Goal: Task Accomplishment & Management: Manage account settings

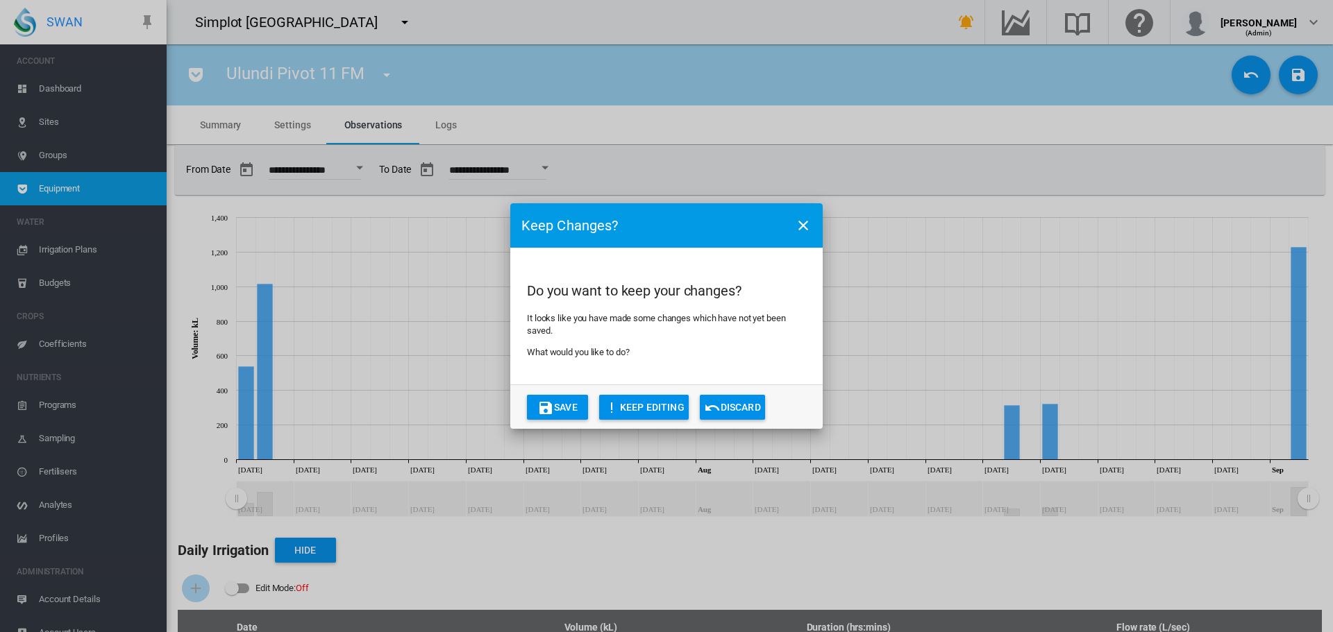
click at [734, 410] on button "Discard" at bounding box center [732, 407] width 65 height 25
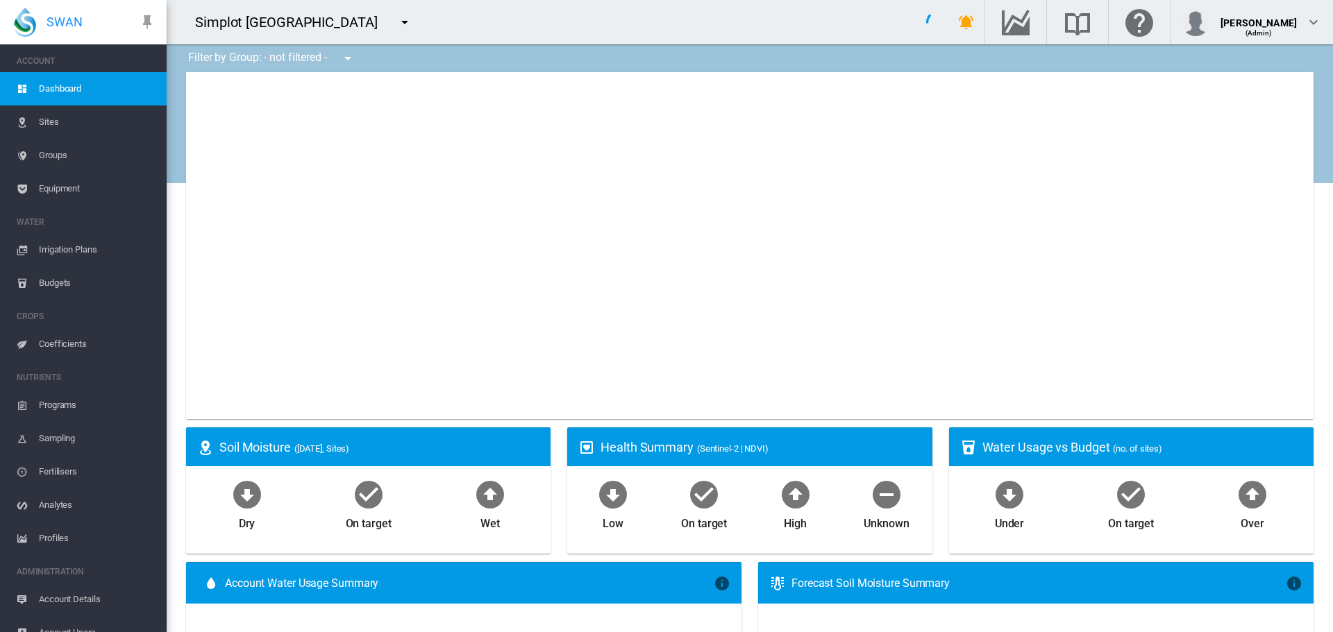
click at [396, 19] on md-icon "icon-menu-down" at bounding box center [404, 22] width 17 height 17
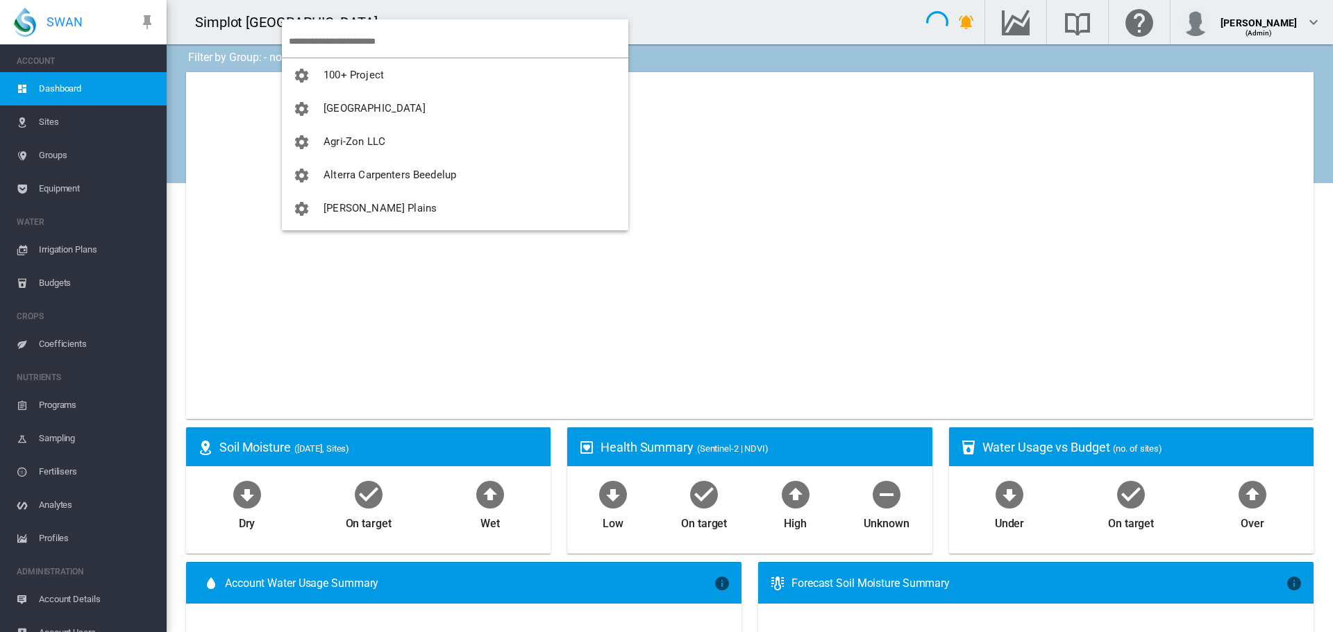
type input "**********"
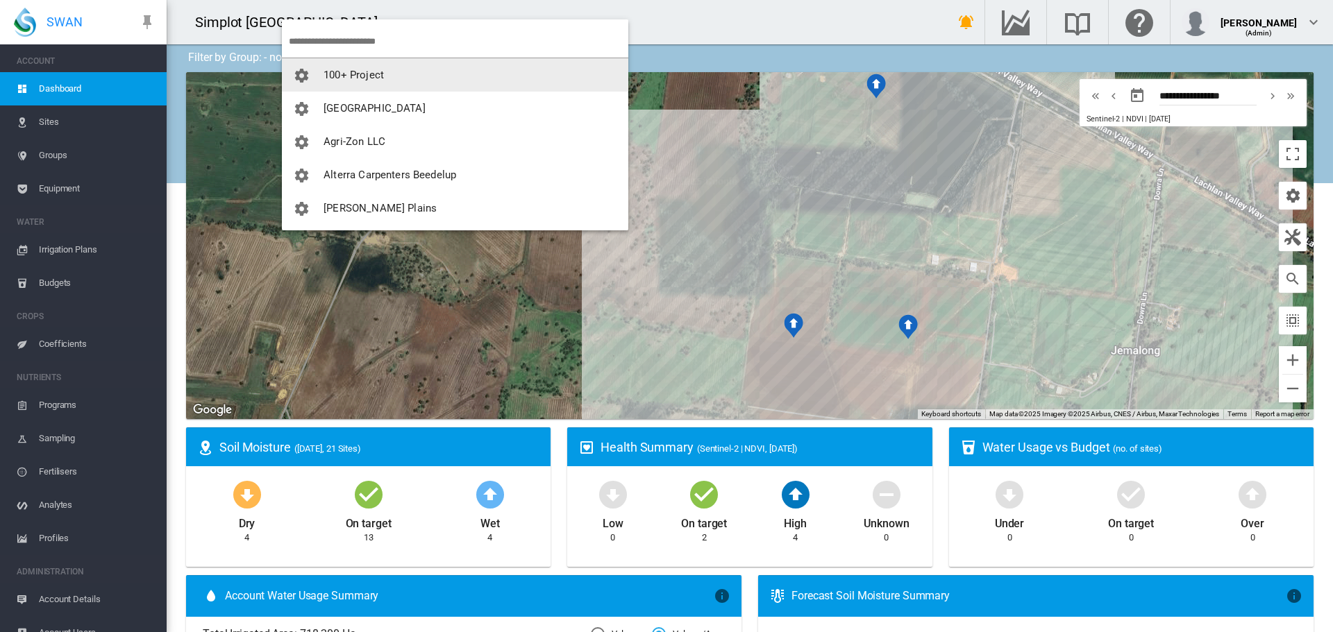
click at [425, 36] on input "search" at bounding box center [458, 41] width 339 height 33
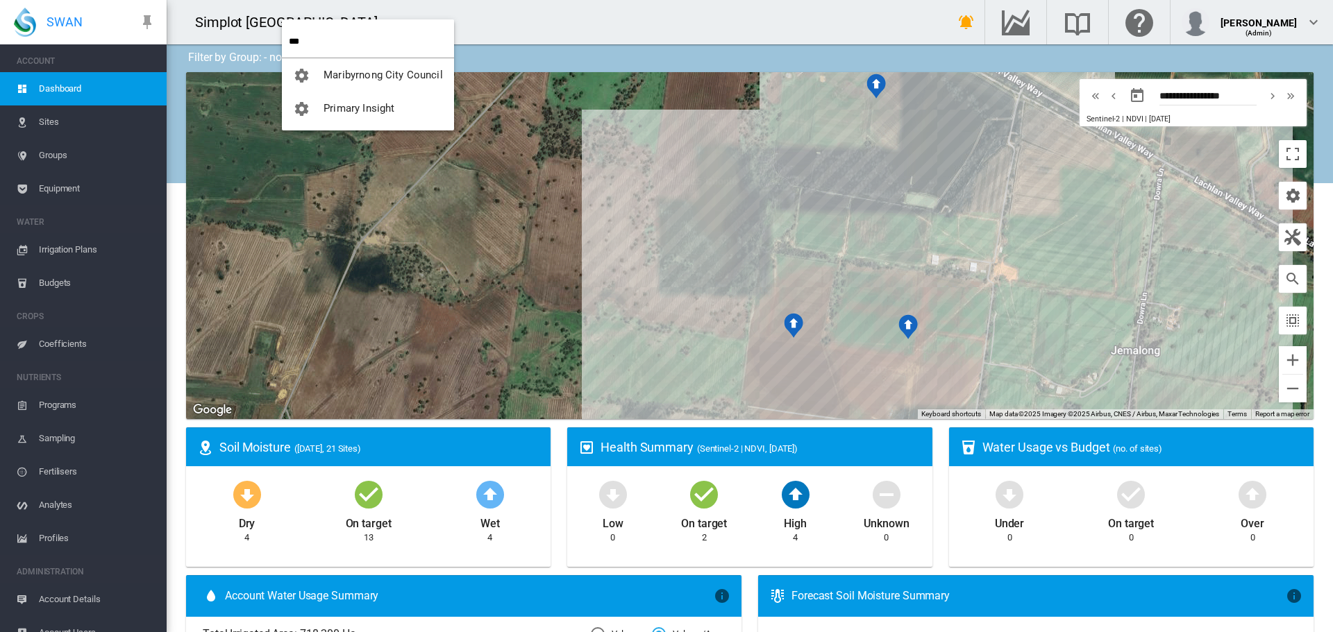
type input "***"
click at [412, 80] on span "Maribyrnong City Council" at bounding box center [382, 75] width 119 height 12
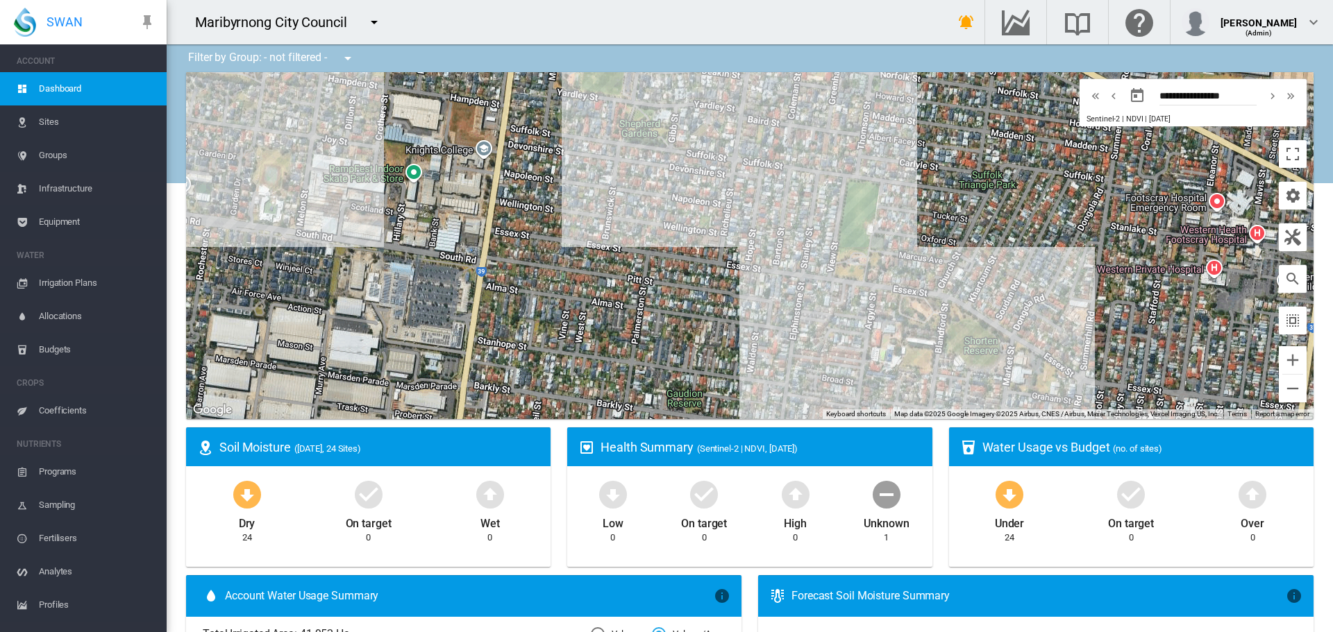
drag, startPoint x: 513, startPoint y: 117, endPoint x: 457, endPoint y: 219, distance: 115.9
click at [457, 219] on div at bounding box center [749, 245] width 1127 height 347
click at [53, 281] on span "Irrigation Plans" at bounding box center [97, 283] width 117 height 33
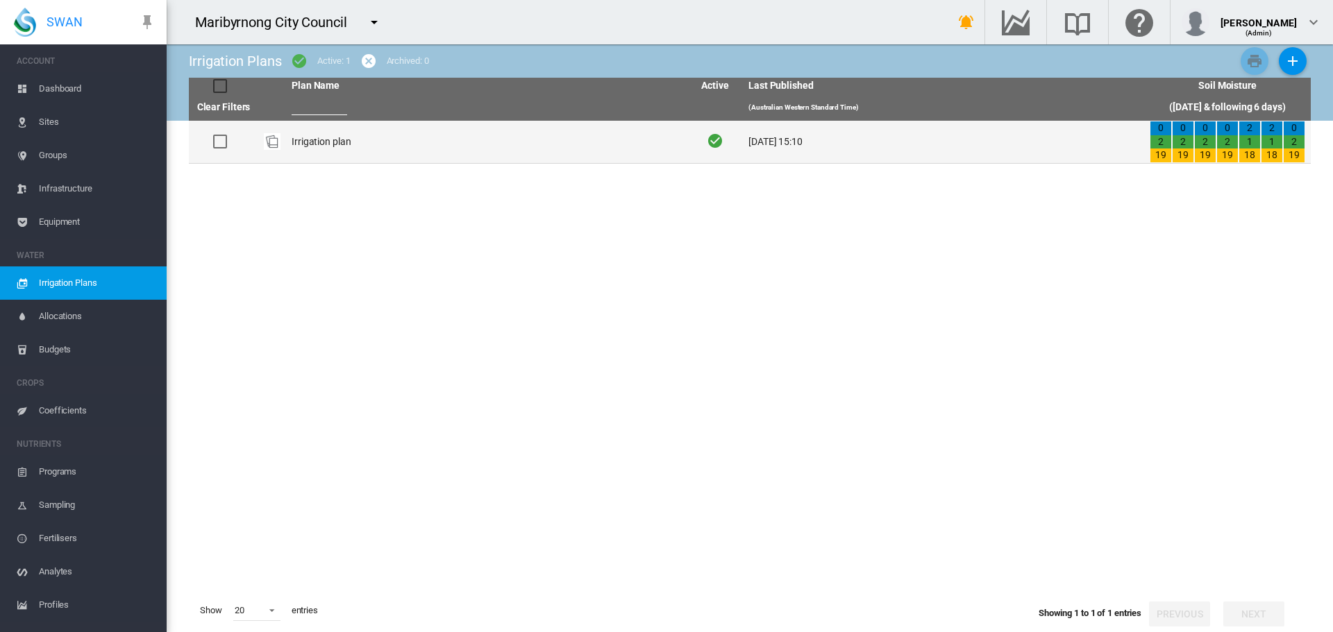
click at [326, 143] on td "Irrigation plan" at bounding box center [486, 142] width 401 height 42
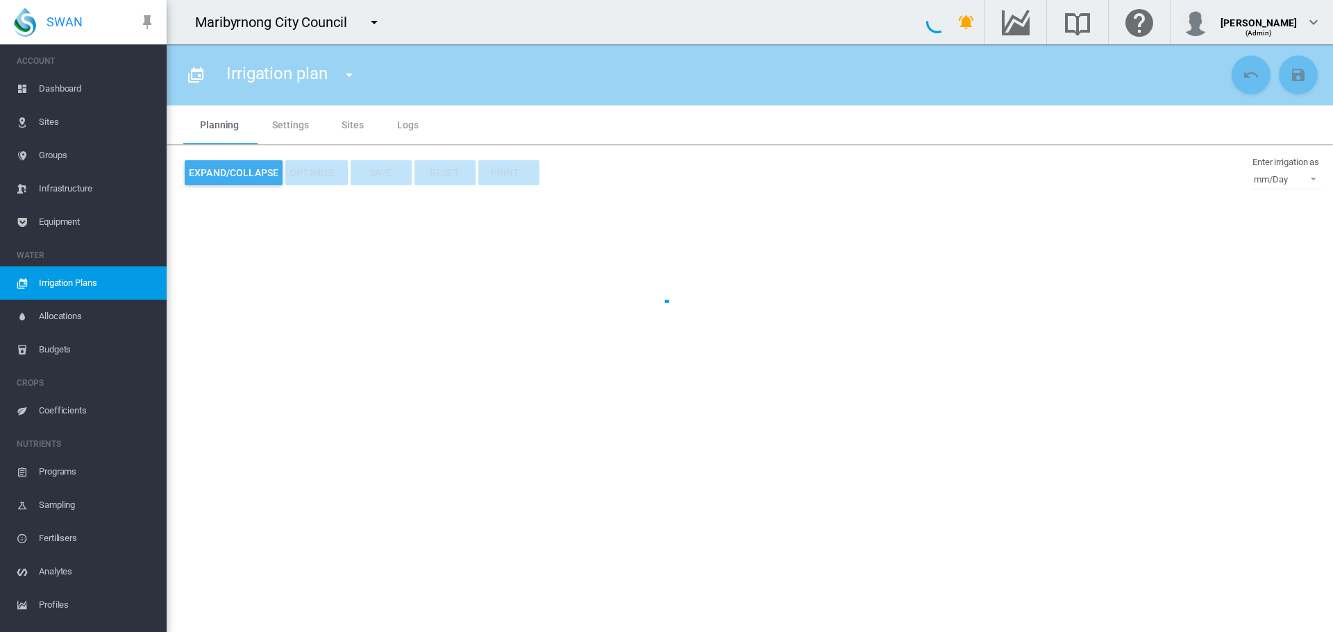
type input "**********"
type input "*"
type input "*********"
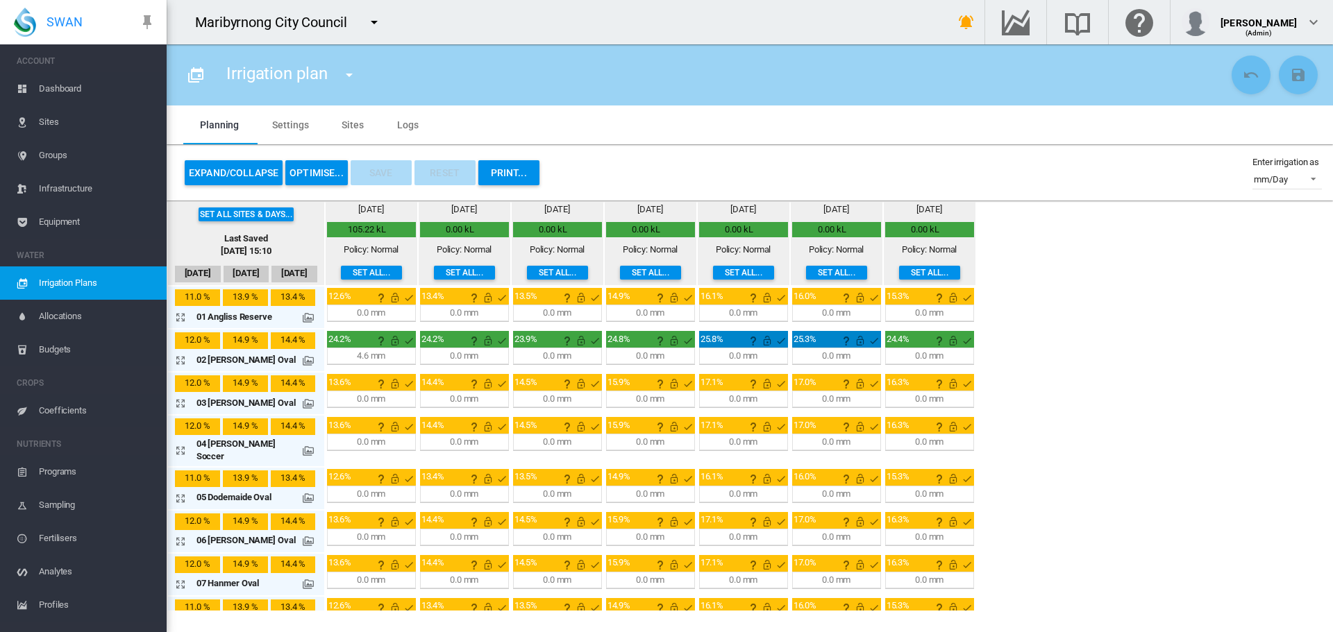
click at [75, 113] on span "Sites" at bounding box center [97, 122] width 117 height 33
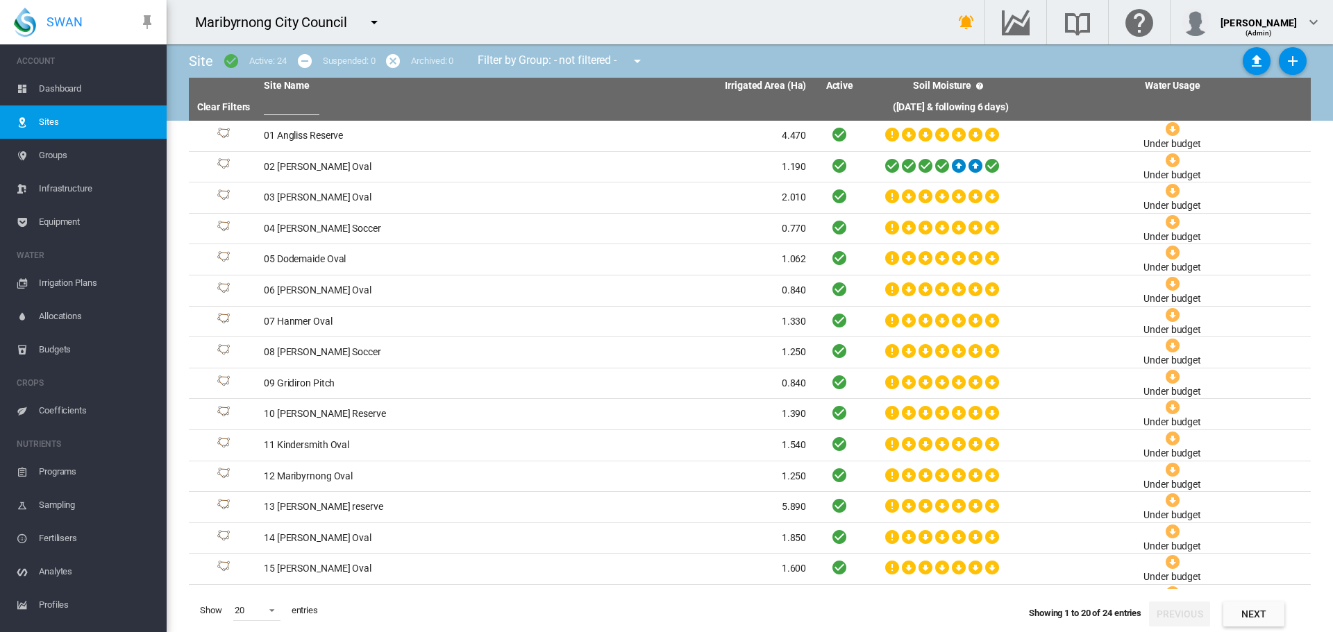
click at [83, 299] on span "Irrigation Plans" at bounding box center [97, 283] width 117 height 33
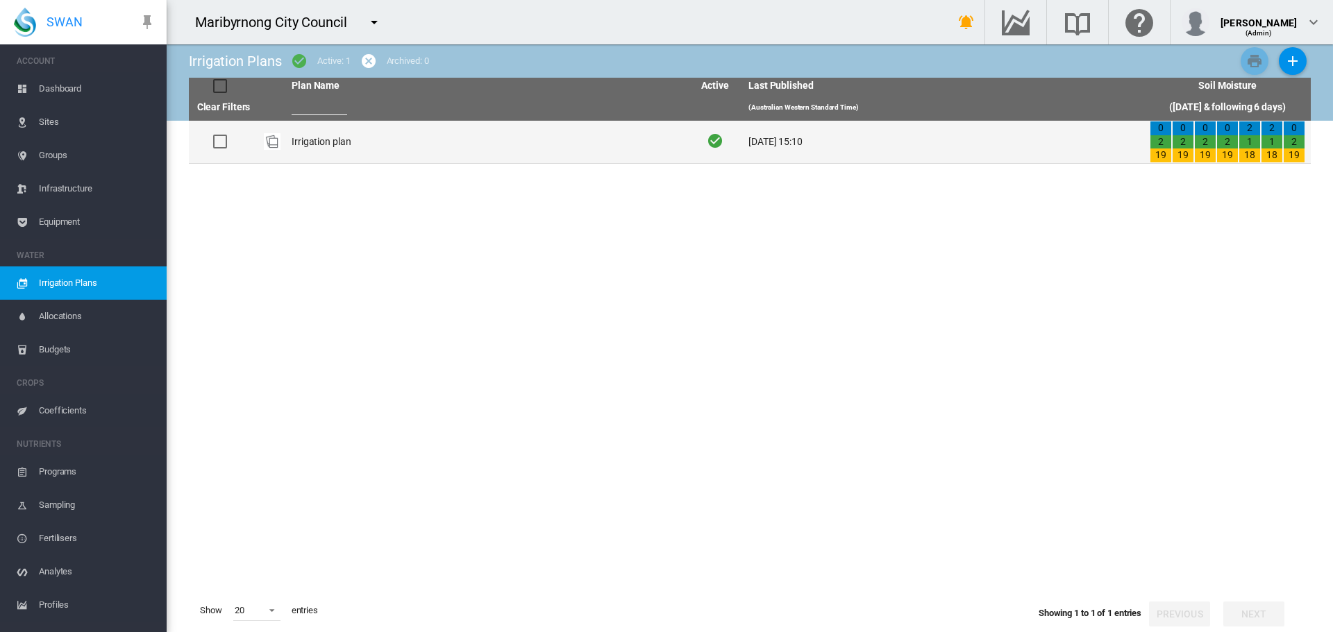
click at [351, 124] on td "Irrigation plan" at bounding box center [486, 142] width 401 height 42
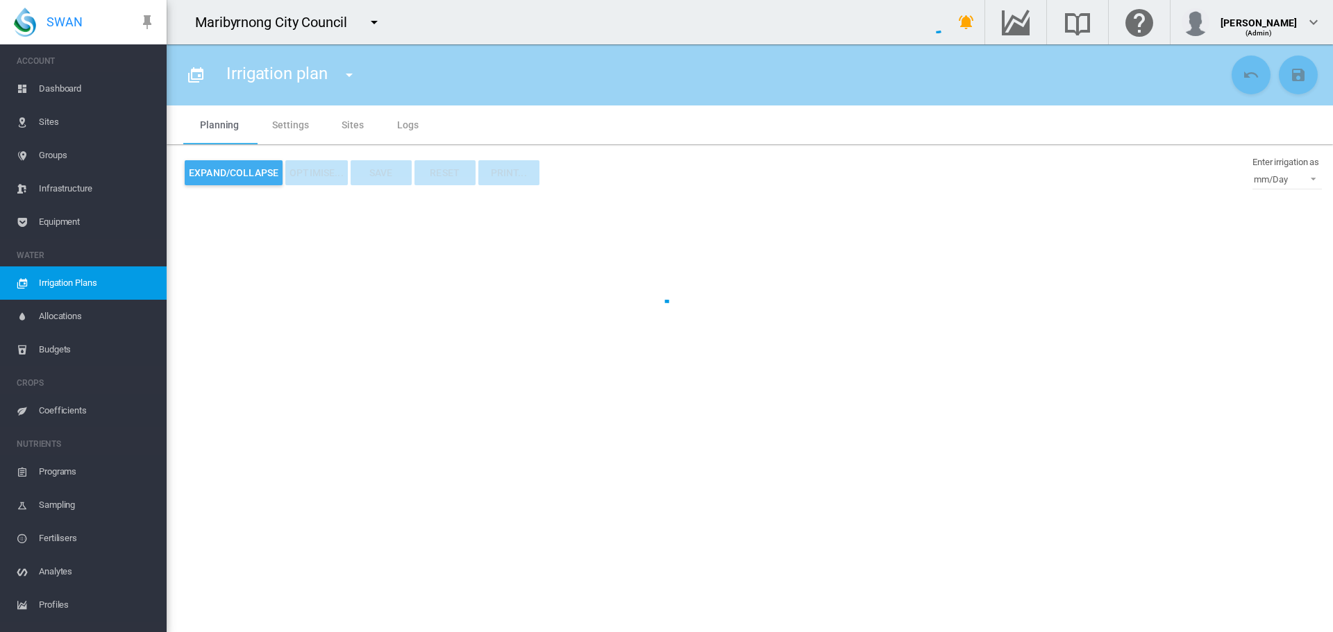
type input "**********"
type input "*"
type input "*********"
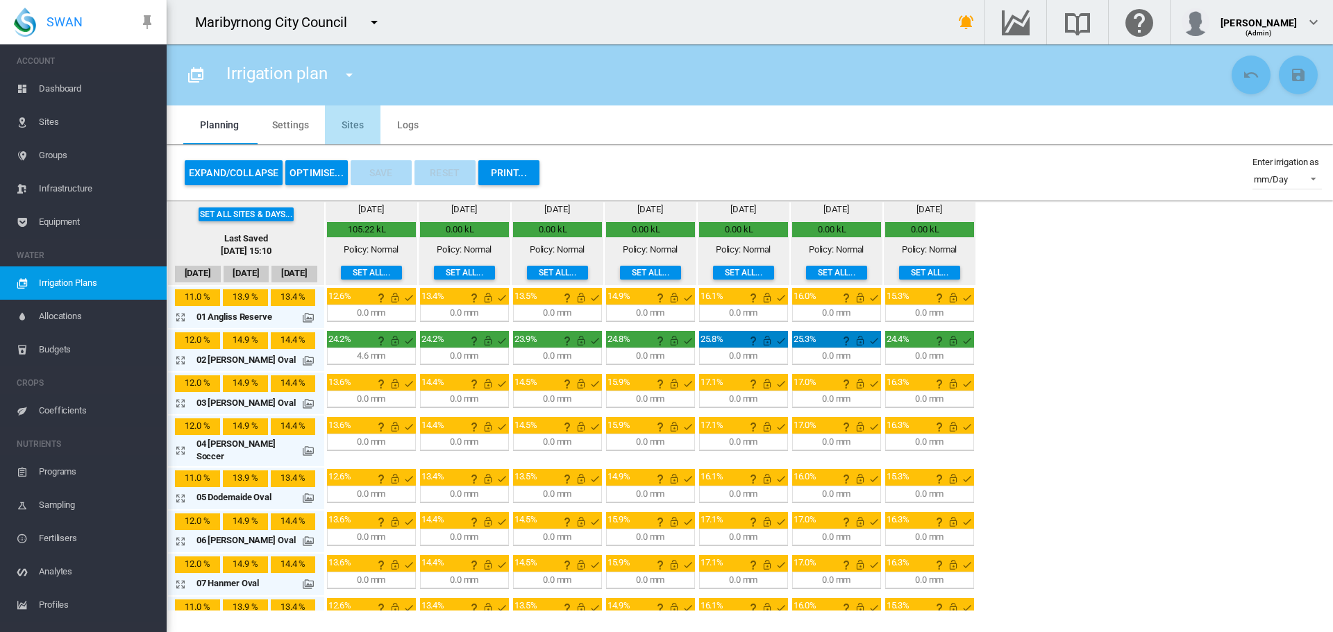
click at [351, 124] on md-tab-item "Sites" at bounding box center [353, 125] width 56 height 39
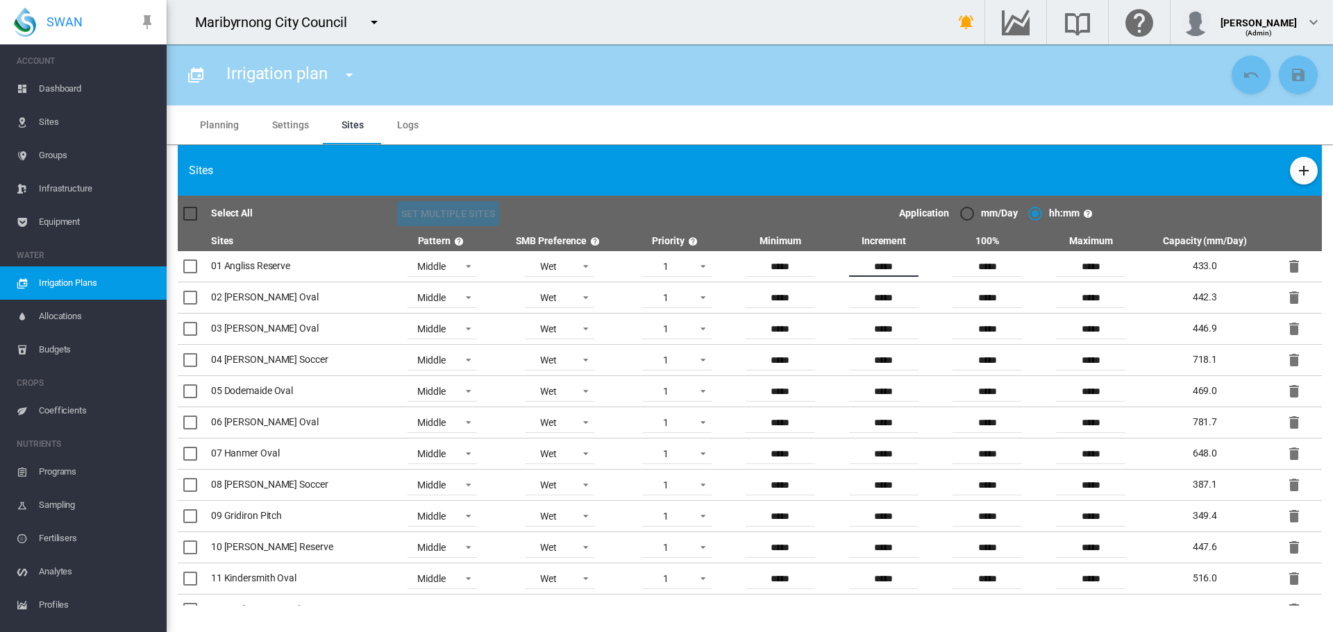
click at [851, 270] on input "*****" at bounding box center [883, 266] width 69 height 21
drag, startPoint x: 874, startPoint y: 266, endPoint x: 864, endPoint y: 264, distance: 10.5
click at [864, 264] on input "*****" at bounding box center [883, 266] width 69 height 21
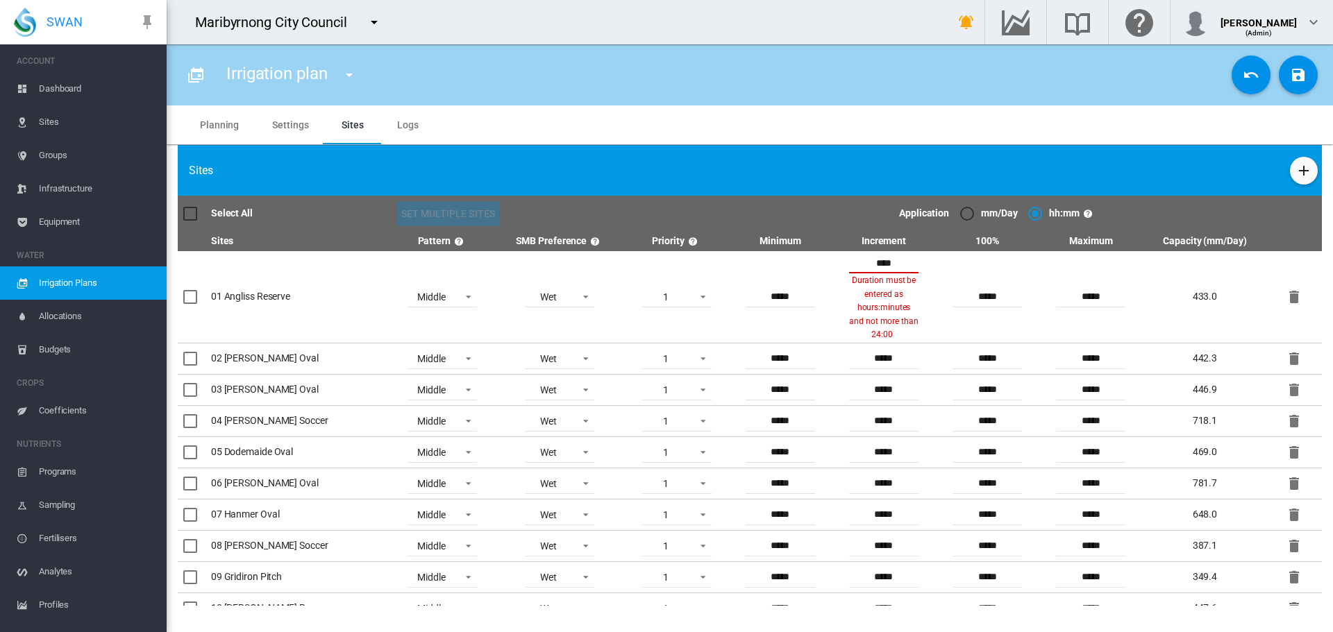
click at [866, 260] on input "****" at bounding box center [883, 263] width 69 height 21
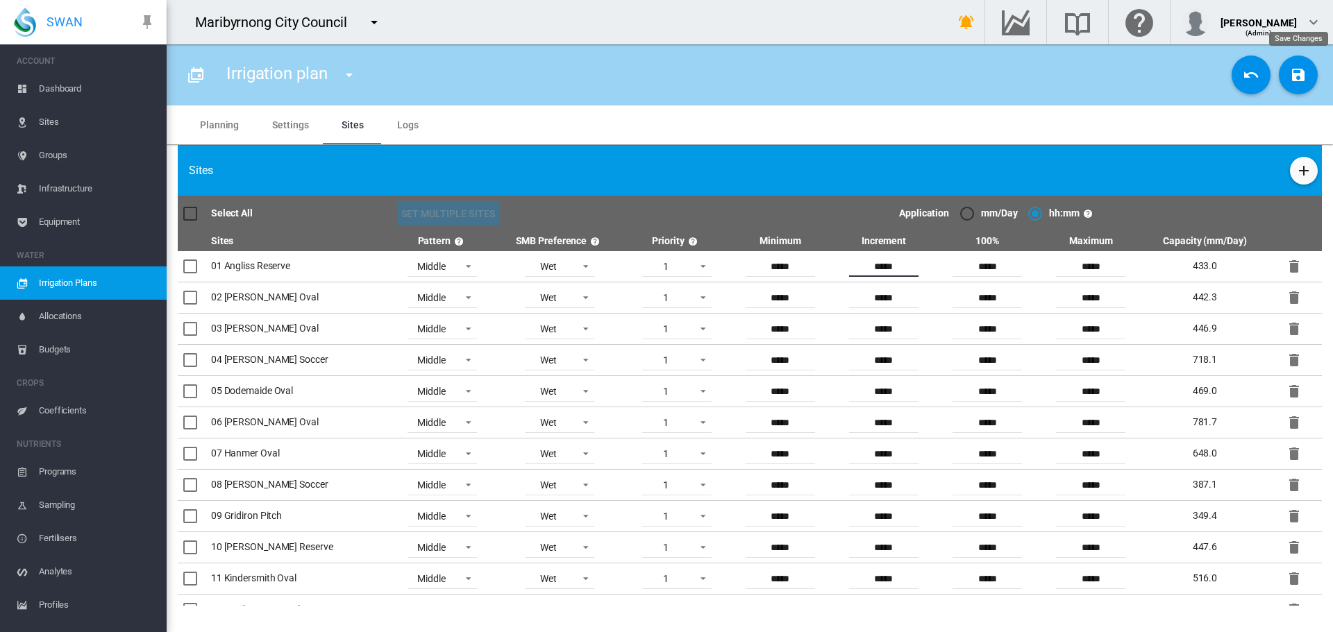
type input "*****"
click at [1295, 75] on md-icon "icon-content-save" at bounding box center [1298, 75] width 17 height 17
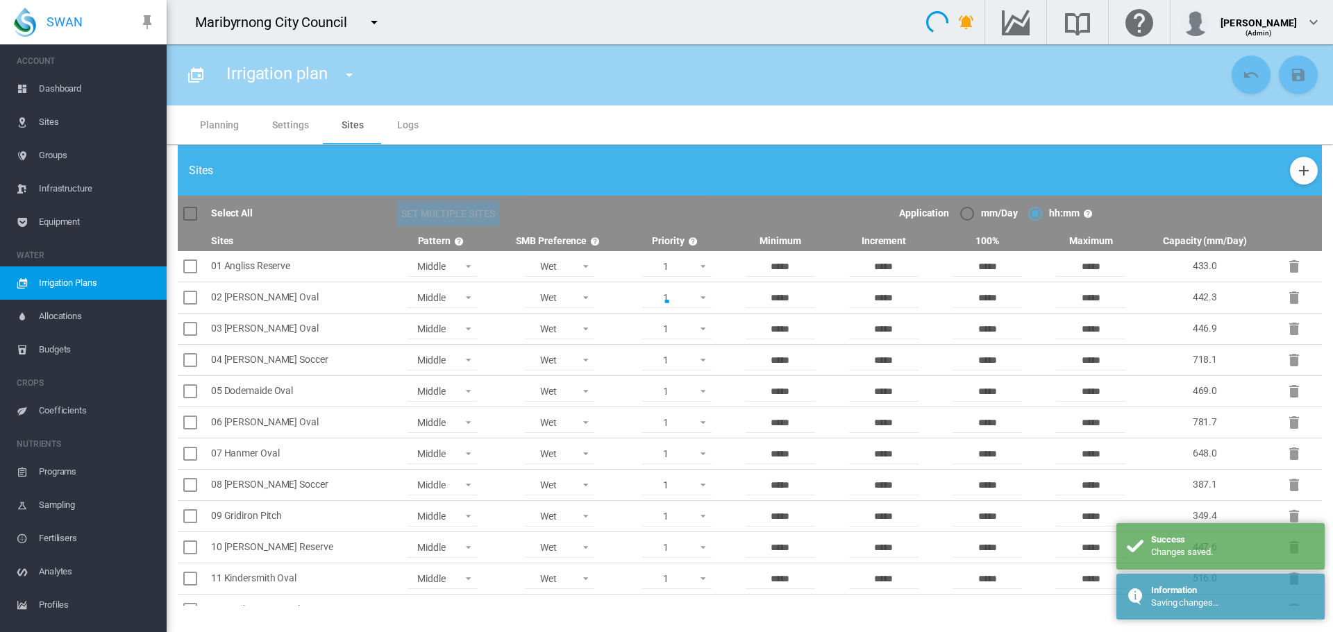
type input "**********"
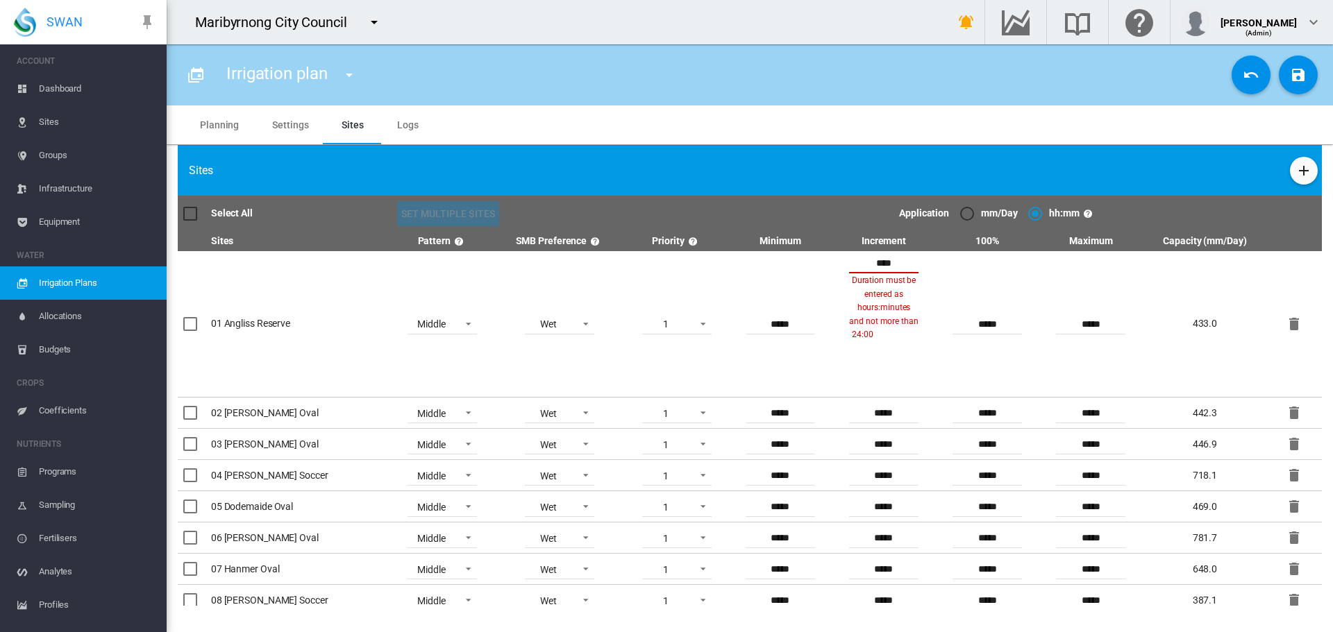
type input "*****"
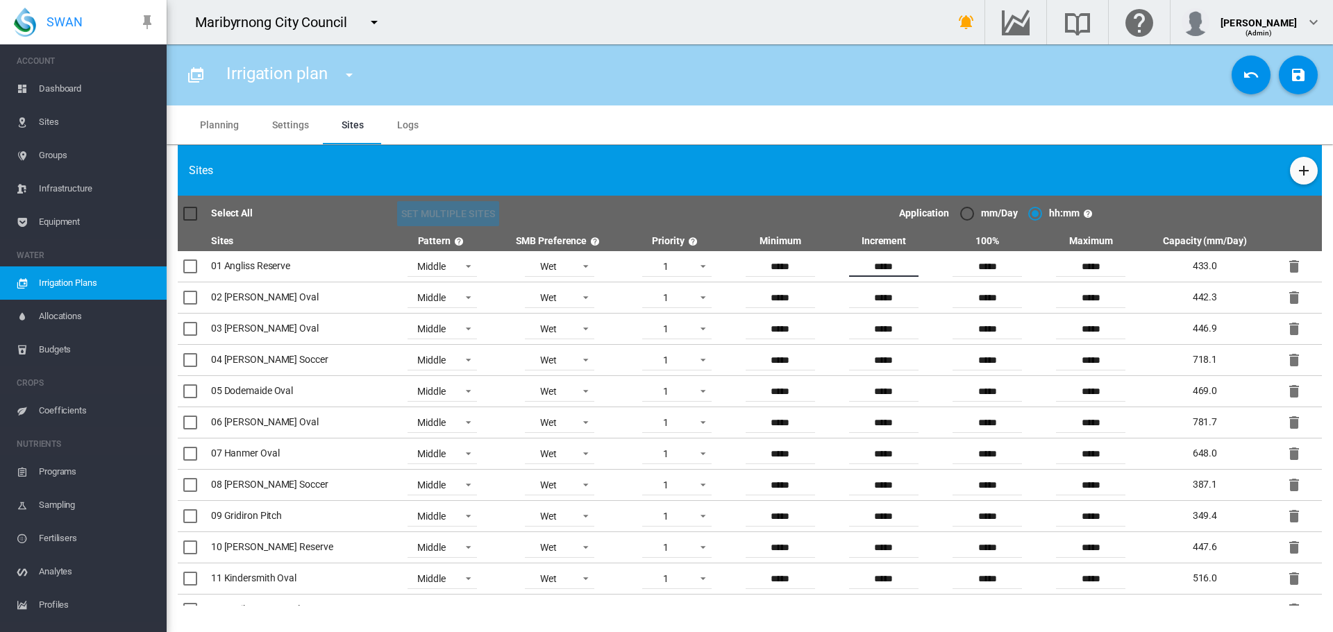
click at [1292, 78] on md-icon "icon-content-save" at bounding box center [1298, 75] width 17 height 17
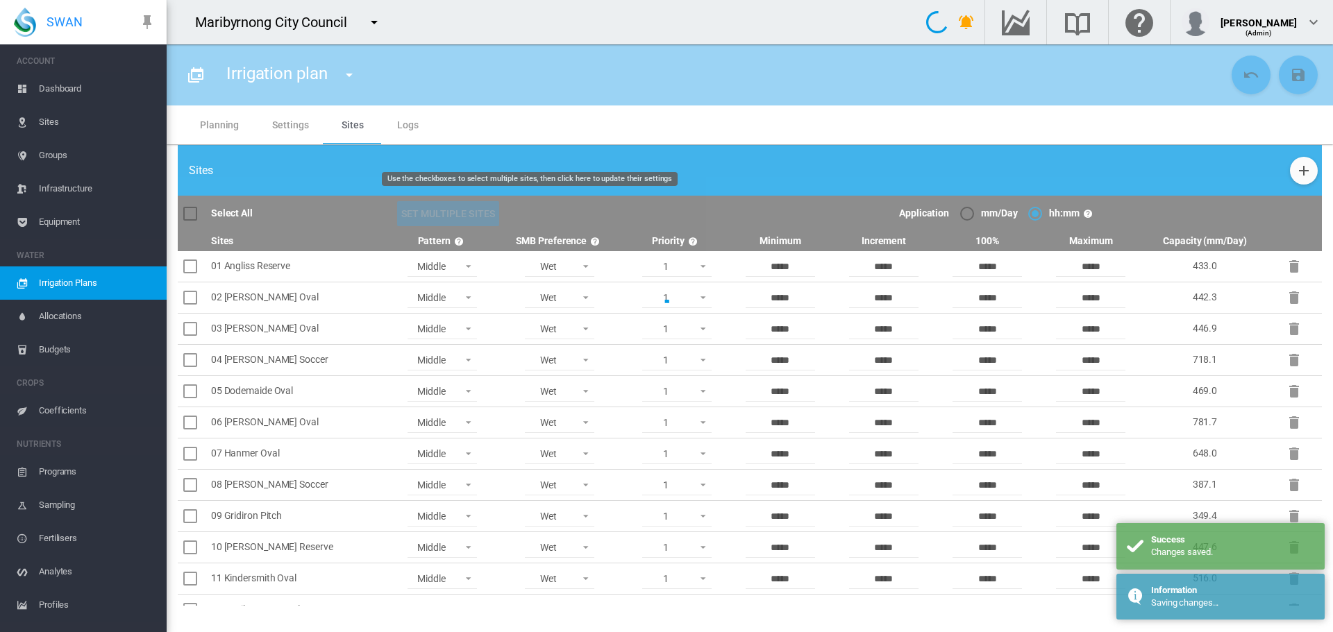
type input "**********"
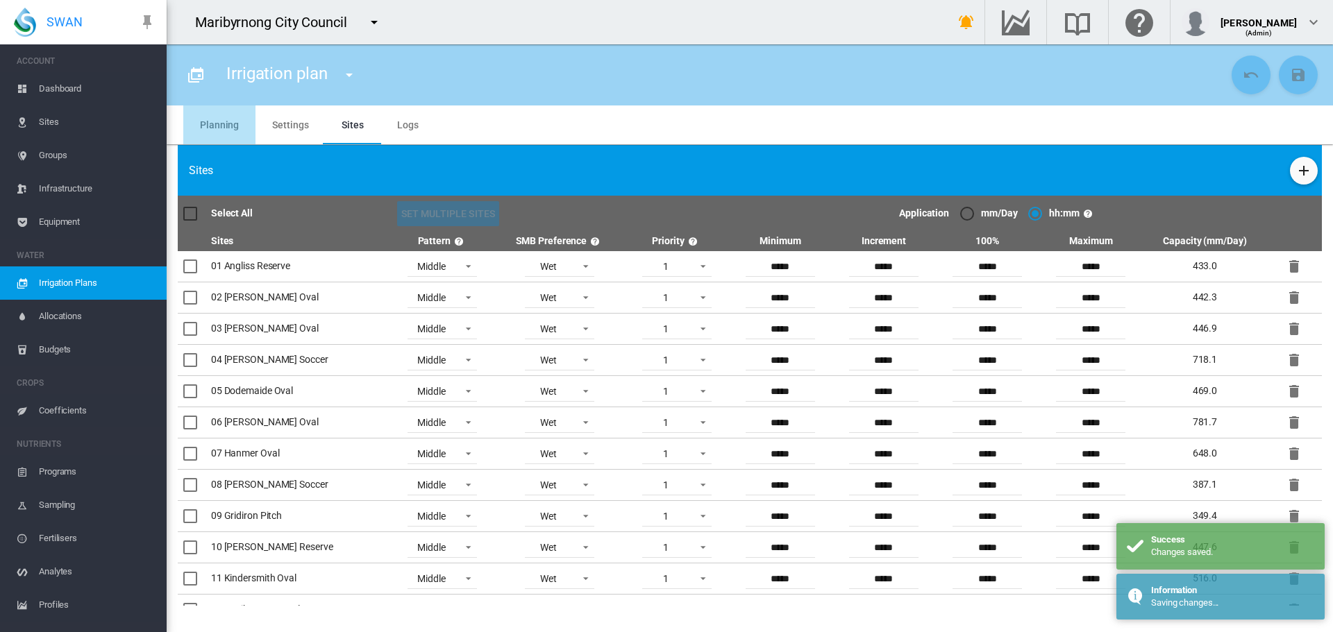
click at [250, 126] on md-tab-item "Planning" at bounding box center [219, 125] width 72 height 39
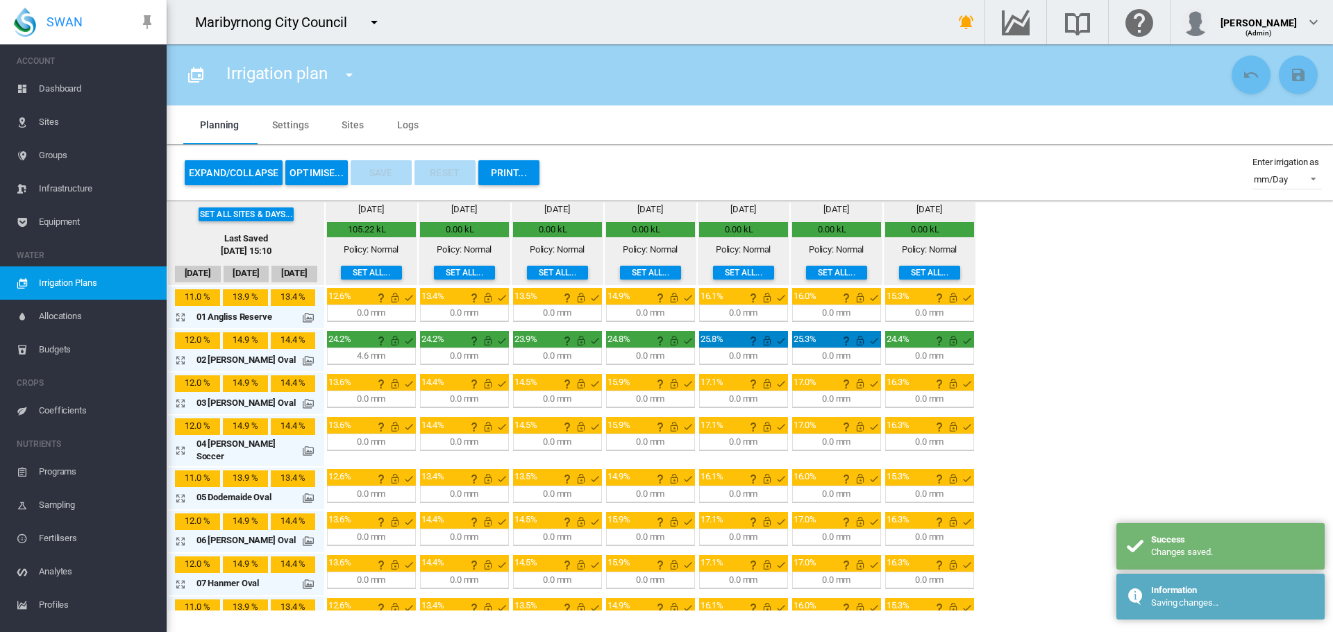
click at [315, 180] on button "OPTIMISE..." at bounding box center [316, 172] width 62 height 25
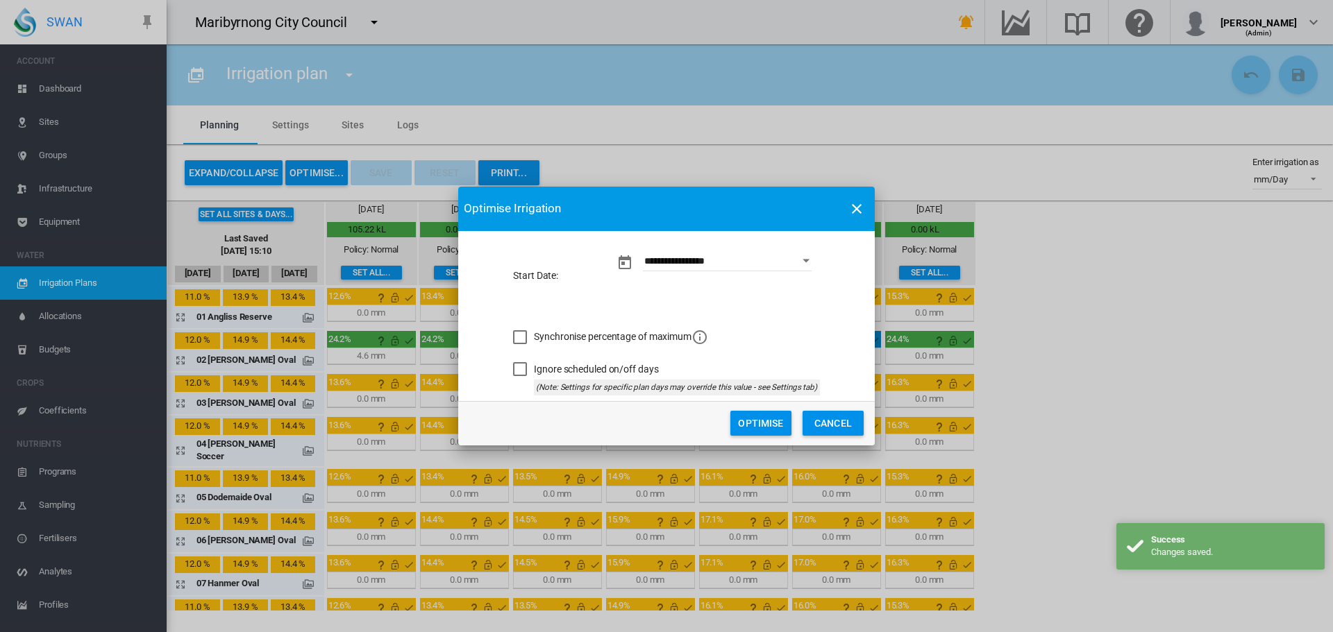
click at [746, 419] on button "Optimise" at bounding box center [760, 423] width 61 height 25
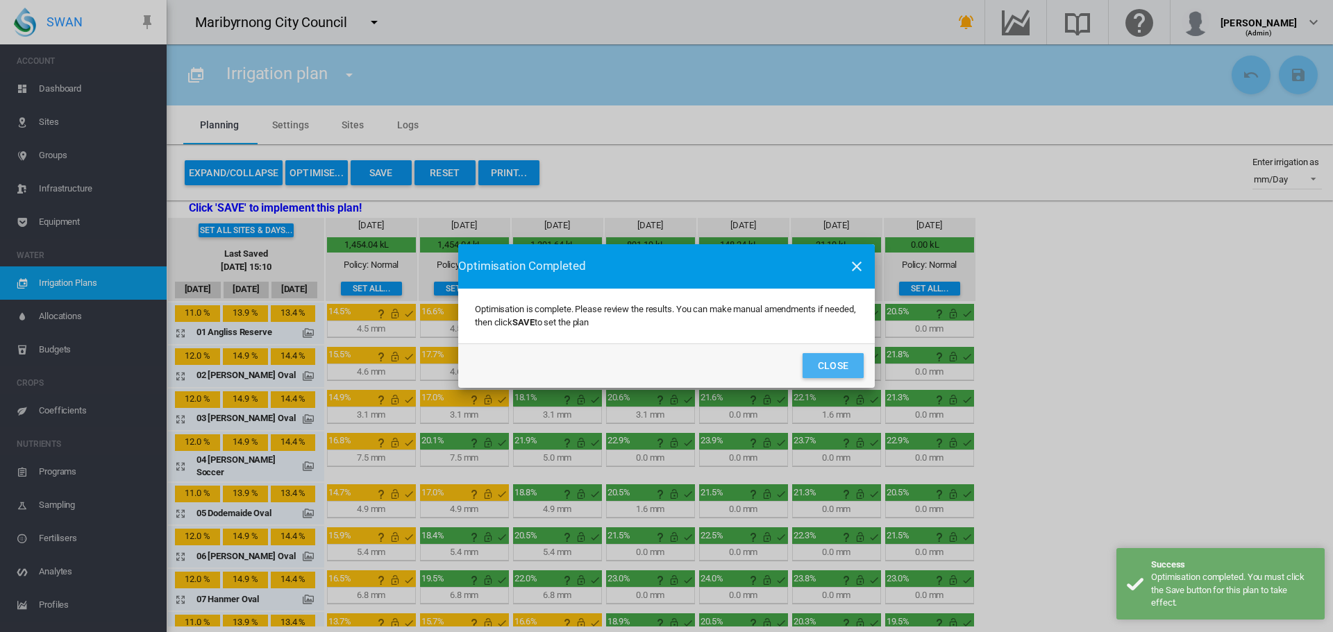
click at [823, 364] on button "Close" at bounding box center [832, 365] width 61 height 25
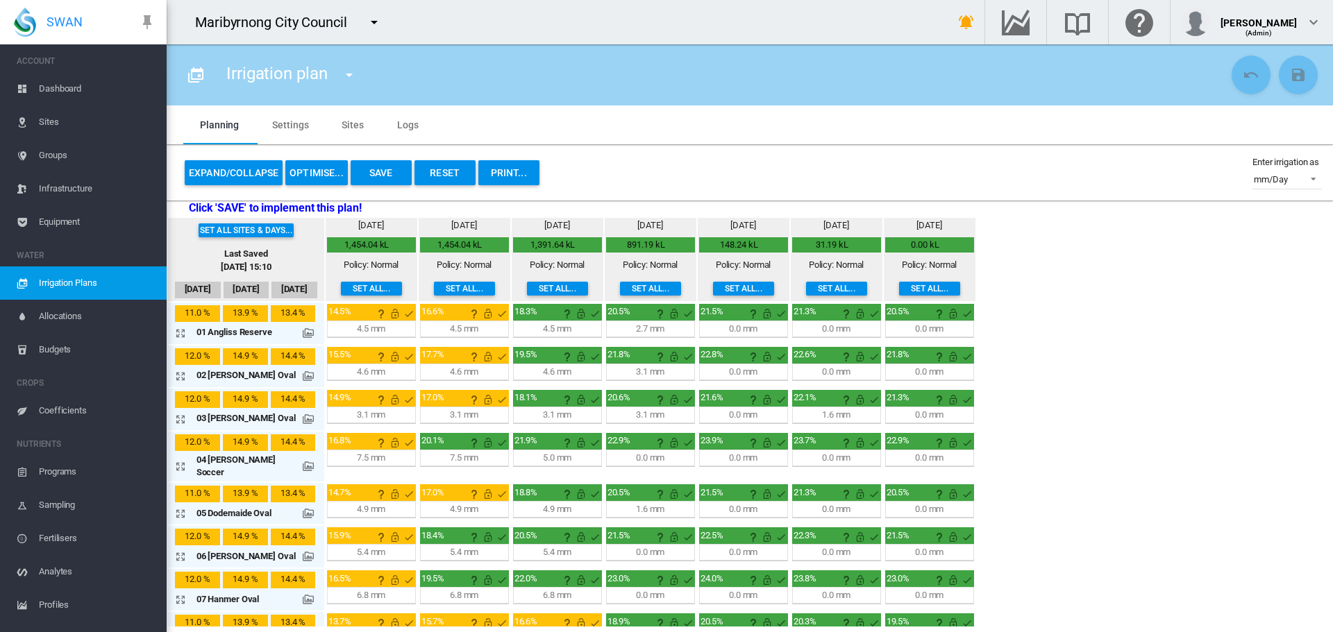
click at [303, 336] on md-icon at bounding box center [308, 333] width 11 height 11
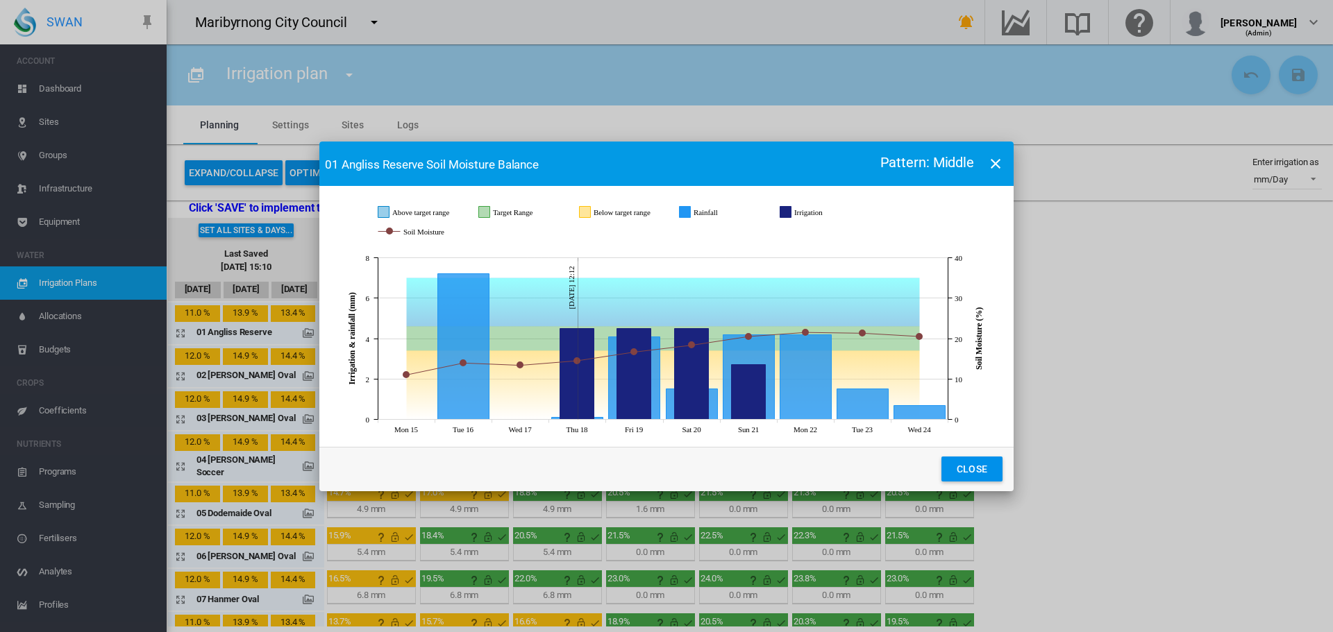
click at [996, 169] on md-icon "icon-close" at bounding box center [995, 163] width 17 height 17
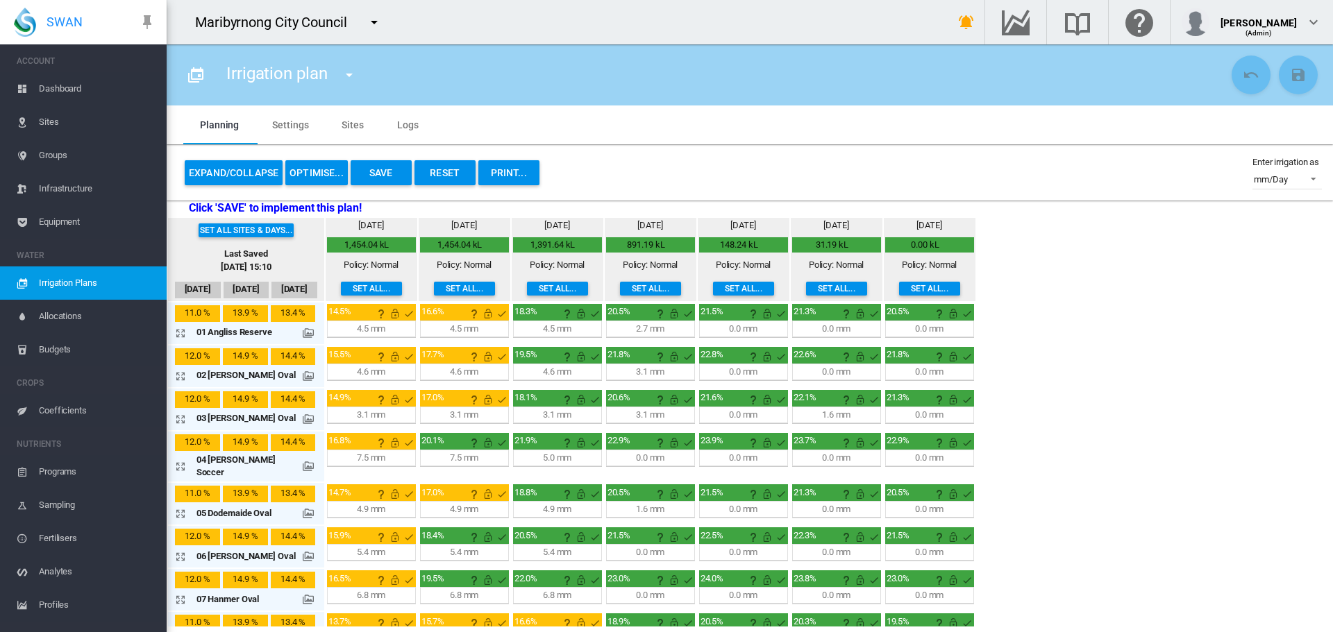
click at [176, 337] on md-icon "icon-arrow-expand" at bounding box center [183, 333] width 17 height 17
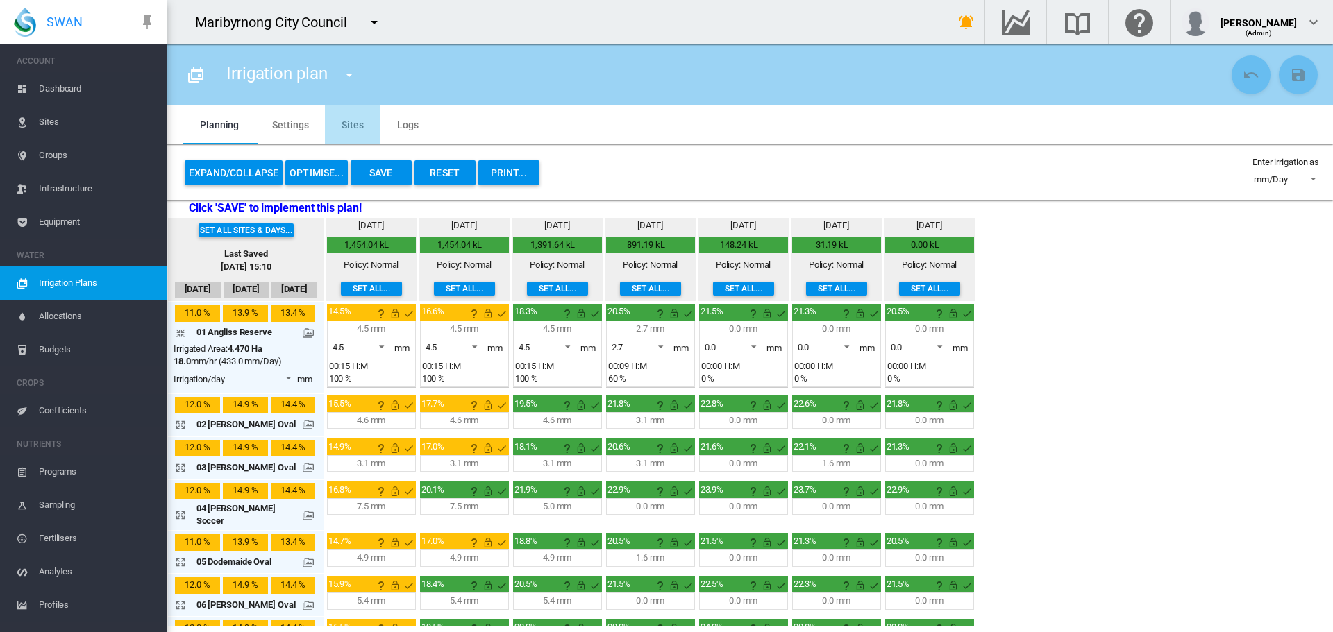
click at [362, 121] on md-tab-item "Sites" at bounding box center [353, 125] width 56 height 39
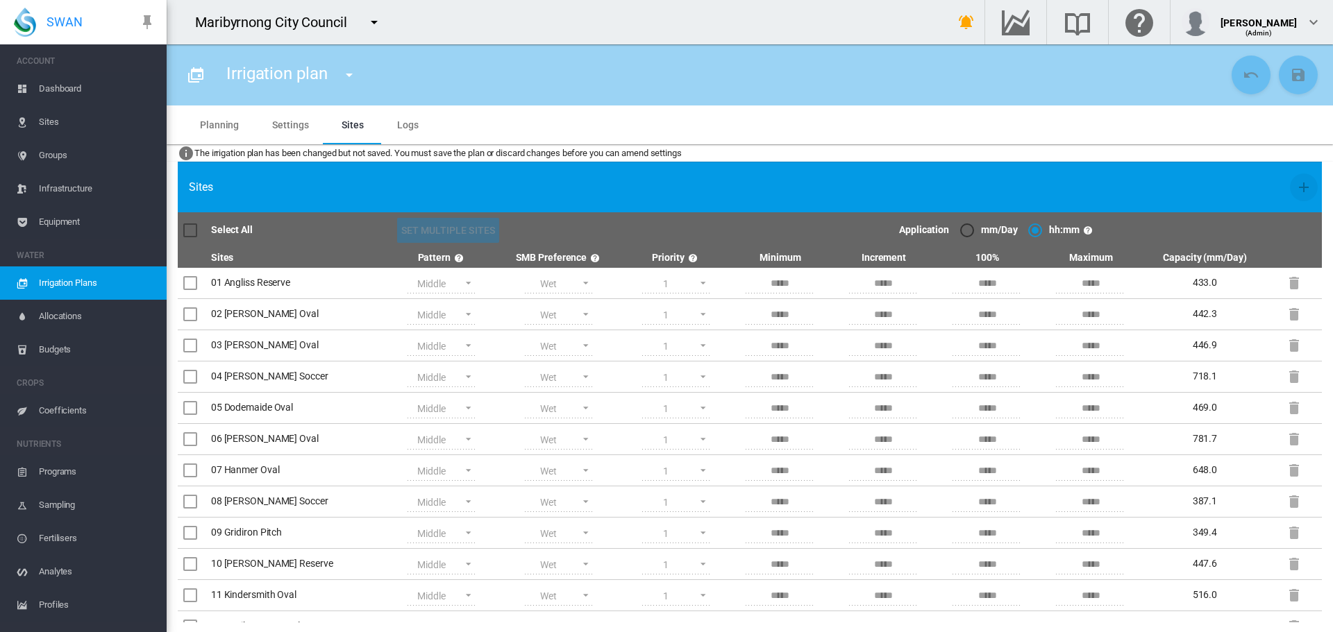
click at [125, 298] on span "Irrigation Plans" at bounding box center [97, 283] width 117 height 33
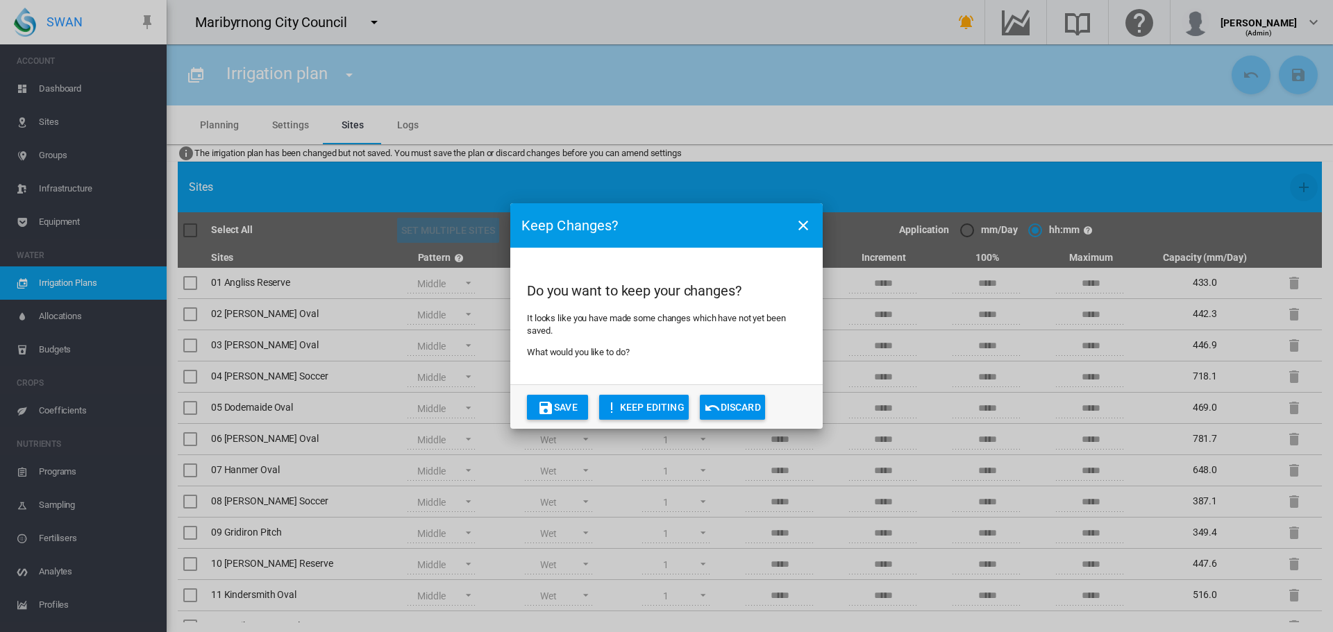
drag, startPoint x: 734, startPoint y: 403, endPoint x: 639, endPoint y: 382, distance: 97.9
click at [734, 402] on button "Discard" at bounding box center [732, 407] width 65 height 25
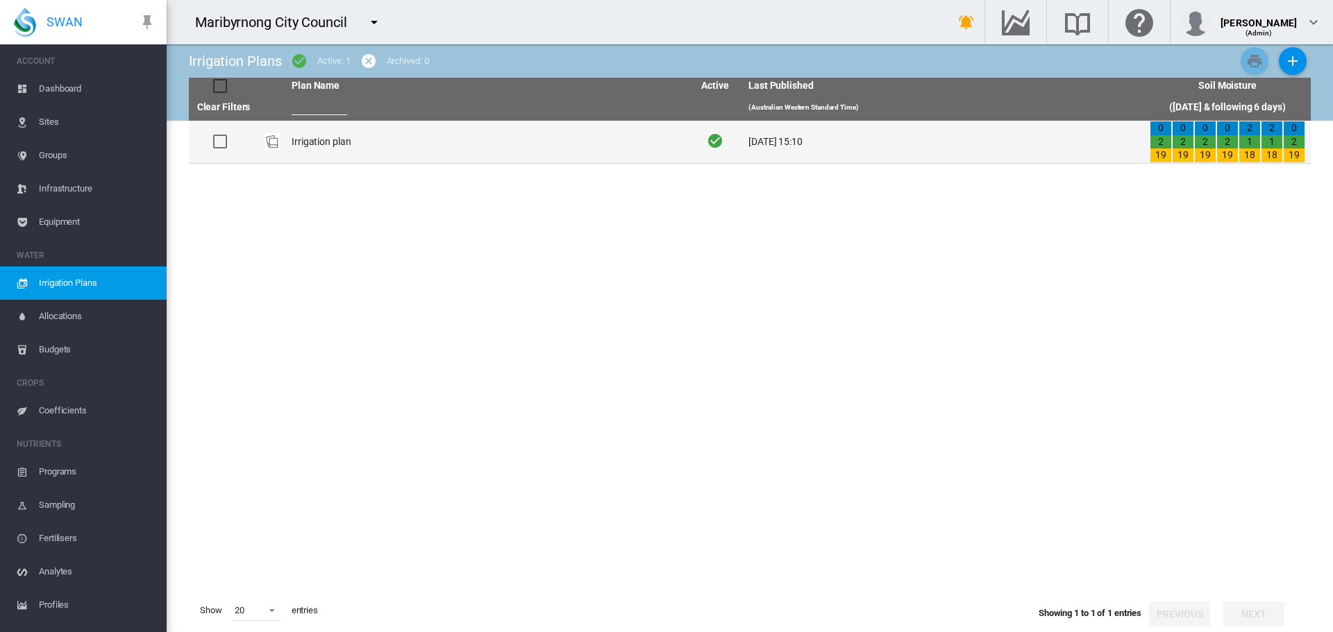
click at [380, 152] on td "Irrigation plan" at bounding box center [486, 142] width 401 height 42
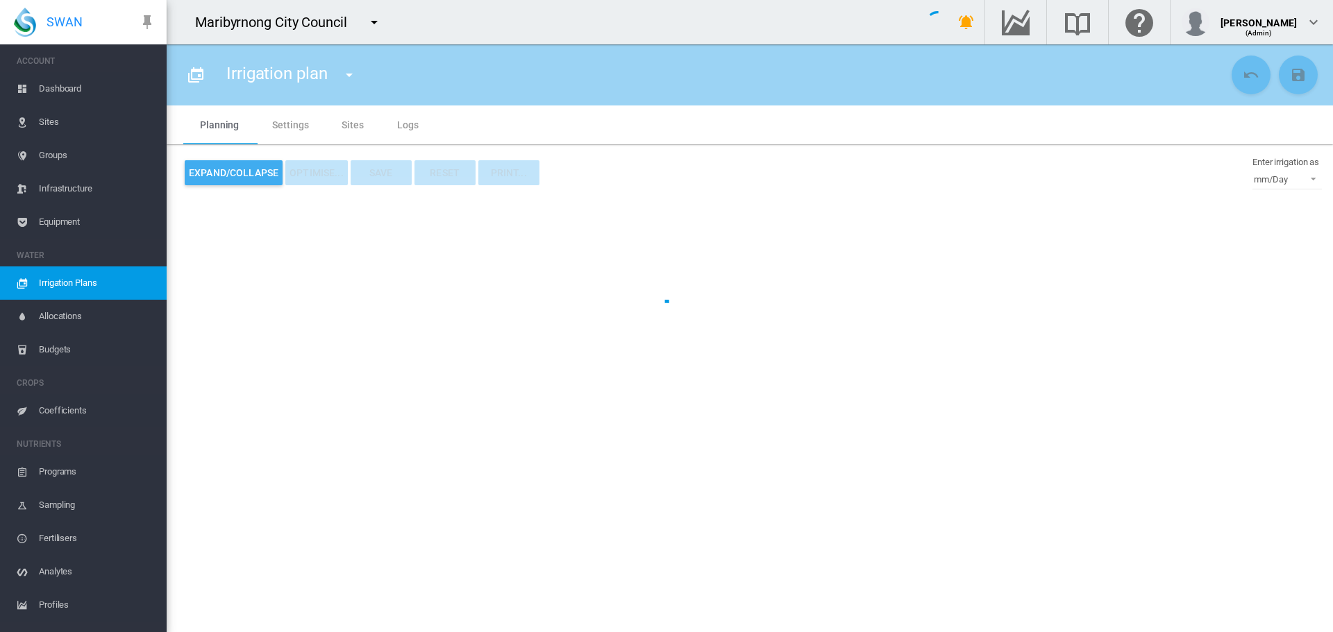
type input "**********"
type input "*"
type input "*********"
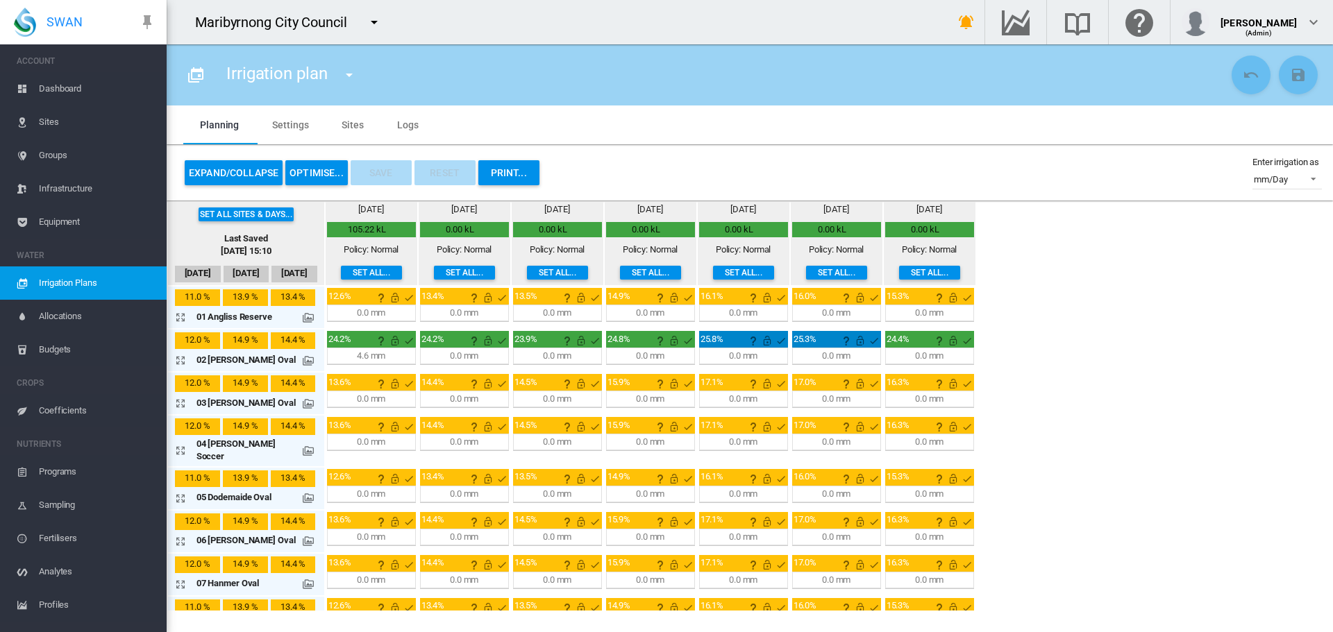
click at [357, 128] on md-tab-item "Sites" at bounding box center [353, 125] width 56 height 39
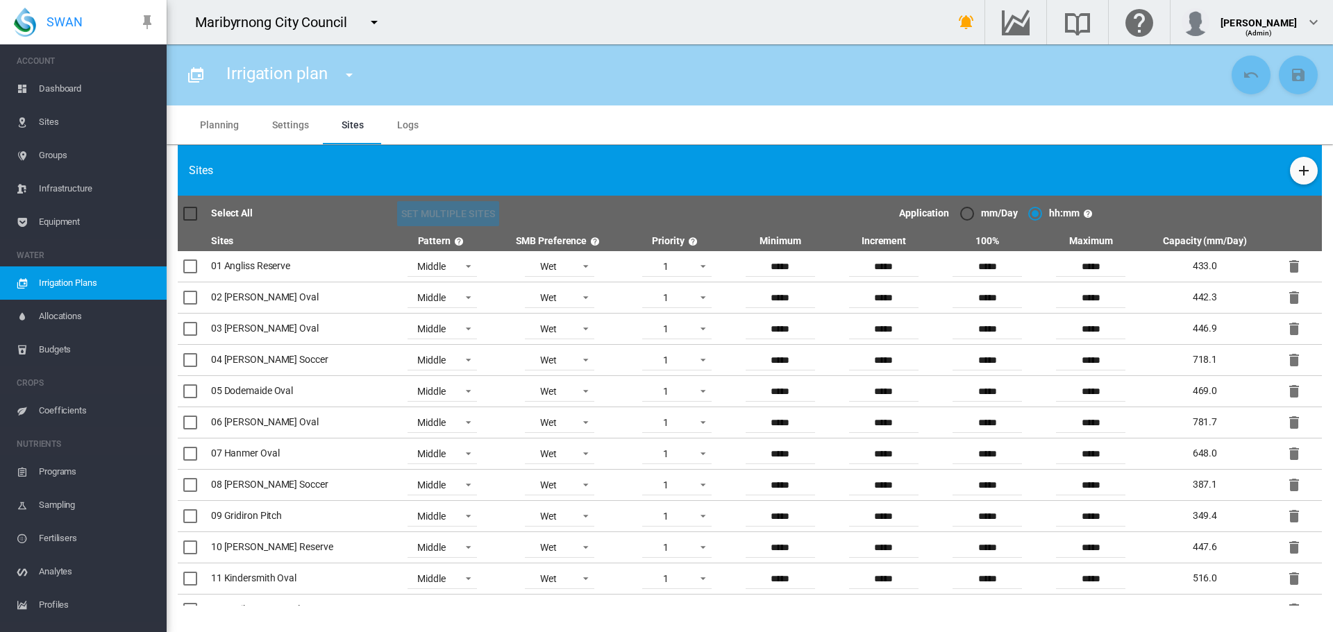
click at [187, 270] on div at bounding box center [190, 267] width 14 height 14
drag, startPoint x: 196, startPoint y: 209, endPoint x: 457, endPoint y: 197, distance: 261.3
click at [196, 209] on div at bounding box center [190, 214] width 14 height 14
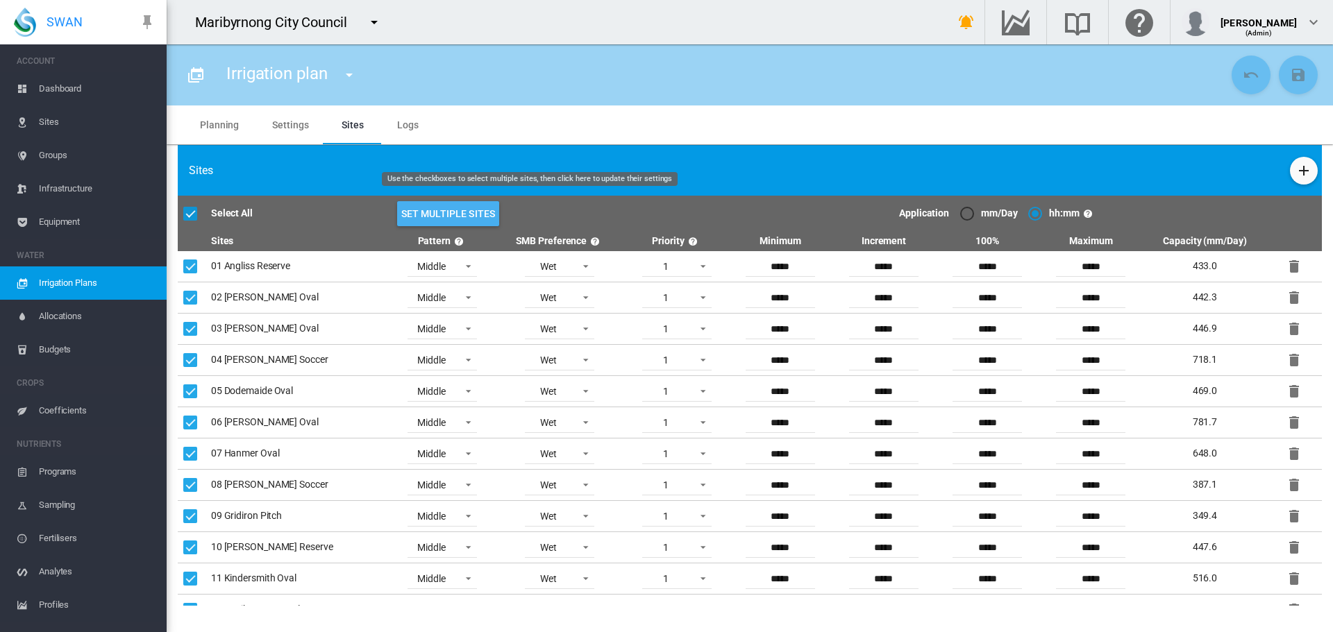
click at [435, 212] on button "Set Multiple Sites" at bounding box center [448, 213] width 103 height 25
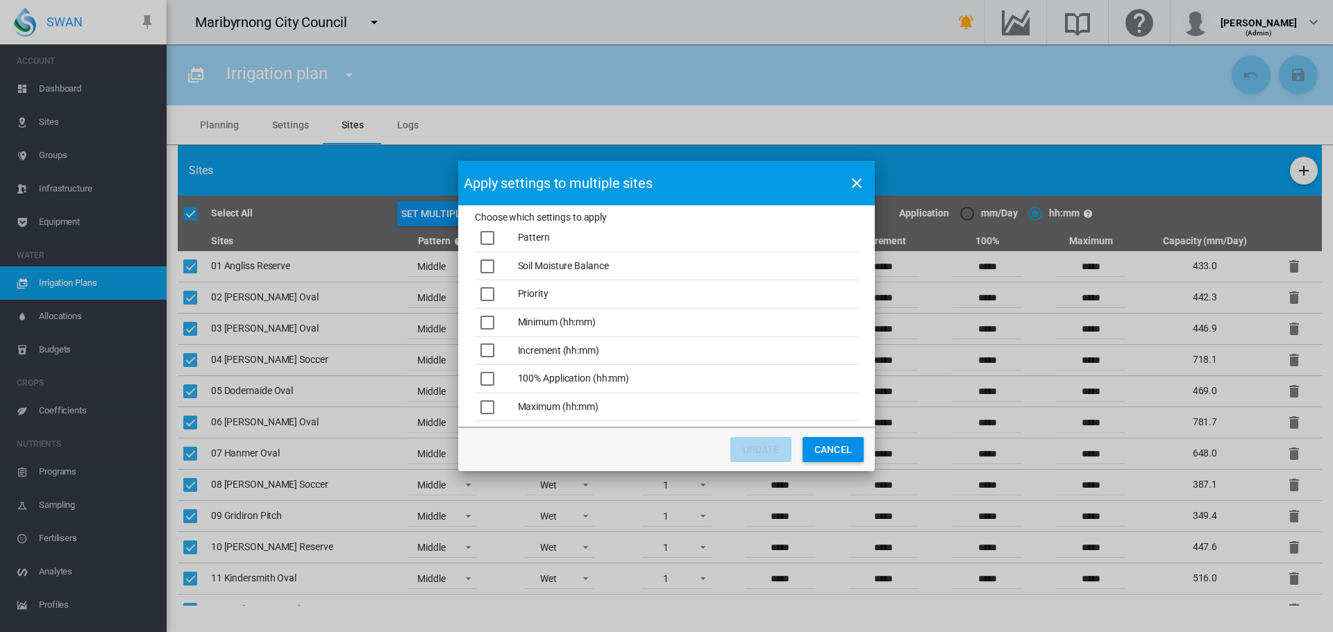
click at [482, 346] on div "Choose which ..." at bounding box center [487, 351] width 14 height 14
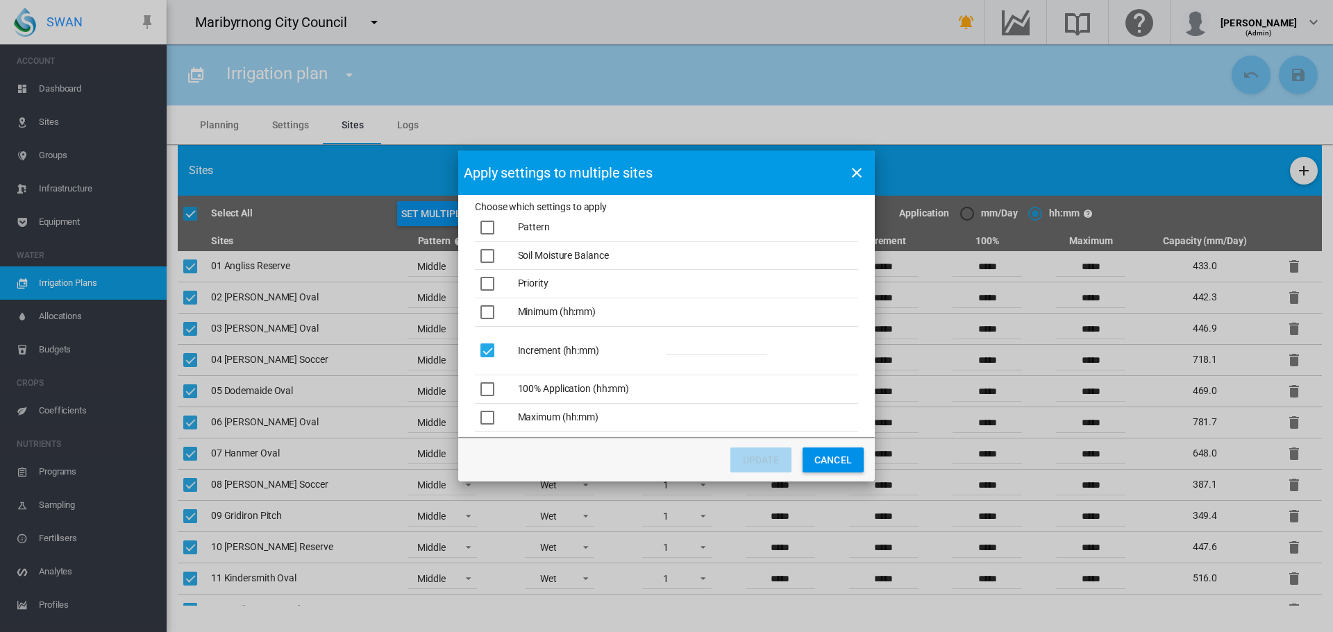
click at [716, 343] on input "Choose which ..." at bounding box center [716, 344] width 101 height 21
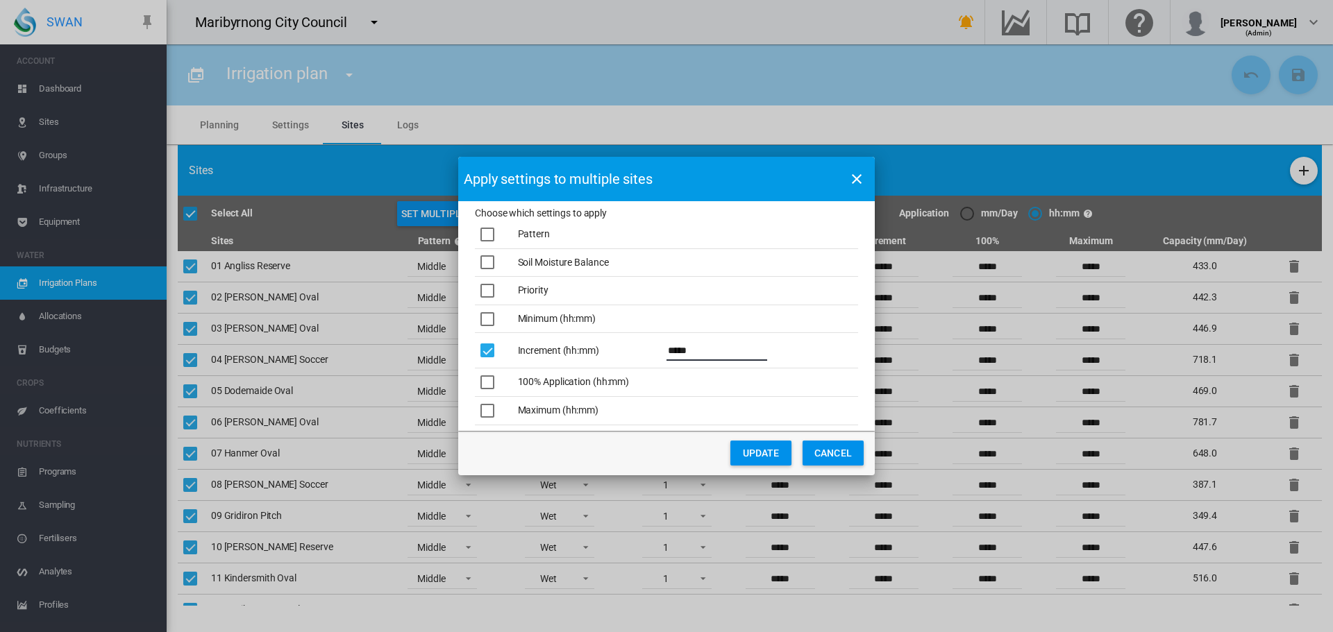
type input "*****"
click at [778, 463] on button "UPDATE" at bounding box center [760, 453] width 61 height 25
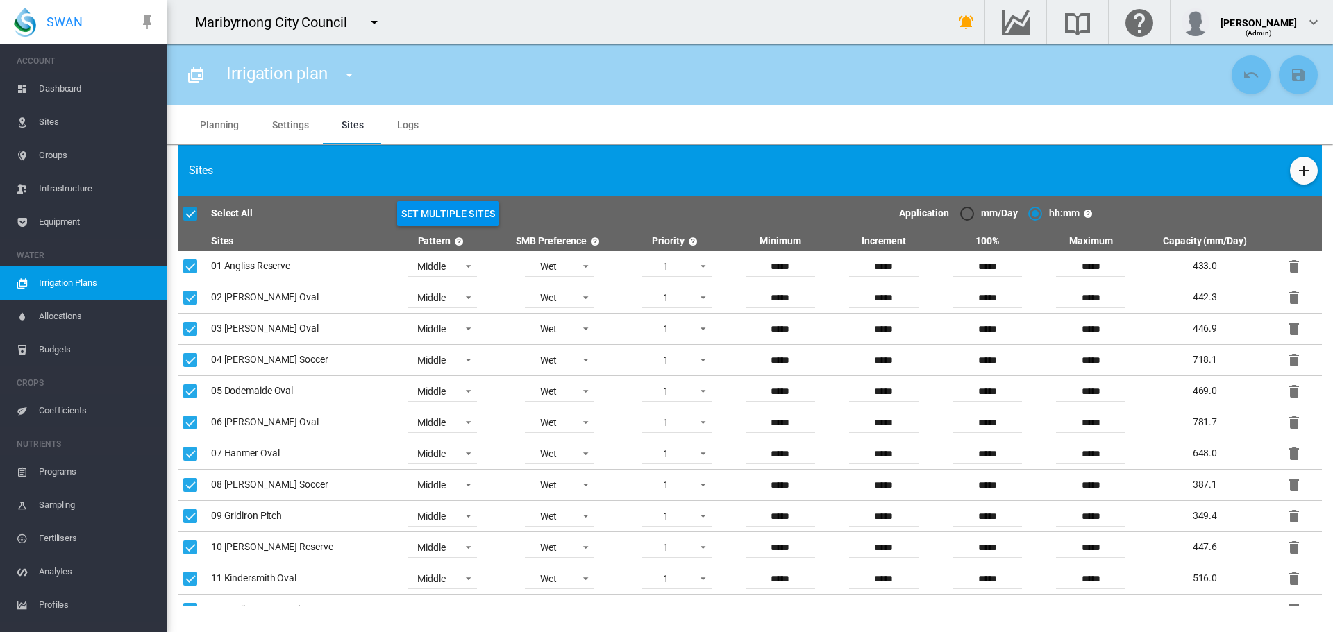
type input "*****"
click at [1307, 75] on button "Save Changes" at bounding box center [1298, 75] width 39 height 39
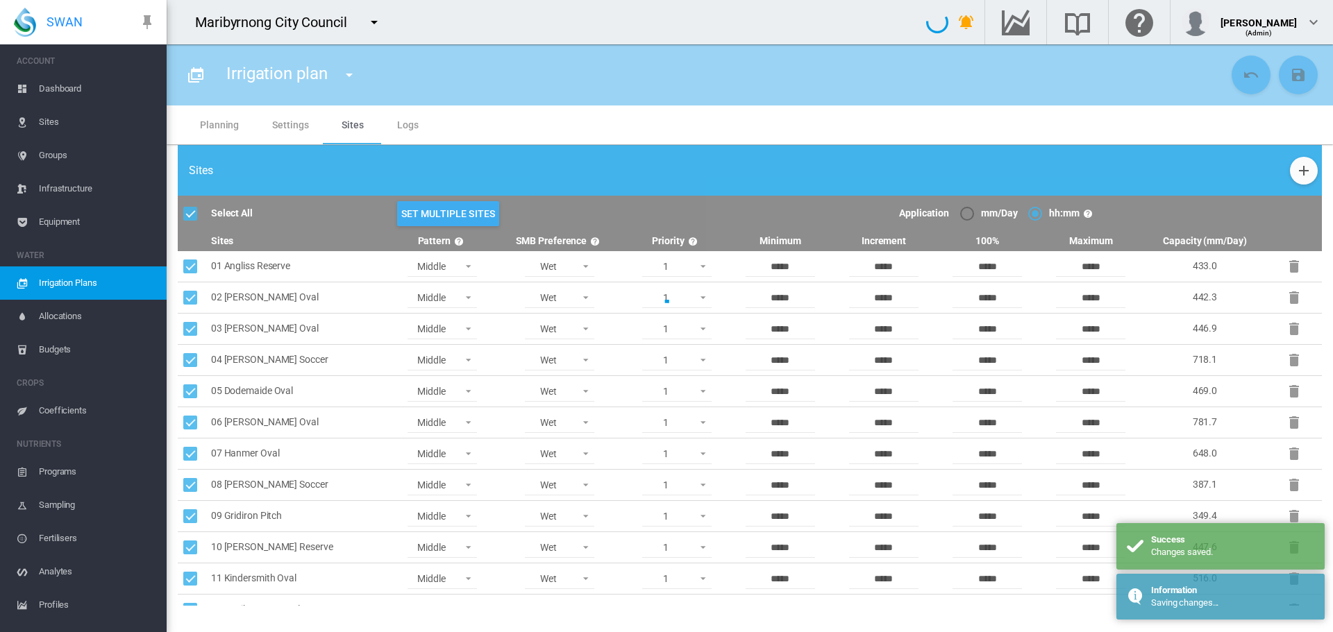
type input "**********"
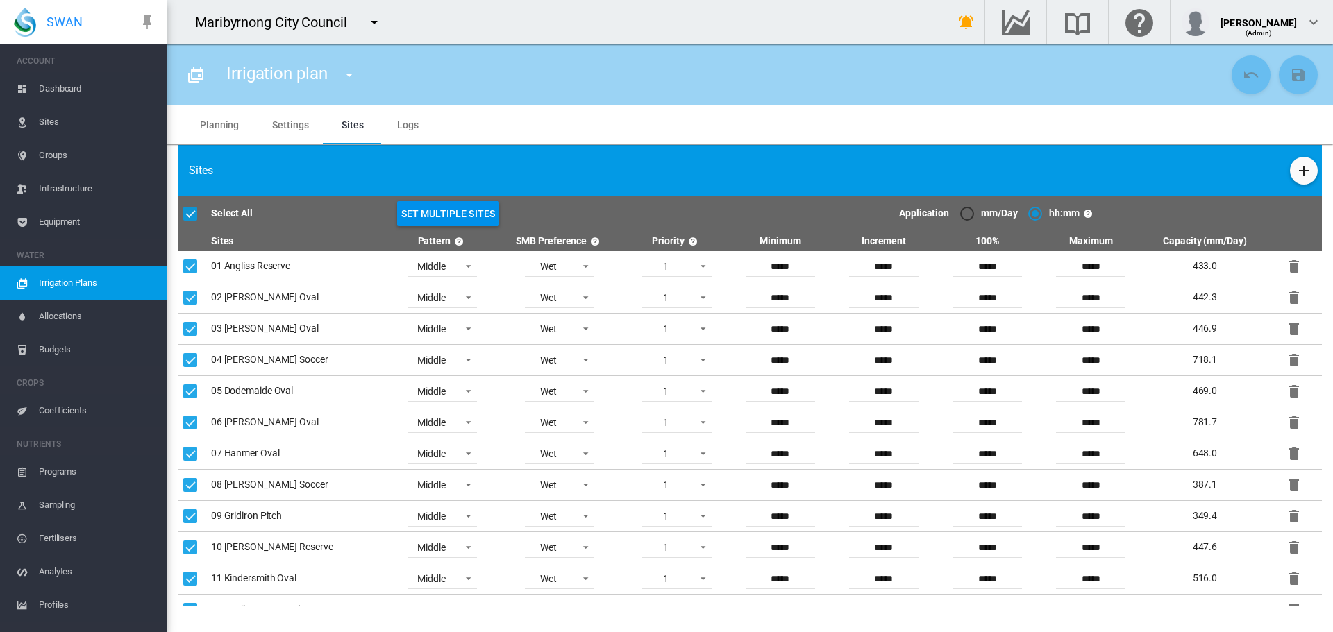
click at [222, 126] on md-tab-item "Planning" at bounding box center [219, 125] width 72 height 39
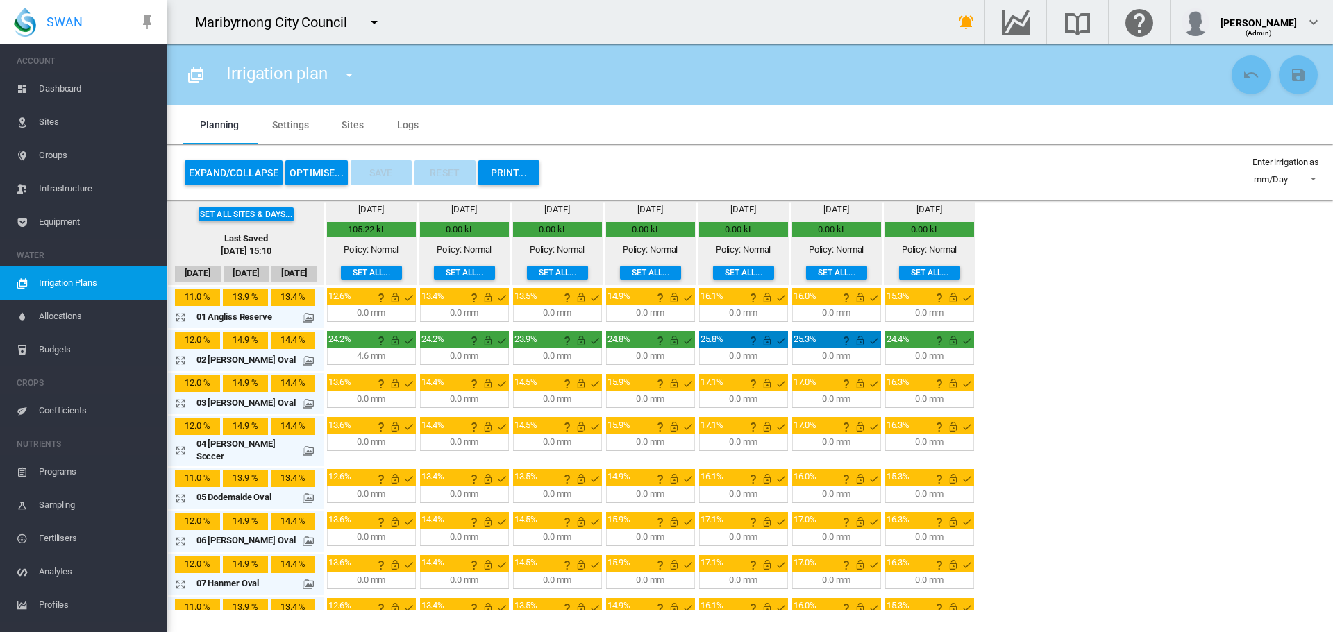
click at [313, 163] on button "OPTIMISE..." at bounding box center [316, 172] width 62 height 25
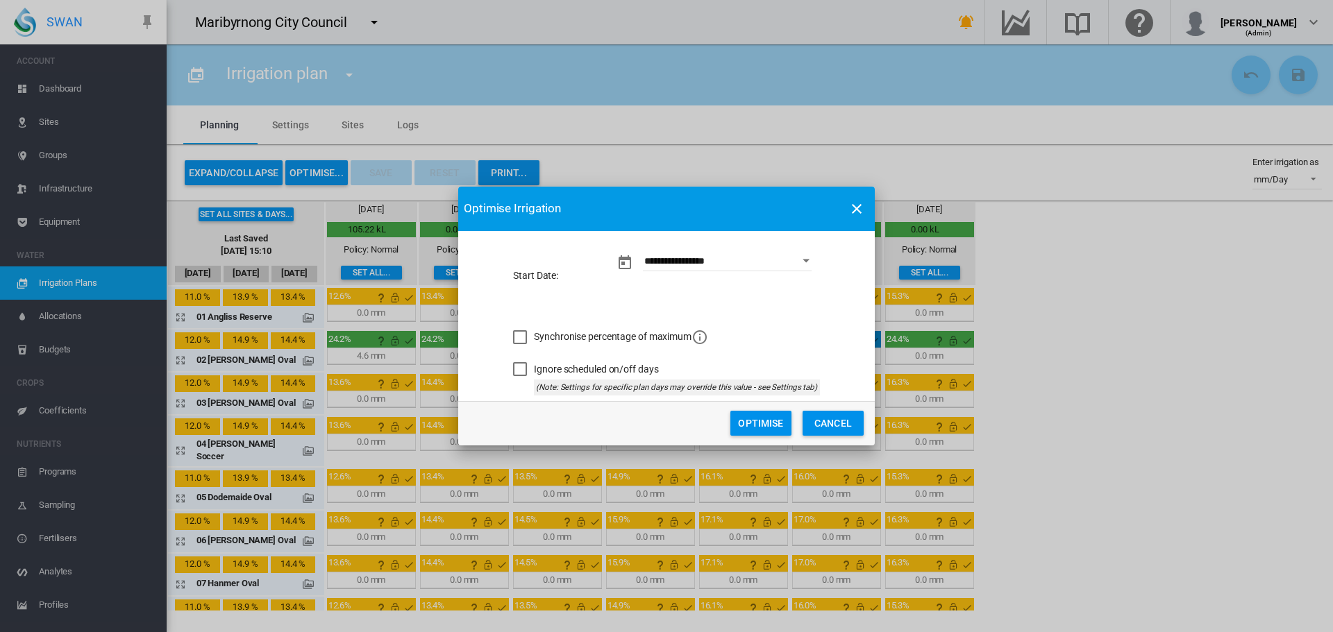
click at [769, 419] on button "Optimise" at bounding box center [760, 423] width 61 height 25
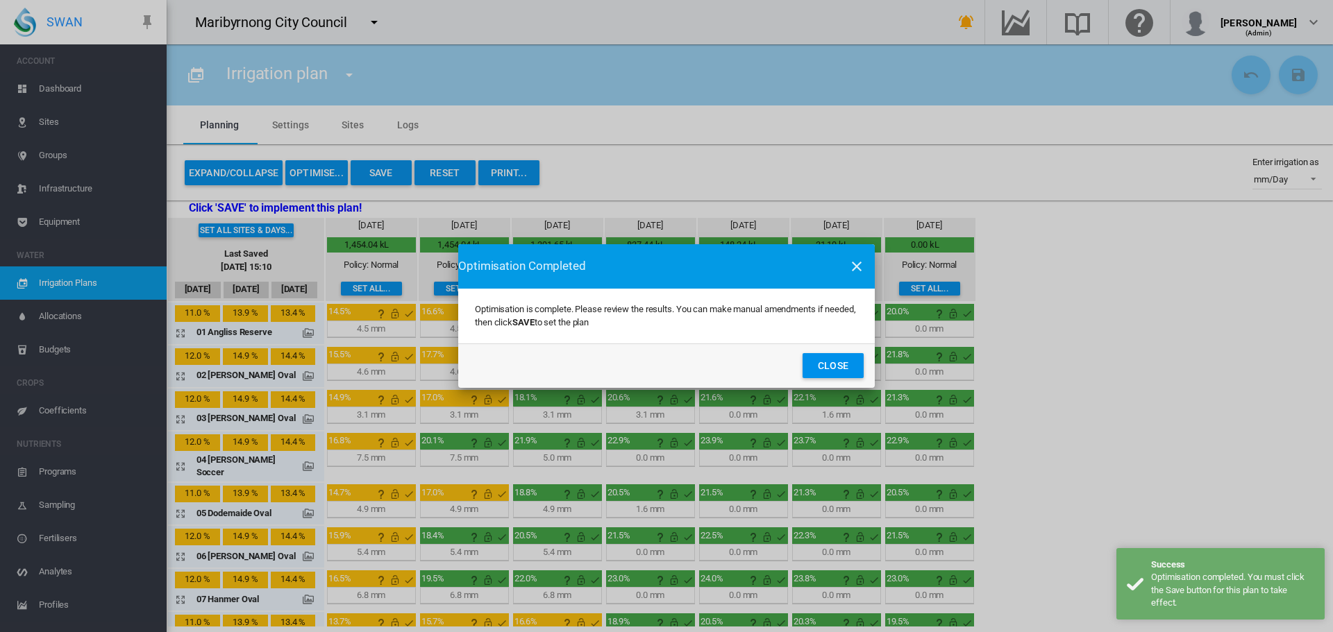
click at [820, 359] on button "Close" at bounding box center [832, 365] width 61 height 25
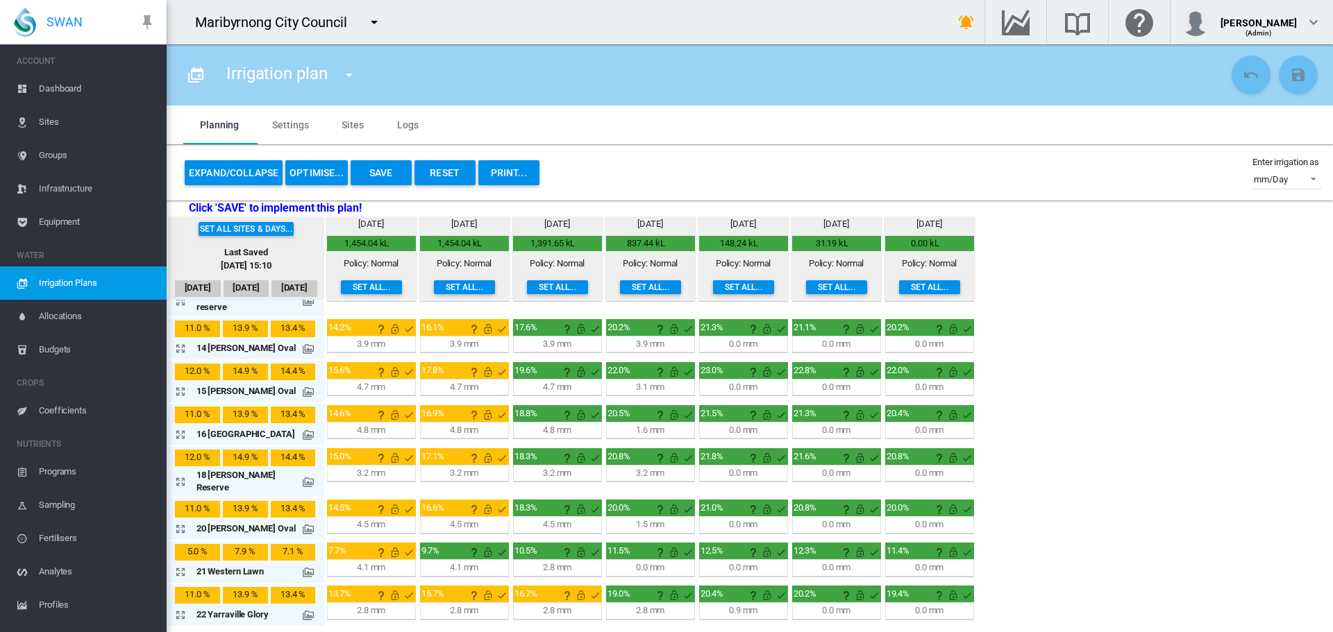
scroll to position [588, 0]
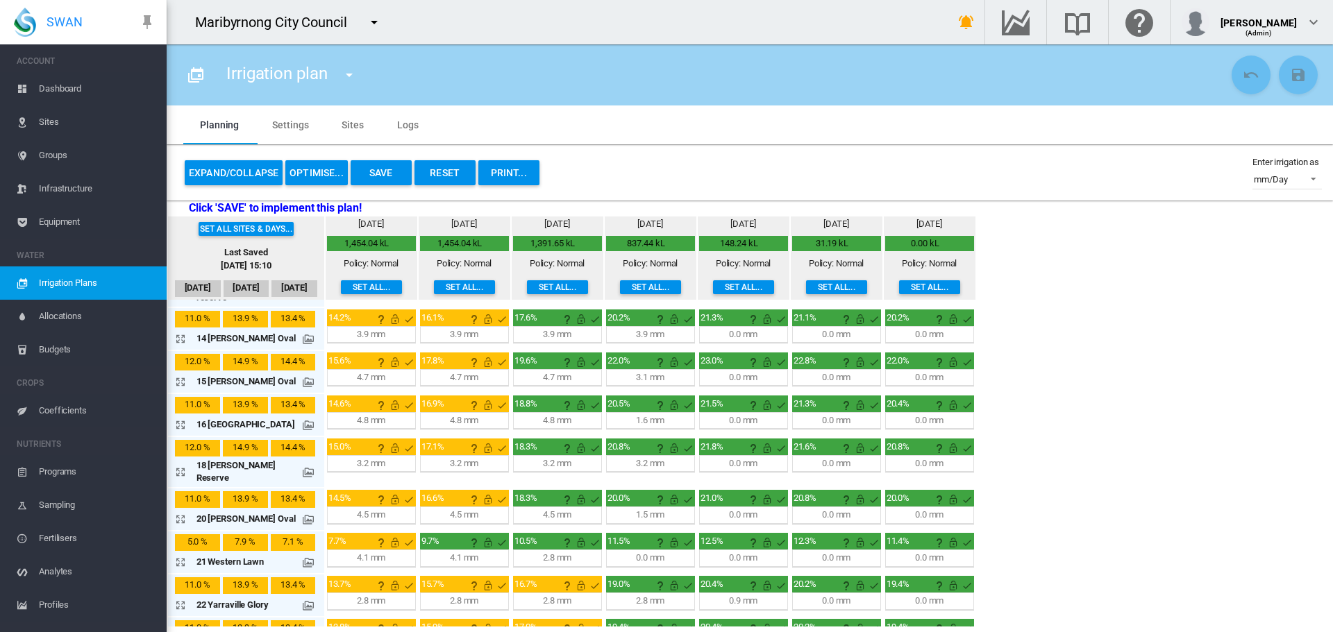
click at [303, 557] on md-icon at bounding box center [308, 562] width 11 height 11
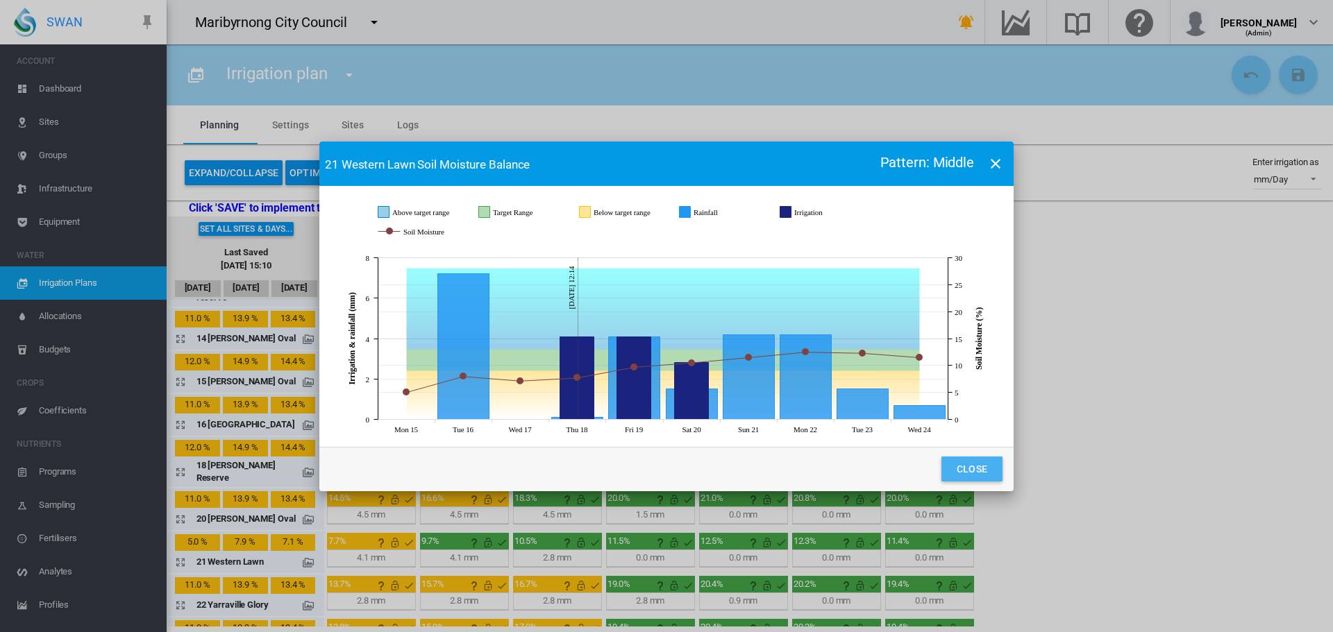
click at [979, 466] on button "Close" at bounding box center [971, 469] width 61 height 25
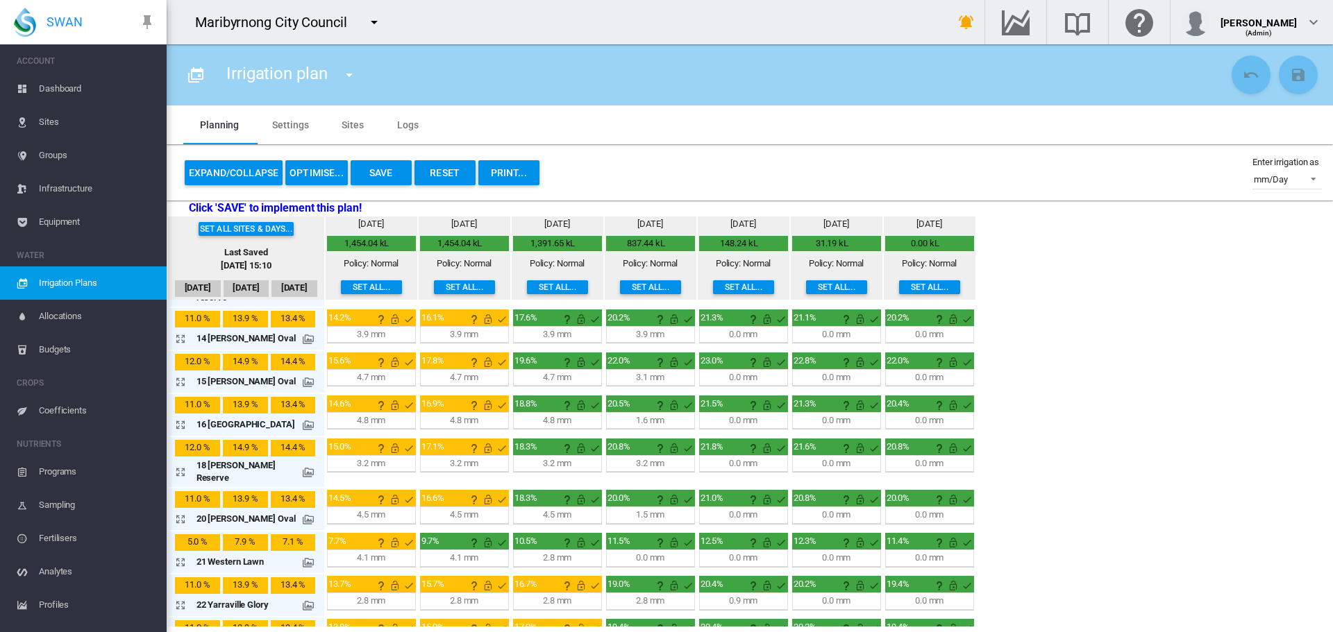
click at [77, 124] on span "Sites" at bounding box center [97, 122] width 117 height 33
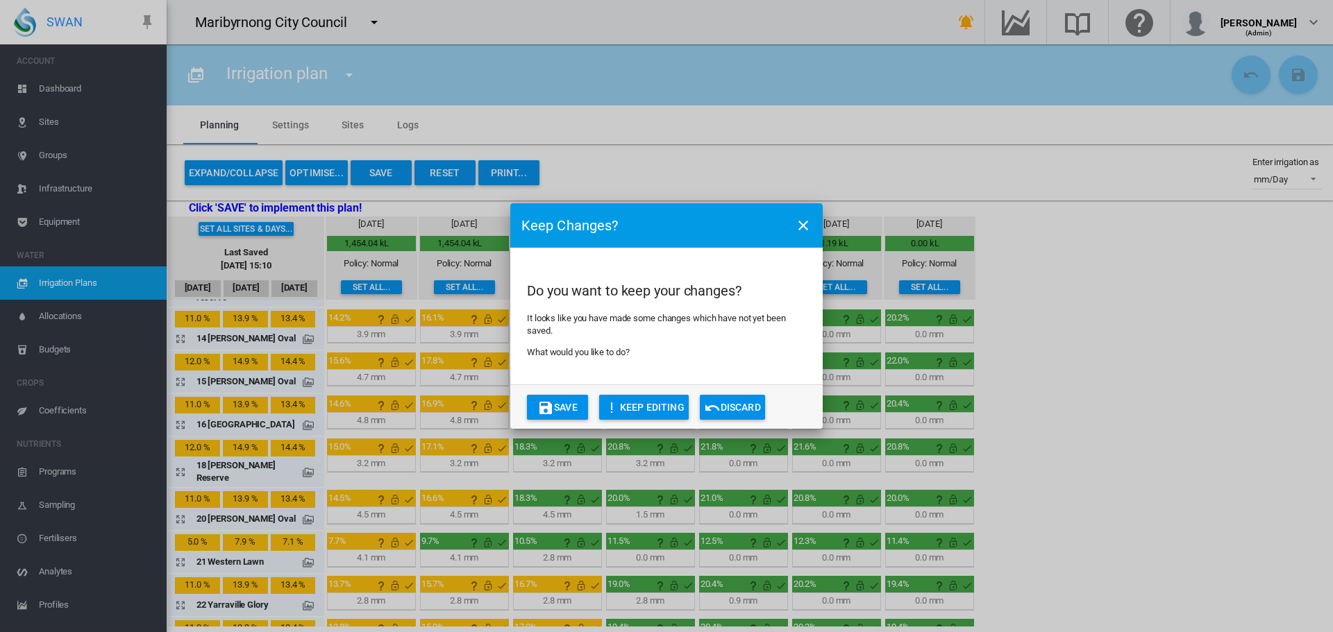
click at [724, 400] on button "Discard" at bounding box center [732, 407] width 65 height 25
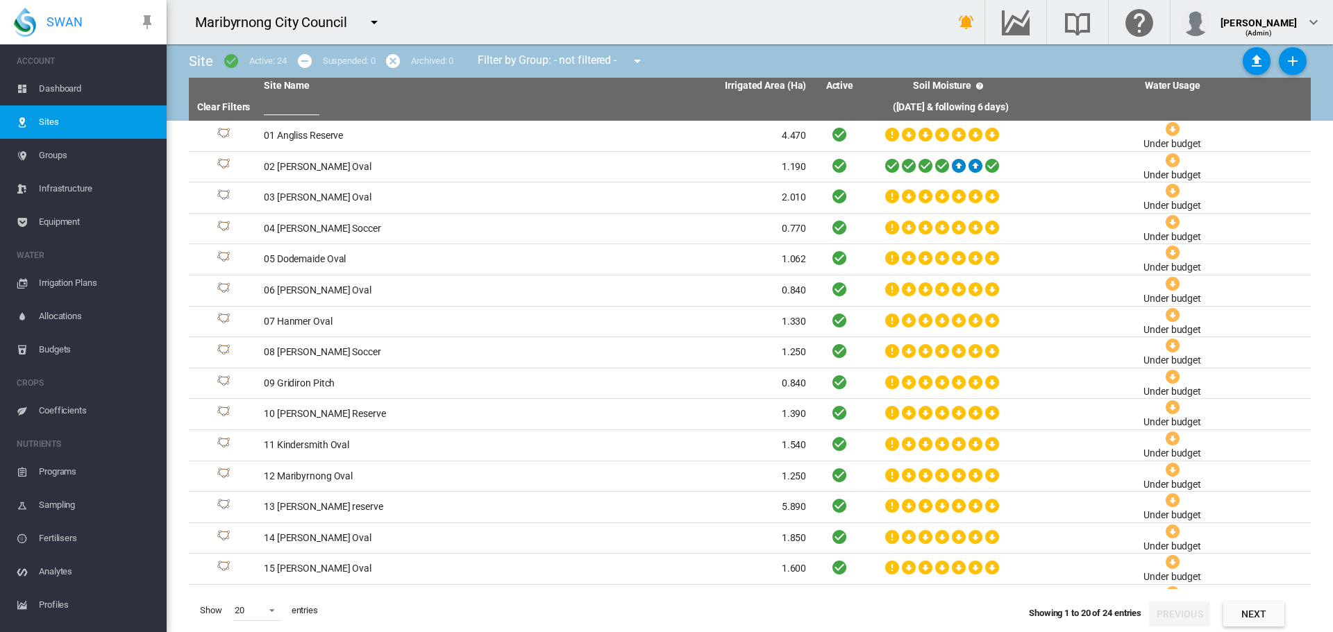
click at [89, 286] on span "Irrigation Plans" at bounding box center [97, 283] width 117 height 33
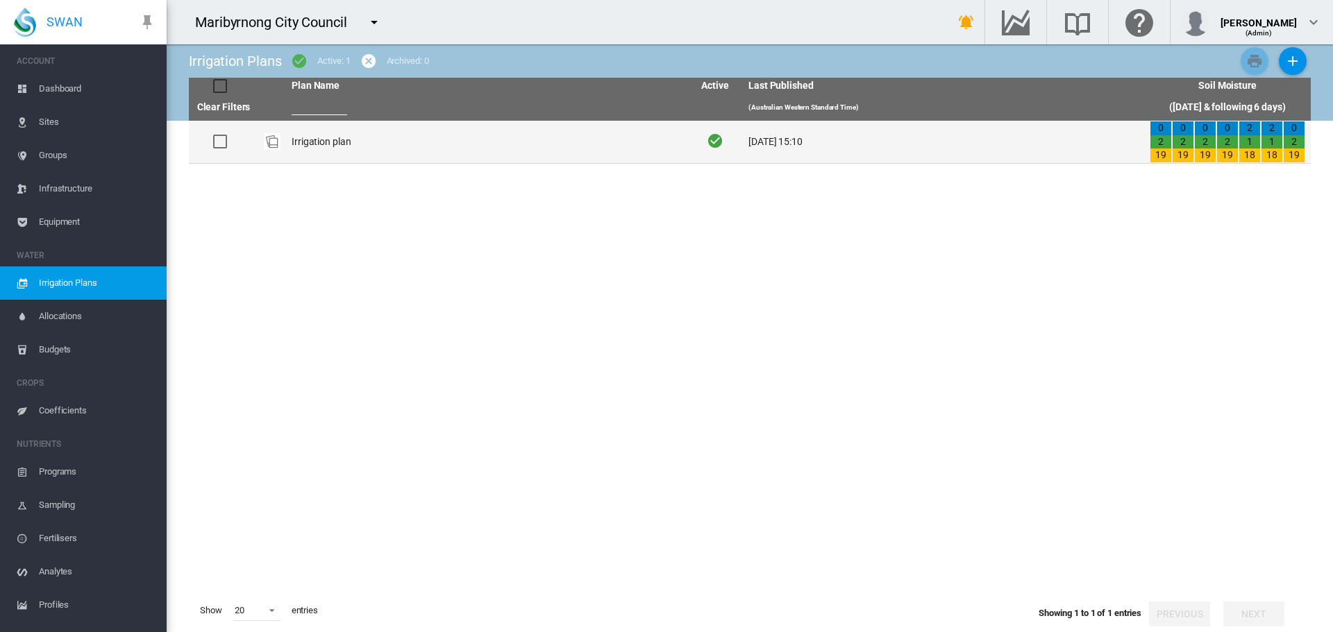
click at [647, 149] on td "Irrigation plan" at bounding box center [486, 142] width 401 height 42
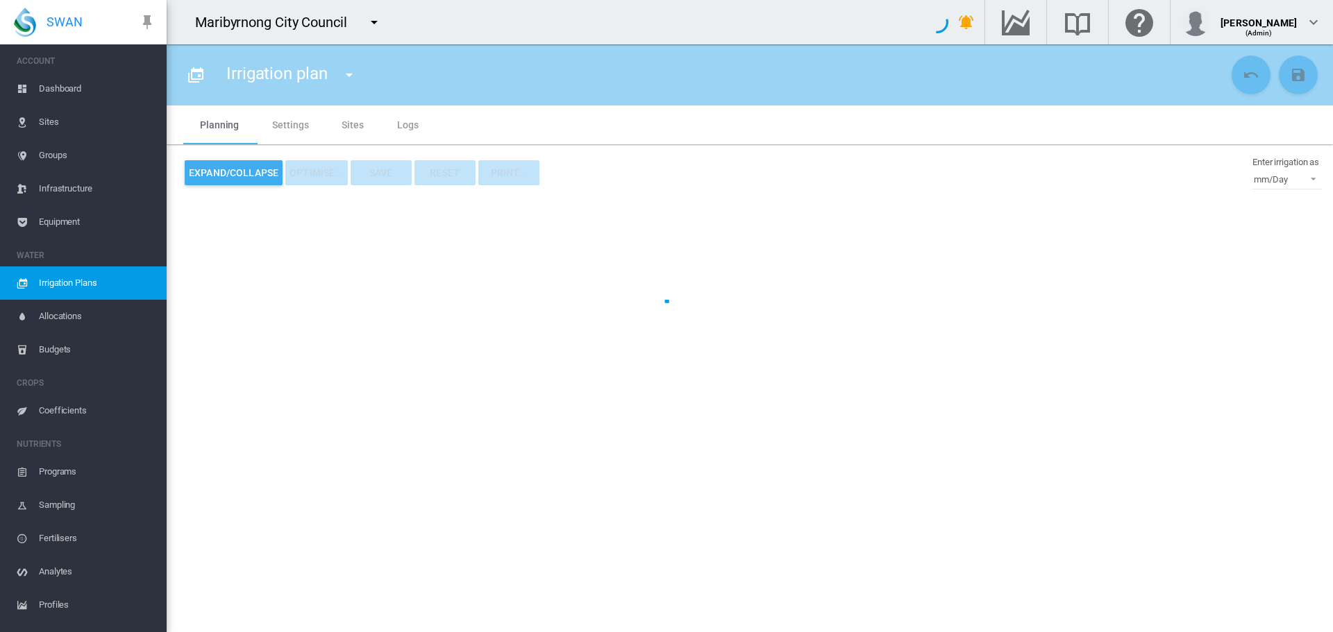
type input "**********"
type input "*"
type input "*********"
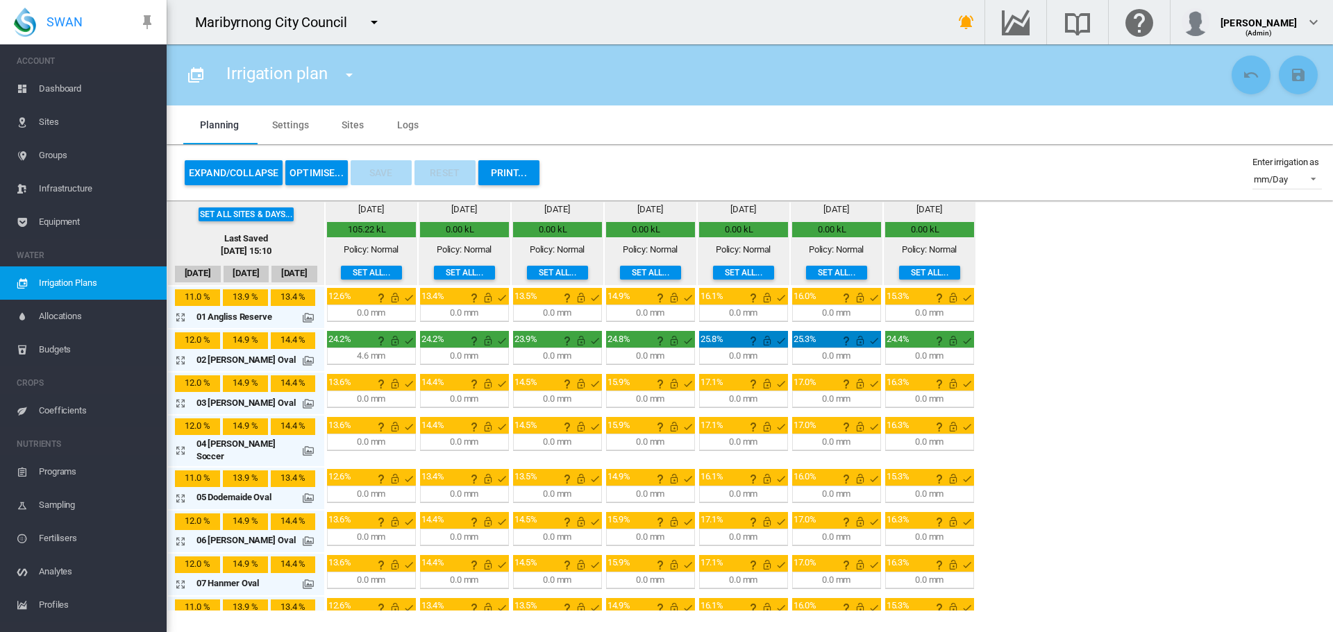
click at [942, 15] on div "Get Help Email SWAN support Submit a ticket Search the knowledge base" at bounding box center [1129, 22] width 407 height 44
click at [952, 31] on button "button" at bounding box center [966, 22] width 28 height 28
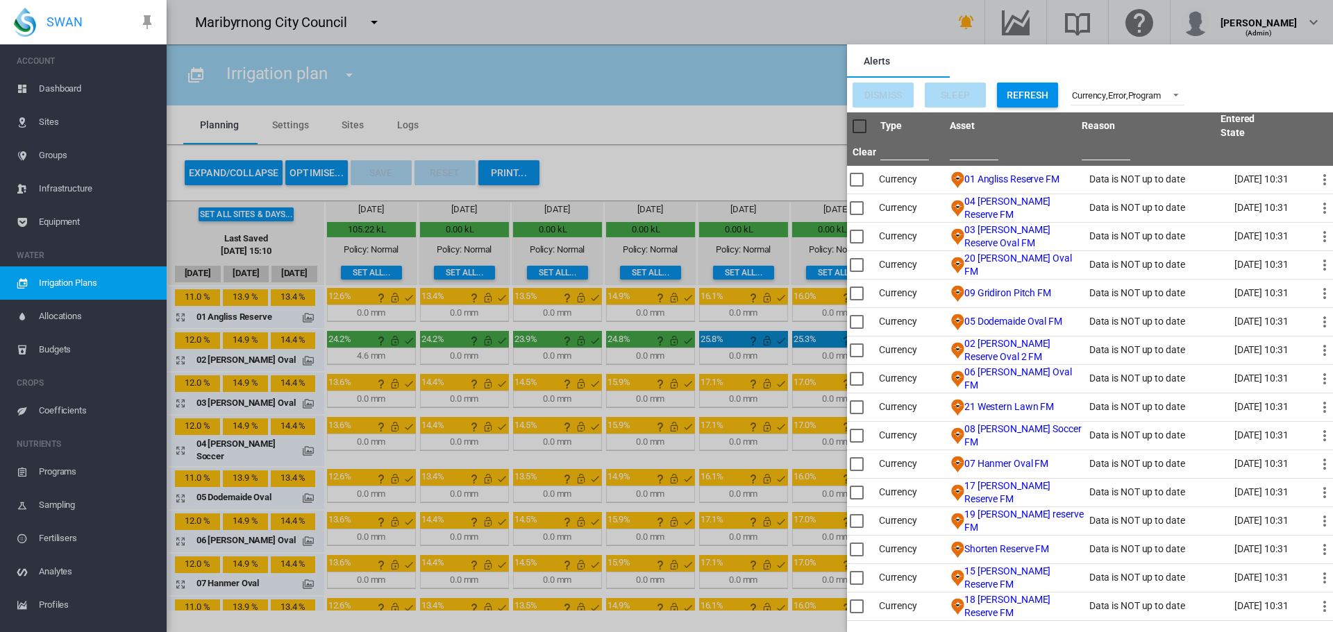
click at [839, 101] on md-backdrop at bounding box center [750, 316] width 1166 height 632
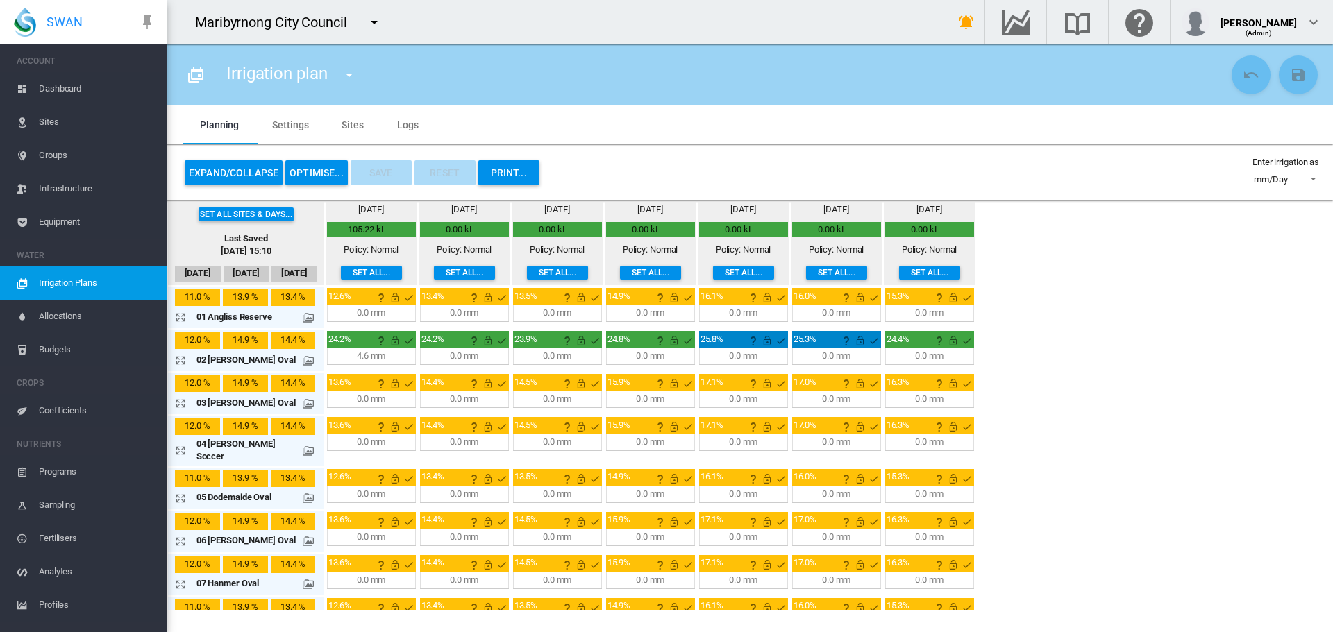
scroll to position [84, 0]
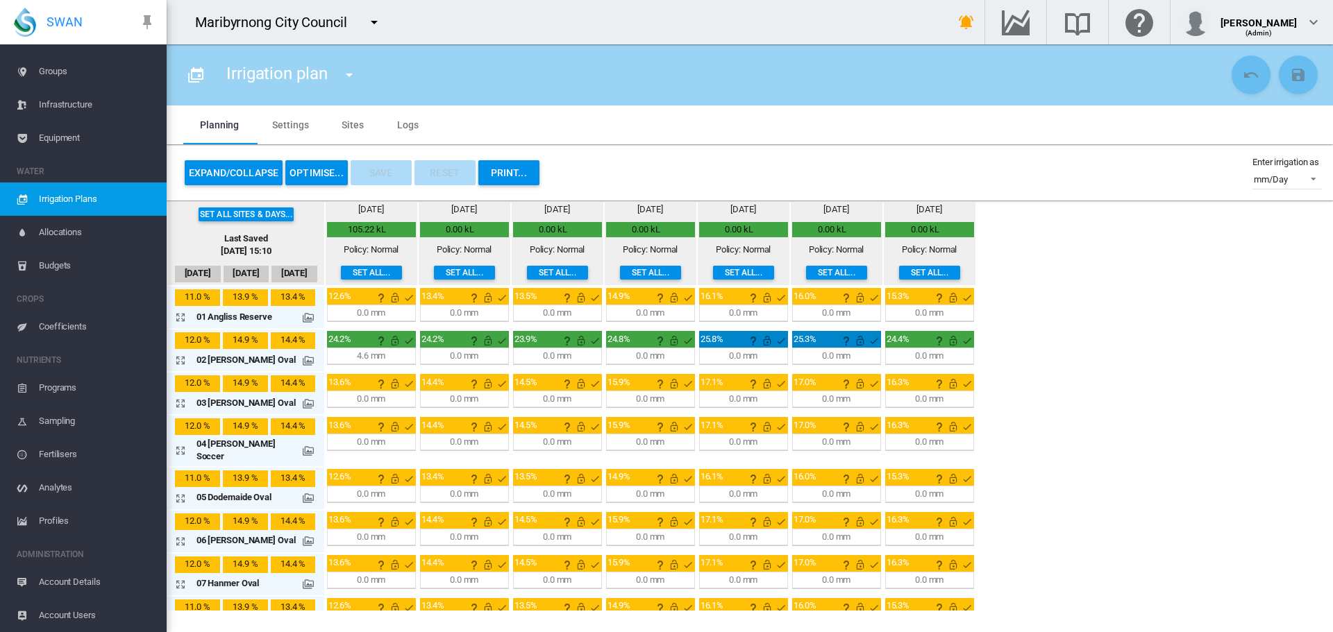
click at [96, 615] on span "Account Users" at bounding box center [97, 615] width 117 height 33
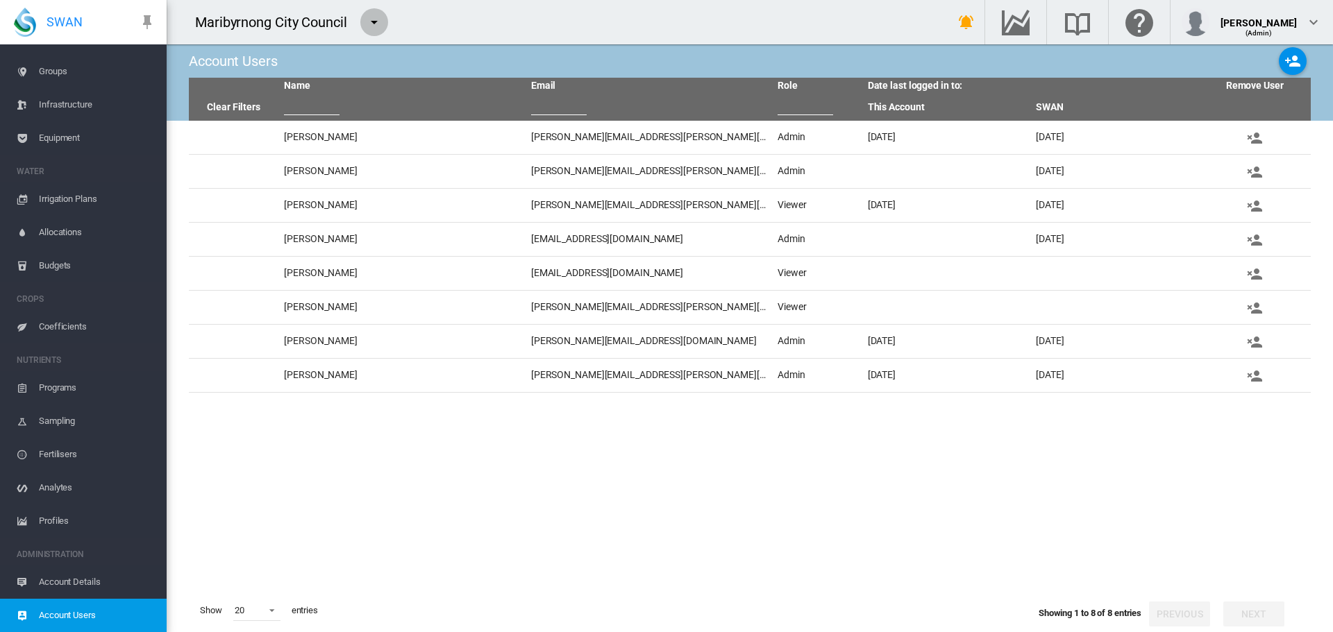
click at [376, 29] on md-icon "icon-menu-down" at bounding box center [374, 22] width 17 height 17
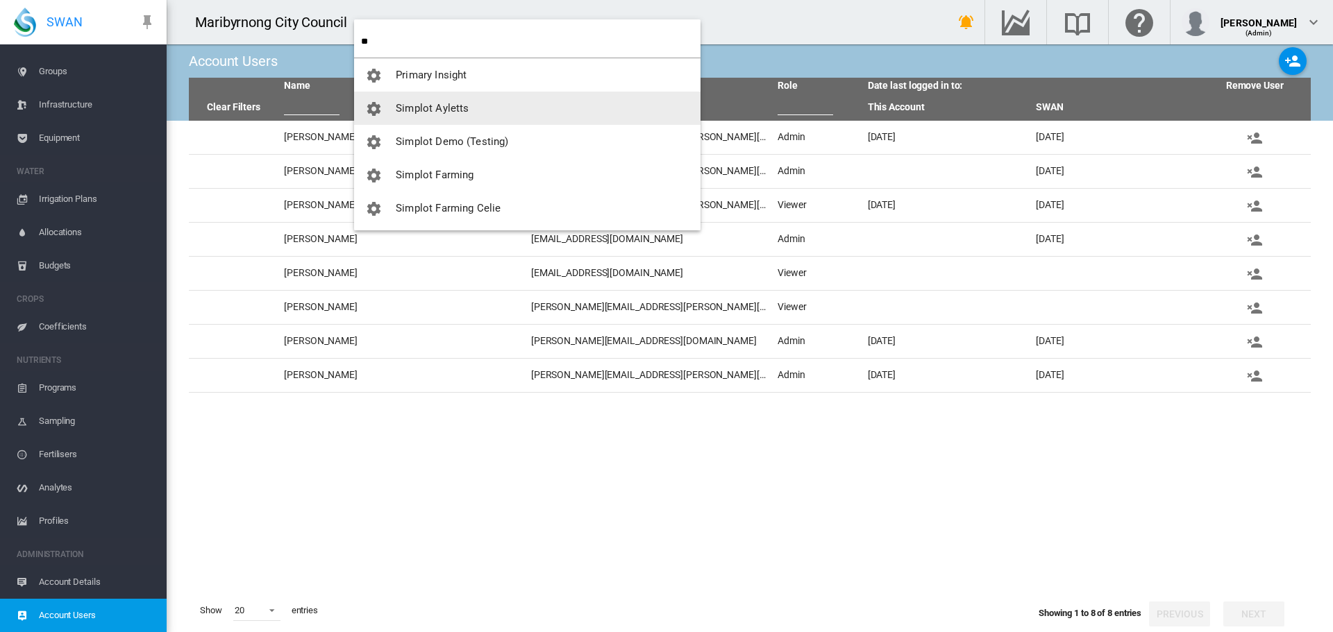
type input "**"
click at [444, 105] on span "Simplot Ayletts" at bounding box center [432, 108] width 73 height 12
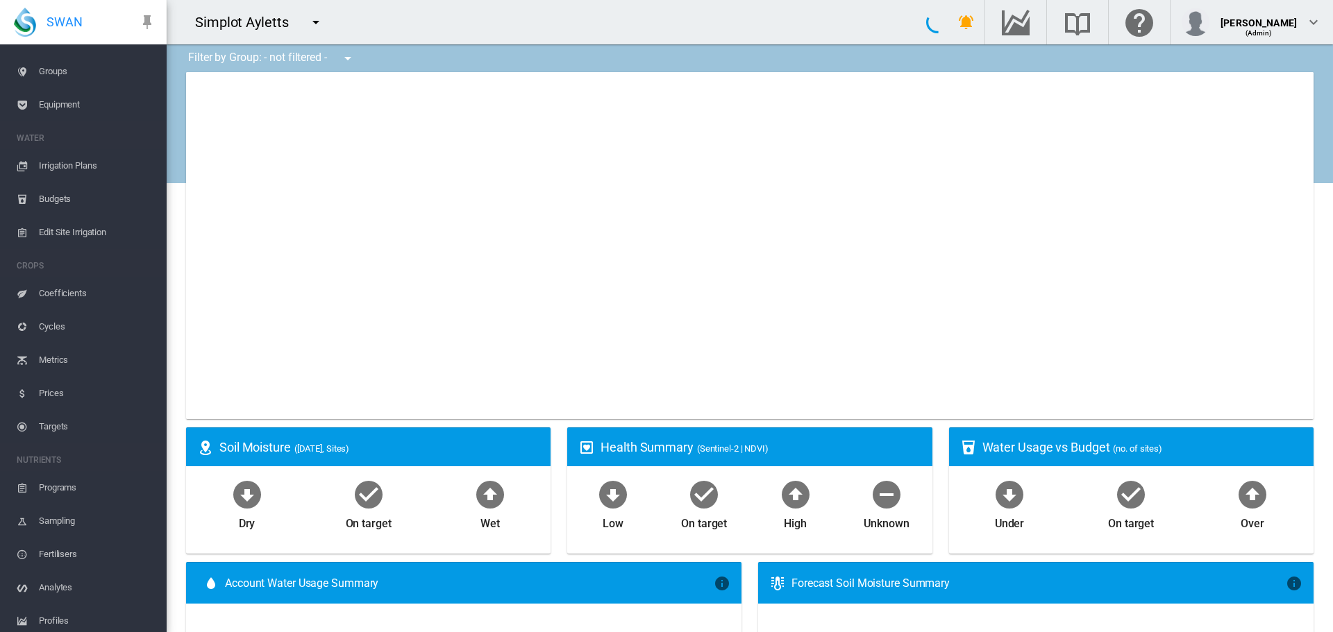
type input "**********"
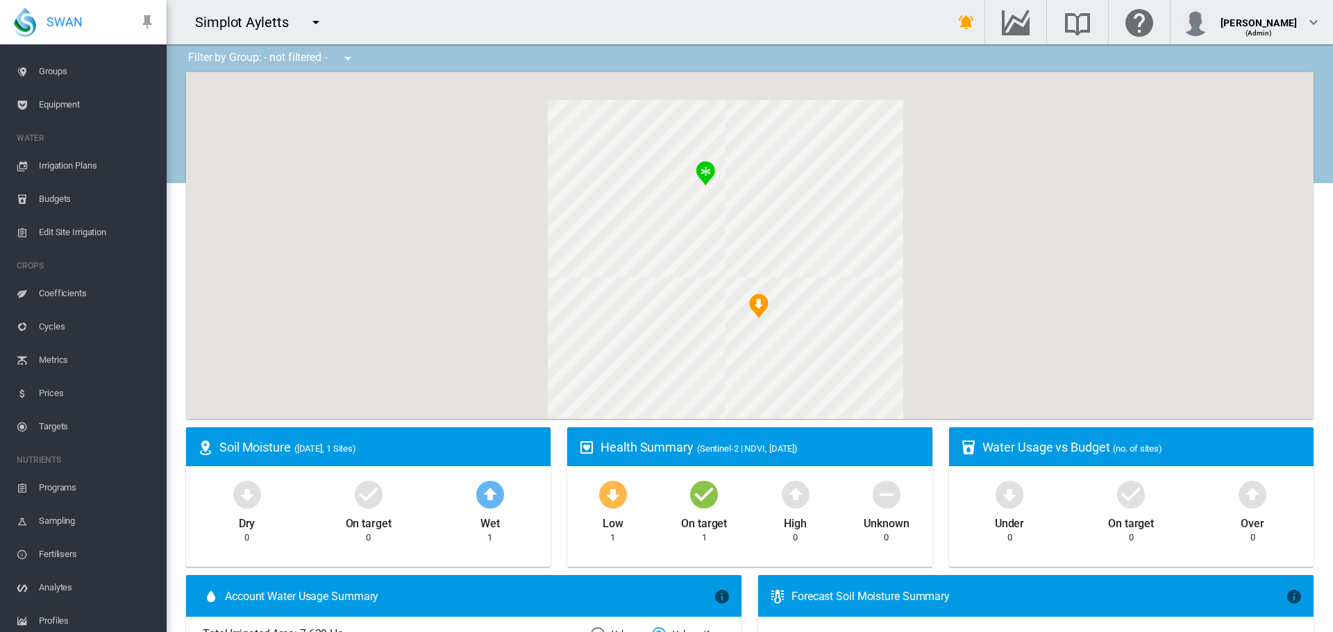
click at [351, 58] on md-icon "icon-menu-down" at bounding box center [347, 58] width 17 height 17
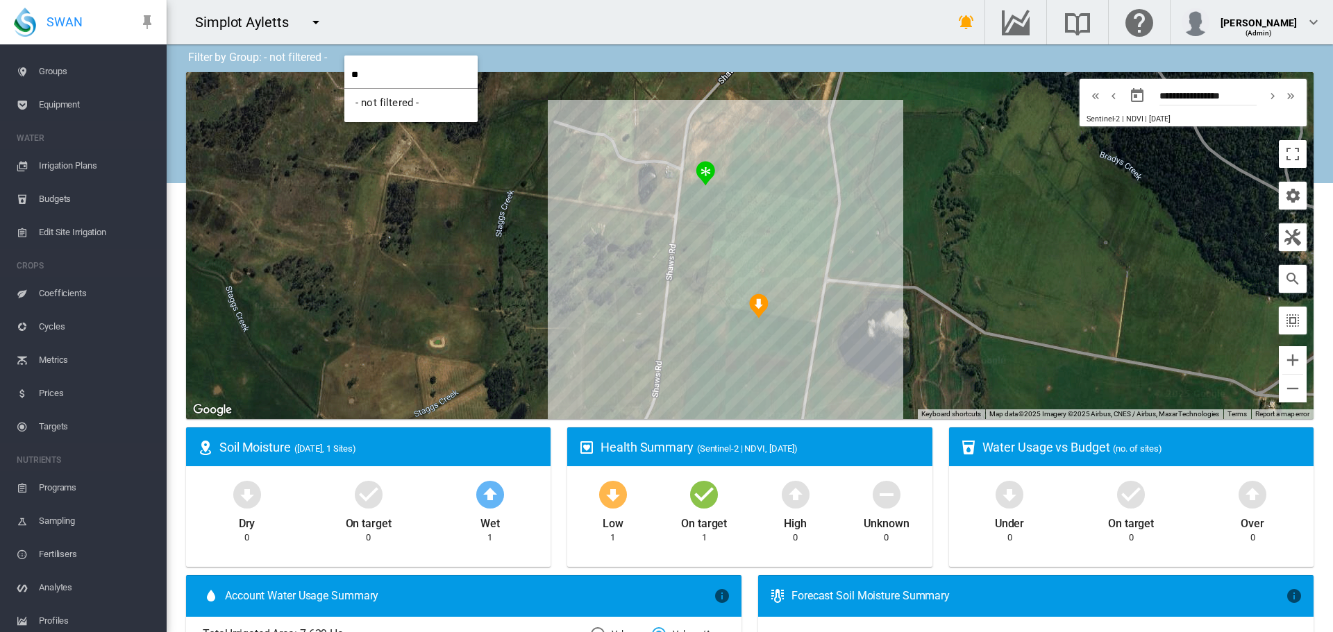
type input "*"
type input "*******"
click at [315, 24] on md-backdrop at bounding box center [666, 316] width 1333 height 632
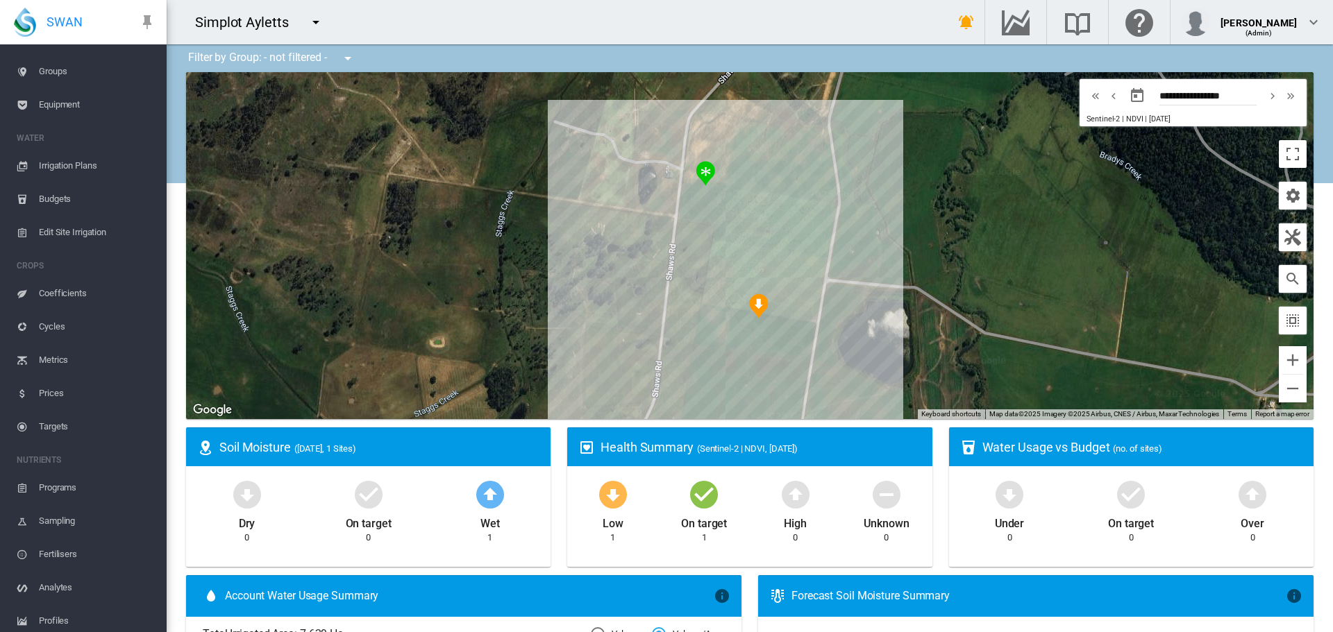
click at [315, 24] on md-icon "icon-menu-down" at bounding box center [316, 22] width 17 height 17
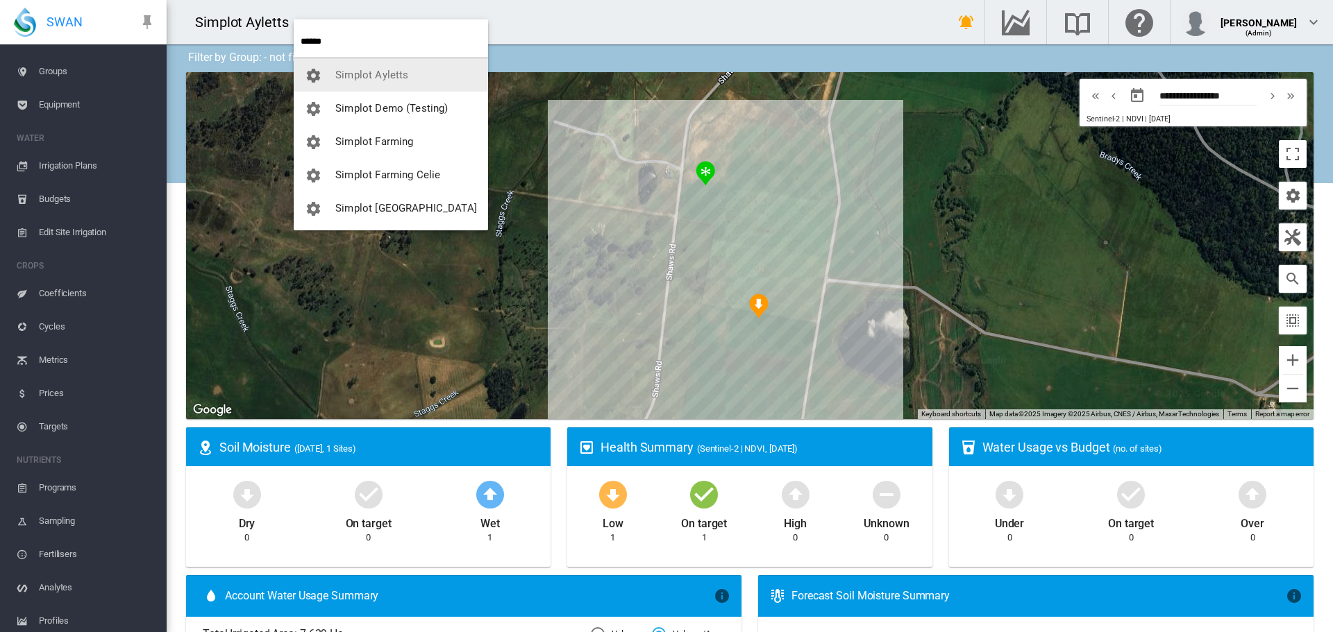
type input "******"
click at [371, 115] on button "Simplot Demo (Testing)" at bounding box center [391, 108] width 194 height 33
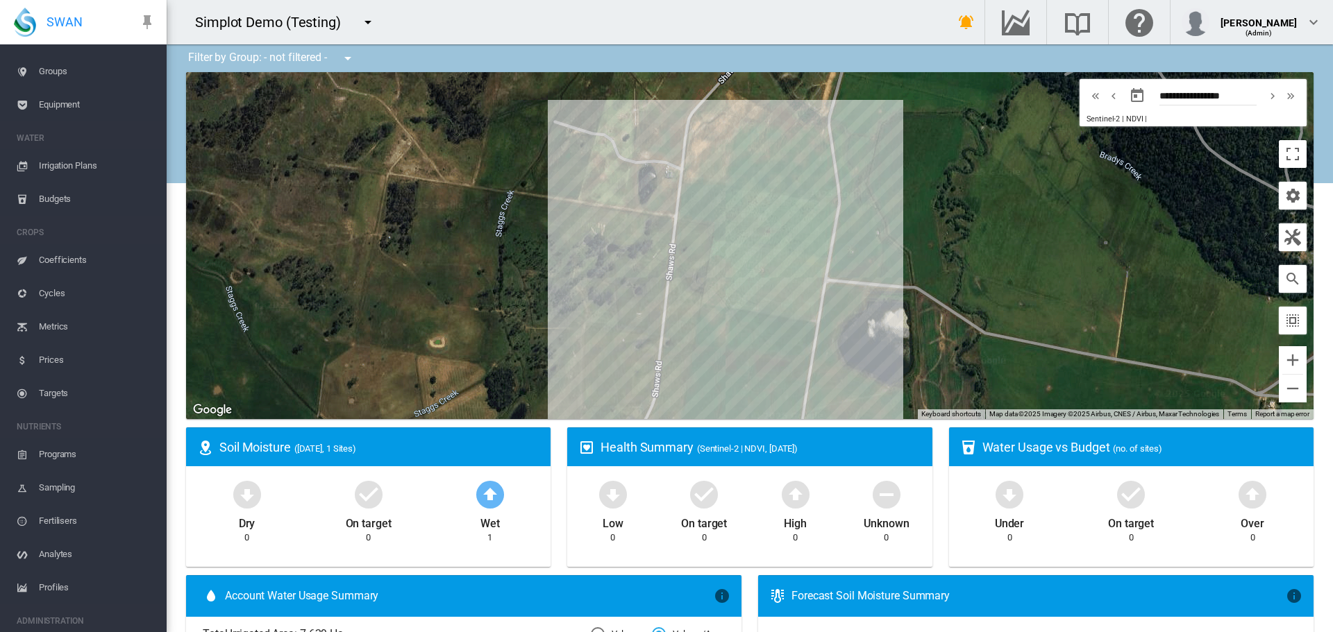
scroll to position [1, 0]
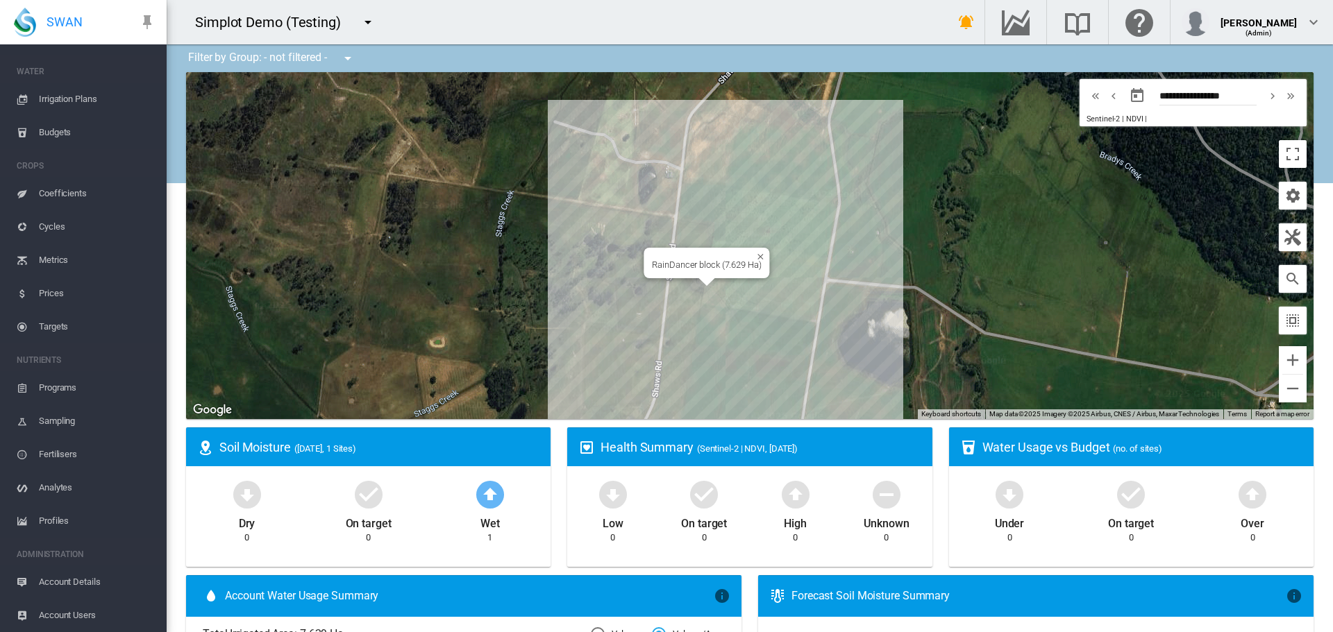
click at [782, 320] on div "RainDancer block (7.629 Ha)" at bounding box center [749, 245] width 1127 height 347
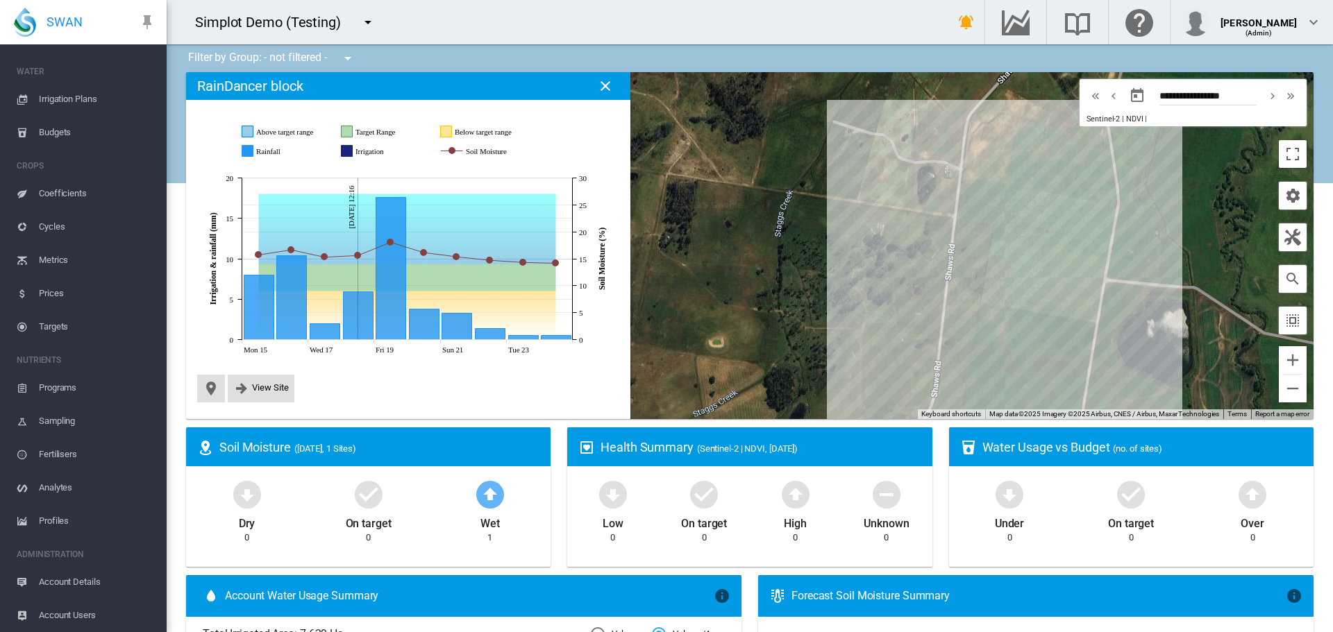
click at [367, 8] on button "button" at bounding box center [368, 22] width 28 height 28
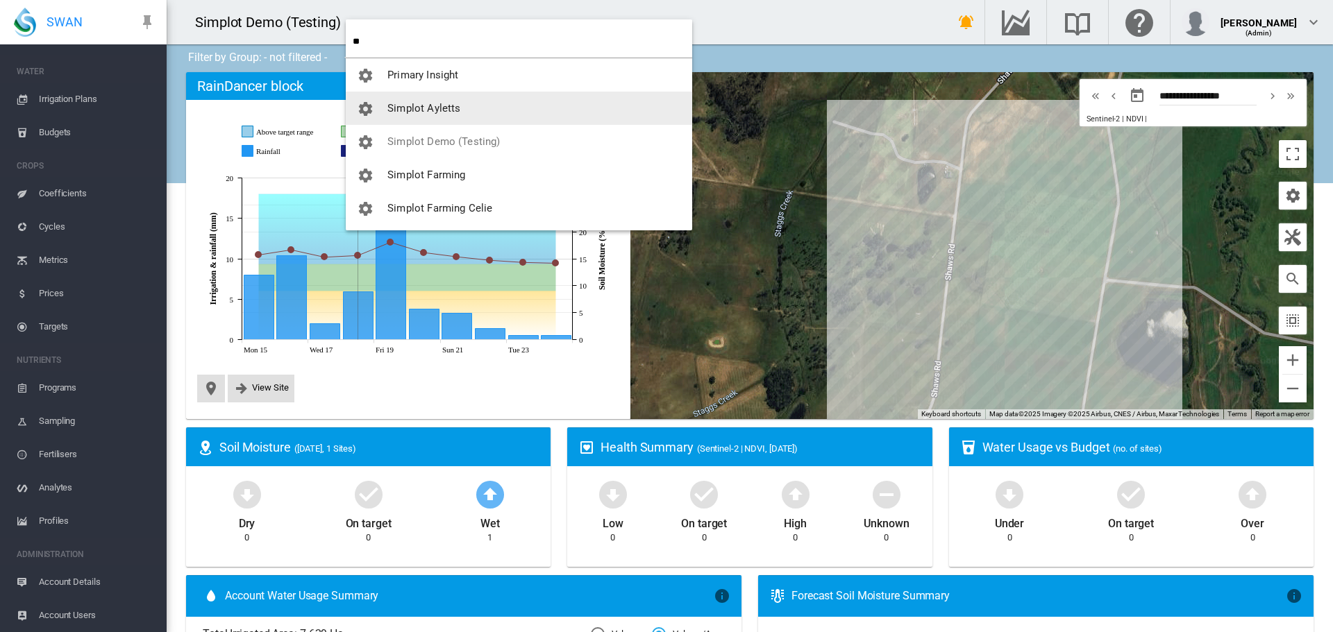
type input "**"
click at [414, 117] on button "Simplot Ayletts" at bounding box center [519, 108] width 346 height 33
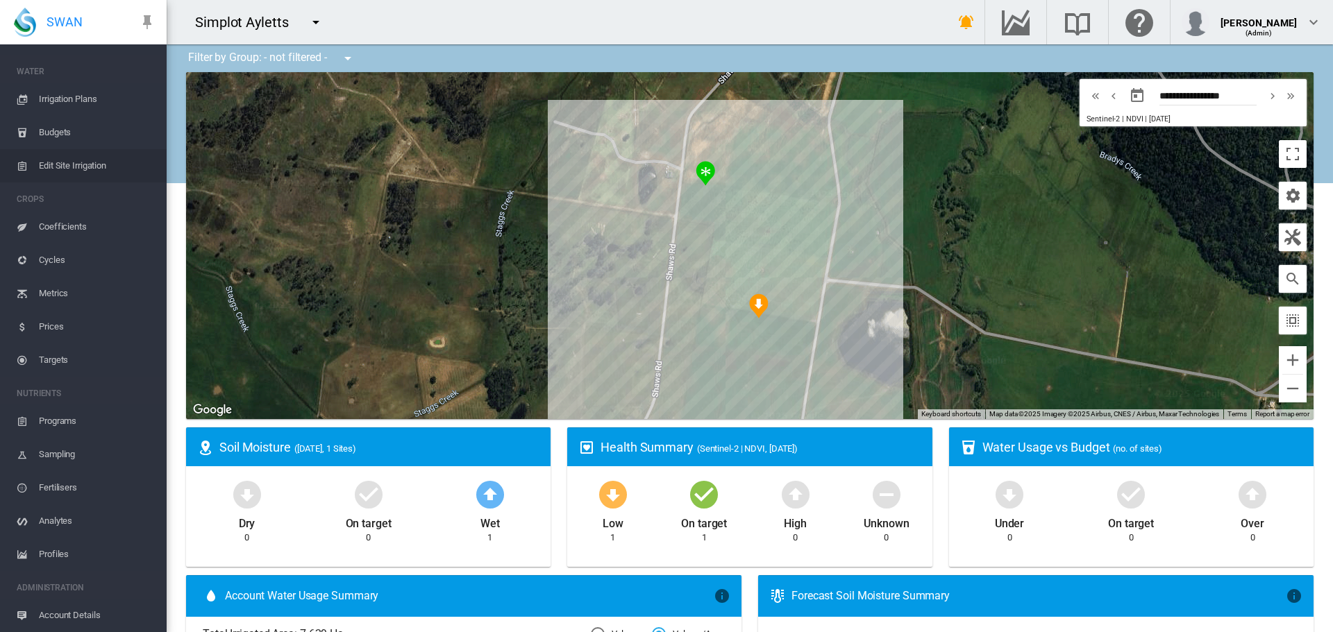
click at [63, 169] on span "Edit Site Irrigation" at bounding box center [97, 165] width 117 height 33
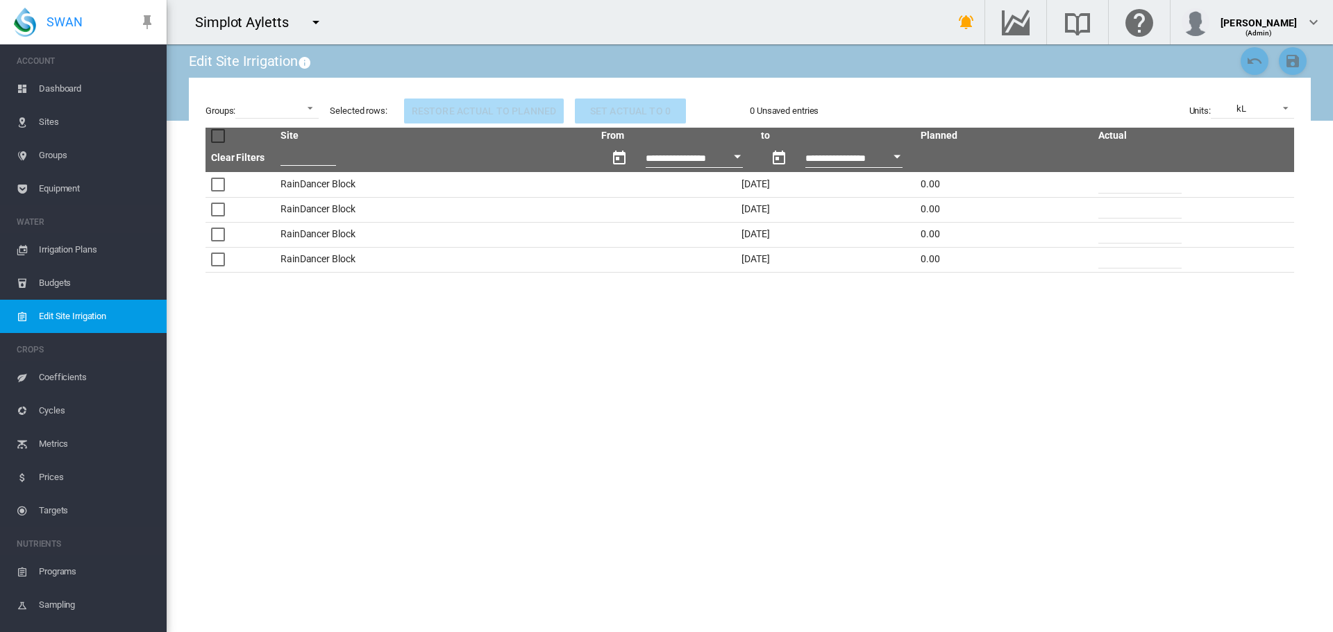
click at [85, 252] on span "Irrigation Plans" at bounding box center [97, 249] width 117 height 33
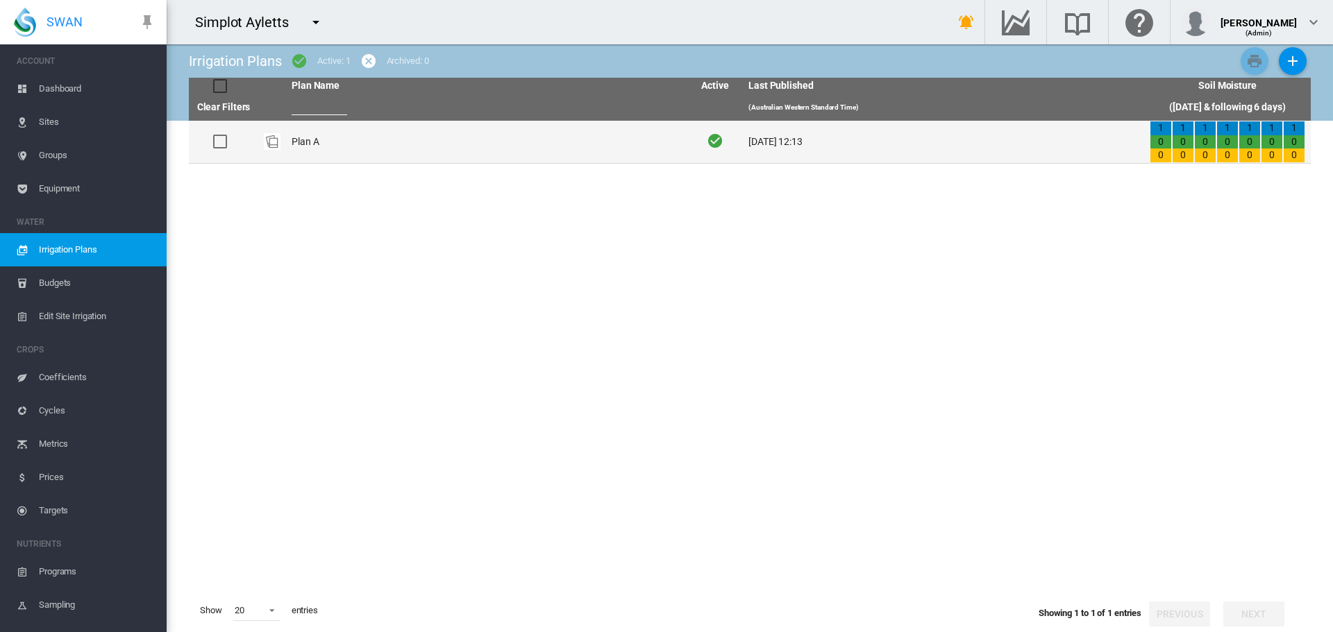
click at [303, 154] on td "Plan A" at bounding box center [486, 142] width 401 height 42
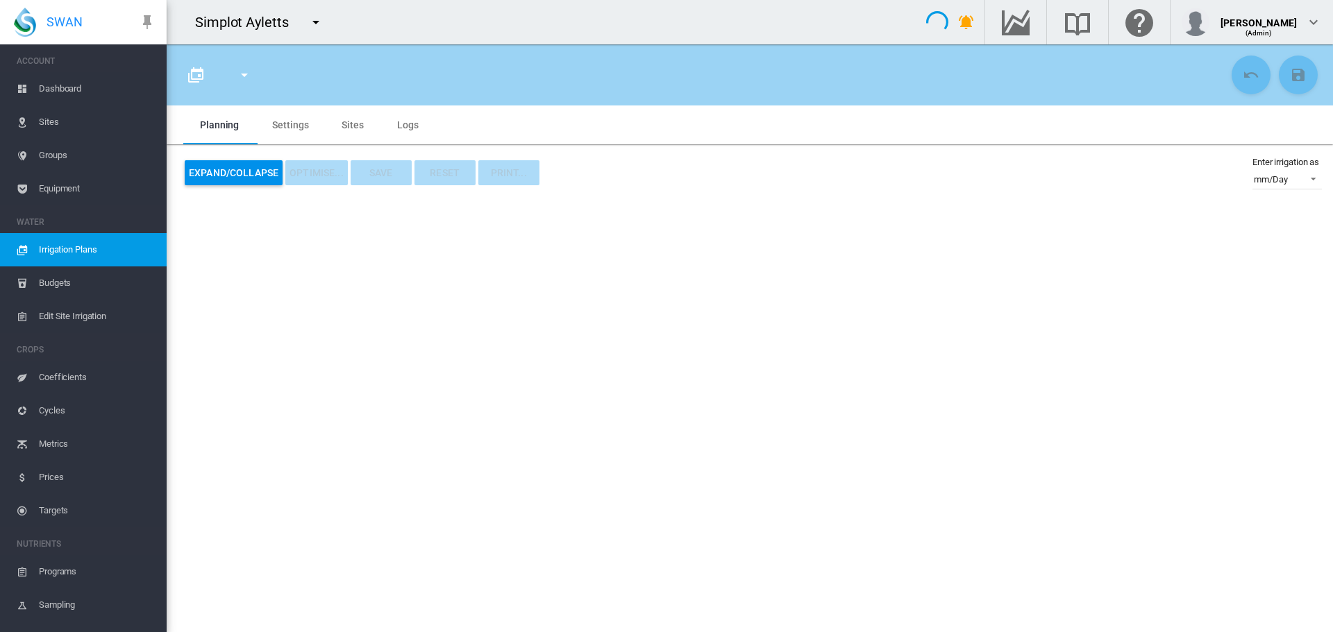
type input "******"
type input "*"
type input "******"
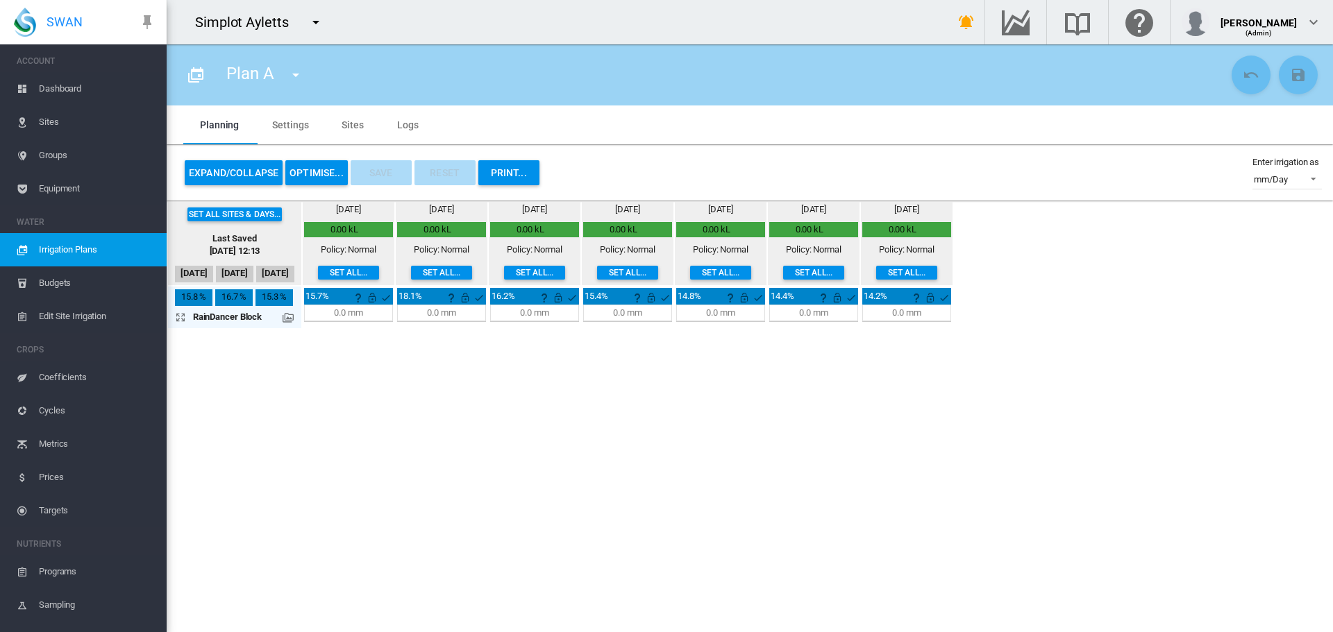
click at [181, 315] on md-icon "icon-arrow-expand" at bounding box center [183, 317] width 17 height 17
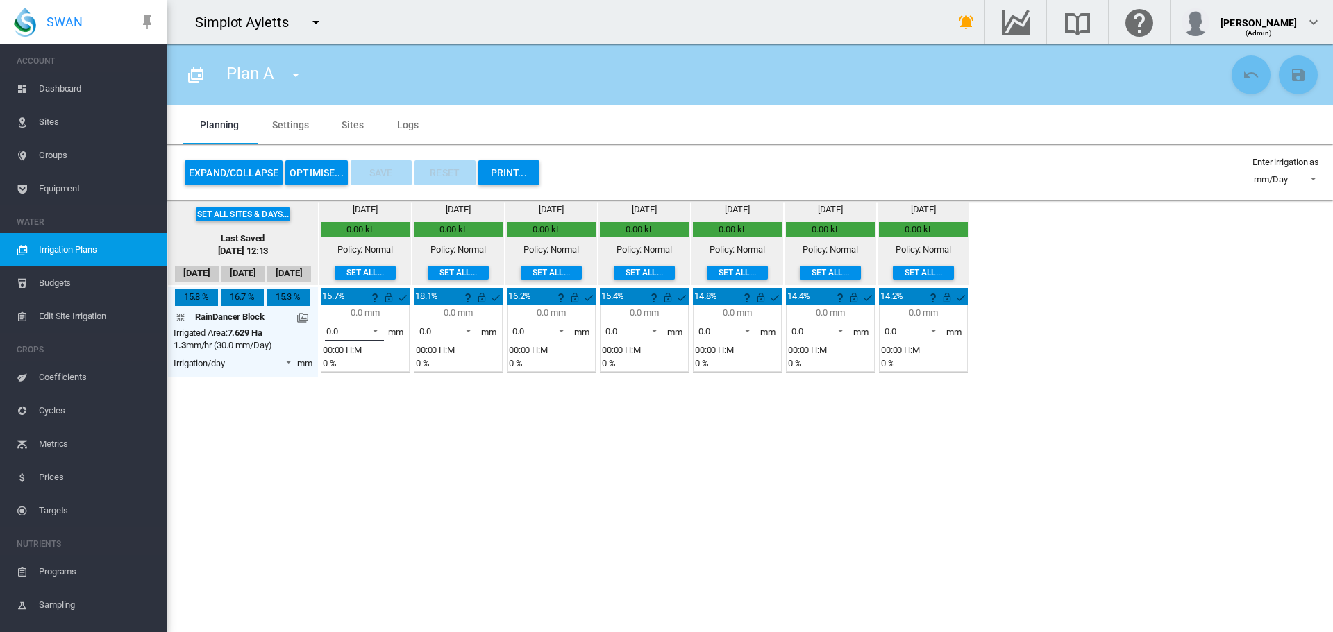
click at [360, 331] on span "0.0" at bounding box center [343, 332] width 34 height 12
click at [356, 367] on md-option "15.0" at bounding box center [362, 364] width 94 height 33
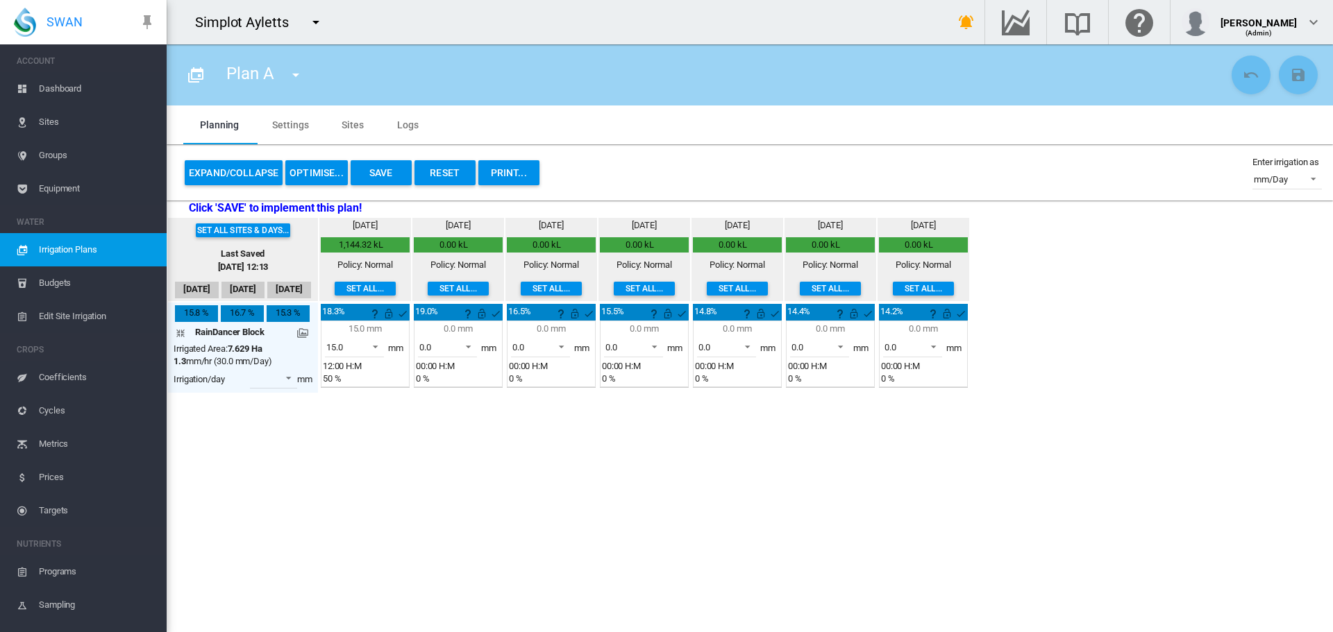
click at [382, 177] on button "Save" at bounding box center [381, 172] width 61 height 25
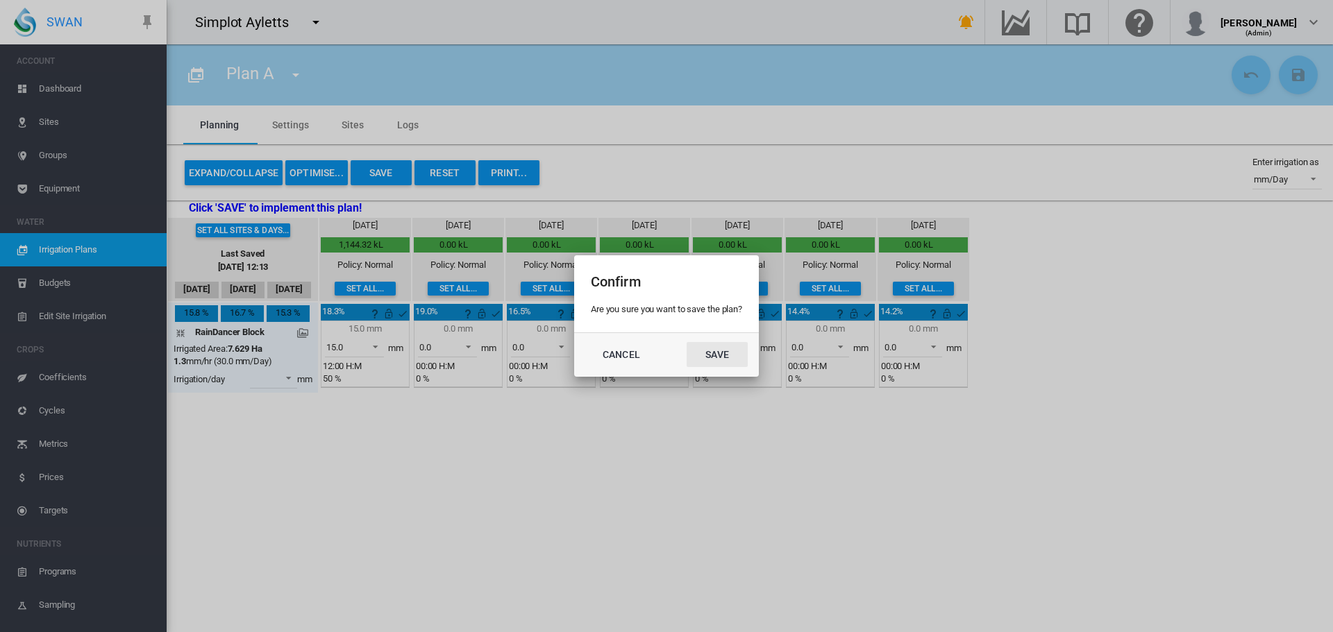
click at [712, 353] on button "Save" at bounding box center [717, 354] width 61 height 25
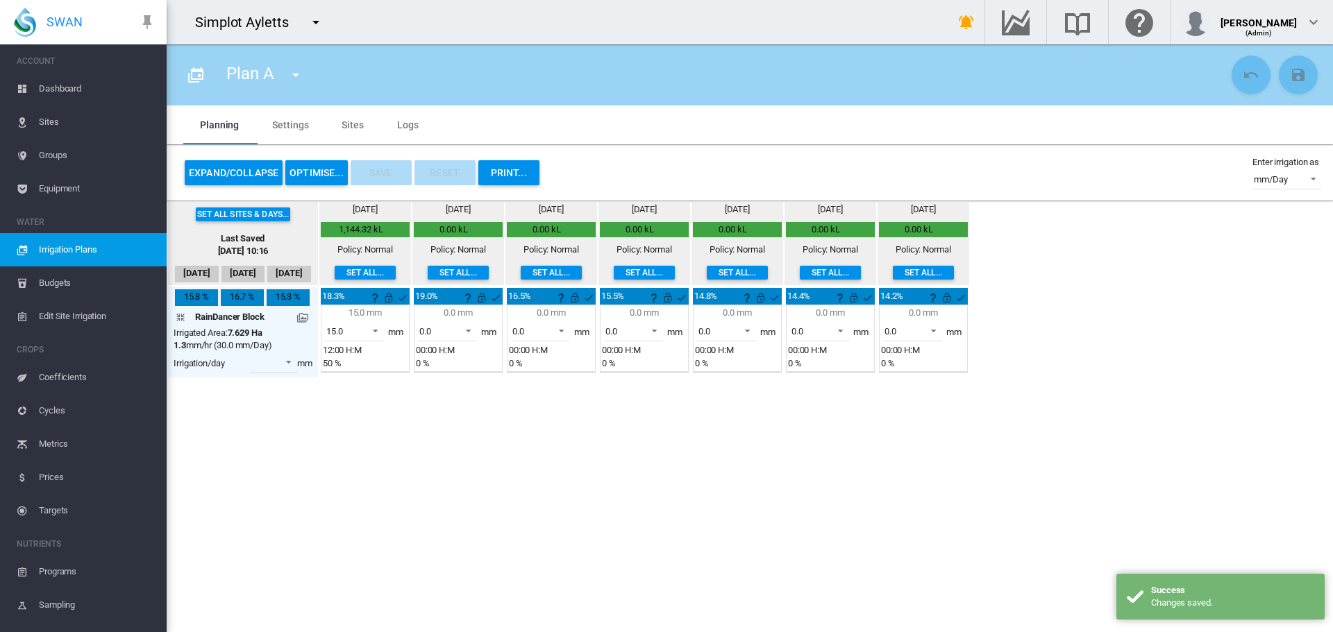
click at [116, 311] on span "Edit Site Irrigation" at bounding box center [97, 316] width 117 height 33
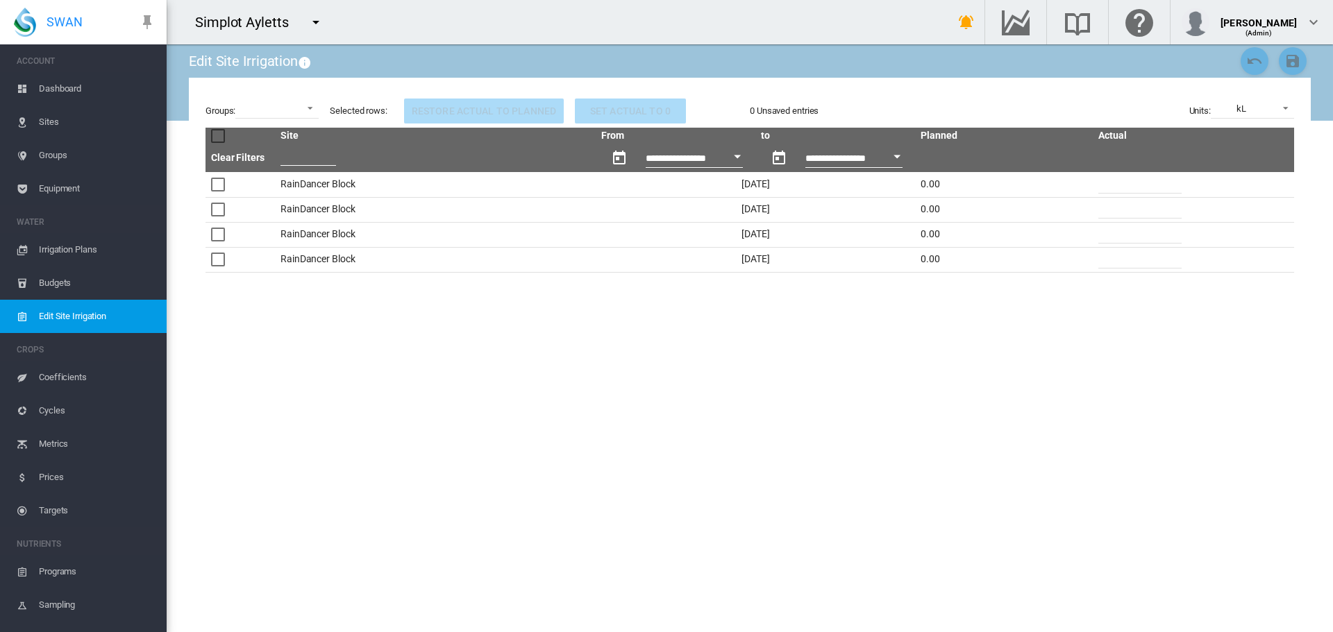
click at [128, 244] on span "Irrigation Plans" at bounding box center [97, 249] width 117 height 33
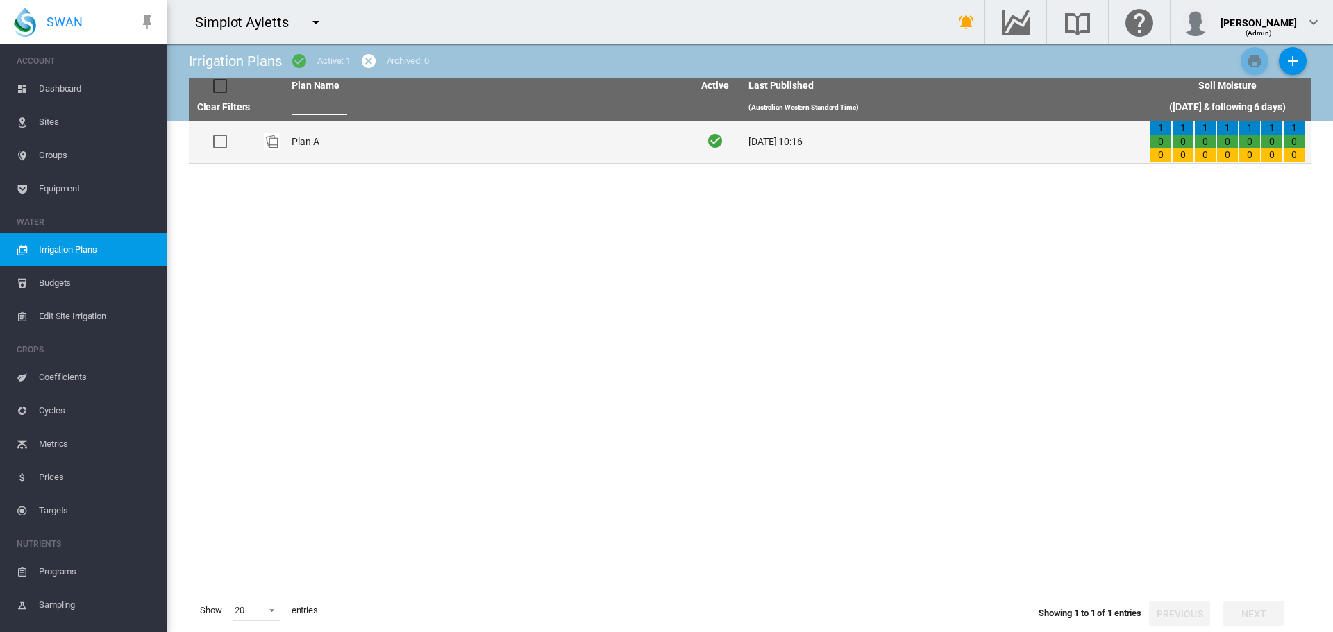
click at [423, 149] on td "Plan A" at bounding box center [486, 142] width 401 height 42
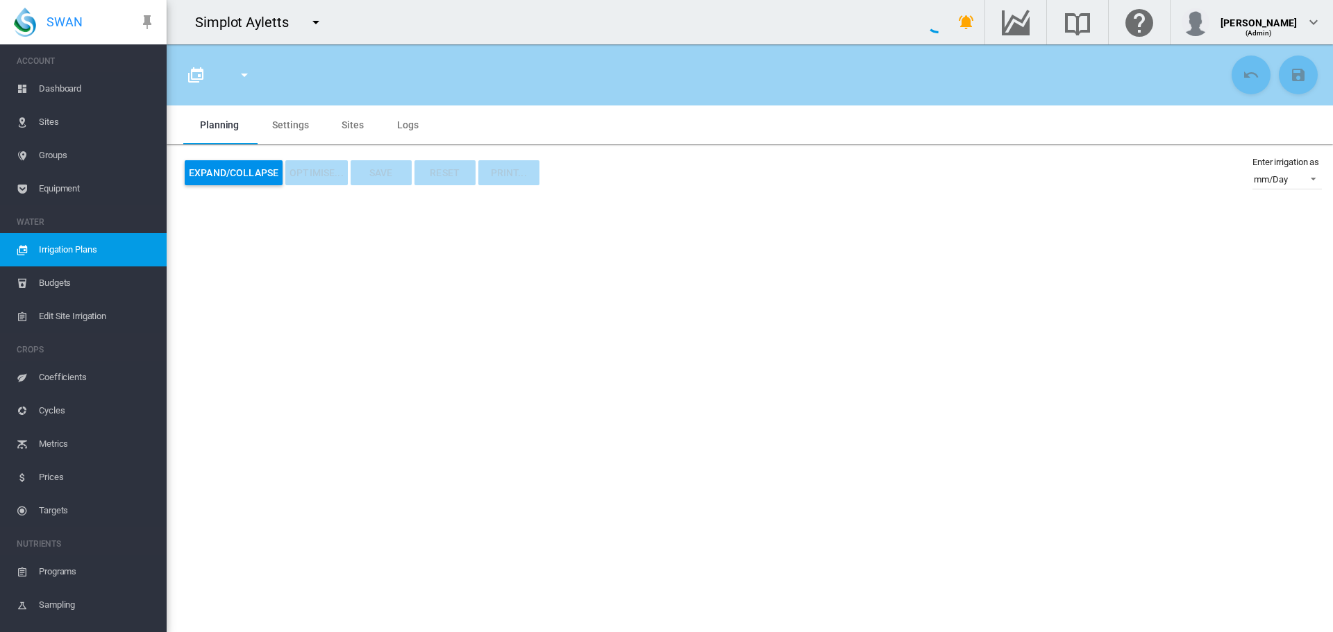
type input "******"
type input "*"
type input "******"
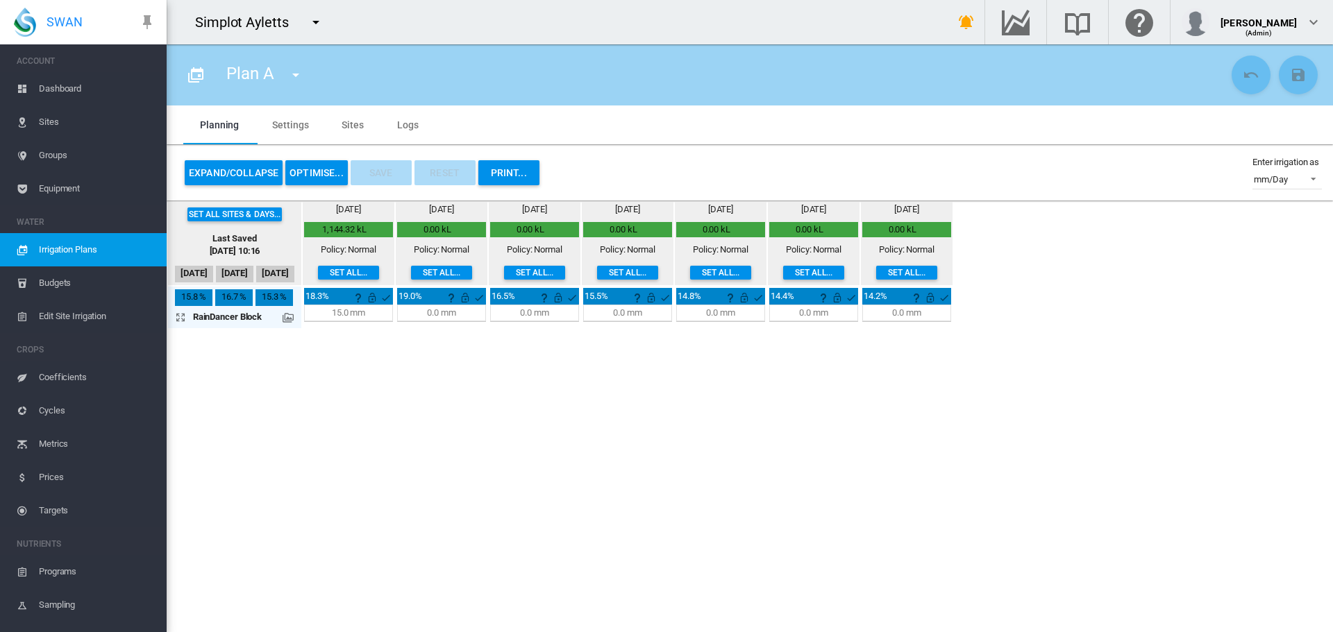
click at [89, 321] on span "Edit Site Irrigation" at bounding box center [97, 316] width 117 height 33
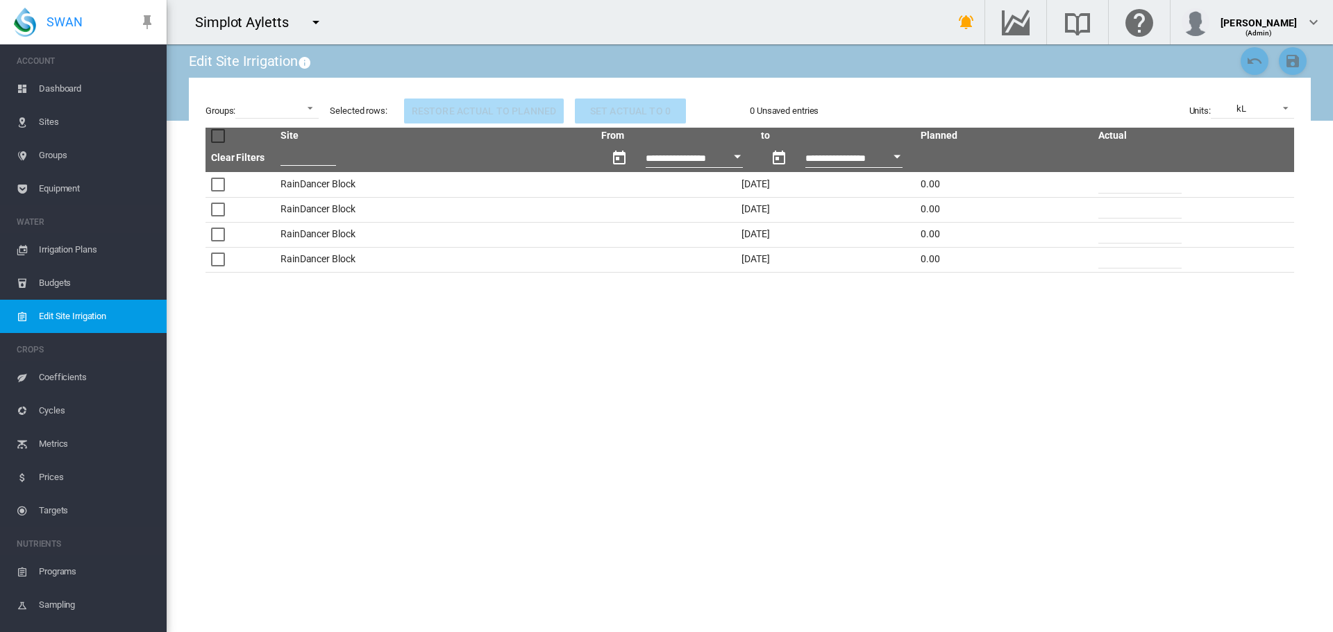
click at [885, 165] on input "**********" at bounding box center [853, 160] width 97 height 15
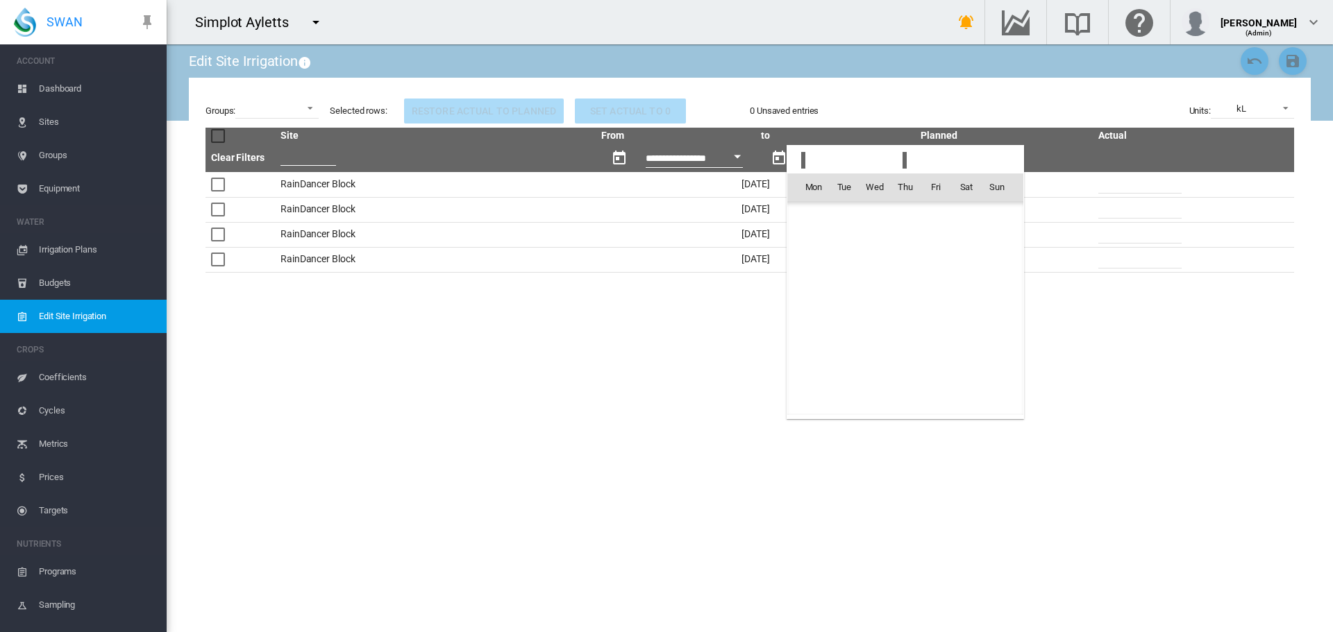
scroll to position [34582, 0]
click at [907, 308] on td "18" at bounding box center [905, 309] width 31 height 31
click at [85, 117] on div at bounding box center [666, 316] width 1333 height 632
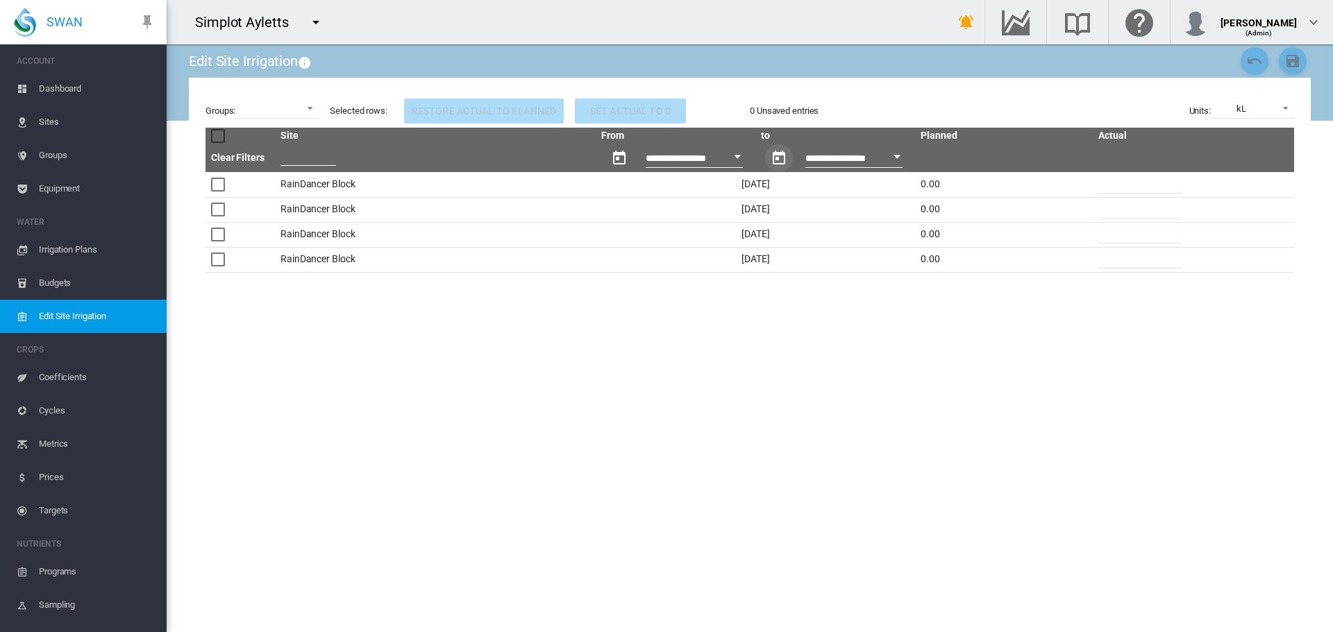
click at [85, 117] on span "Sites" at bounding box center [97, 122] width 117 height 33
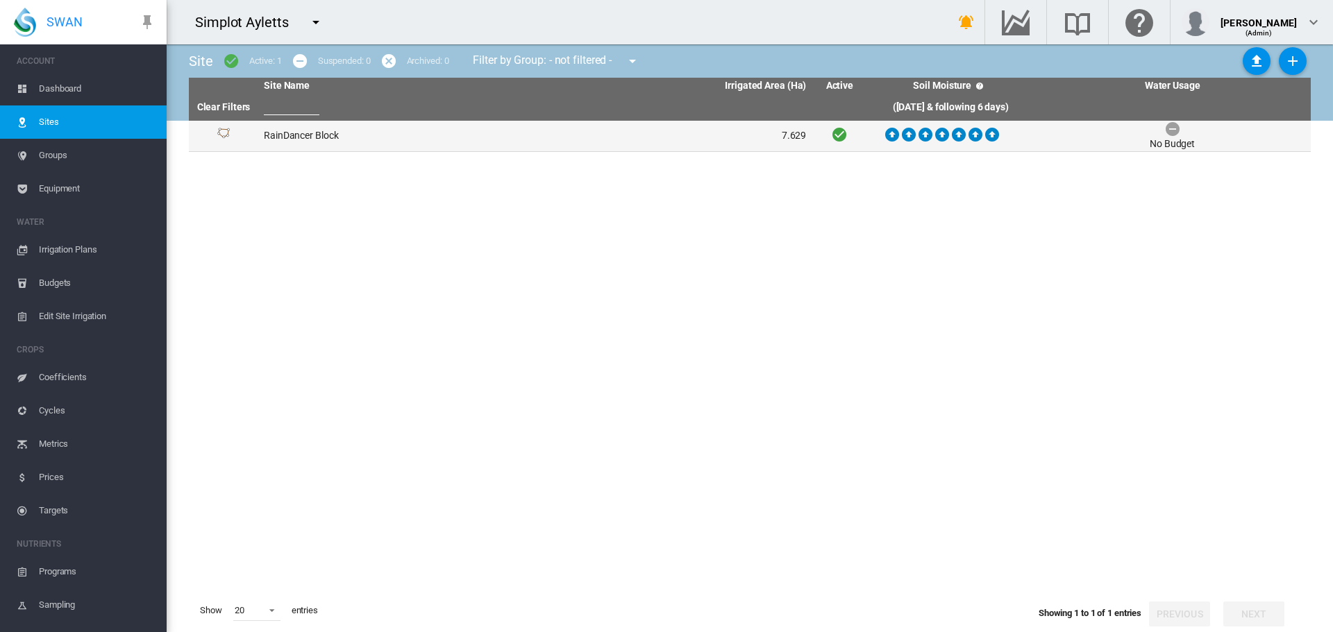
click at [314, 142] on td "RainDancer Block" at bounding box center [396, 136] width 277 height 31
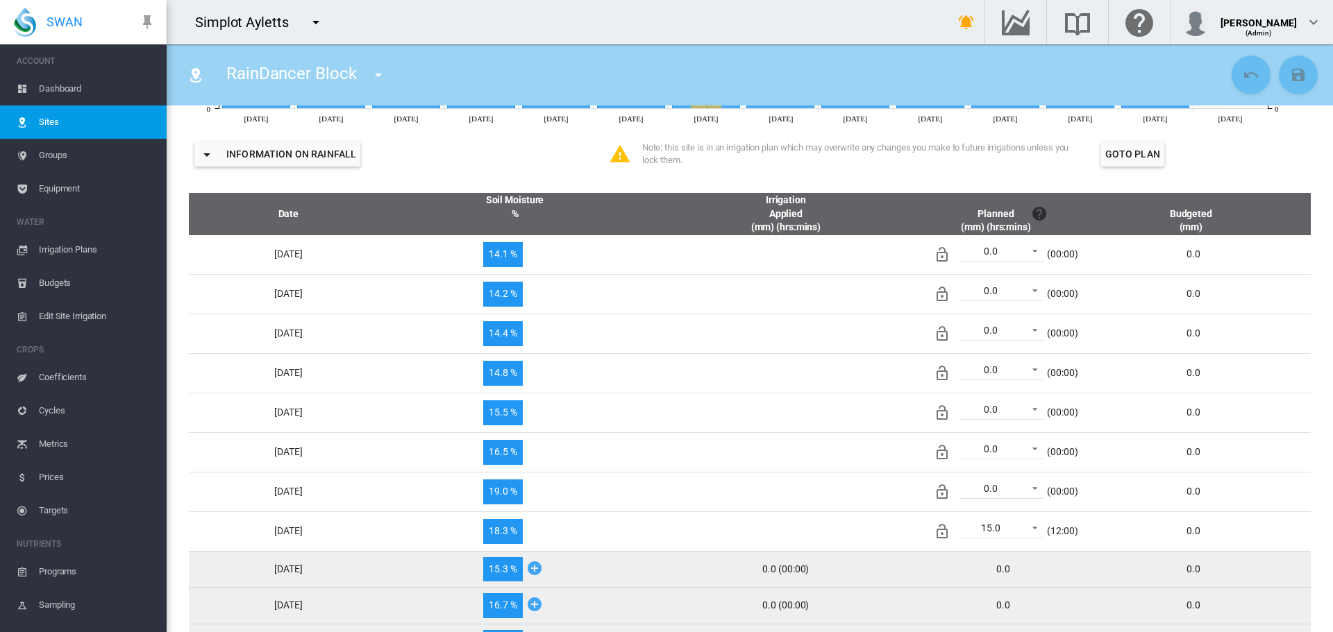
scroll to position [555, 0]
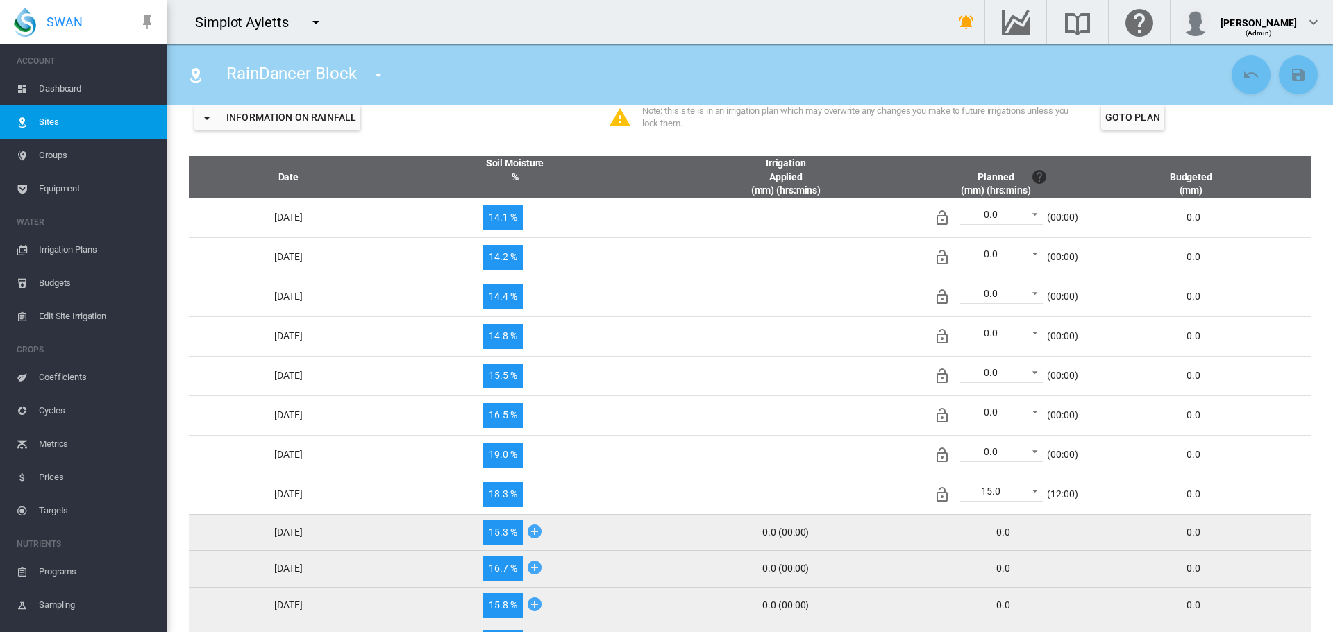
click at [79, 318] on span "Edit Site Irrigation" at bounding box center [97, 316] width 117 height 33
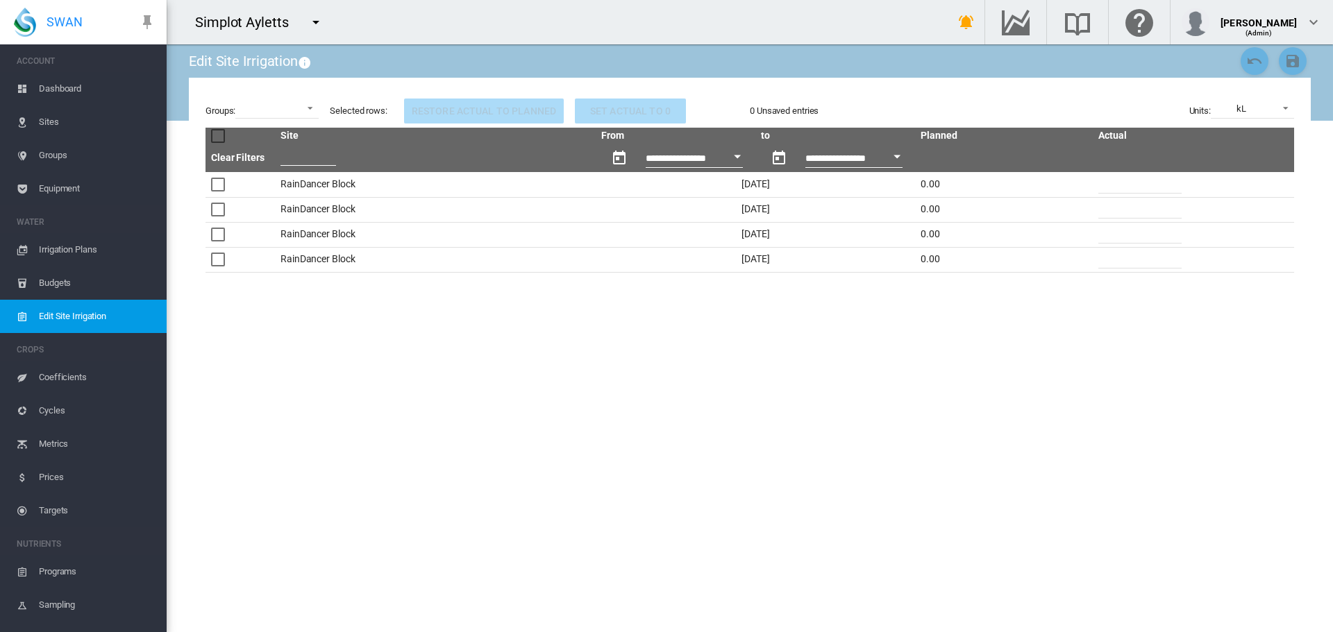
click at [220, 134] on div at bounding box center [218, 136] width 14 height 14
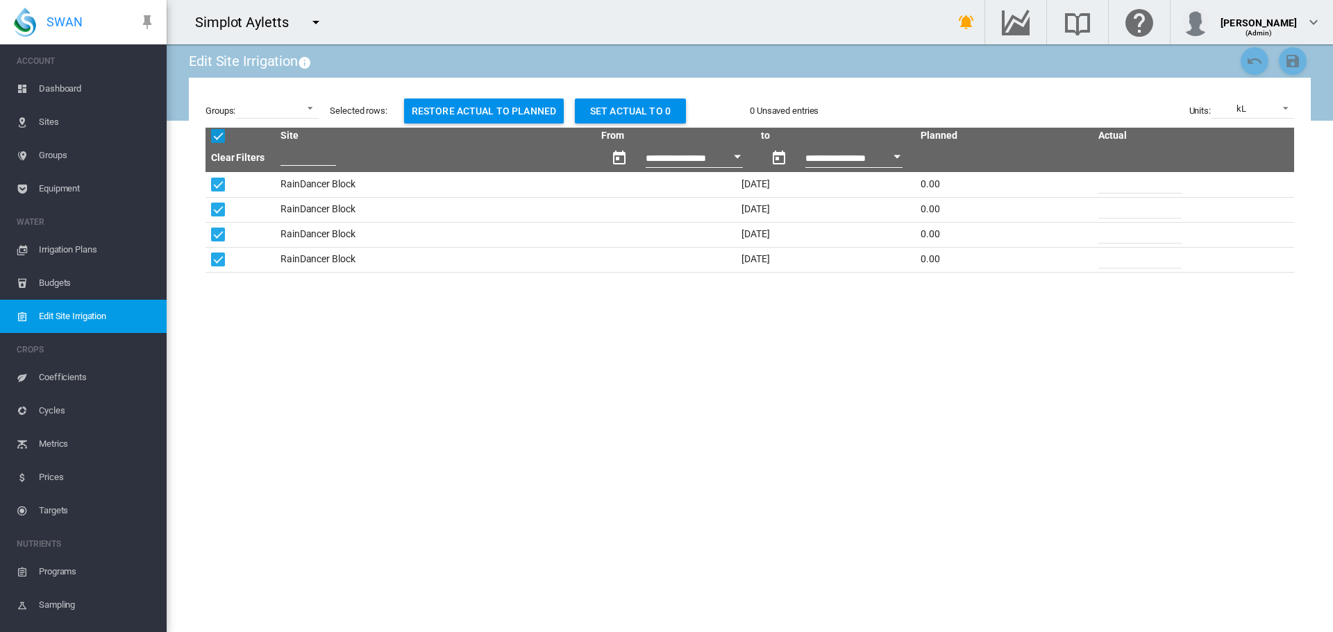
click at [216, 141] on div at bounding box center [218, 136] width 14 height 14
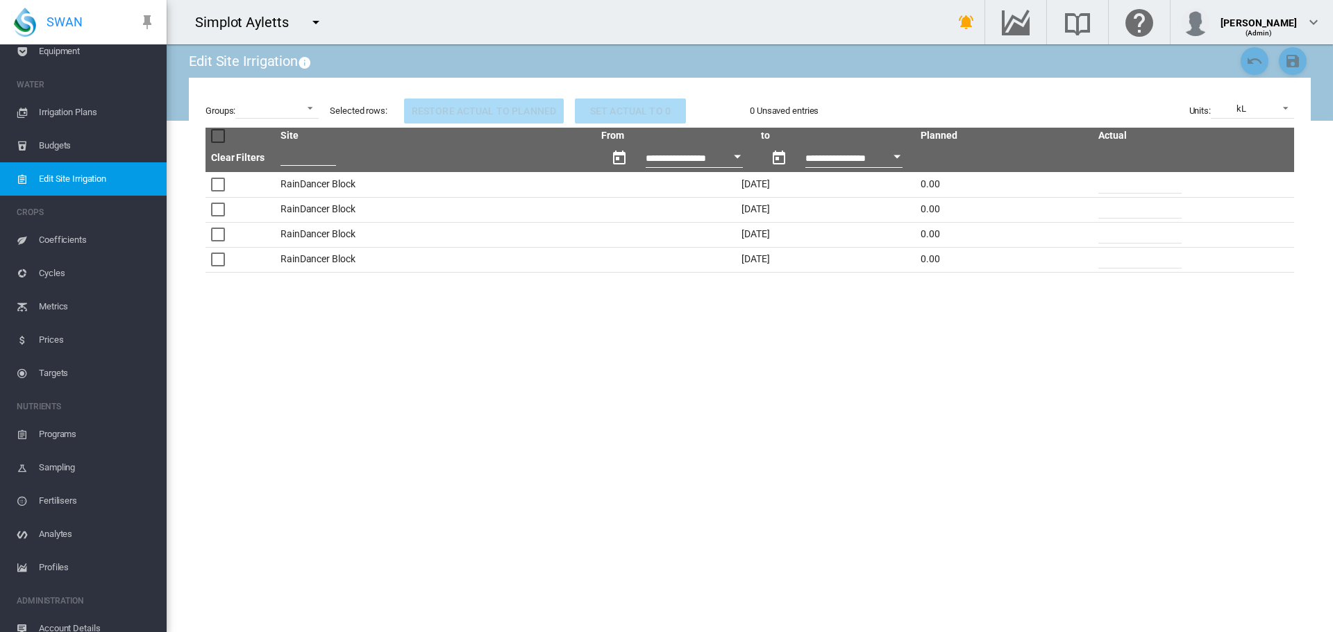
scroll to position [184, 0]
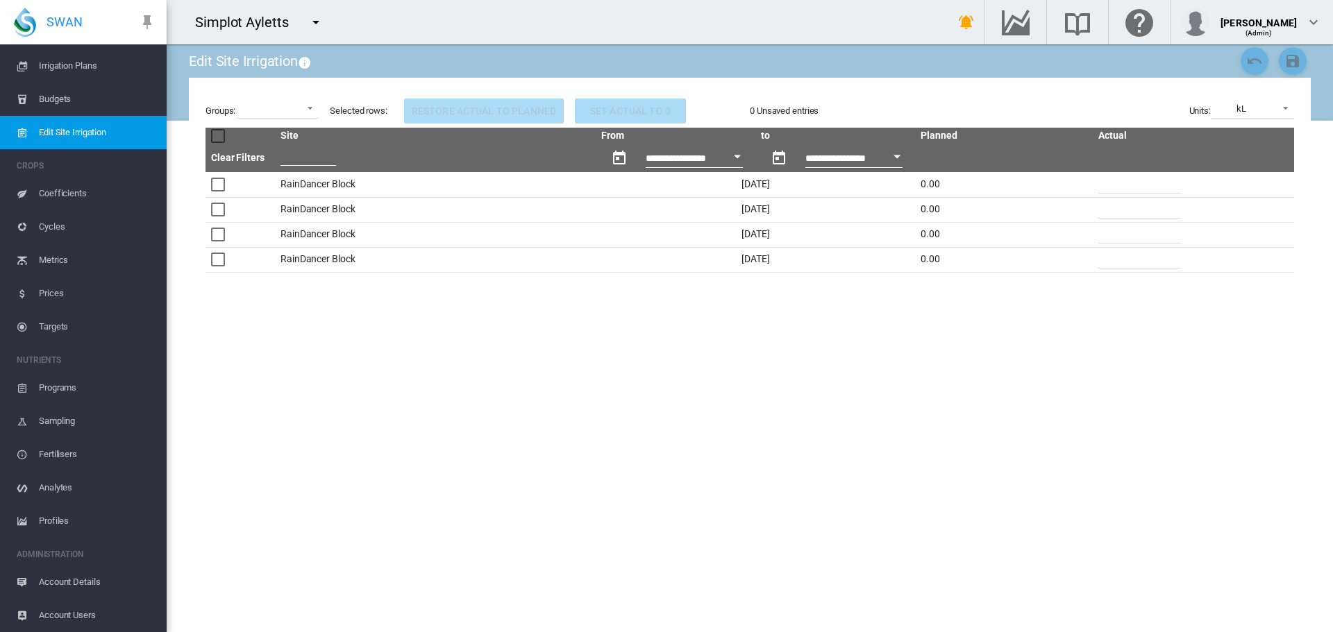
click at [112, 612] on span "Account Users" at bounding box center [97, 615] width 117 height 33
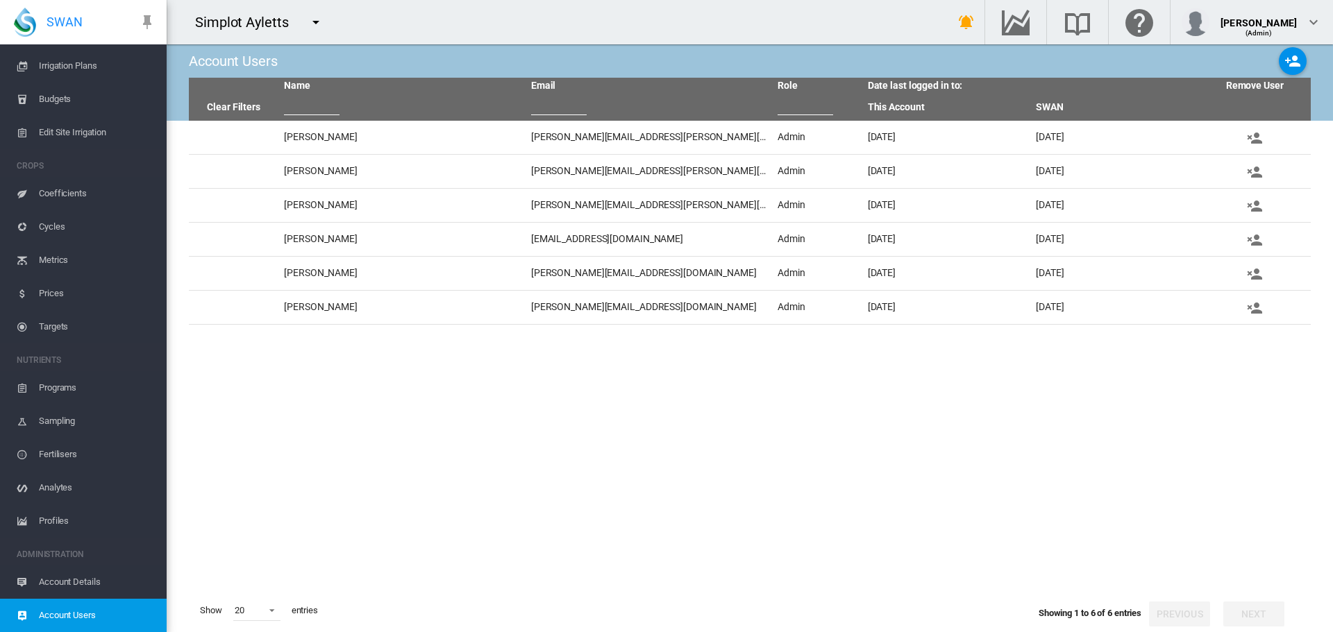
click at [126, 576] on span "Account Details" at bounding box center [97, 582] width 117 height 33
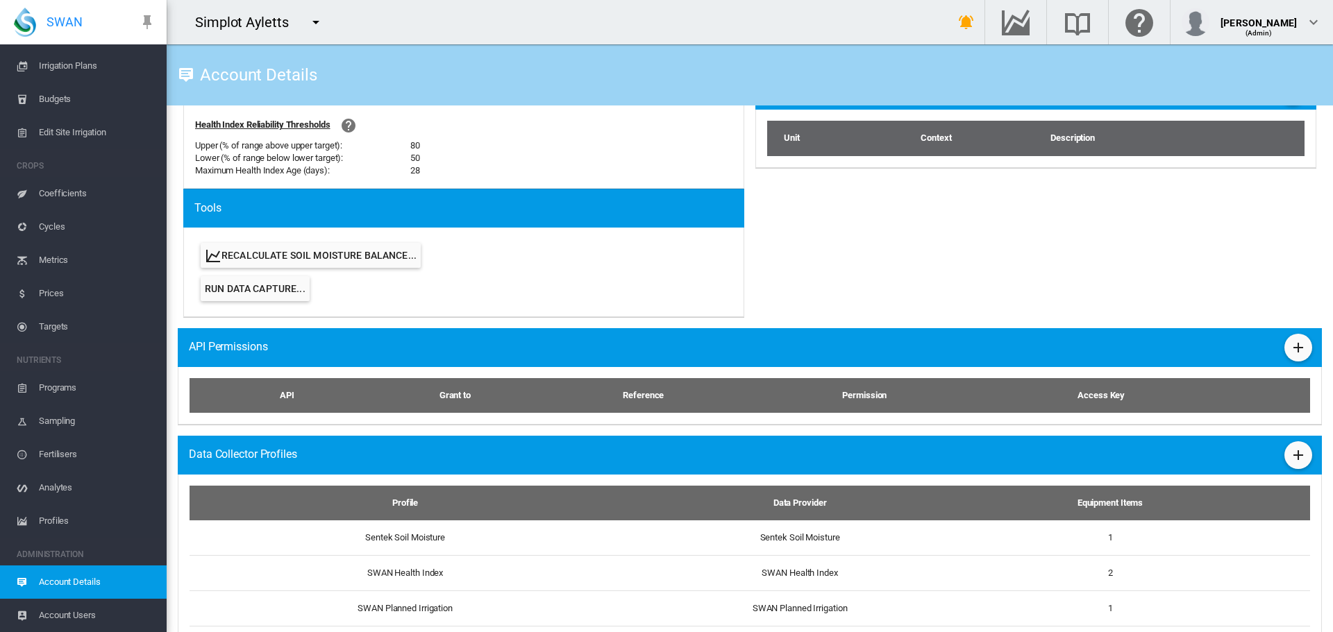
scroll to position [639, 0]
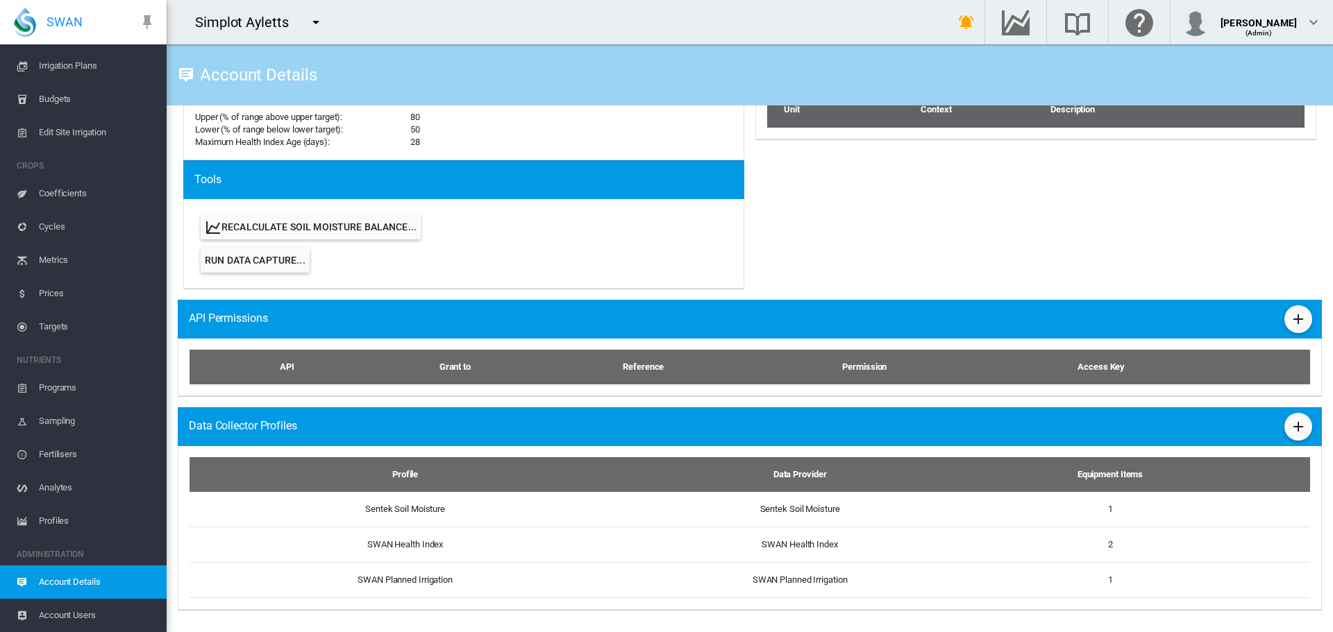
click at [317, 18] on md-icon "icon-menu-down" at bounding box center [316, 22] width 17 height 17
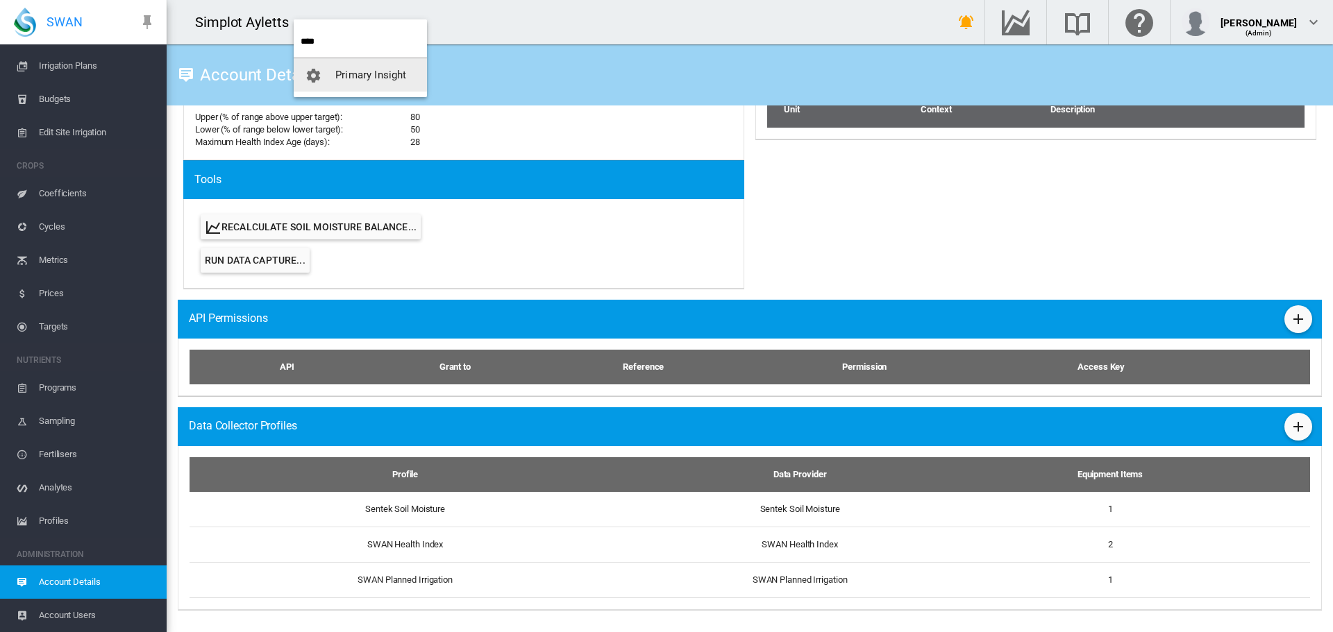
click at [333, 46] on input "****" at bounding box center [364, 41] width 126 height 33
type input "****"
click at [345, 76] on span "Maribyrnong City Council" at bounding box center [394, 75] width 119 height 12
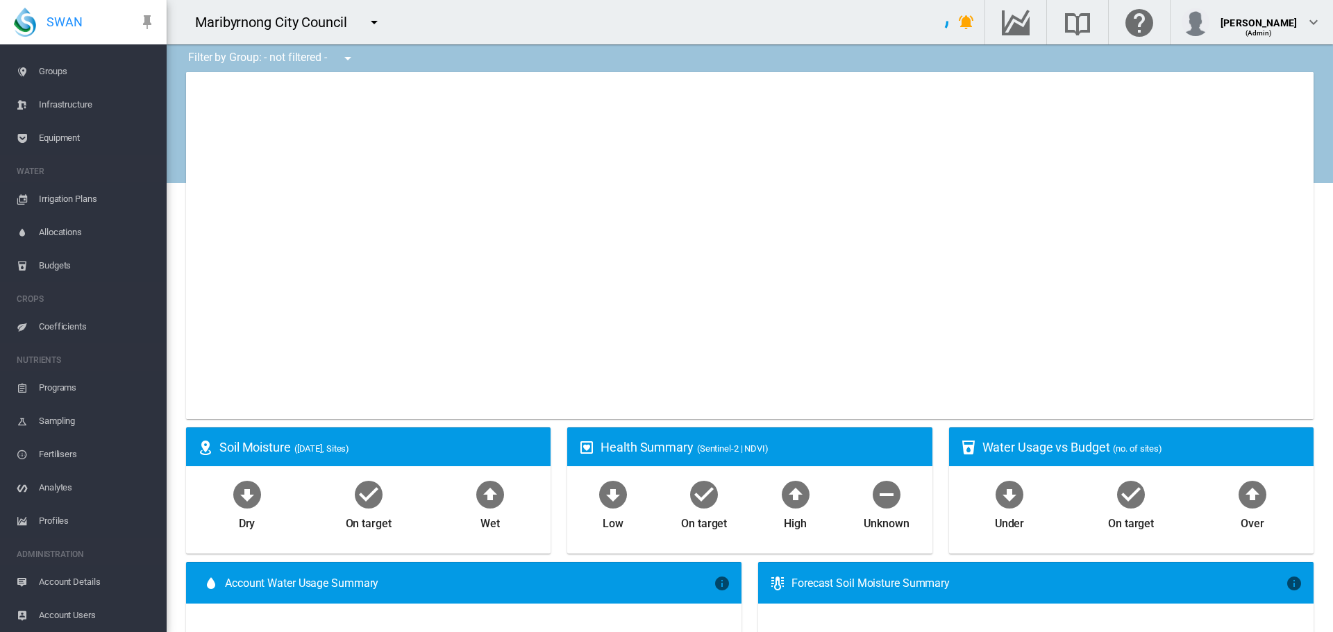
scroll to position [84, 0]
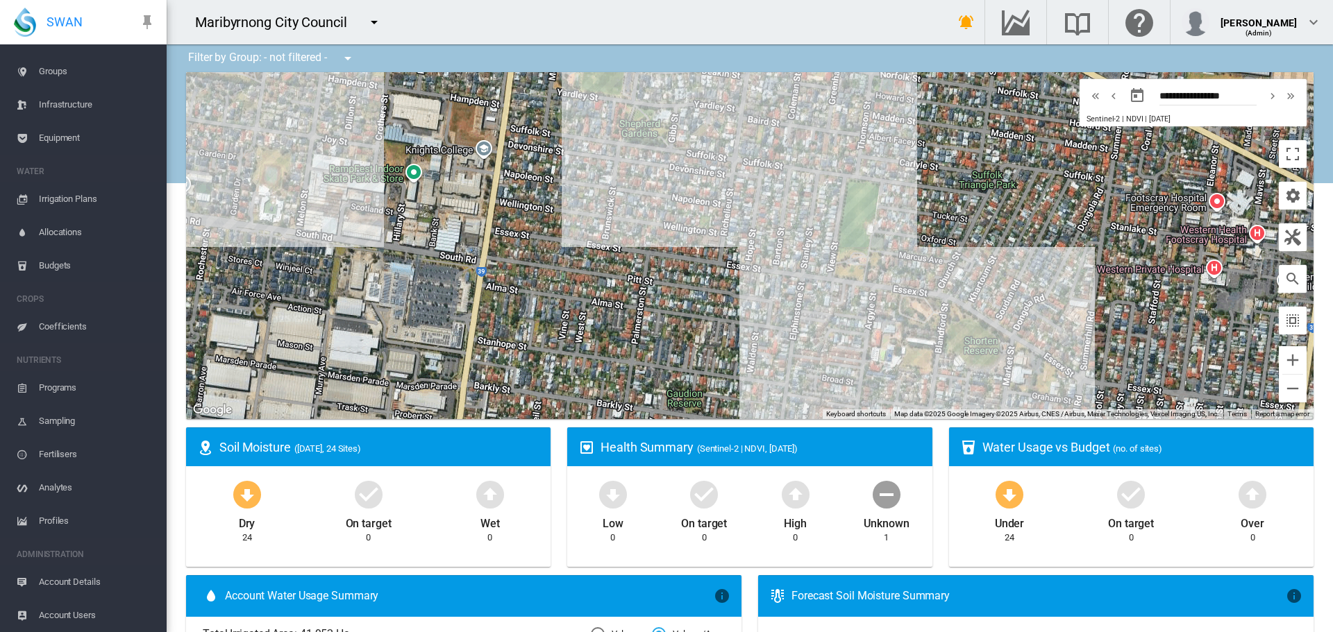
click at [79, 612] on span "Account Users" at bounding box center [97, 615] width 117 height 33
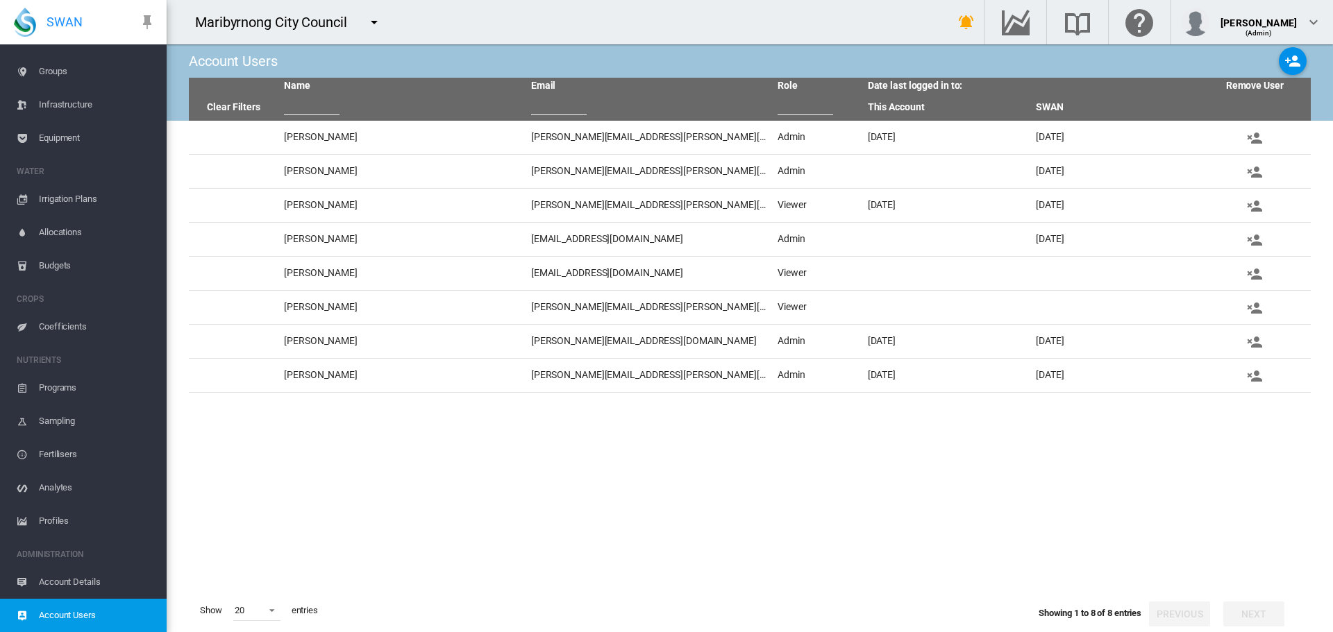
click at [87, 587] on span "Account Details" at bounding box center [97, 582] width 117 height 33
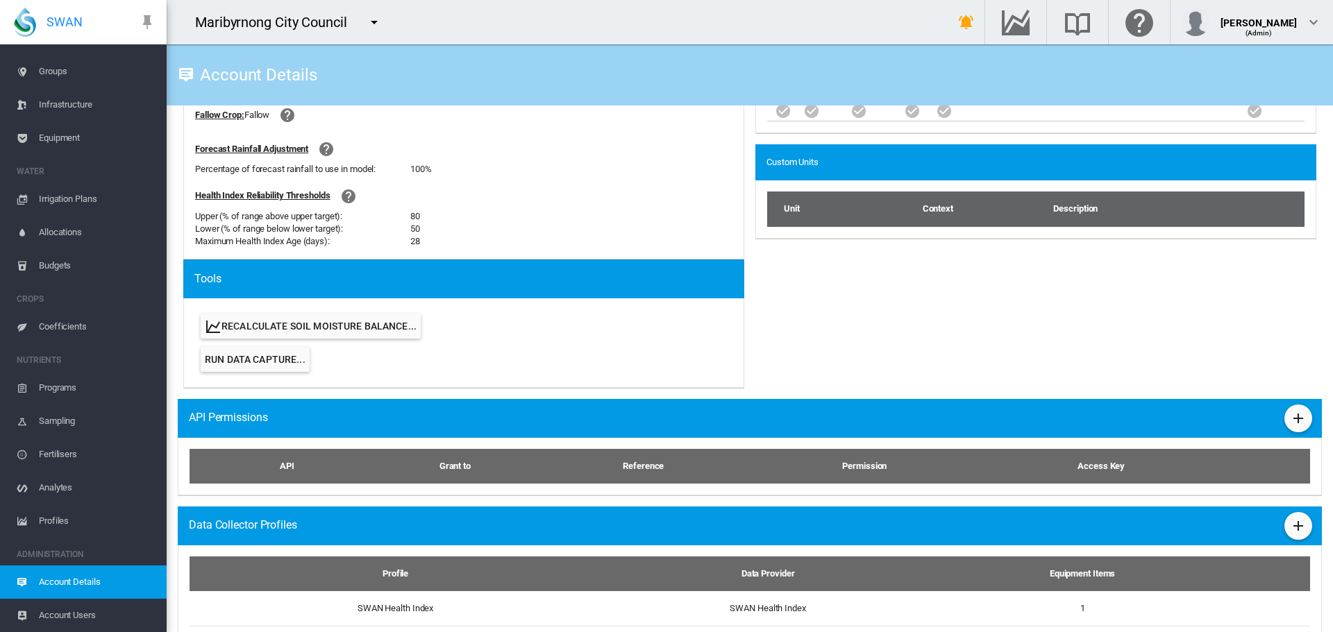
scroll to position [568, 0]
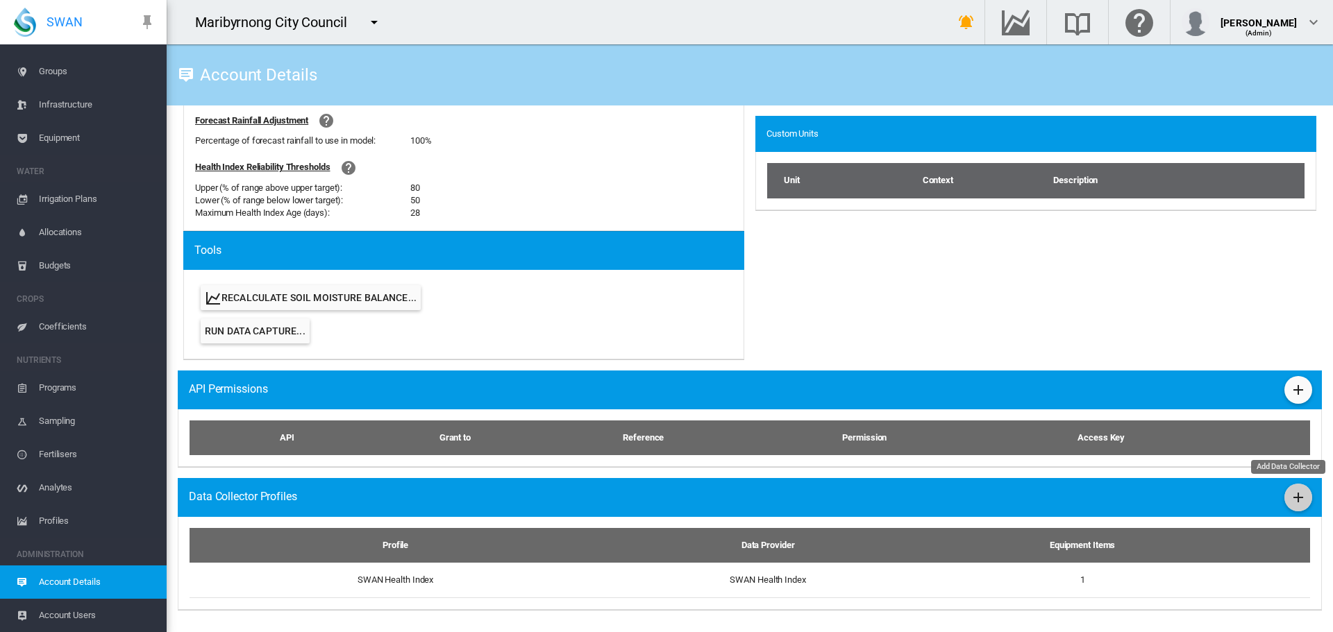
click at [1290, 497] on md-icon "icon-plus" at bounding box center [1298, 497] width 17 height 17
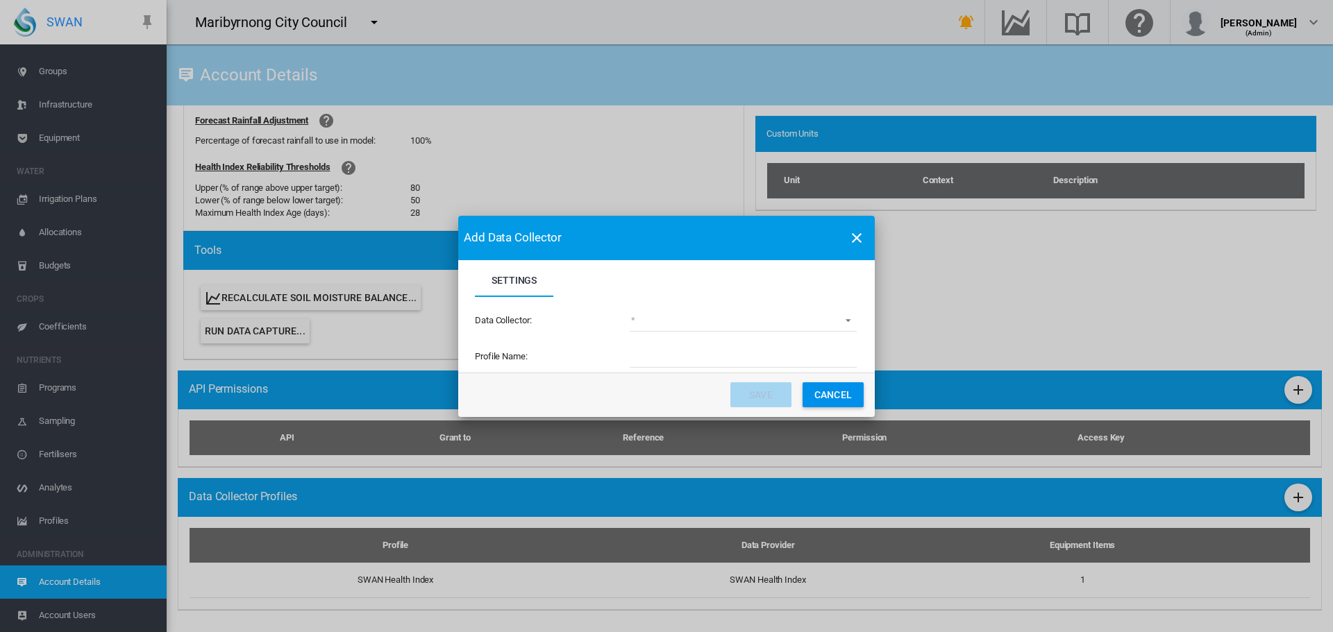
click at [716, 312] on md-select "(deprecated) Toro Lynx Course By Station Adcon Soil Moisture Aquacheck Soil Moi…" at bounding box center [743, 321] width 227 height 21
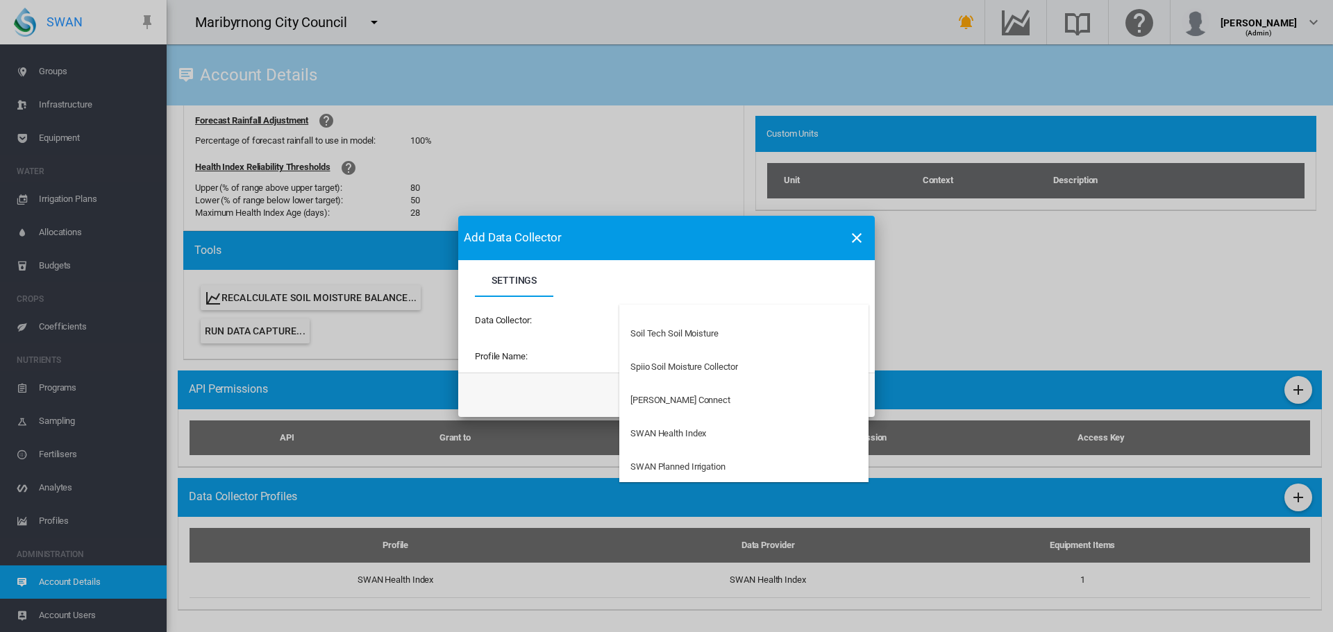
scroll to position [3448, 0]
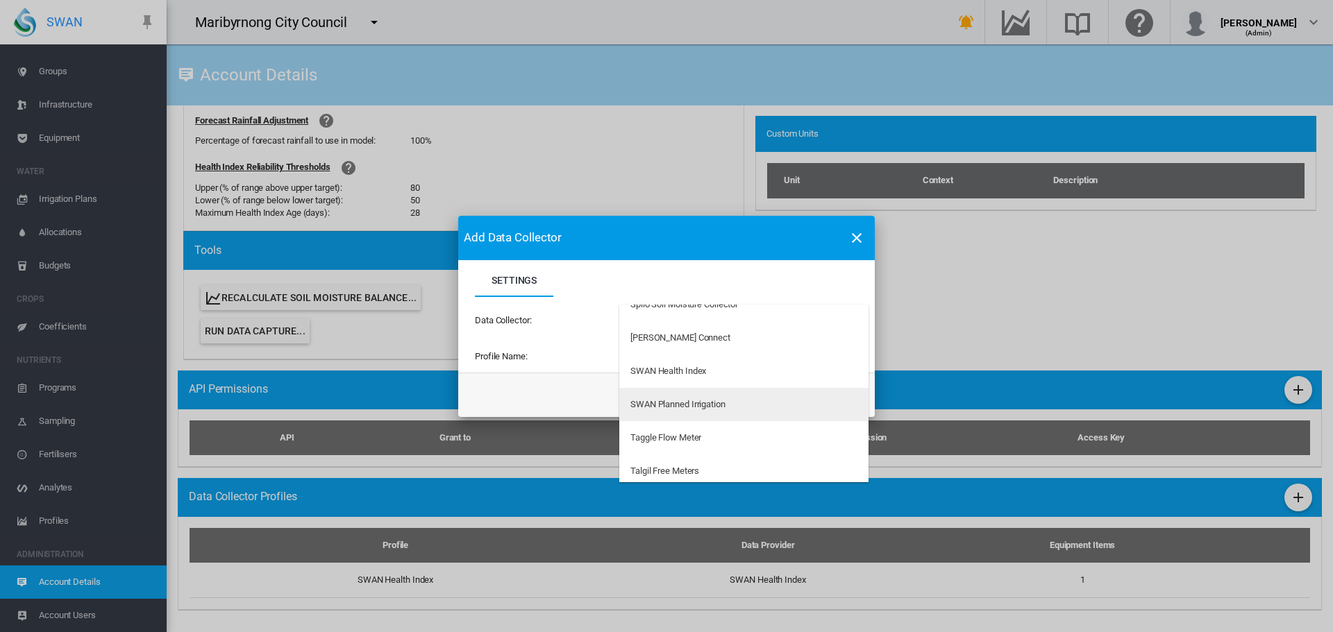
click at [714, 412] on md-option "SWAN Planned Irrigation" at bounding box center [743, 404] width 249 height 33
type input "**********"
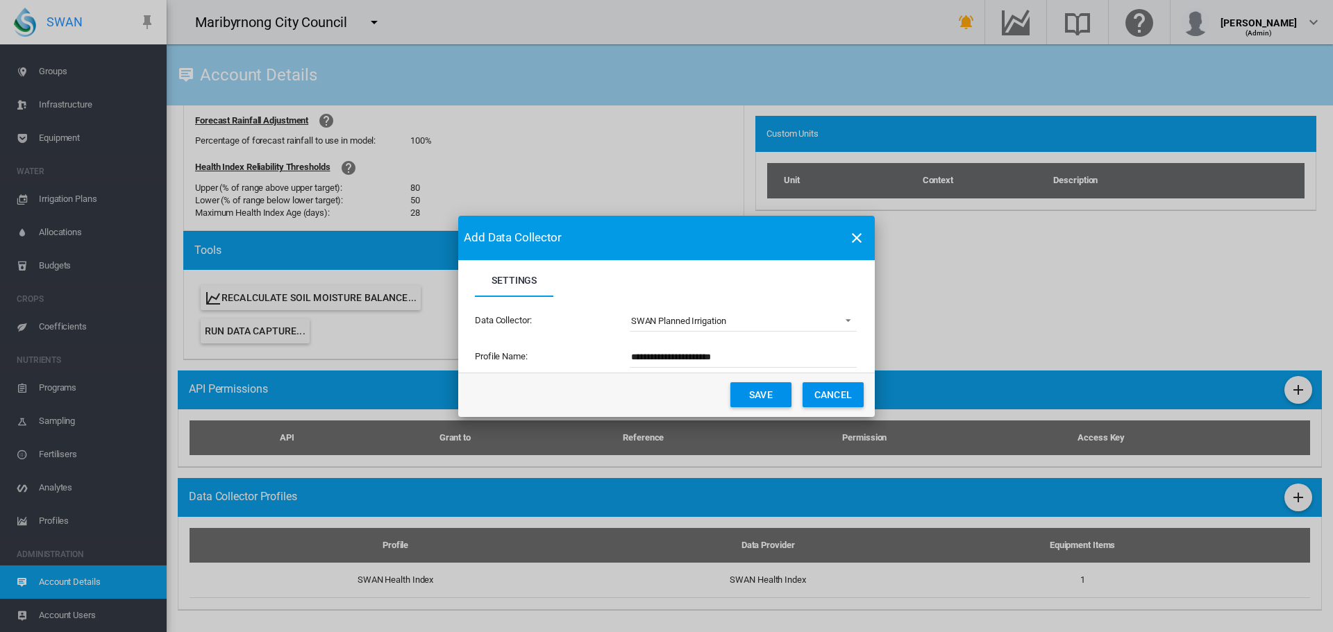
click at [769, 396] on button "Save" at bounding box center [760, 394] width 61 height 25
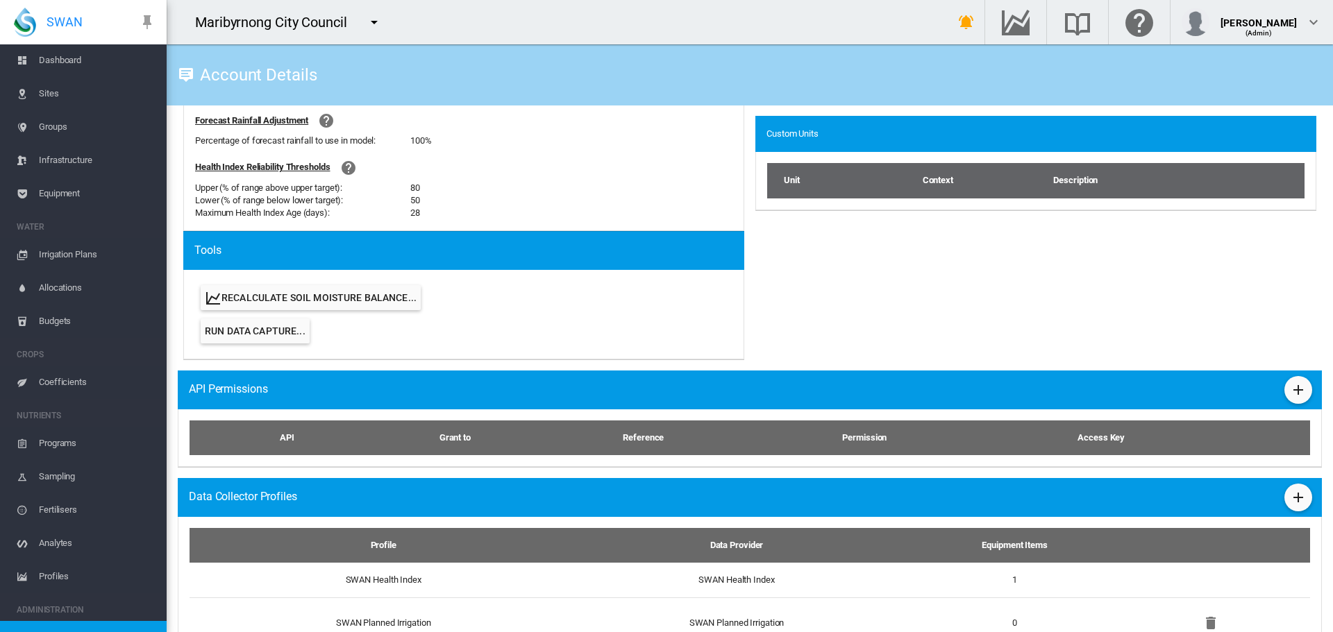
scroll to position [0, 0]
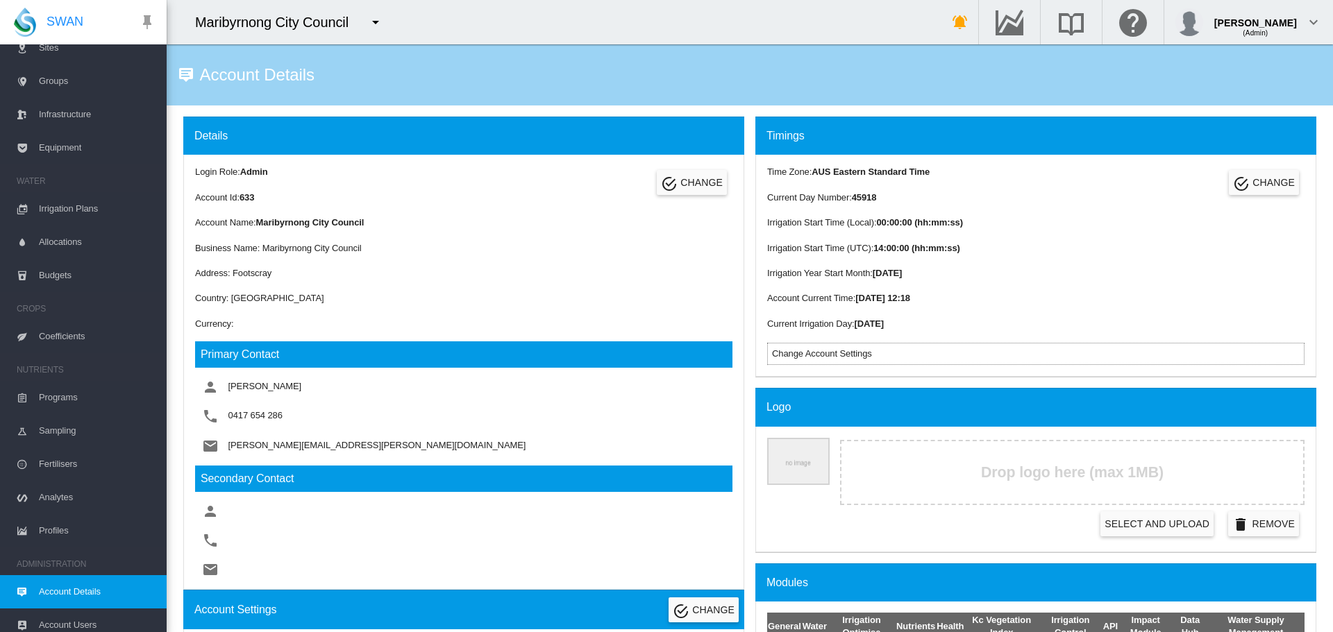
scroll to position [84, 0]
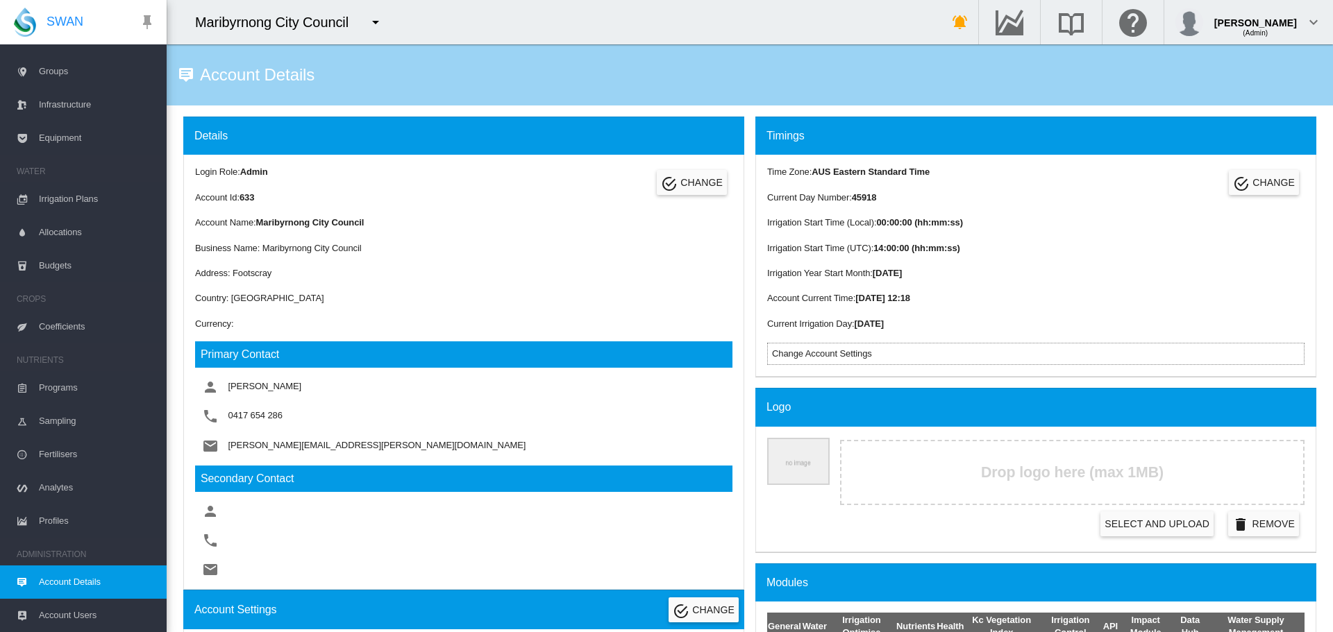
click at [117, 620] on span "Account Users" at bounding box center [97, 615] width 117 height 33
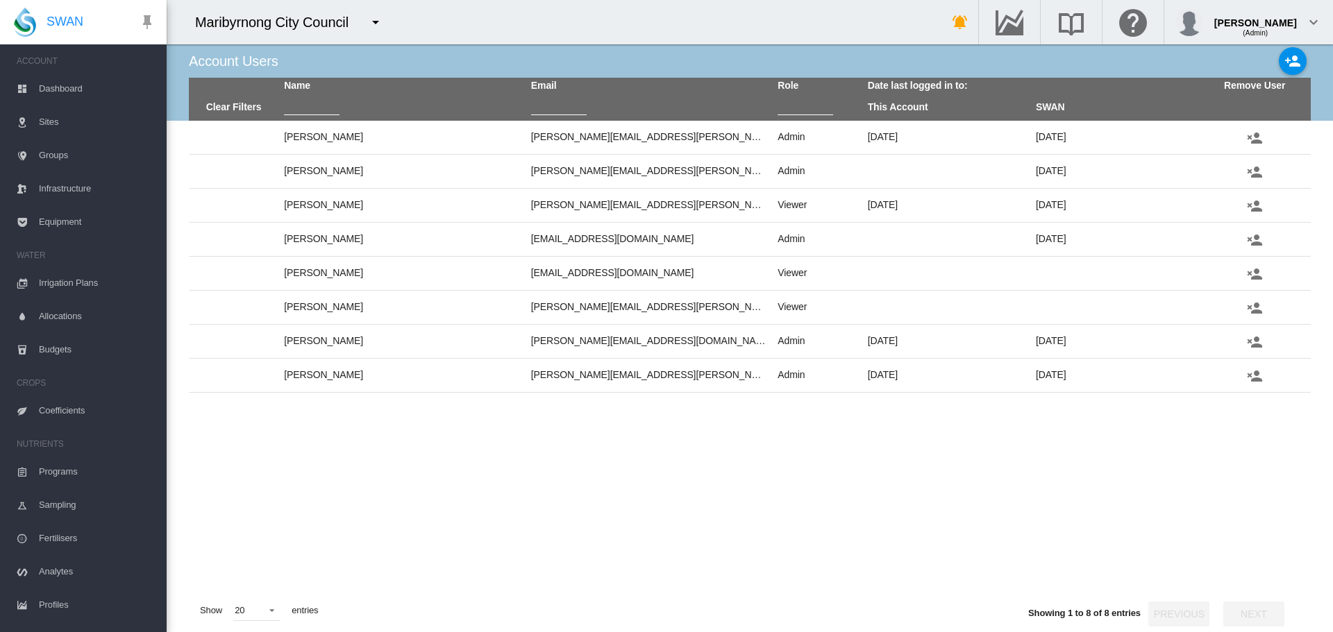
click at [96, 92] on span "Dashboard" at bounding box center [97, 88] width 117 height 33
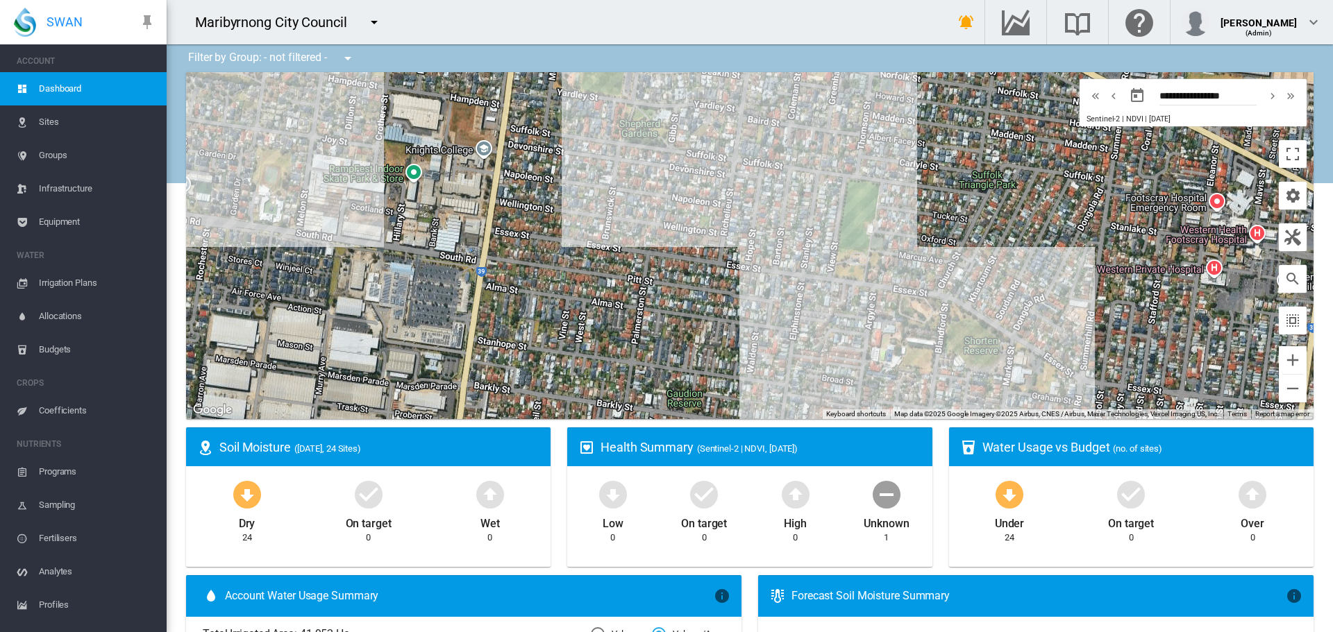
click at [105, 132] on span "Sites" at bounding box center [97, 122] width 117 height 33
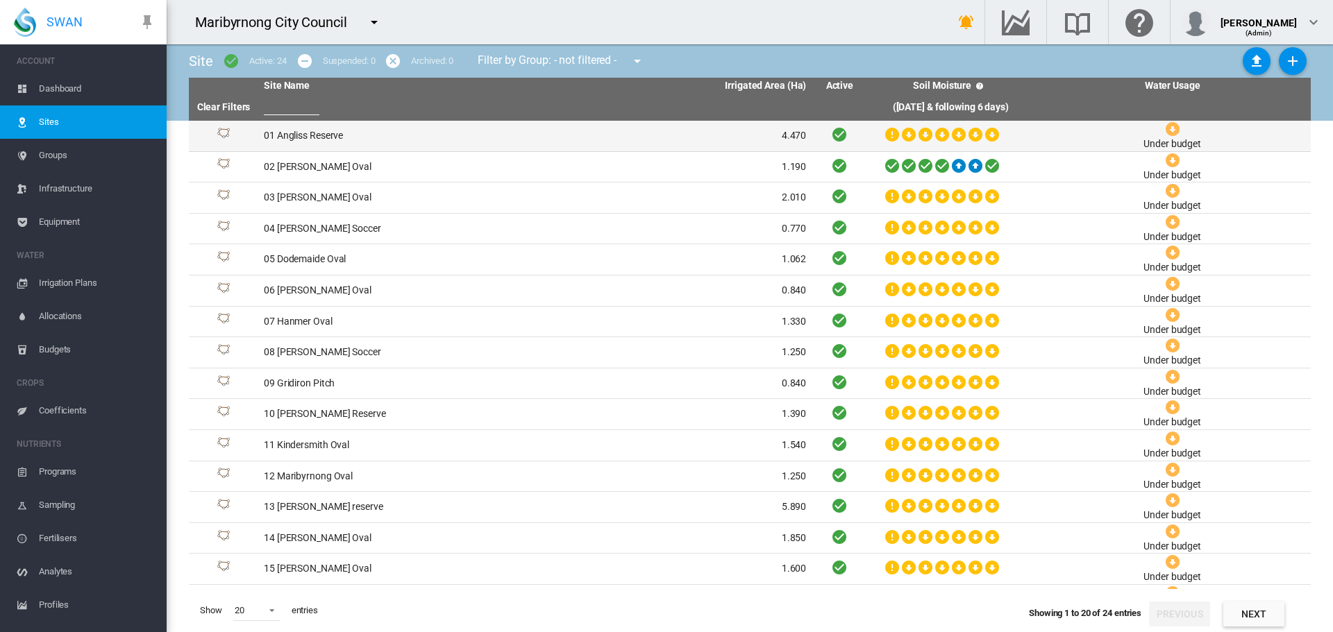
click at [288, 137] on td "01 Angliss Reserve" at bounding box center [396, 136] width 277 height 31
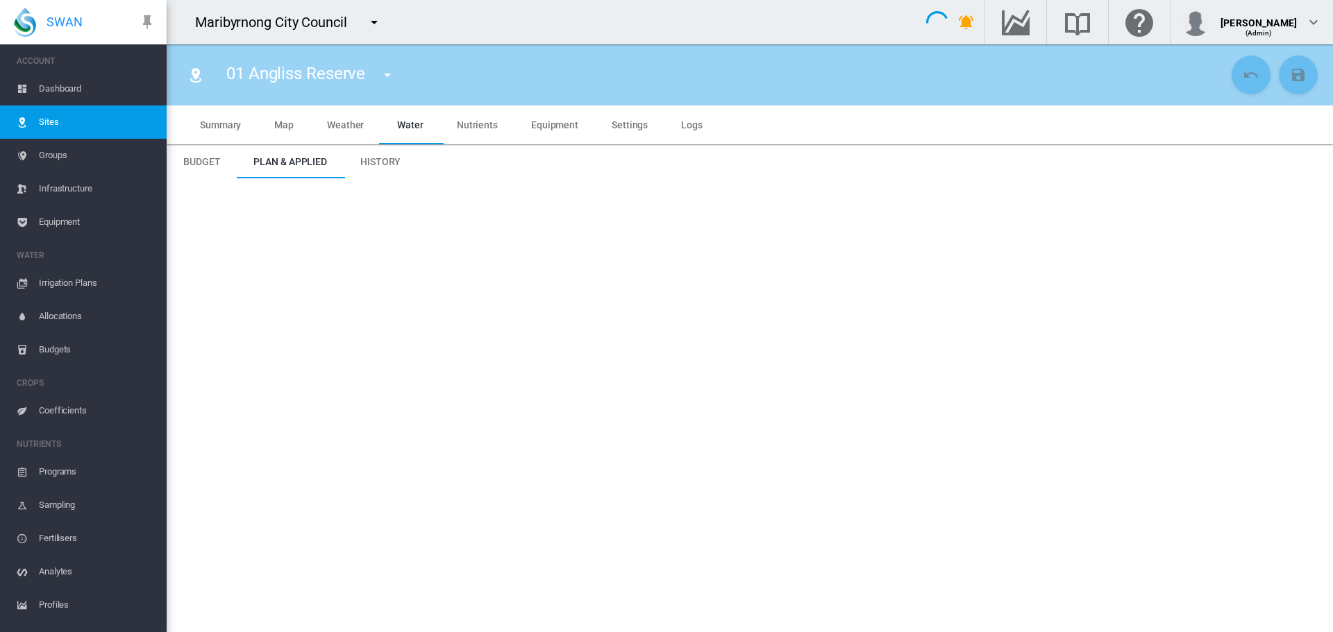
type input "**********"
type input "****"
type input "*********"
type input "**"
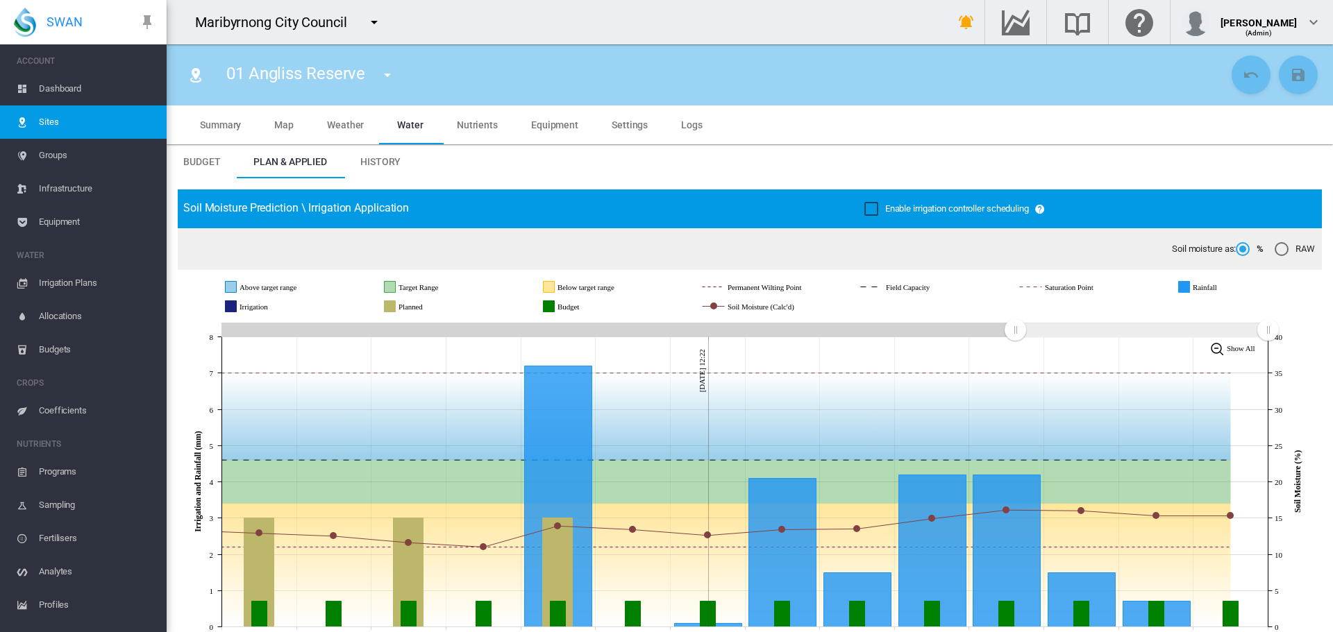
click at [124, 123] on span "Sites" at bounding box center [97, 122] width 117 height 33
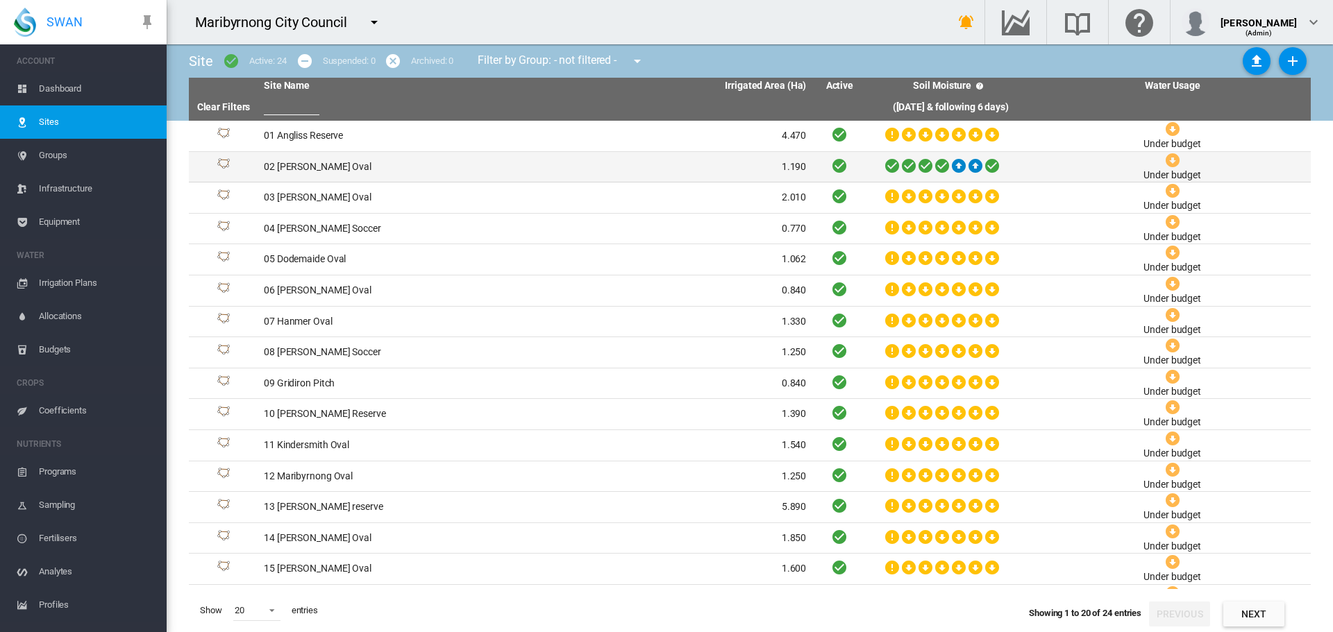
click at [292, 171] on td "02 [PERSON_NAME] Oval" at bounding box center [396, 167] width 277 height 31
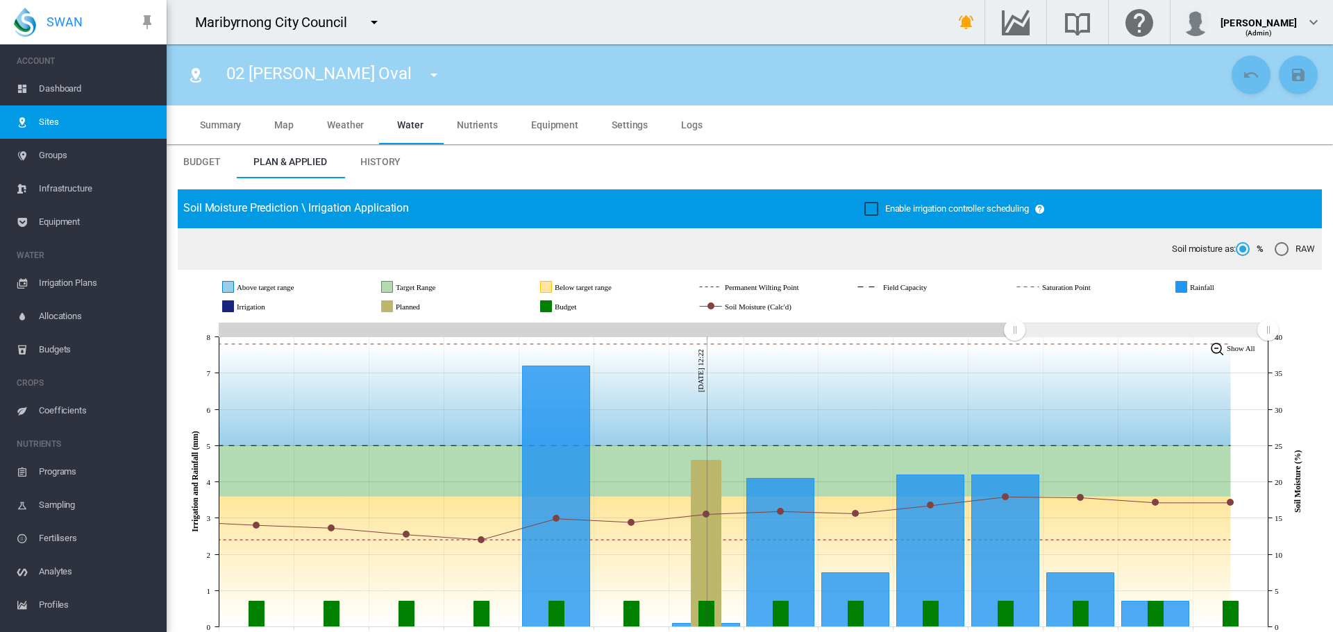
click at [101, 282] on span "Irrigation Plans" at bounding box center [97, 283] width 117 height 33
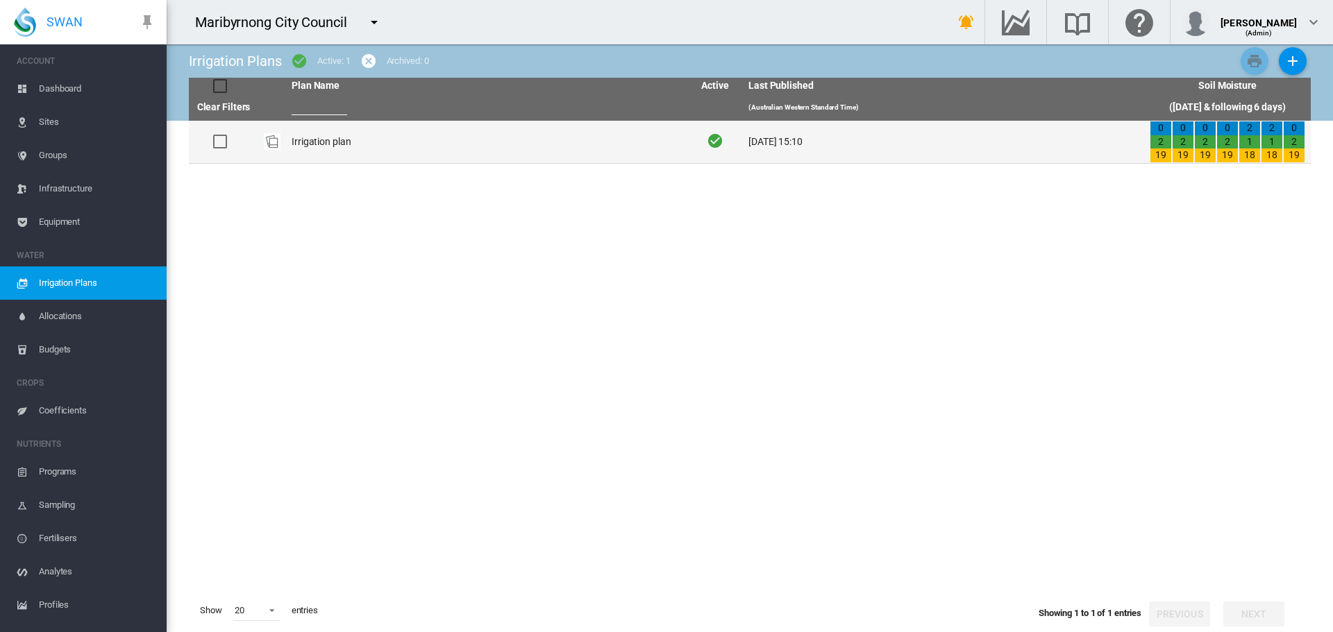
click at [325, 152] on td "Irrigation plan" at bounding box center [486, 142] width 401 height 42
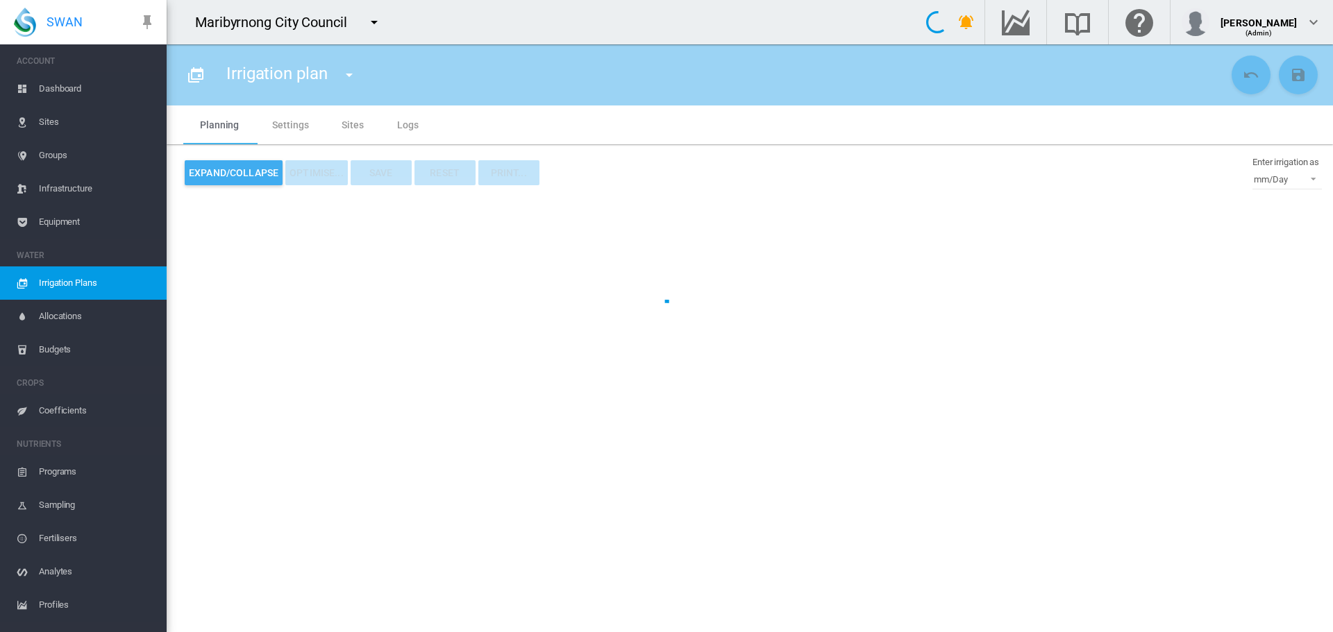
type input "**********"
type input "*"
type input "*********"
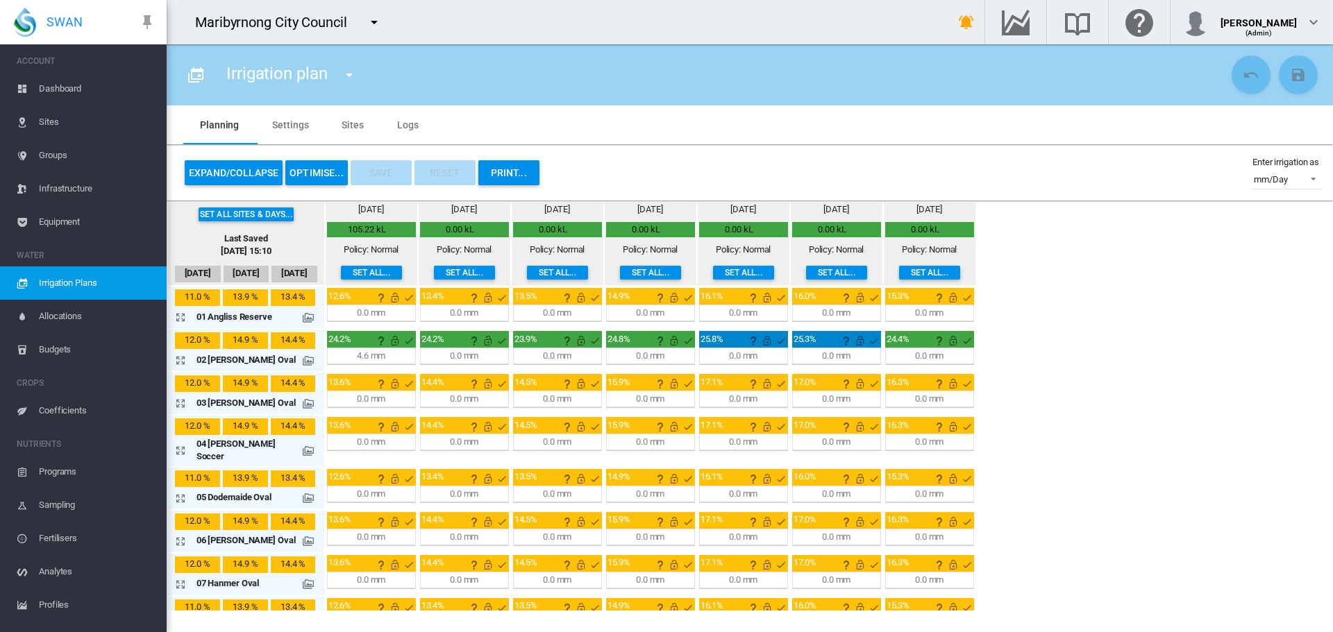
click at [325, 169] on button "OPTIMISE..." at bounding box center [316, 172] width 62 height 25
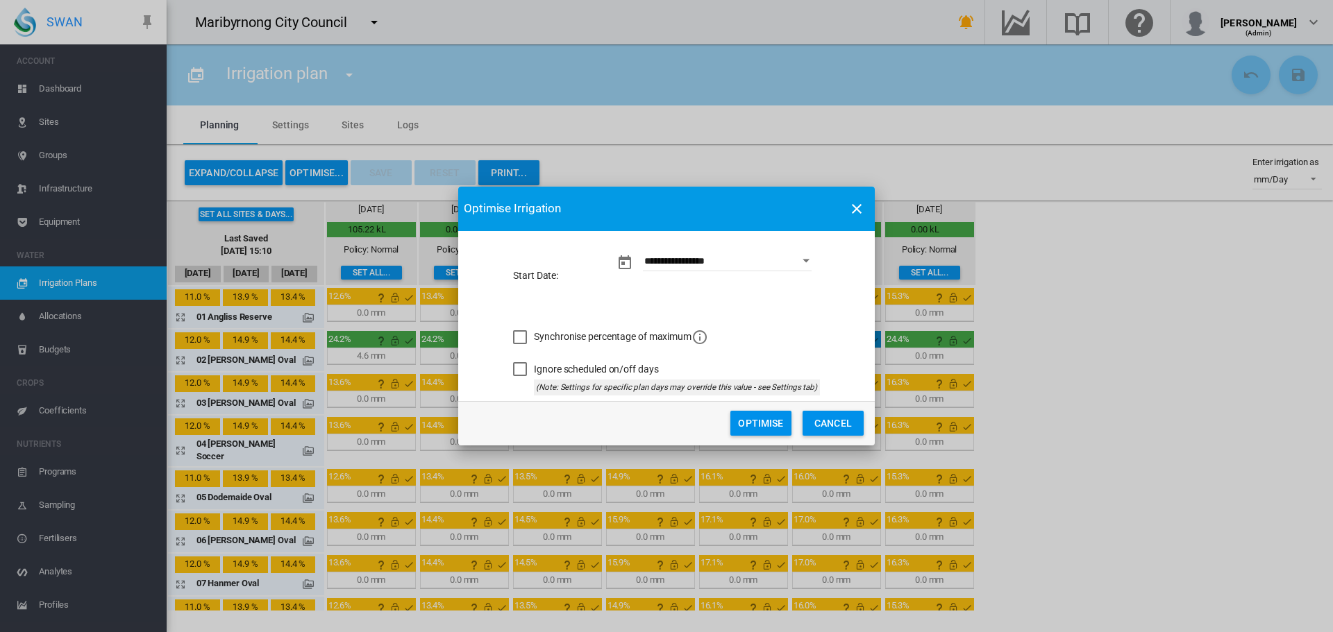
click at [768, 427] on button "Optimise" at bounding box center [760, 423] width 61 height 25
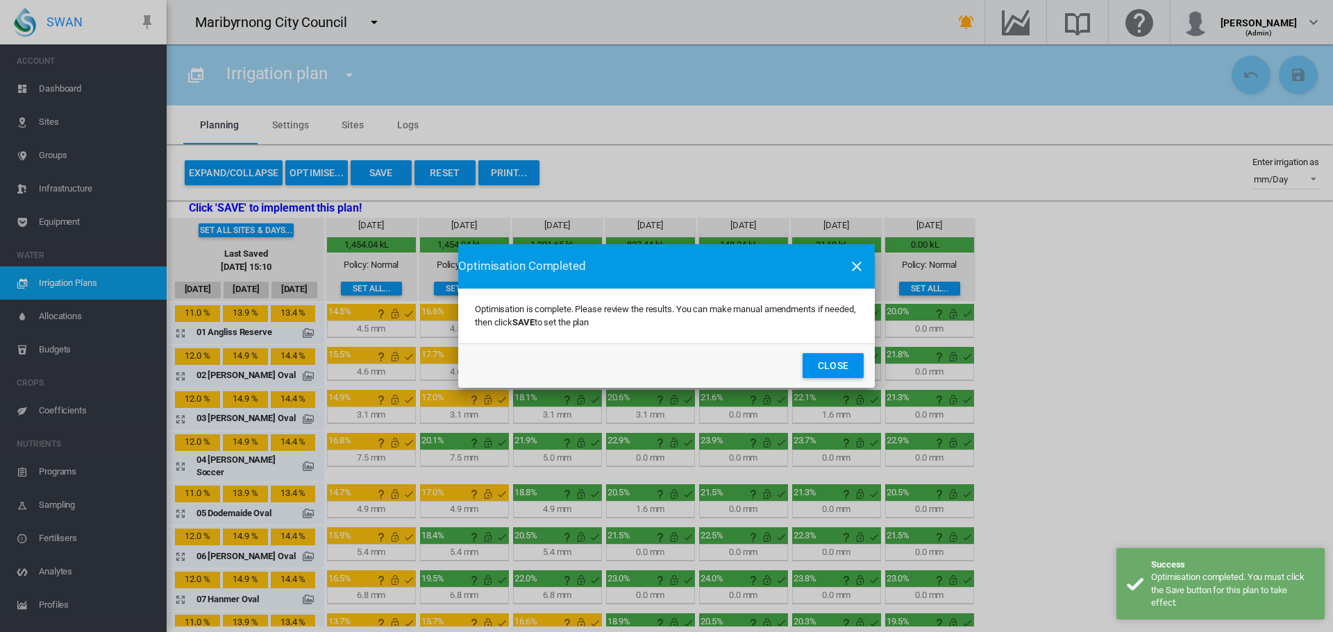
click at [827, 367] on button "Close" at bounding box center [832, 365] width 61 height 25
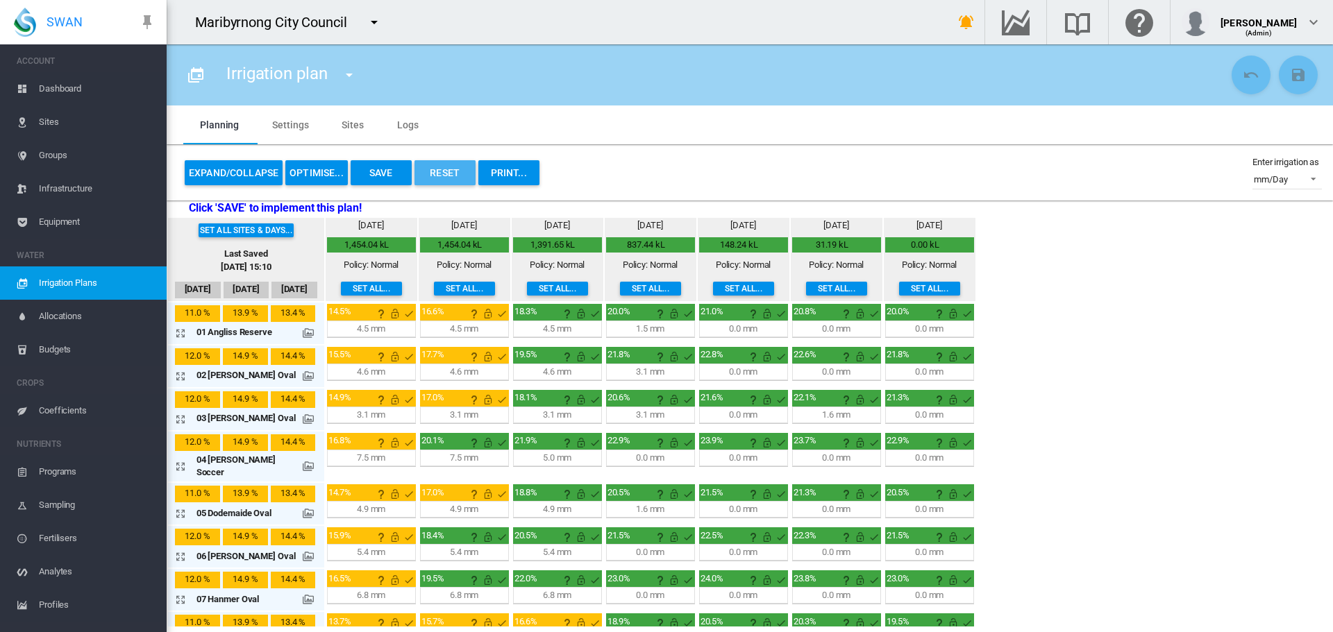
click at [444, 169] on button "Reset" at bounding box center [444, 172] width 61 height 25
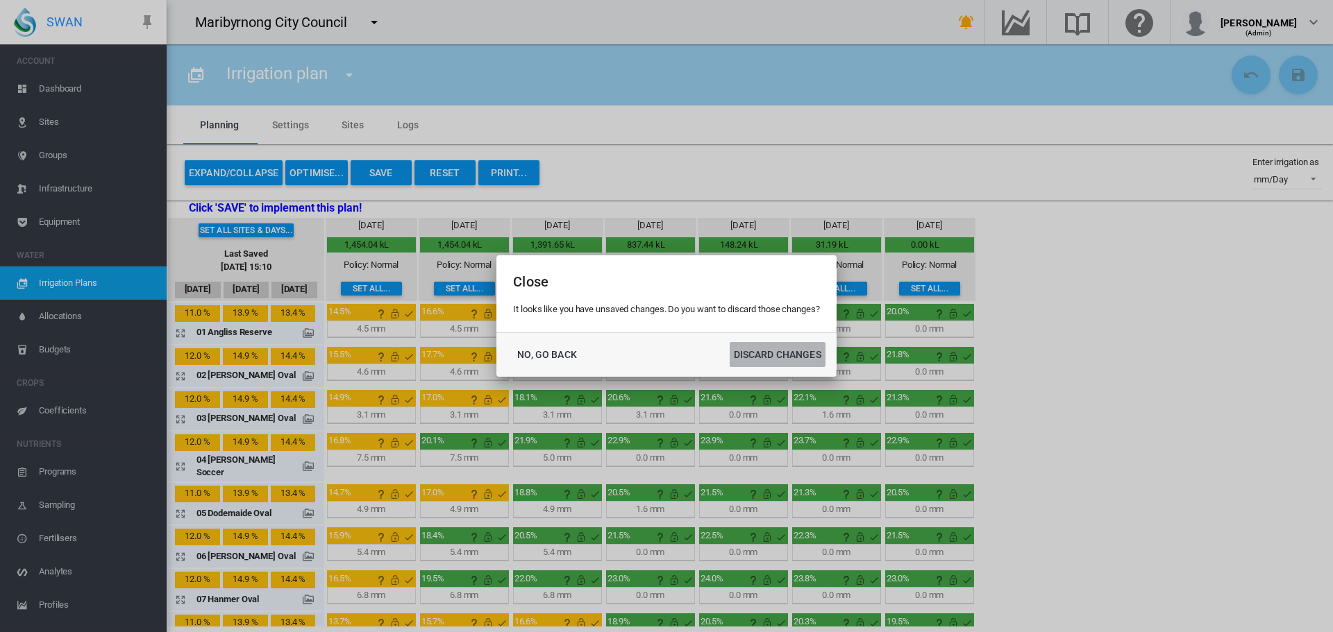
click at [766, 358] on button "DISCARD CHANGES" at bounding box center [778, 354] width 96 height 25
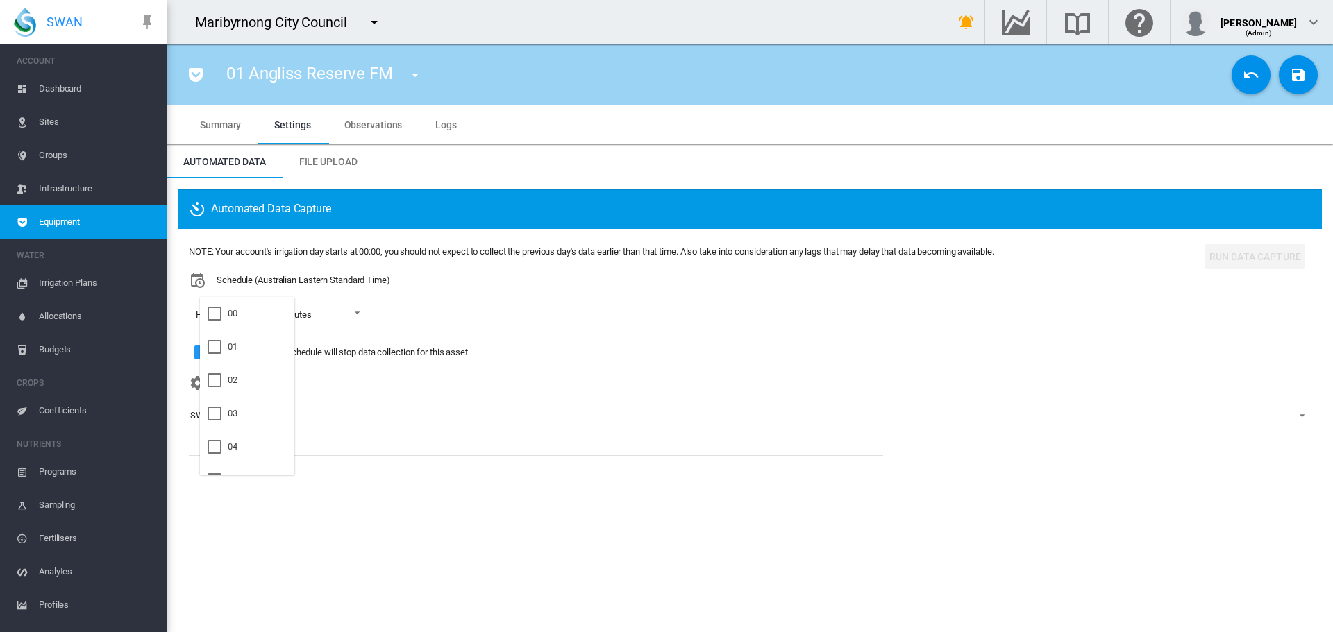
click at [259, 497] on md-option "06" at bounding box center [247, 513] width 94 height 33
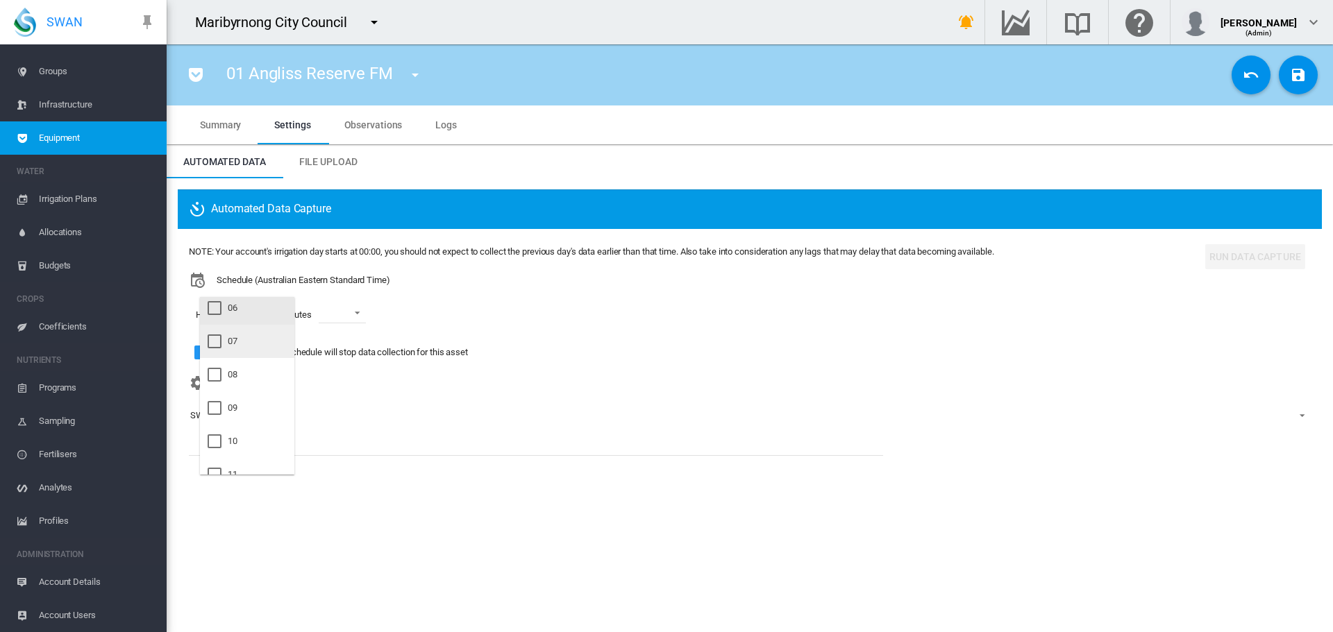
scroll to position [208, 0]
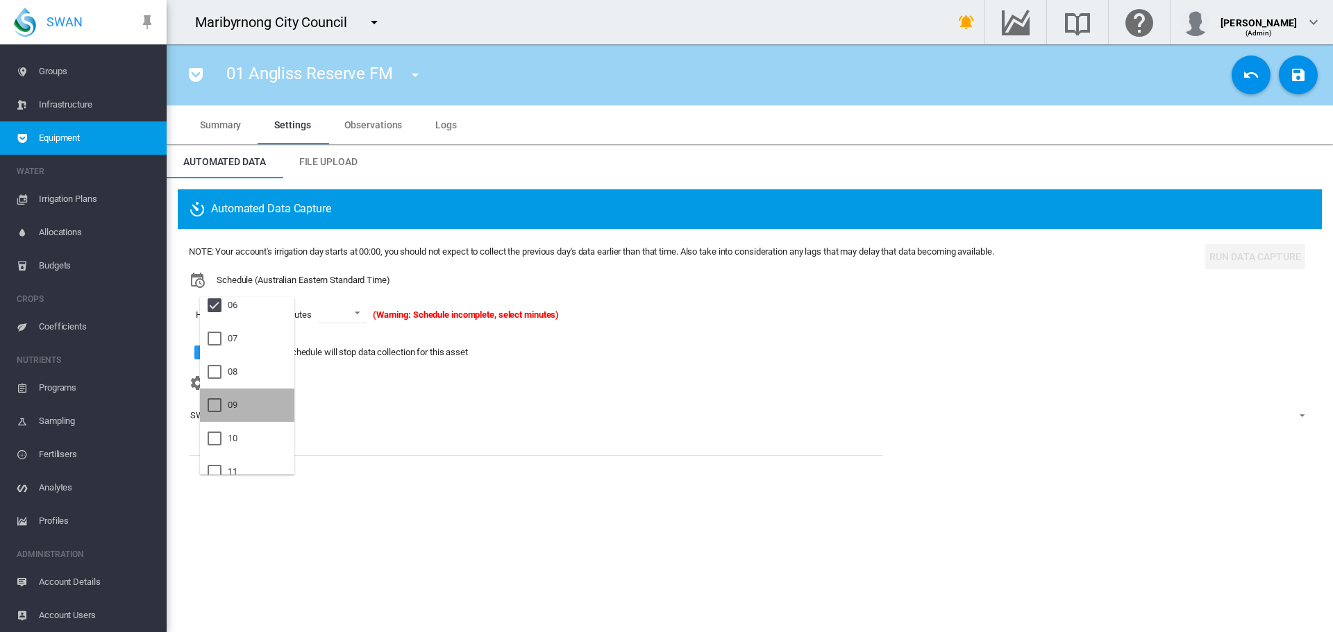
click at [257, 398] on md-option "09" at bounding box center [247, 405] width 94 height 33
drag, startPoint x: 252, startPoint y: 458, endPoint x: 262, endPoint y: 439, distance: 21.4
click at [251, 458] on md-option "21" at bounding box center [247, 457] width 94 height 33
click at [358, 305] on md-backdrop at bounding box center [666, 316] width 1333 height 632
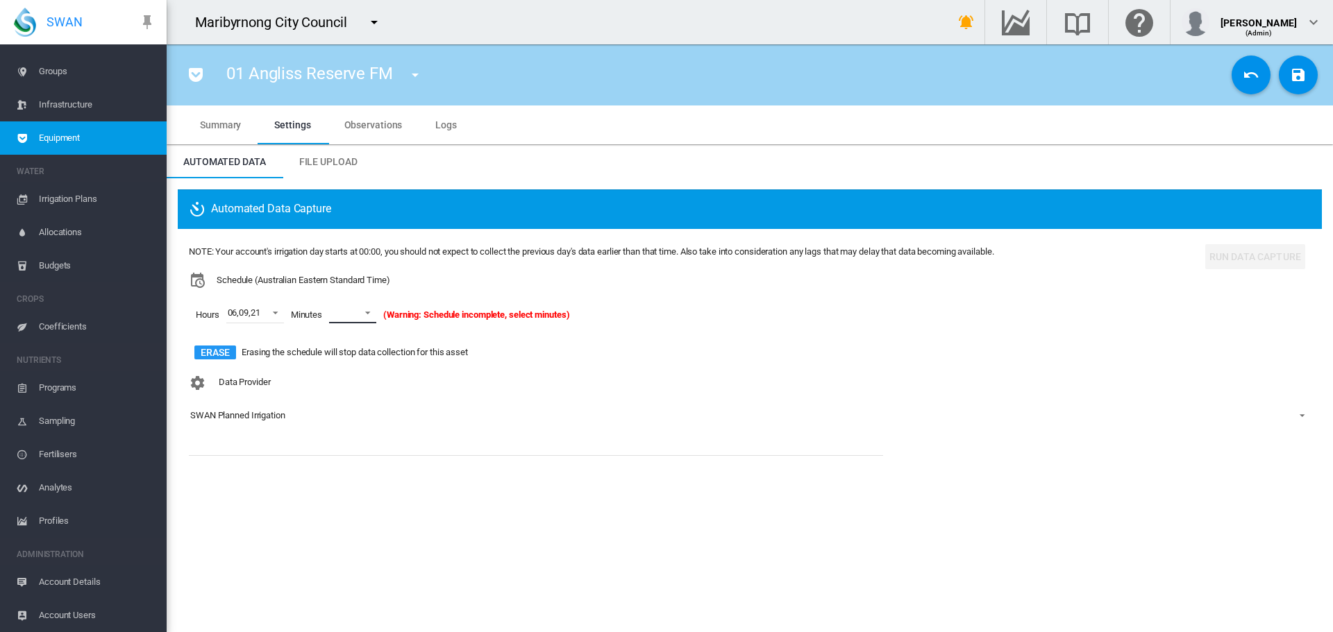
click at [358, 305] on md-select-value at bounding box center [352, 313] width 47 height 21
click at [367, 360] on md-option "15" at bounding box center [368, 360] width 94 height 33
click at [1299, 72] on md-icon "icon-content-save" at bounding box center [1298, 75] width 17 height 17
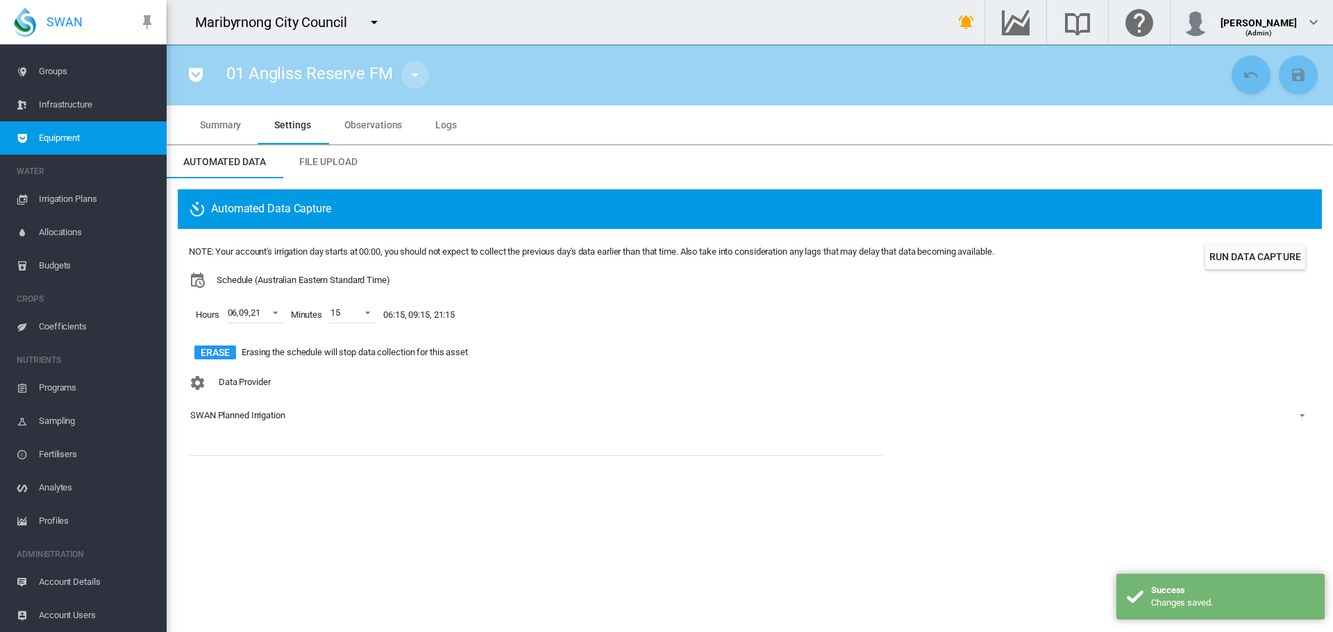
click at [411, 76] on md-icon "icon-menu-down" at bounding box center [415, 75] width 17 height 17
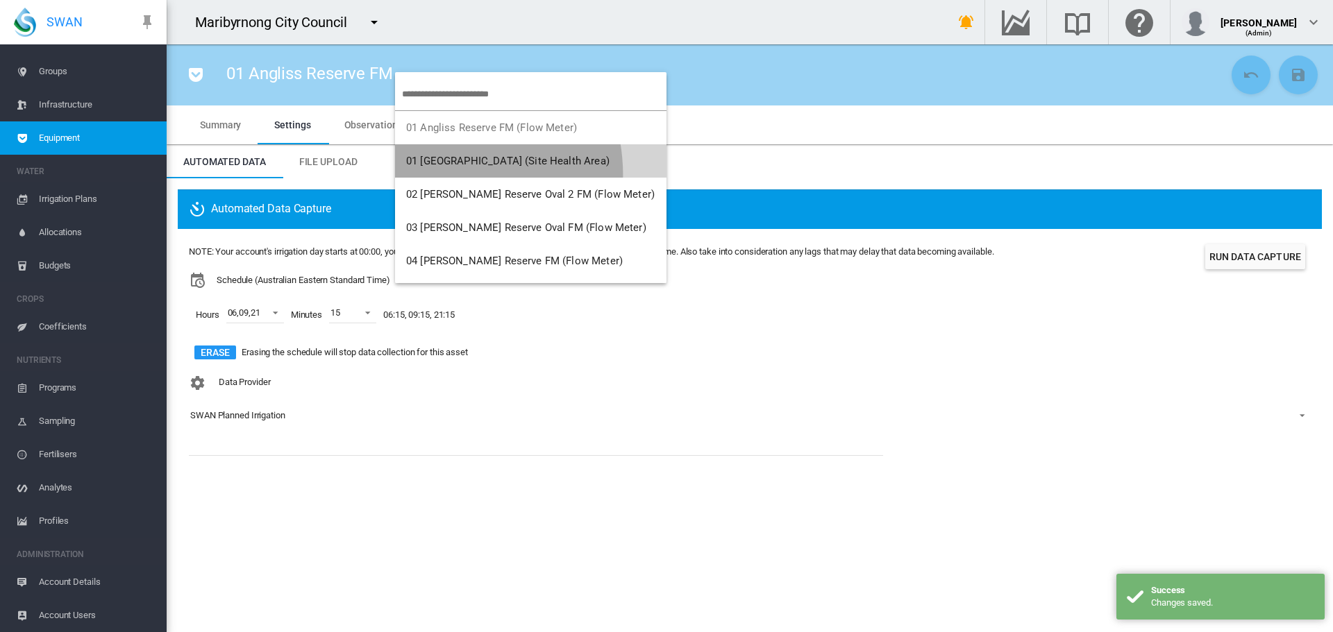
click at [435, 175] on button "01 [GEOGRAPHIC_DATA] (Site Health Area)" at bounding box center [530, 160] width 271 height 33
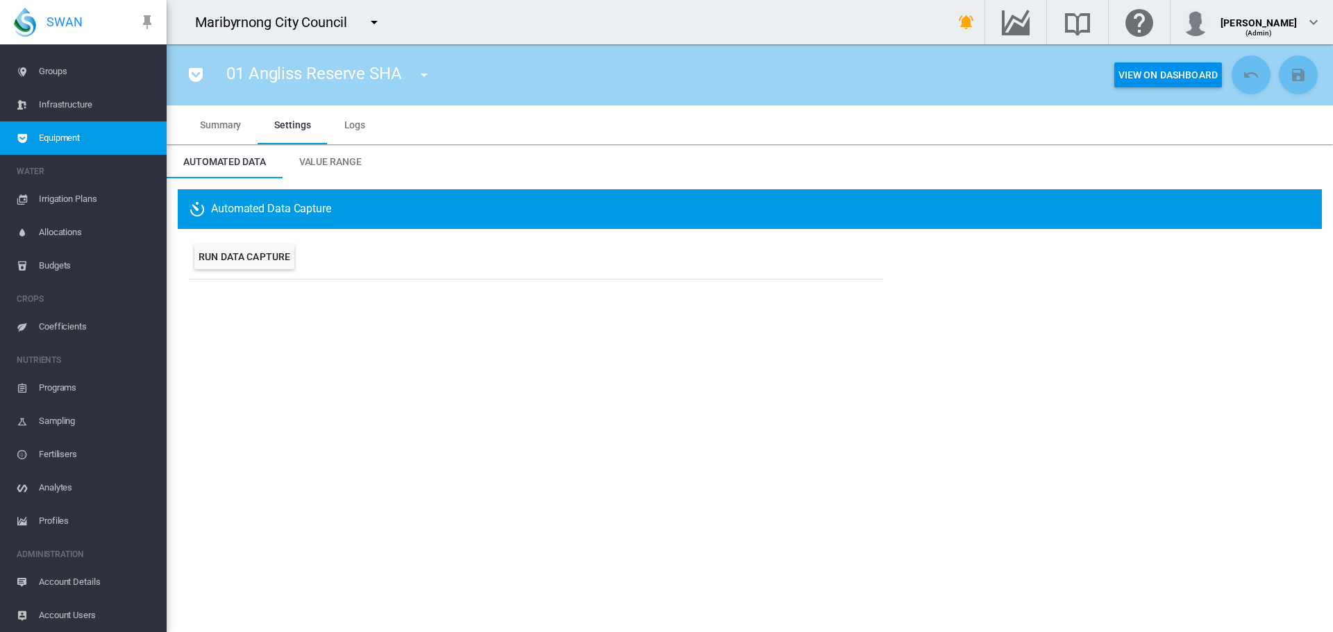
drag, startPoint x: 111, startPoint y: 140, endPoint x: 124, endPoint y: 139, distance: 13.2
click at [111, 140] on span "Equipment" at bounding box center [97, 137] width 117 height 33
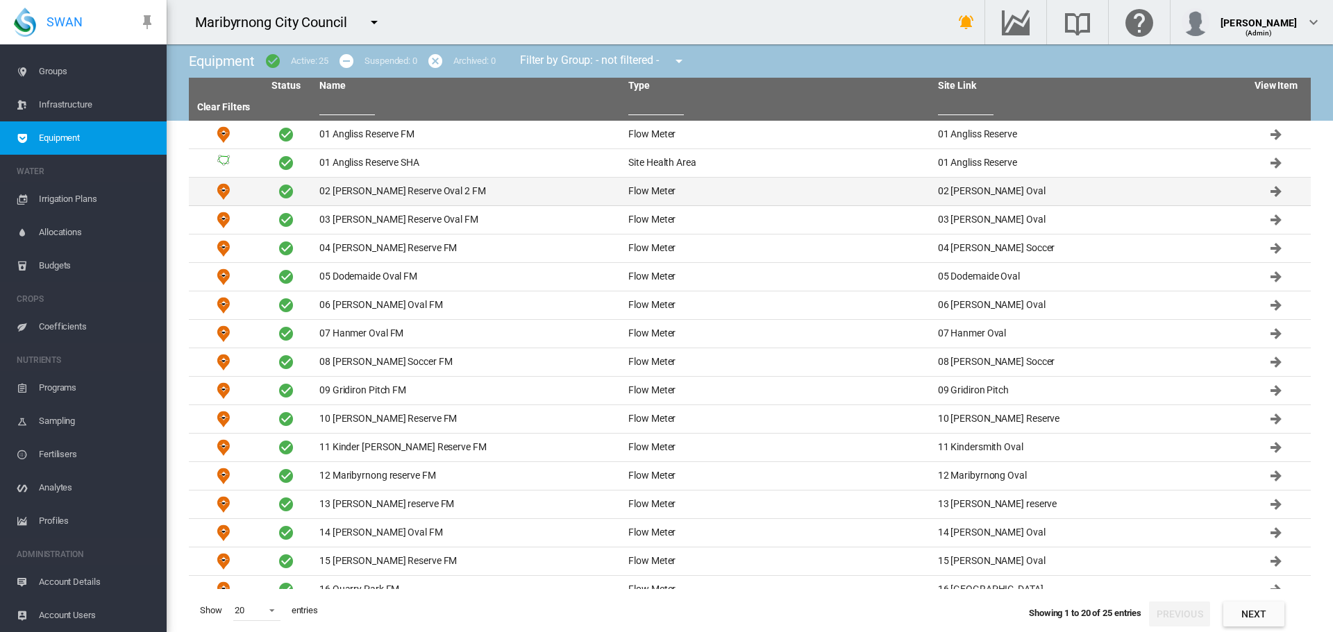
click at [361, 197] on td "02 [PERSON_NAME] Reserve Oval 2 FM" at bounding box center [468, 192] width 309 height 28
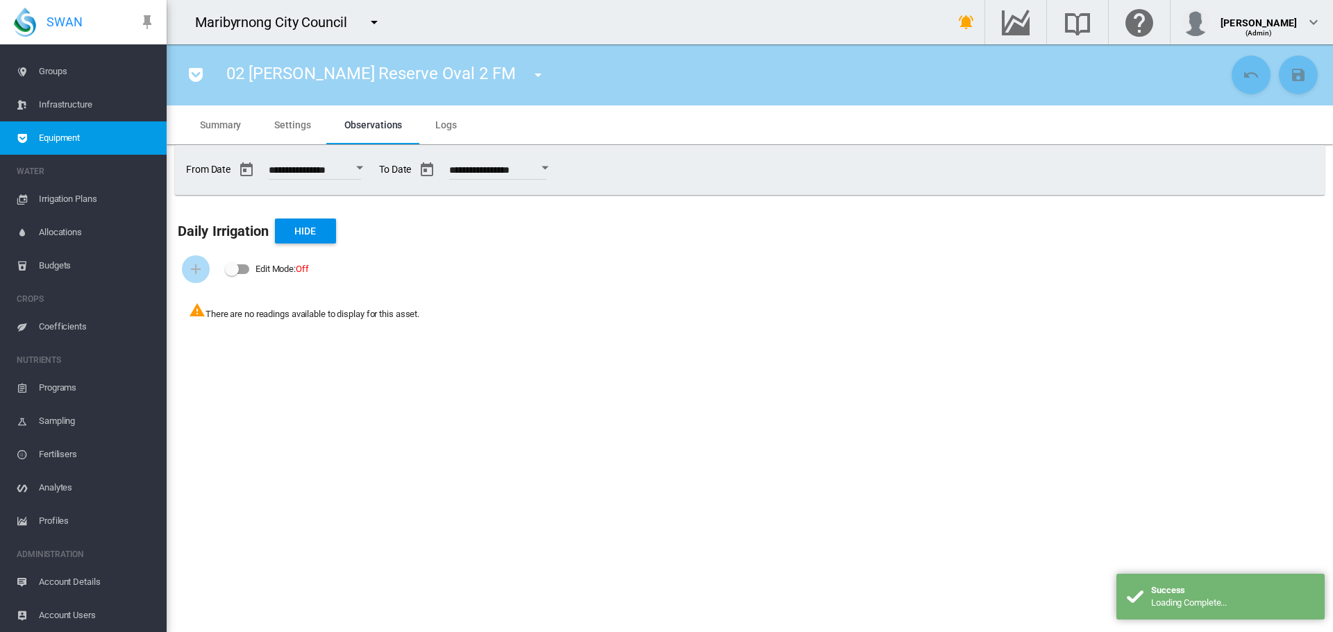
click at [214, 125] on span "Summary" at bounding box center [220, 124] width 41 height 11
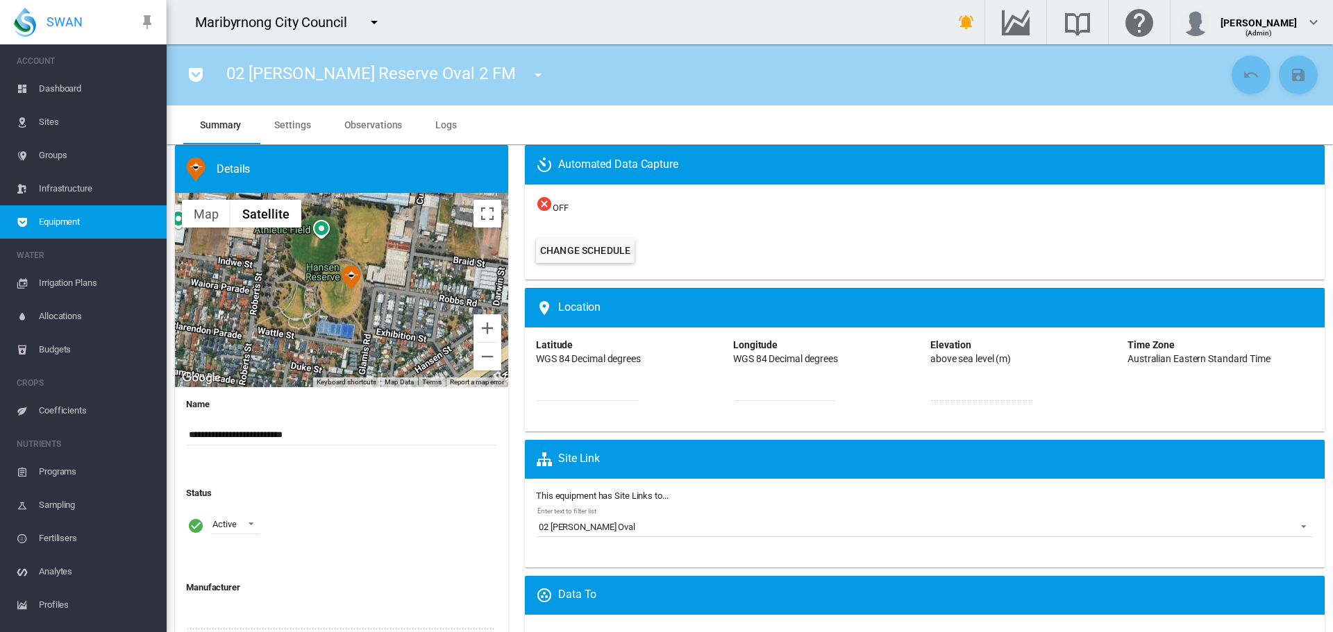
click at [71, 85] on span "Dashboard" at bounding box center [97, 88] width 117 height 33
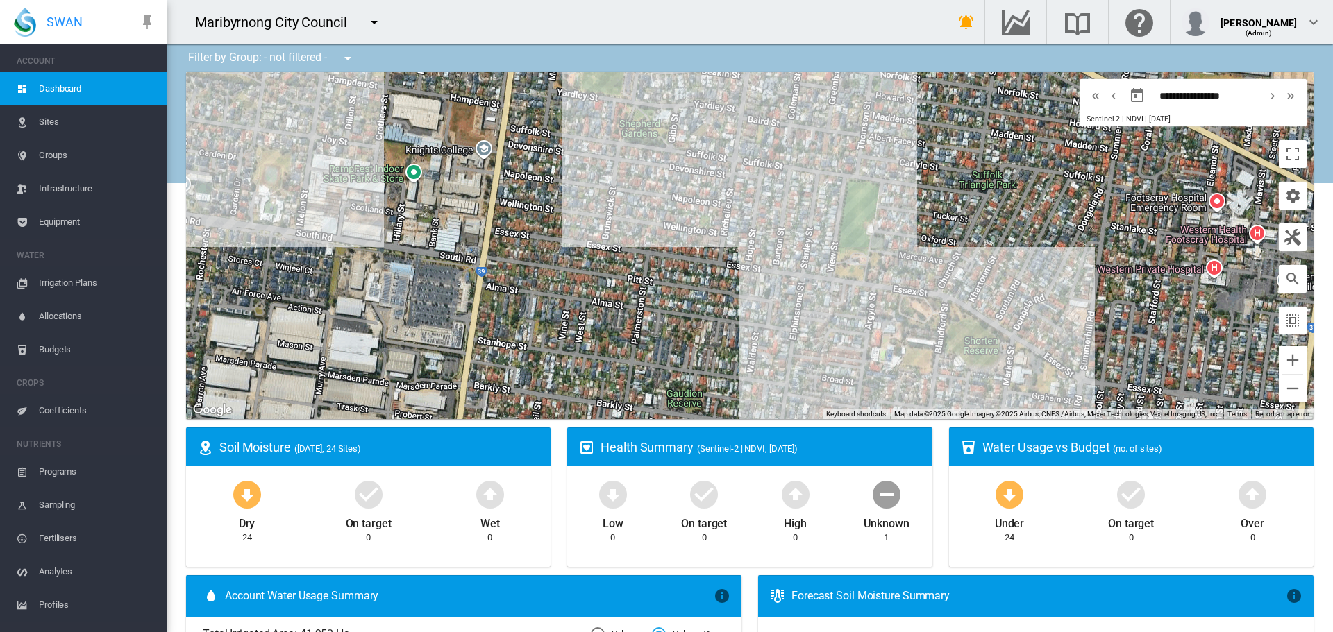
click at [72, 119] on span "Sites" at bounding box center [97, 122] width 117 height 33
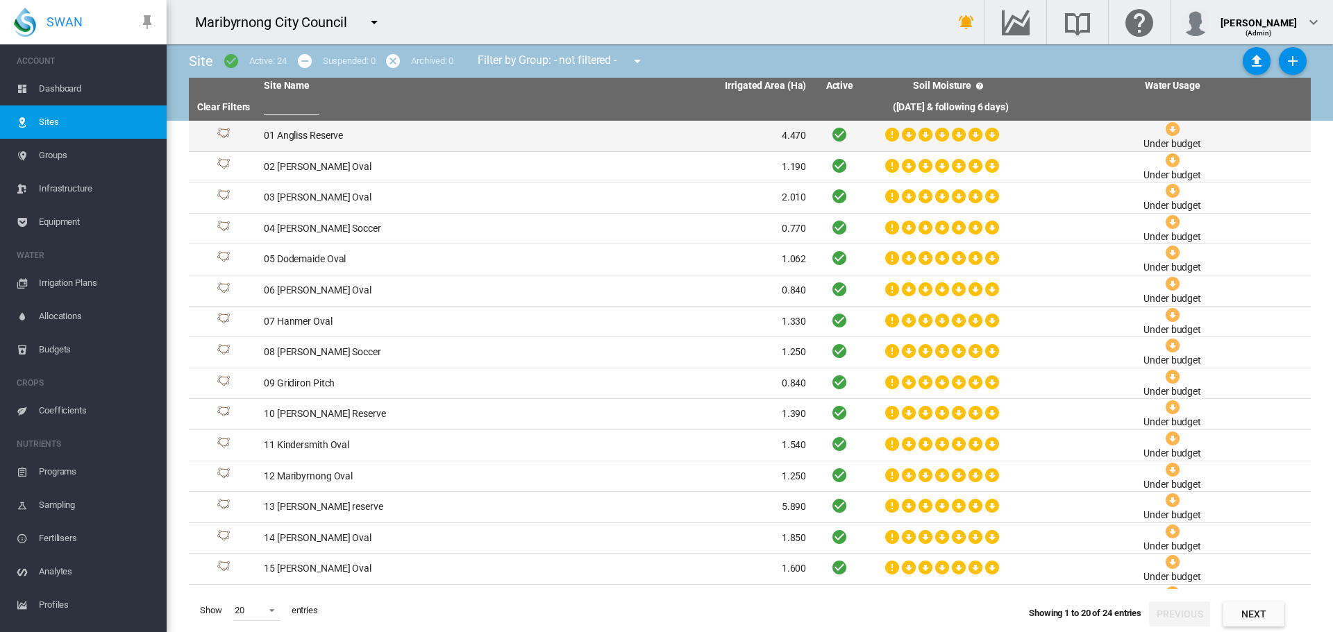
click at [344, 136] on td "01 Angliss Reserve" at bounding box center [396, 136] width 277 height 31
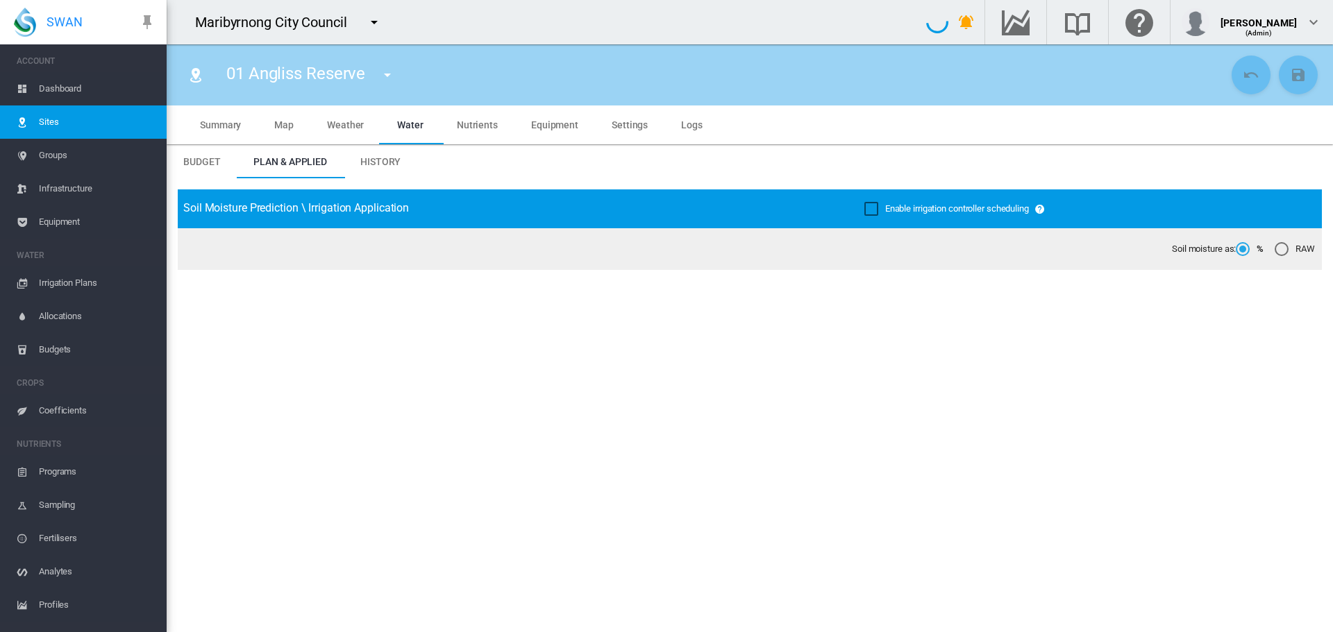
click at [544, 124] on span "Equipment" at bounding box center [554, 124] width 47 height 11
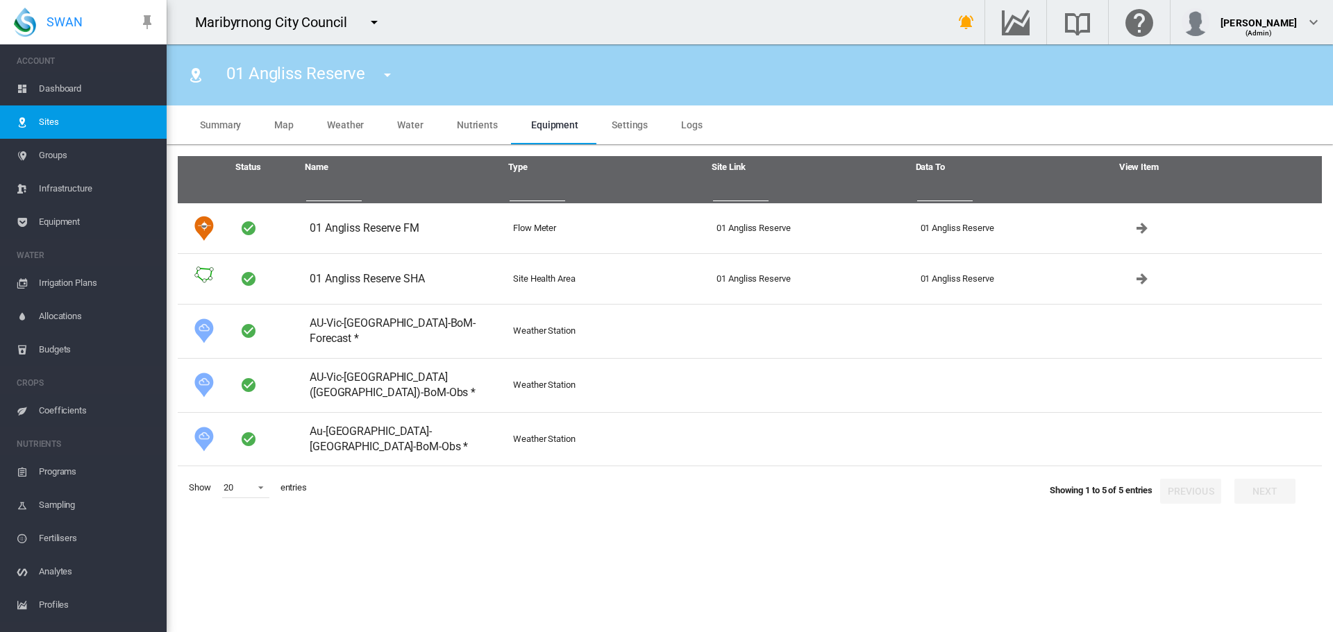
click at [385, 76] on md-icon "icon-menu-down" at bounding box center [387, 75] width 17 height 17
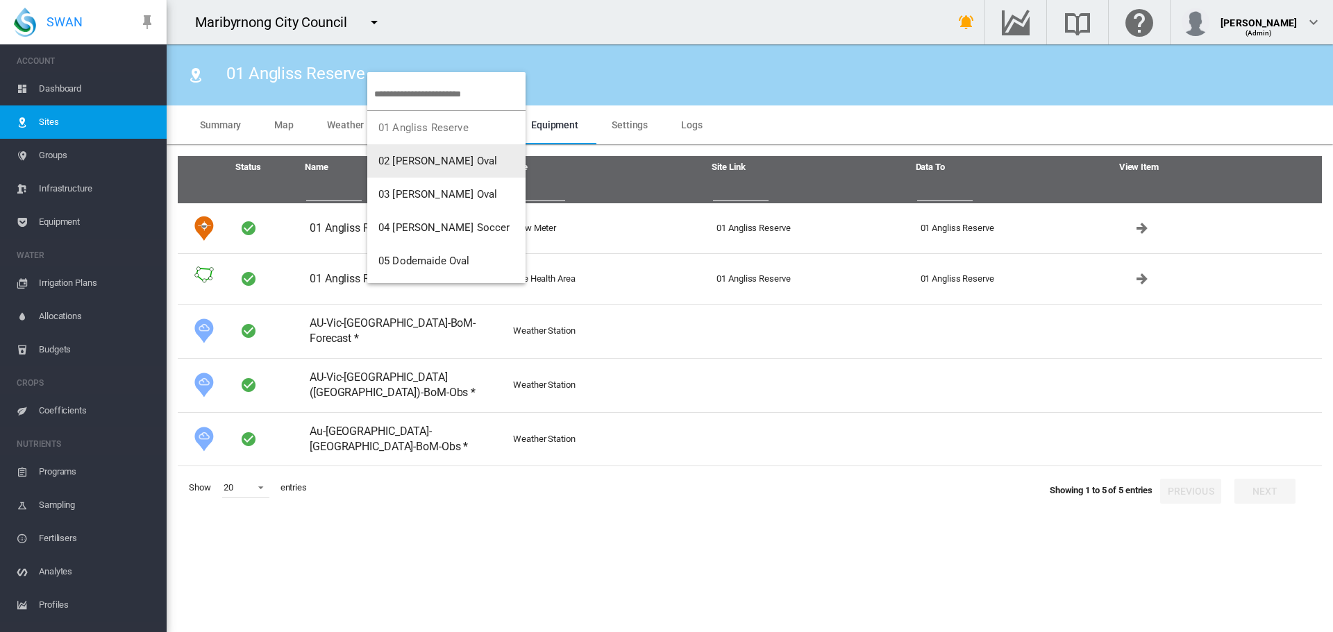
click at [402, 163] on span "02 [PERSON_NAME] Oval" at bounding box center [437, 161] width 119 height 12
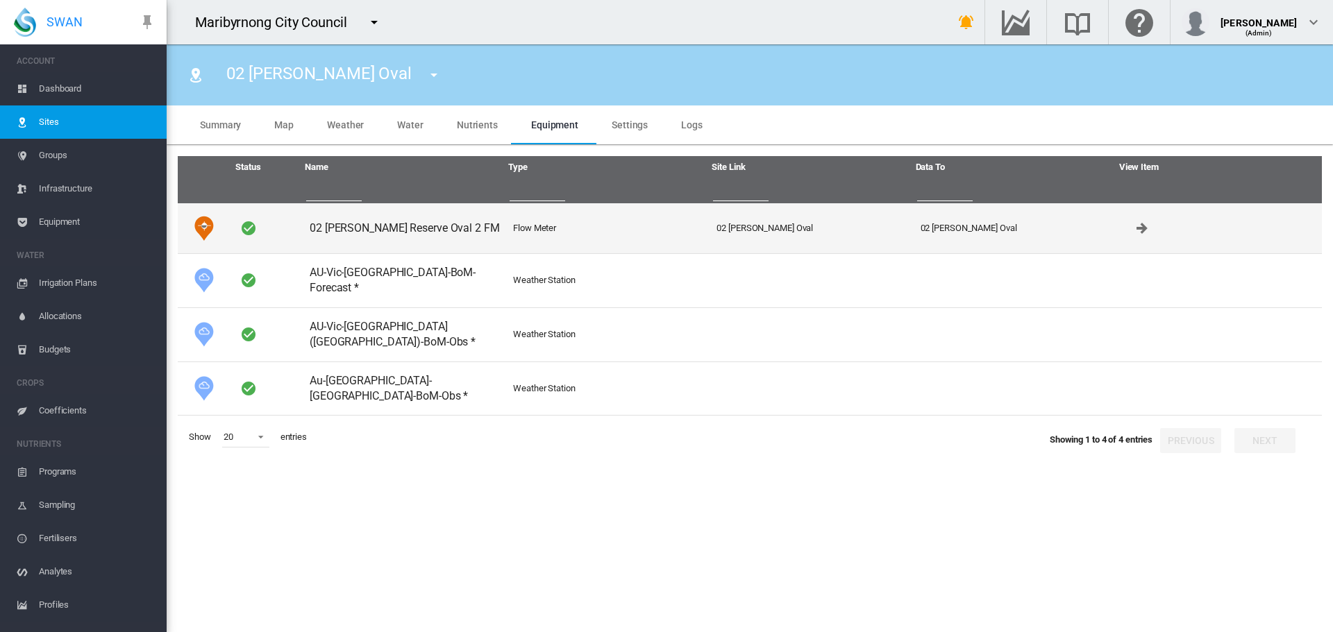
click at [401, 231] on td "02 [PERSON_NAME] Reserve Oval 2 FM" at bounding box center [405, 228] width 203 height 50
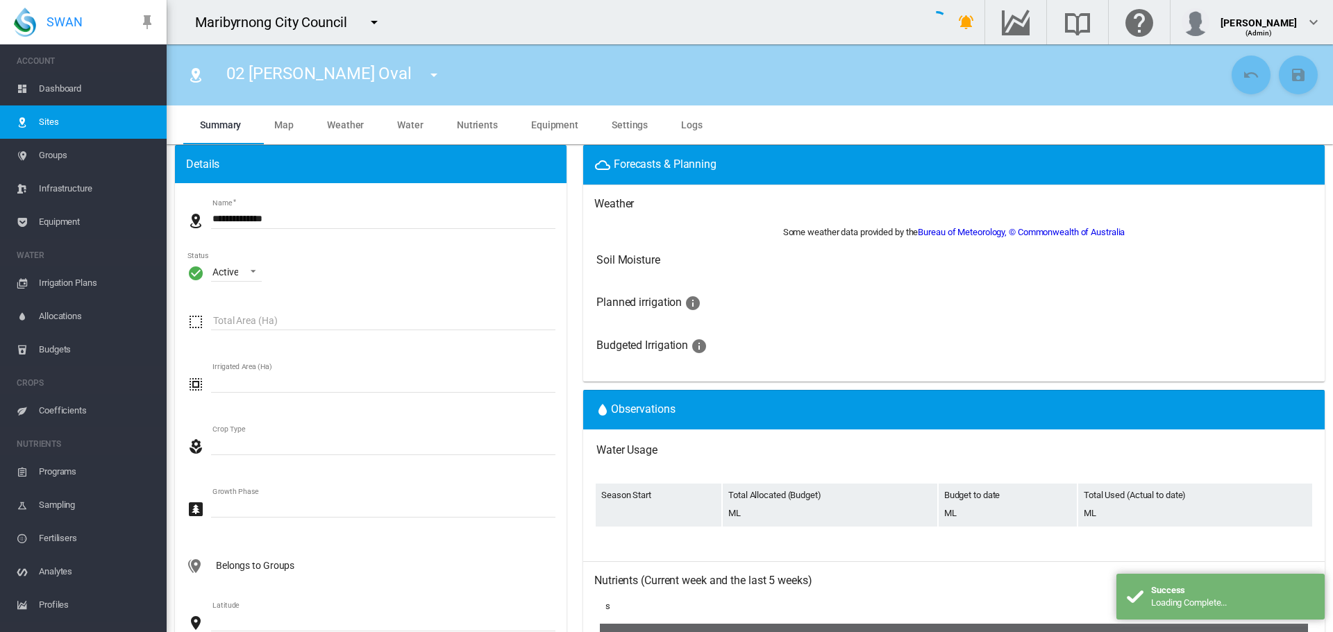
type input "****"
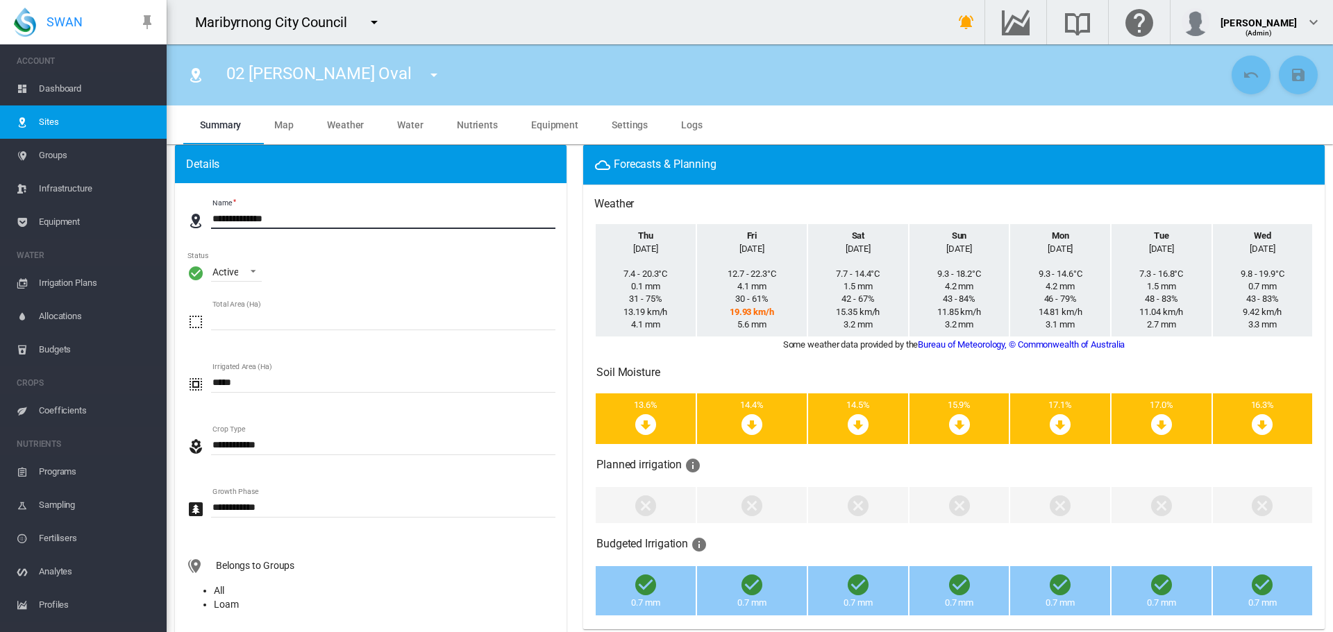
drag, startPoint x: 287, startPoint y: 222, endPoint x: 210, endPoint y: 210, distance: 77.3
click at [210, 210] on md-input-container "**********" at bounding box center [370, 227] width 369 height 40
click at [539, 119] on span "Equipment" at bounding box center [554, 124] width 47 height 11
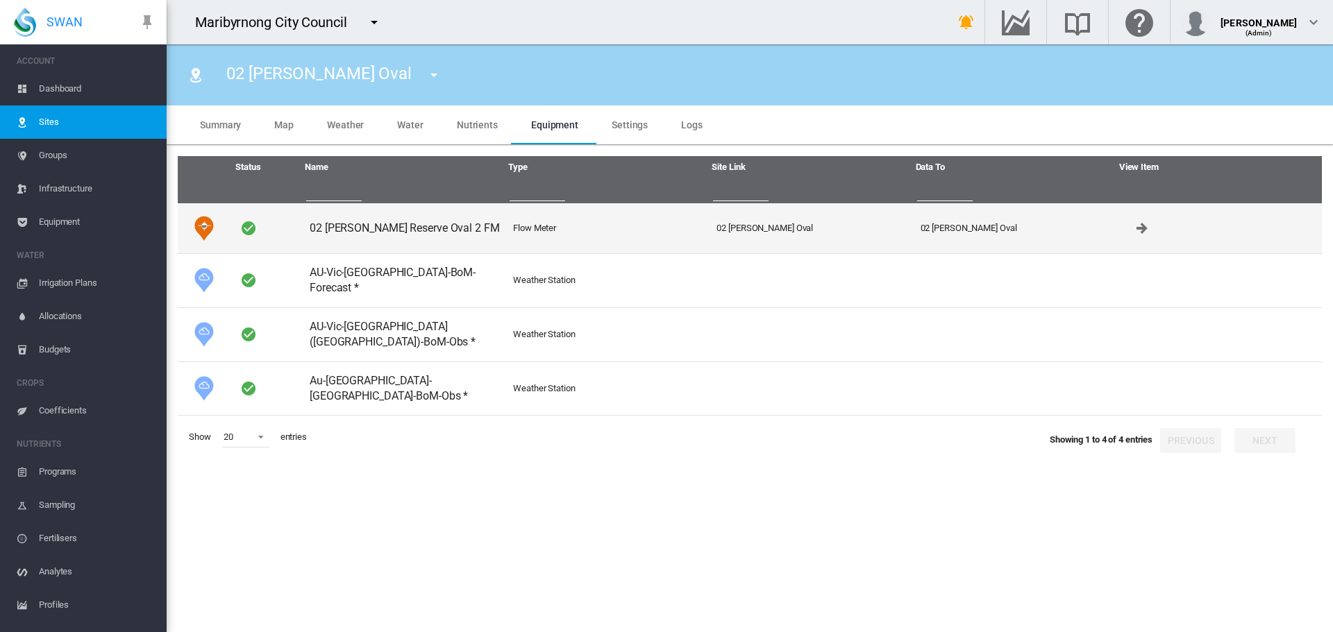
click at [381, 223] on td "02 [PERSON_NAME] Reserve Oval 2 FM" at bounding box center [405, 228] width 203 height 50
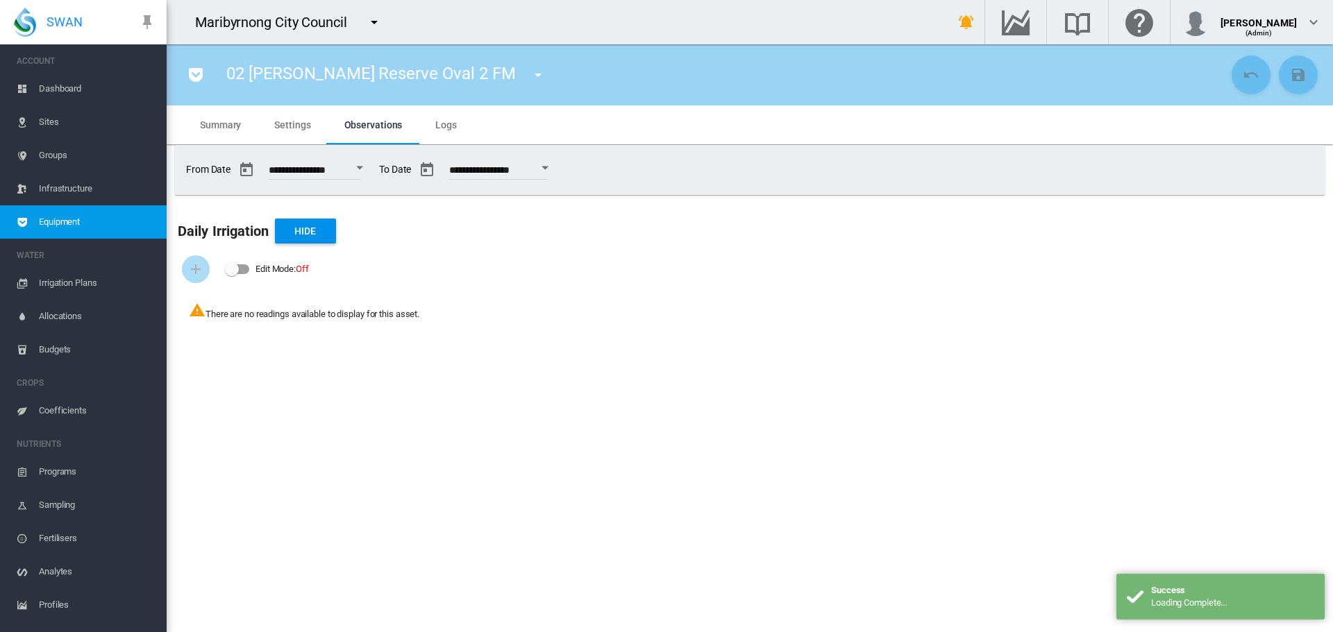
click at [229, 121] on span "Summary" at bounding box center [220, 124] width 41 height 11
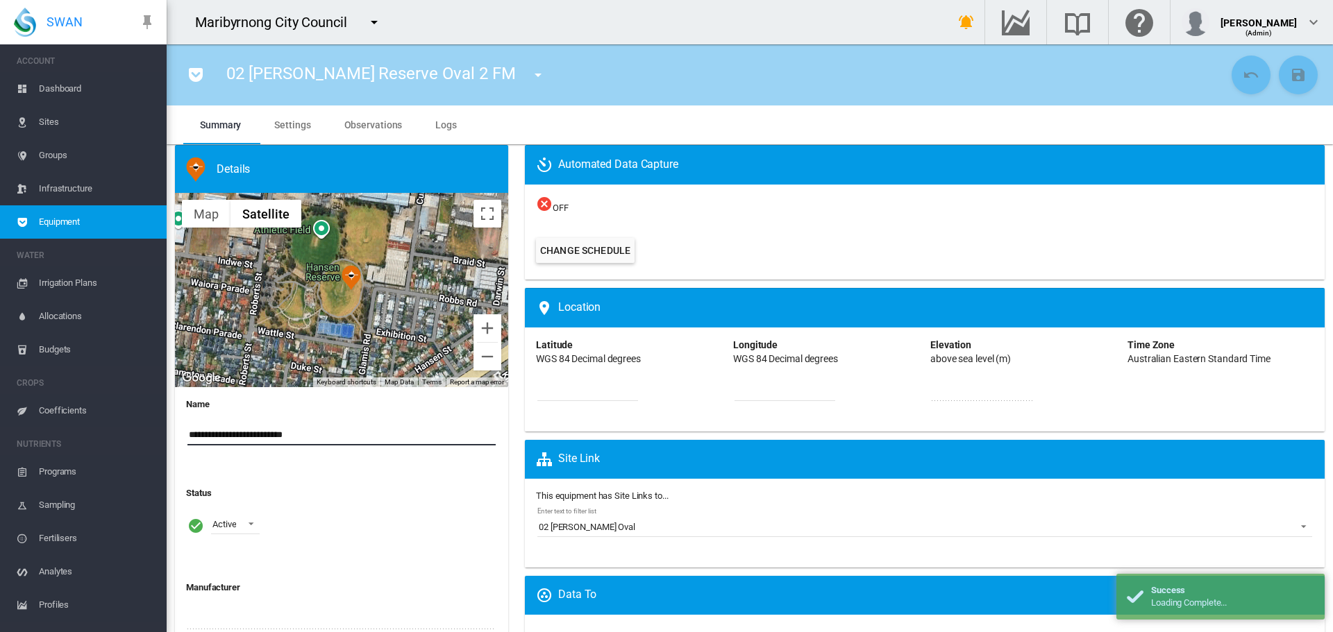
drag, startPoint x: 293, startPoint y: 434, endPoint x: 182, endPoint y: 435, distance: 111.1
click at [182, 435] on div "**********" at bounding box center [341, 640] width 333 height 506
paste input
type input "**********"
click at [1295, 74] on md-icon "icon-content-save" at bounding box center [1298, 75] width 17 height 17
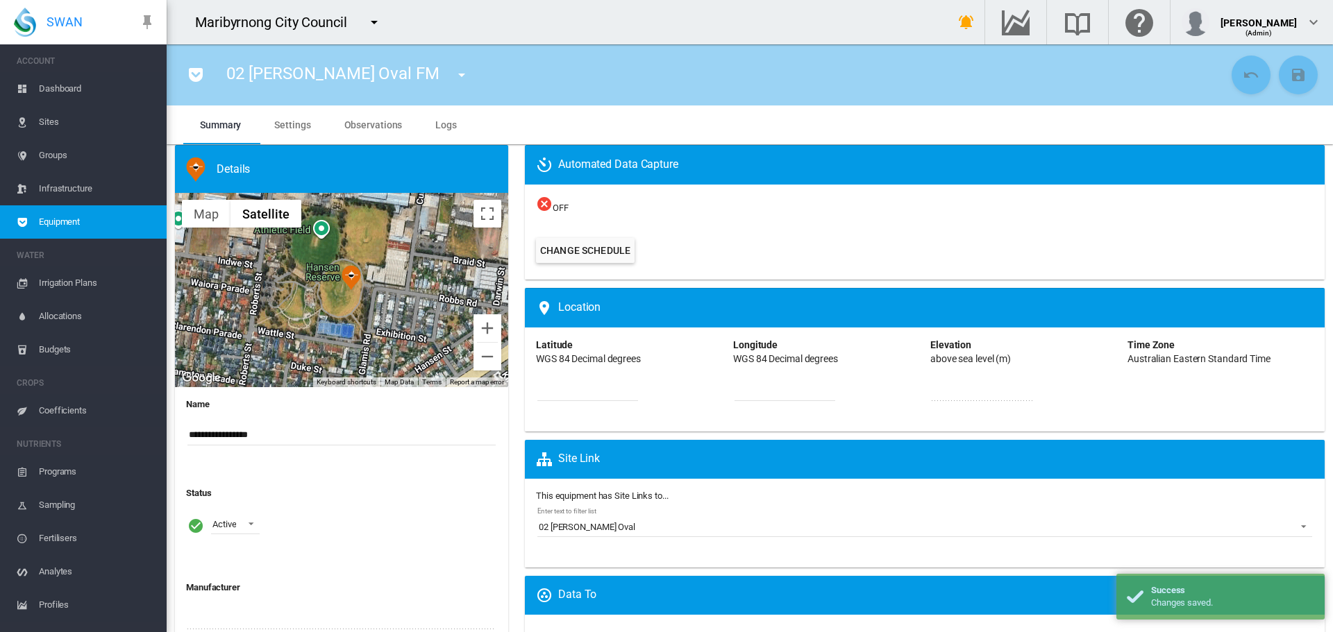
click at [83, 123] on span "Sites" at bounding box center [97, 122] width 117 height 33
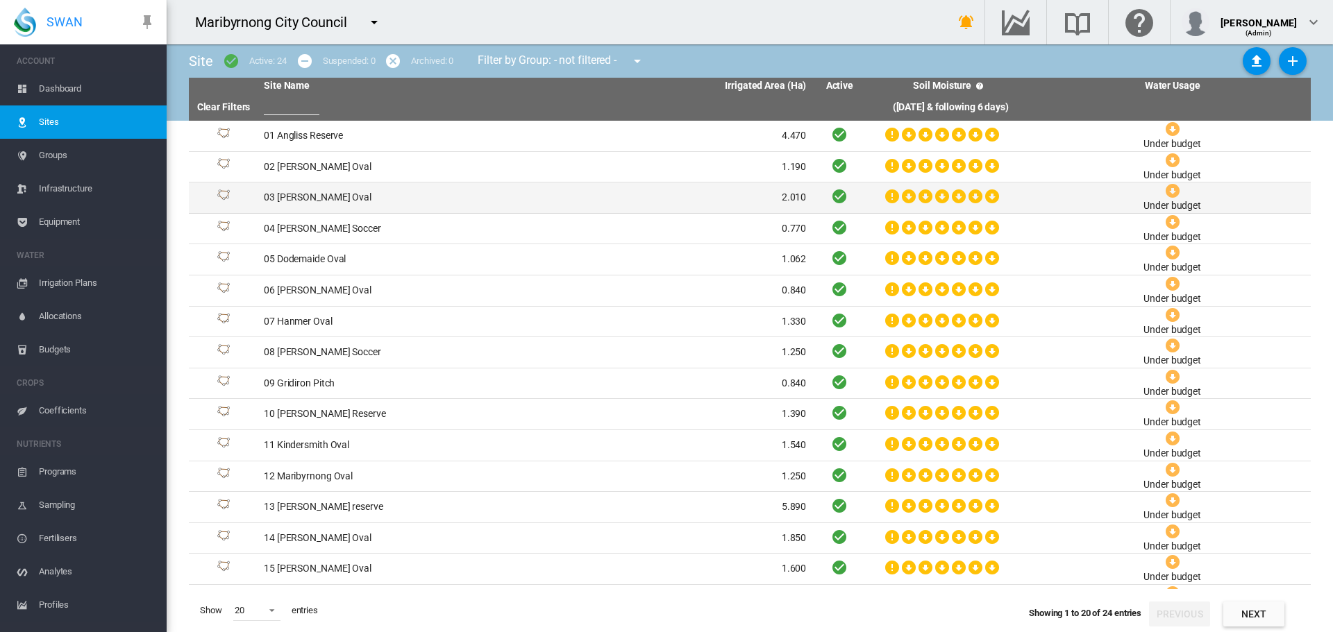
click at [315, 203] on td "03 [PERSON_NAME] Oval" at bounding box center [396, 198] width 277 height 31
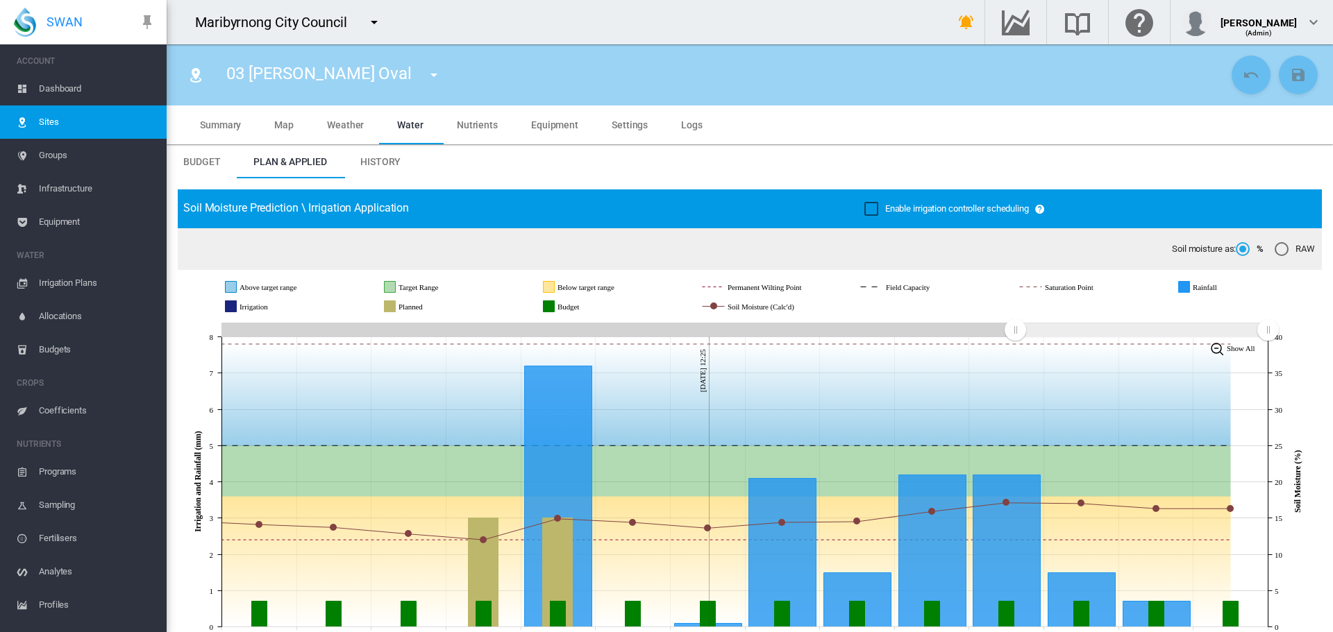
click at [641, 119] on span "Settings" at bounding box center [630, 124] width 36 height 11
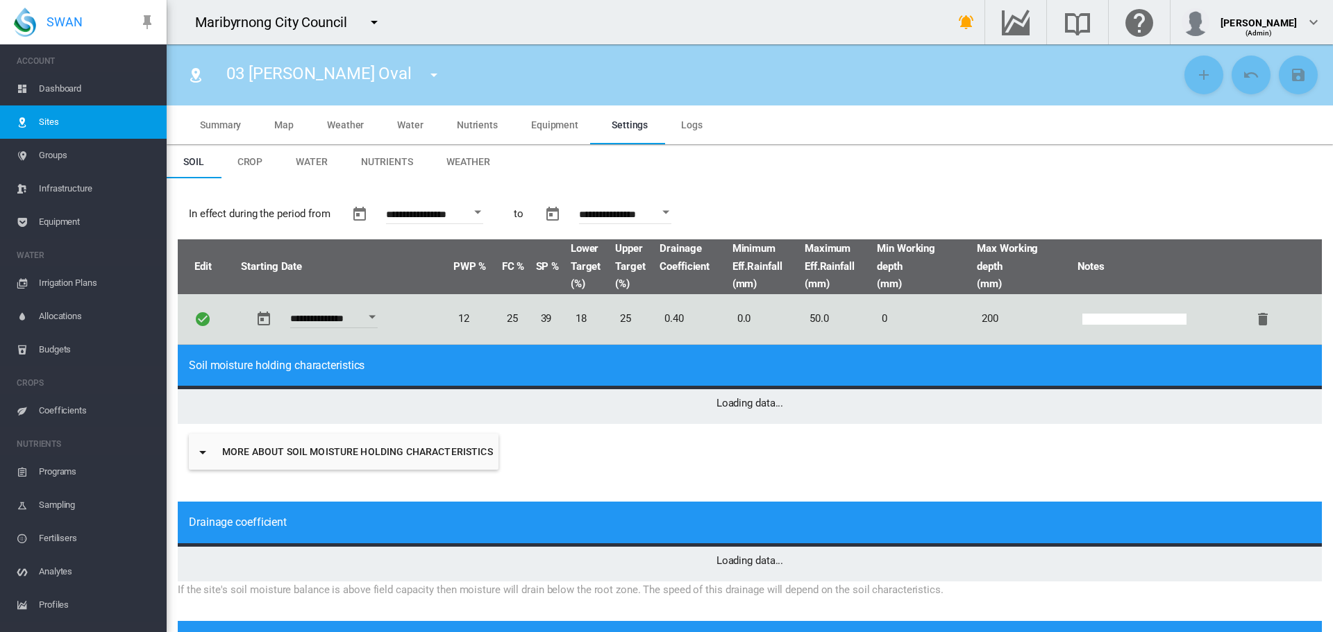
click at [560, 123] on span "Equipment" at bounding box center [554, 124] width 47 height 11
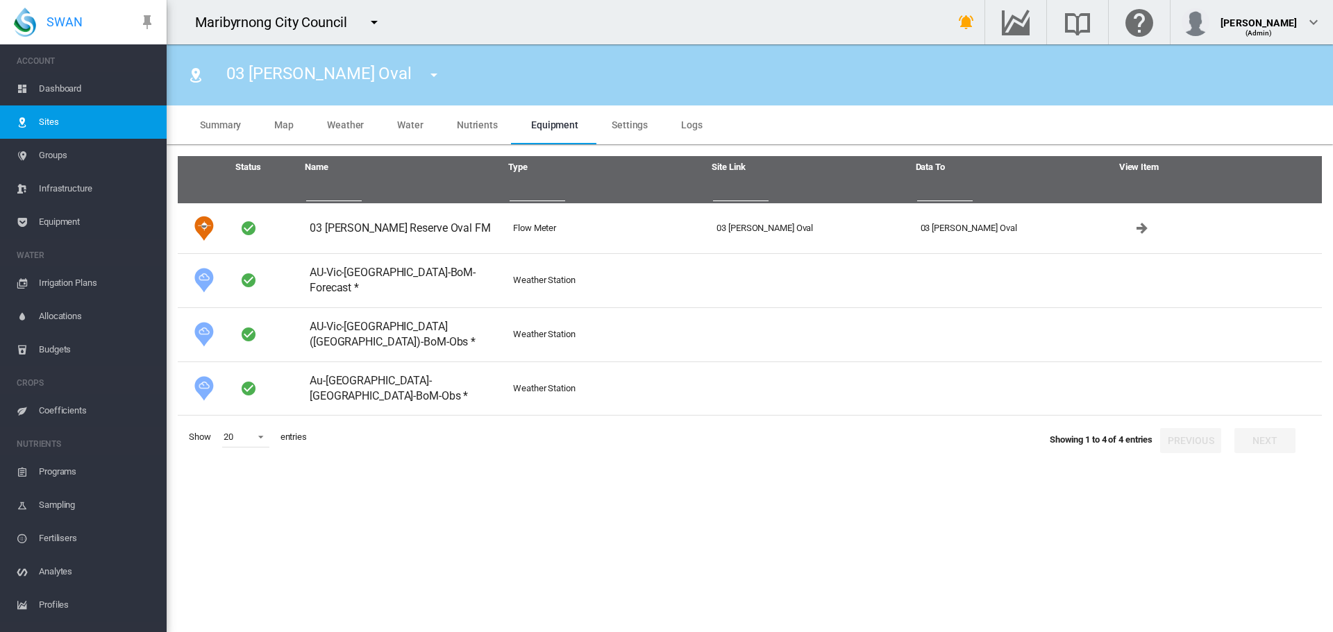
type input "*"
type input "**"
type input "****"
type input "***"
type input "*****"
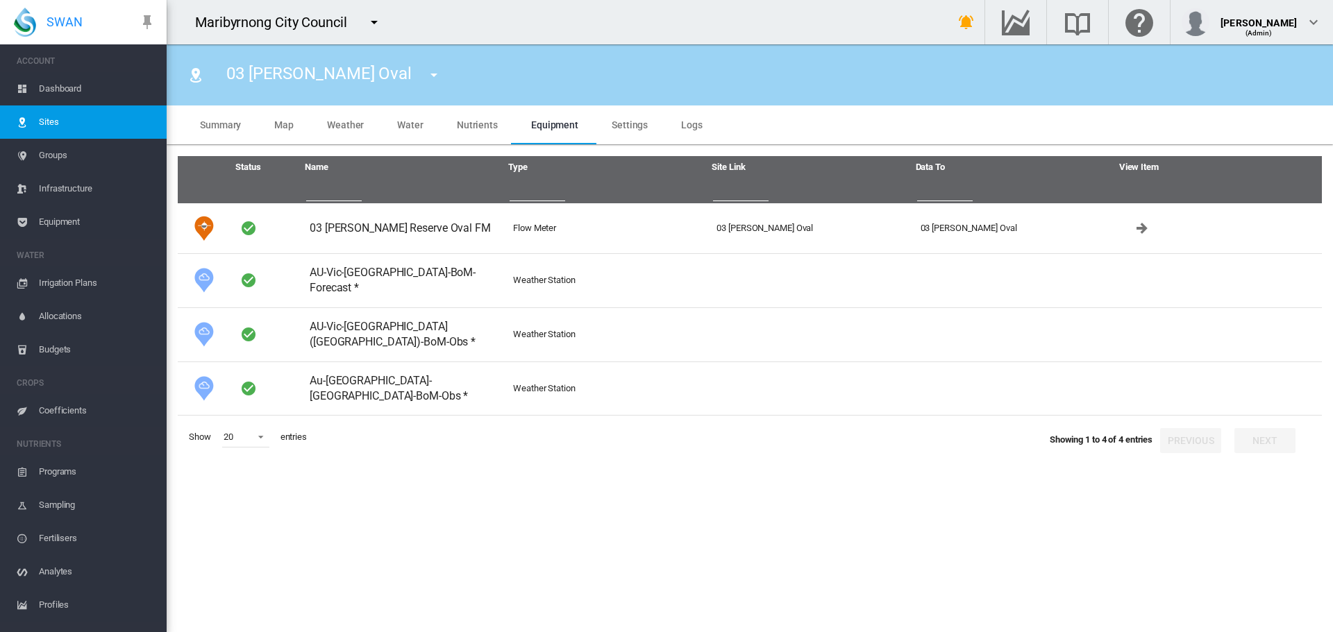
type input "****"
click at [426, 81] on md-icon "icon-menu-down" at bounding box center [434, 75] width 17 height 17
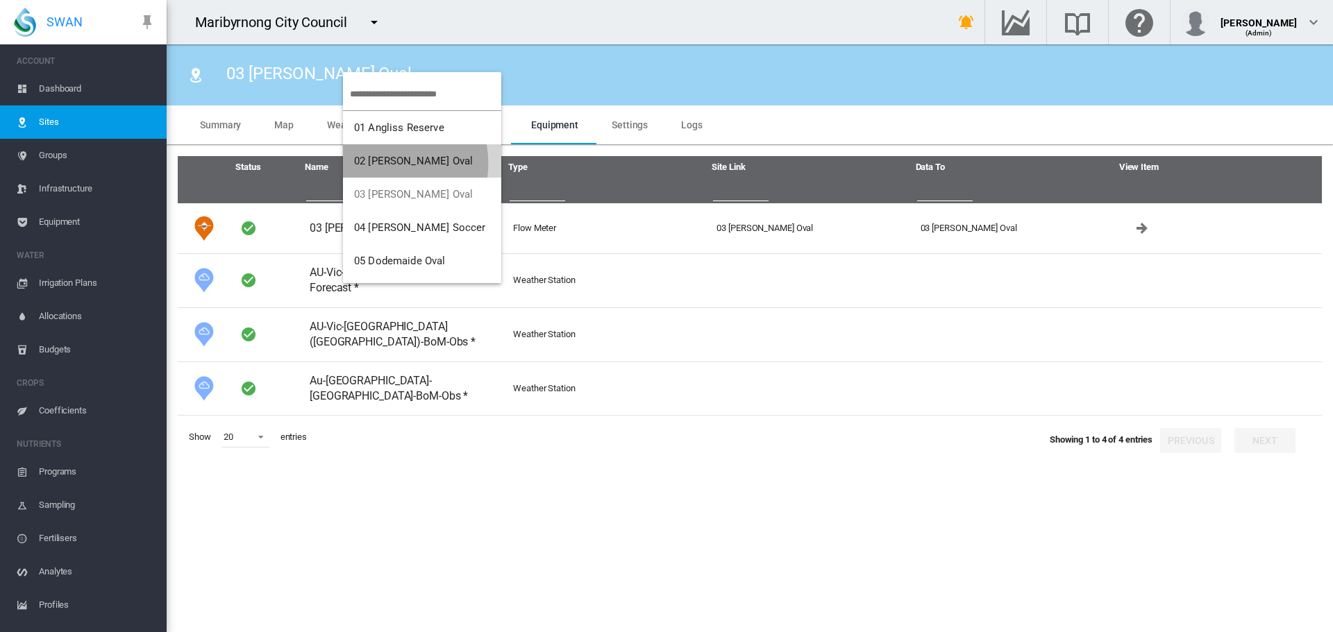
click at [388, 163] on span "02 [PERSON_NAME] Oval" at bounding box center [413, 161] width 119 height 12
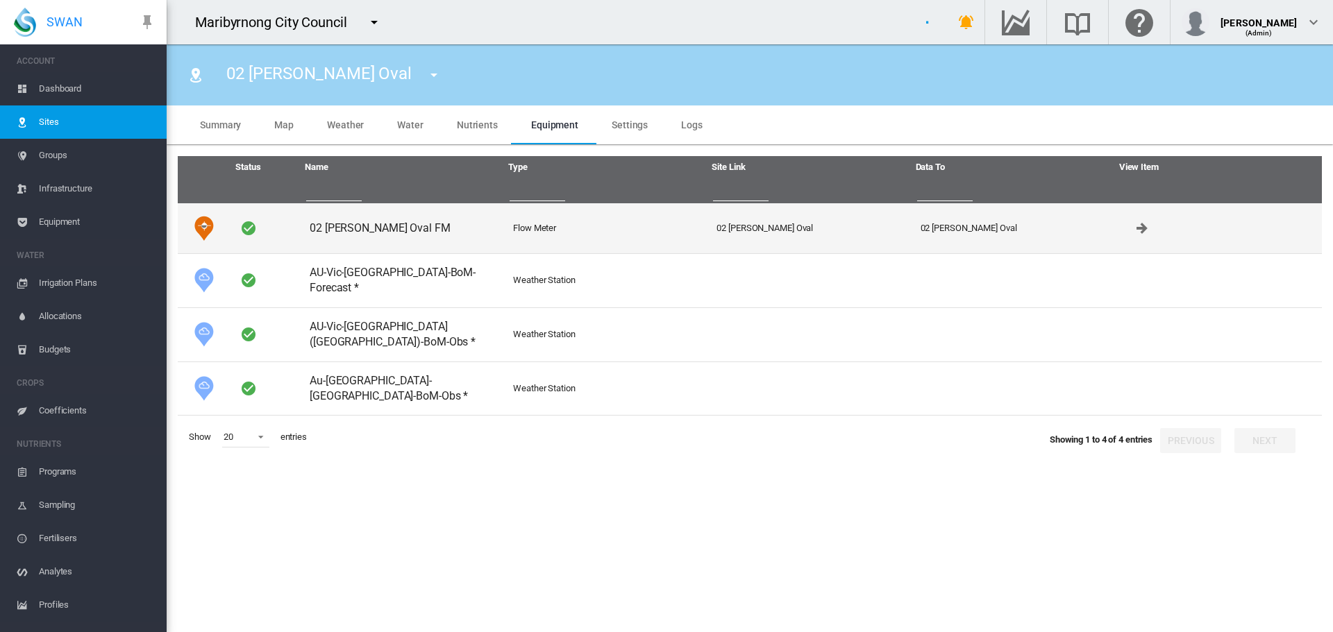
click at [335, 224] on td "02 [PERSON_NAME] Oval FM" at bounding box center [405, 228] width 203 height 50
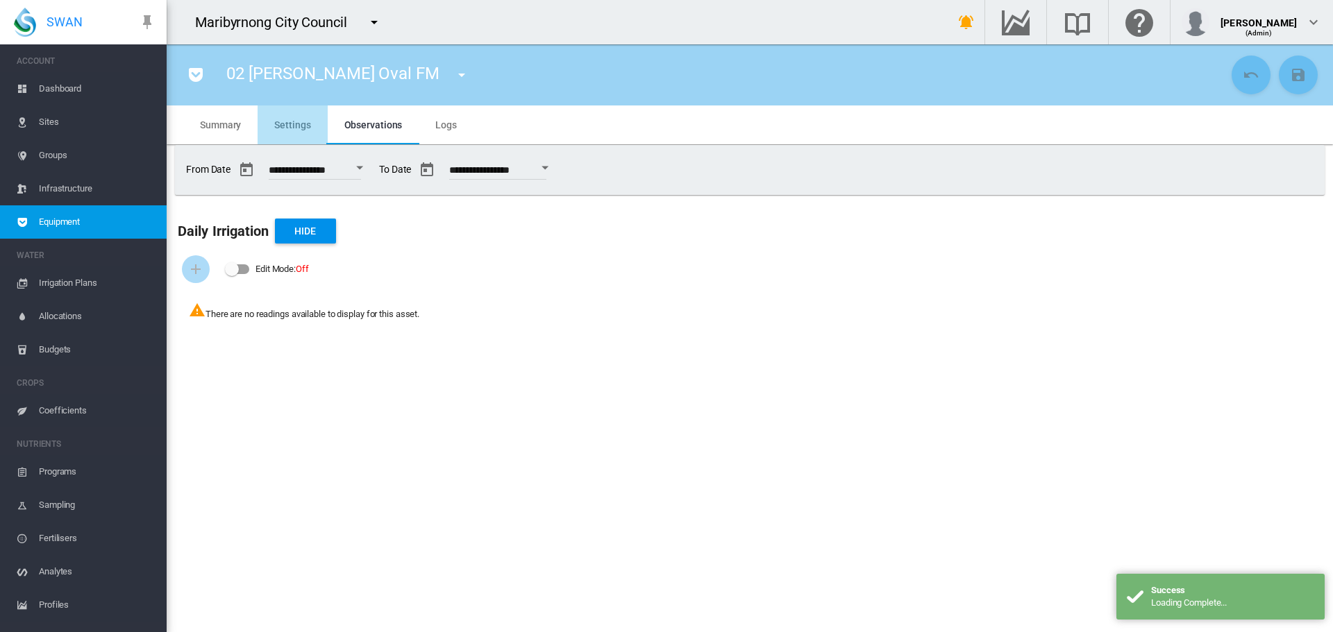
click at [294, 129] on span "Settings" at bounding box center [292, 124] width 36 height 11
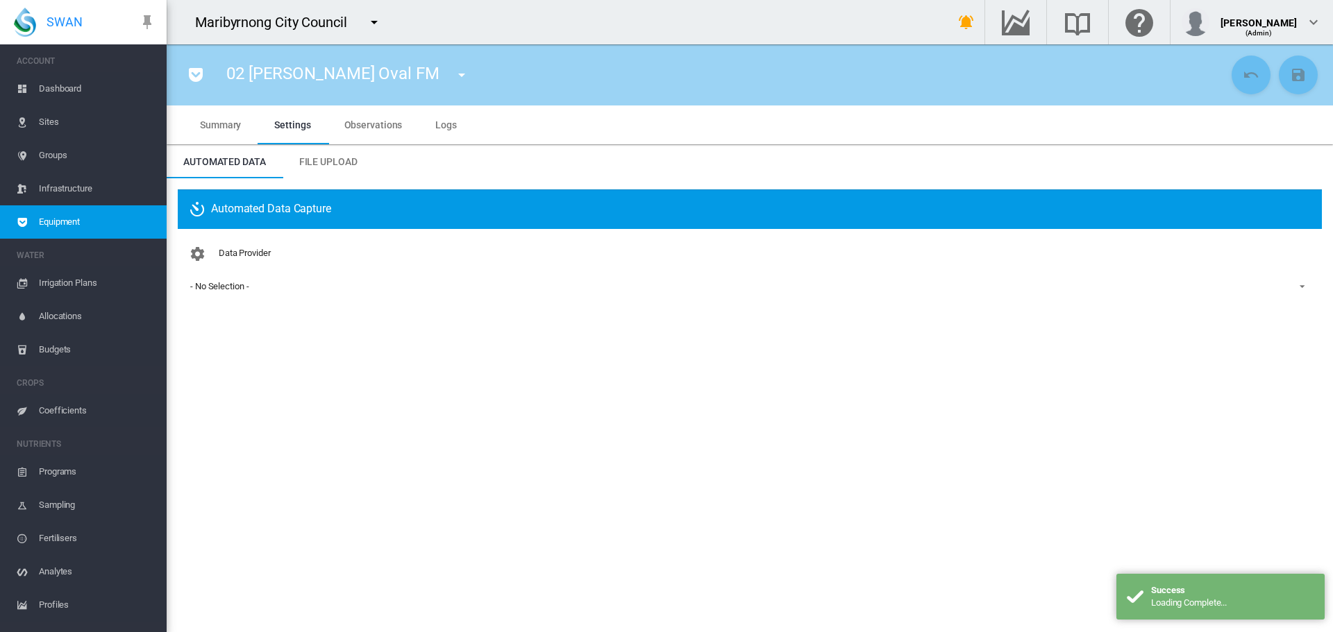
click at [265, 290] on span "- No Selection -" at bounding box center [738, 286] width 1097 height 12
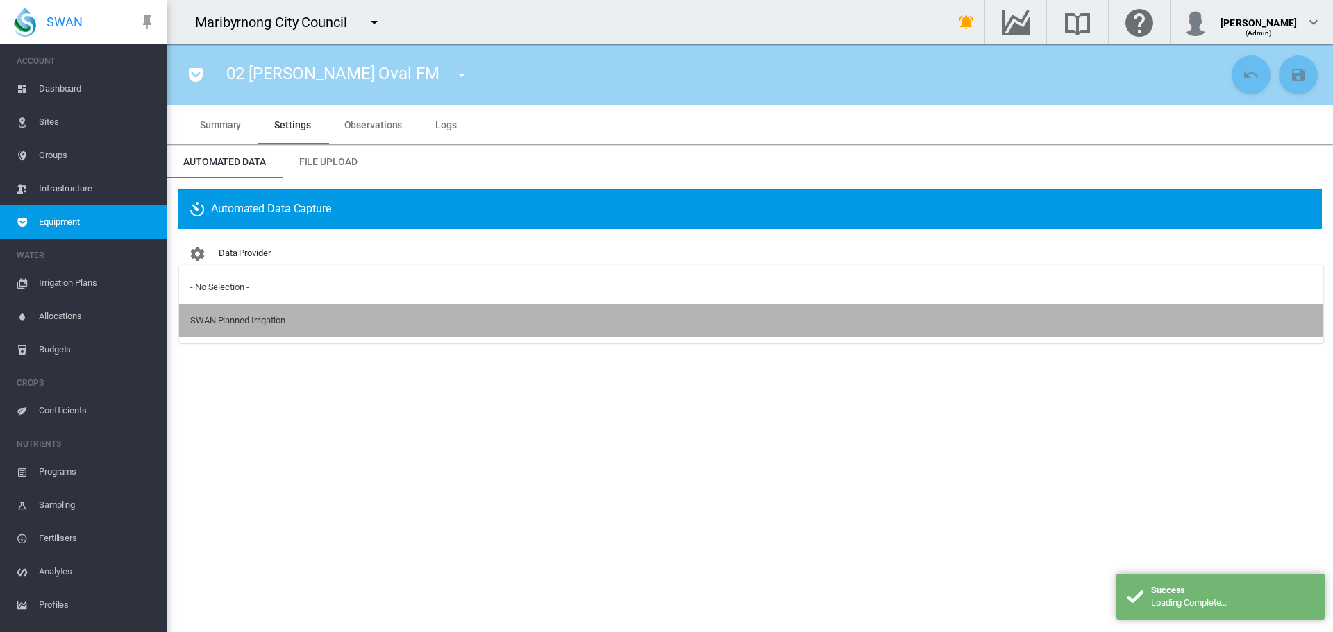
click at [256, 330] on md-option "SWAN Planned Irrigation" at bounding box center [751, 320] width 1144 height 33
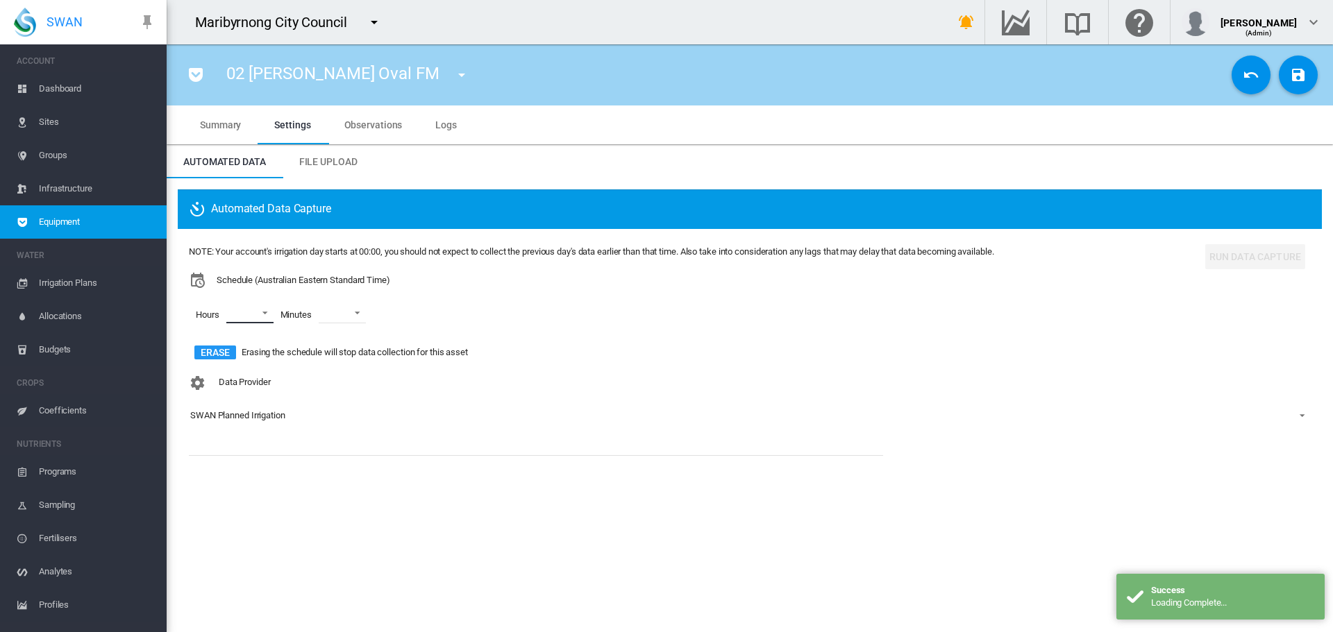
click at [262, 315] on md-select "00 01 02 03 04 05 06 07 08 09 10 11 12 13 14 15 16 17 18 19 20 21 22 23" at bounding box center [249, 313] width 47 height 21
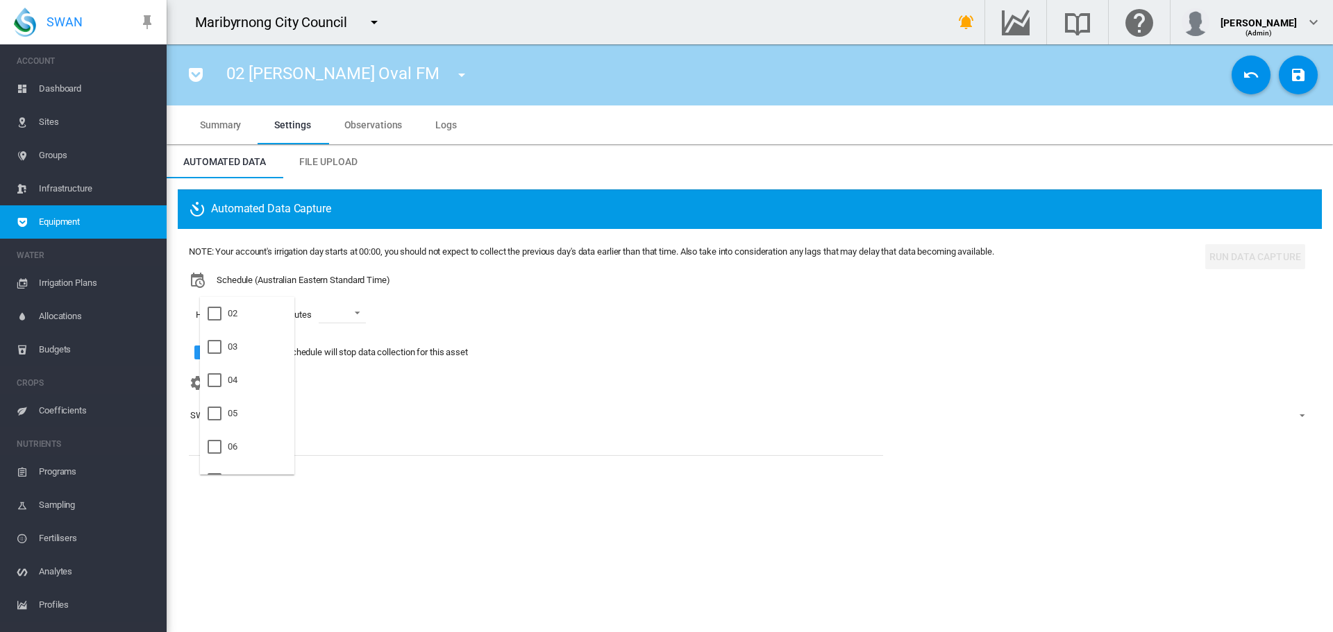
scroll to position [139, 0]
click at [258, 366] on md-option "06" at bounding box center [247, 374] width 94 height 33
click at [252, 392] on md-option "09" at bounding box center [247, 405] width 94 height 33
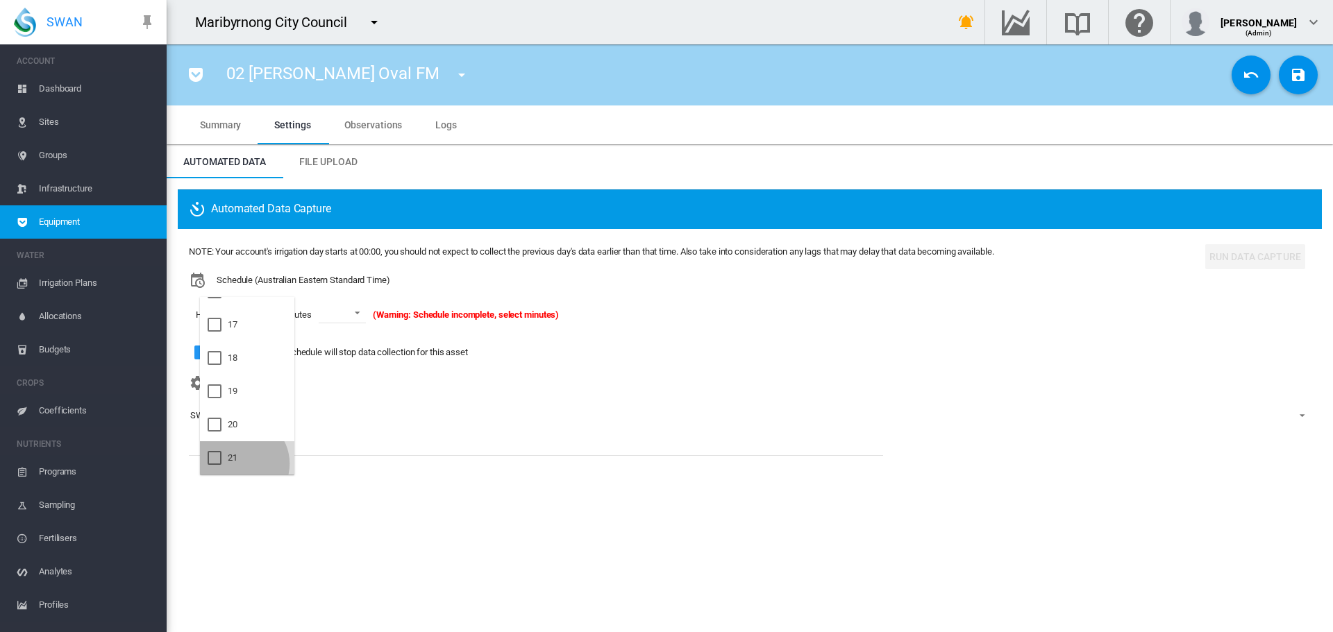
click at [241, 464] on md-option "21" at bounding box center [247, 457] width 94 height 33
click at [350, 315] on md-backdrop at bounding box center [666, 316] width 1333 height 632
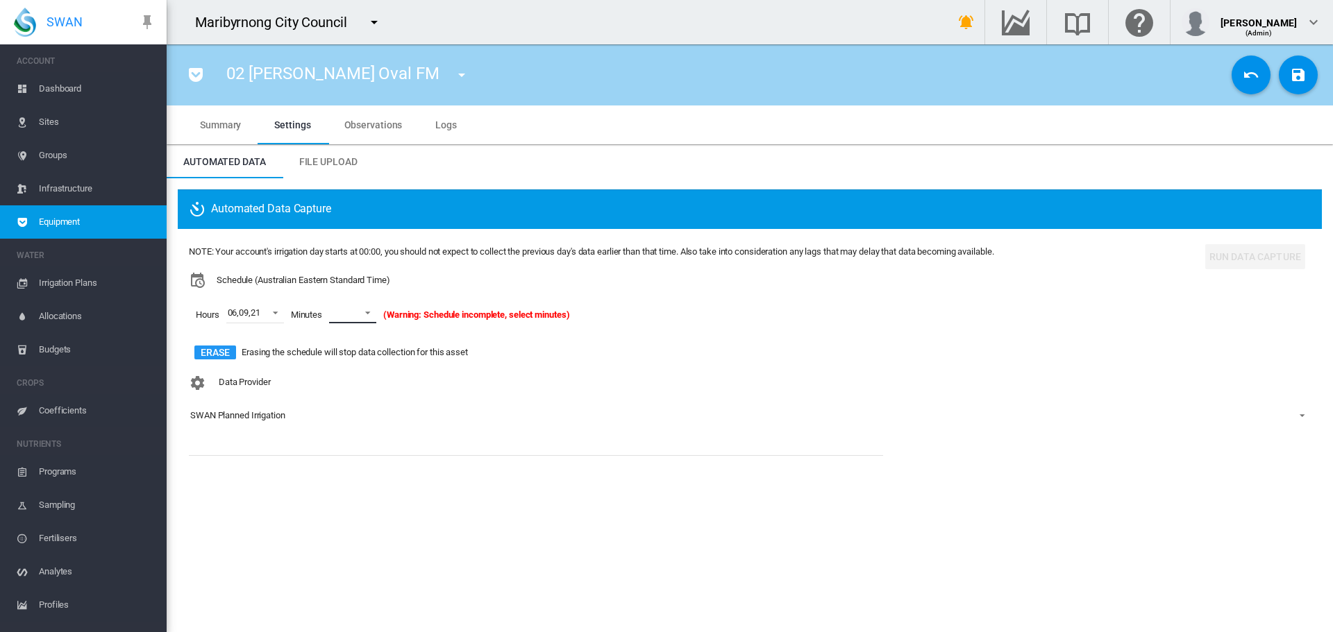
click at [351, 315] on md-select-value at bounding box center [352, 313] width 47 height 21
click at [369, 359] on md-option "15" at bounding box center [368, 360] width 94 height 33
click at [1310, 71] on button "Save Changes" at bounding box center [1298, 75] width 39 height 39
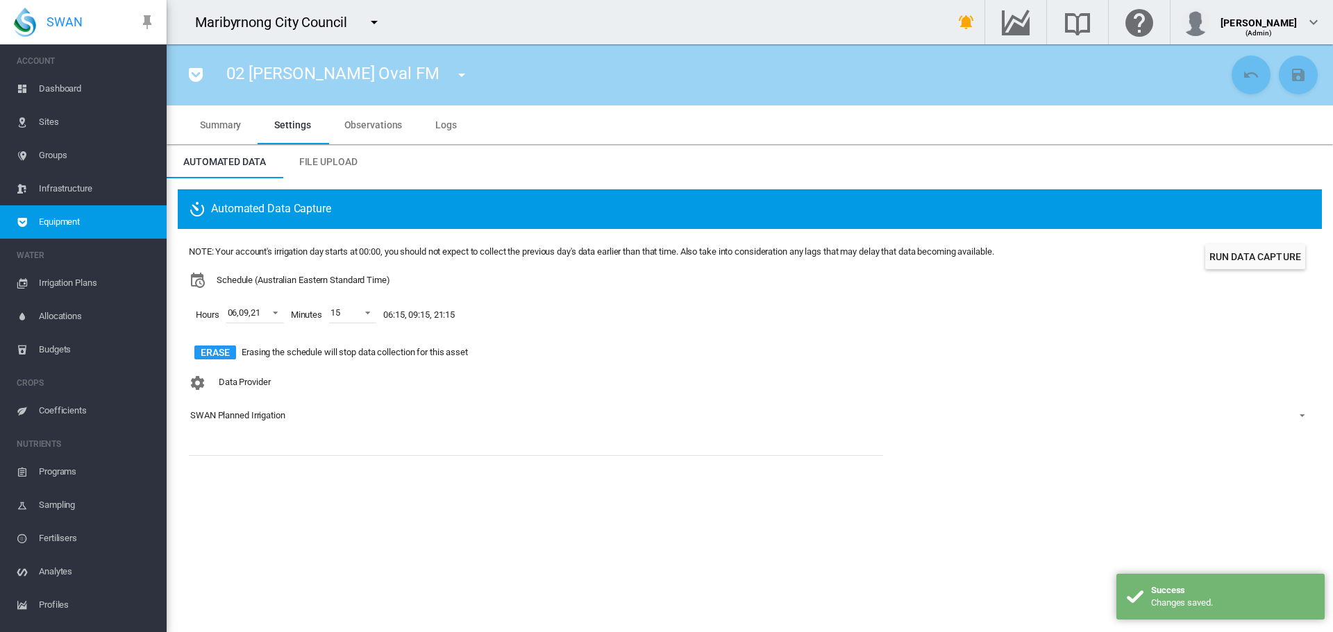
click at [1263, 262] on button "Run Data Capture" at bounding box center [1255, 256] width 100 height 25
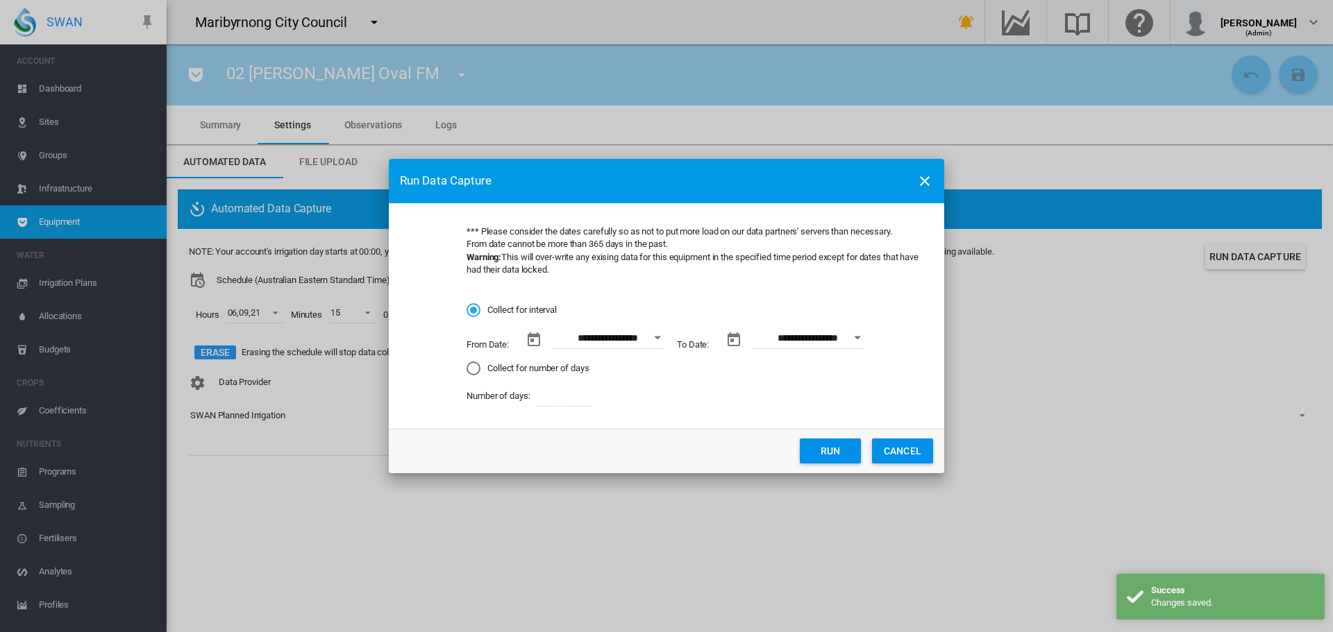
drag, startPoint x: 913, startPoint y: 175, endPoint x: 933, endPoint y: 178, distance: 20.3
click at [916, 174] on button "button" at bounding box center [925, 181] width 28 height 28
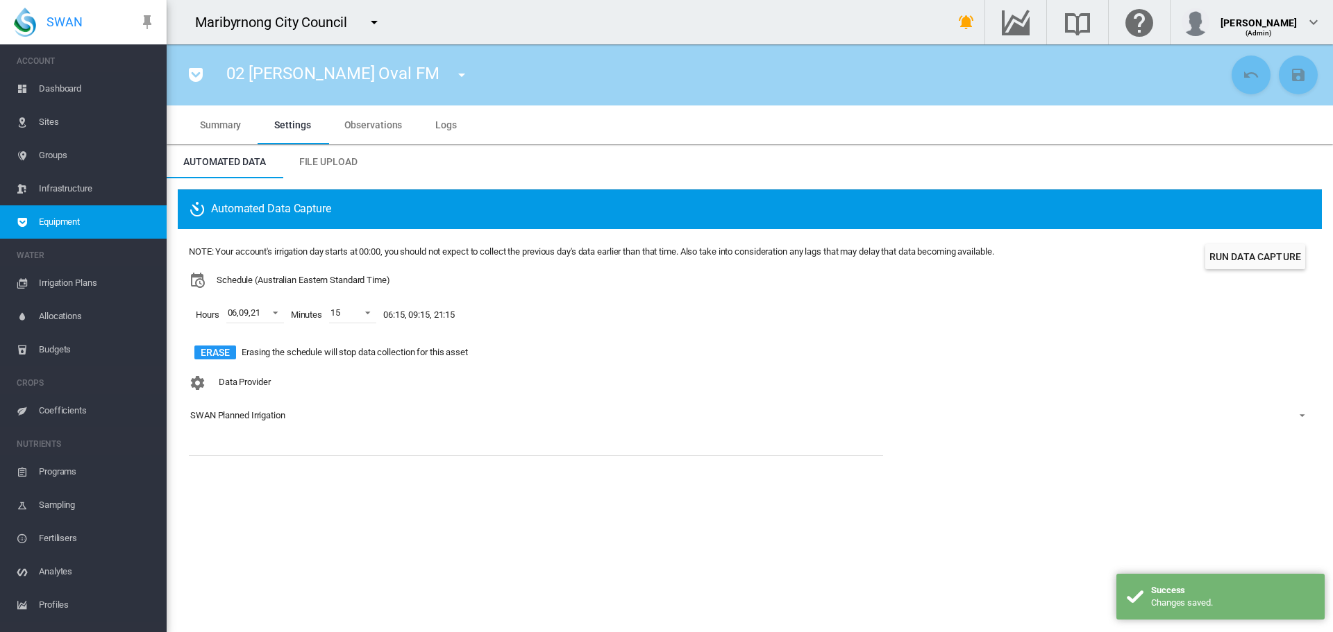
click at [453, 69] on md-icon "icon-menu-down" at bounding box center [461, 75] width 17 height 17
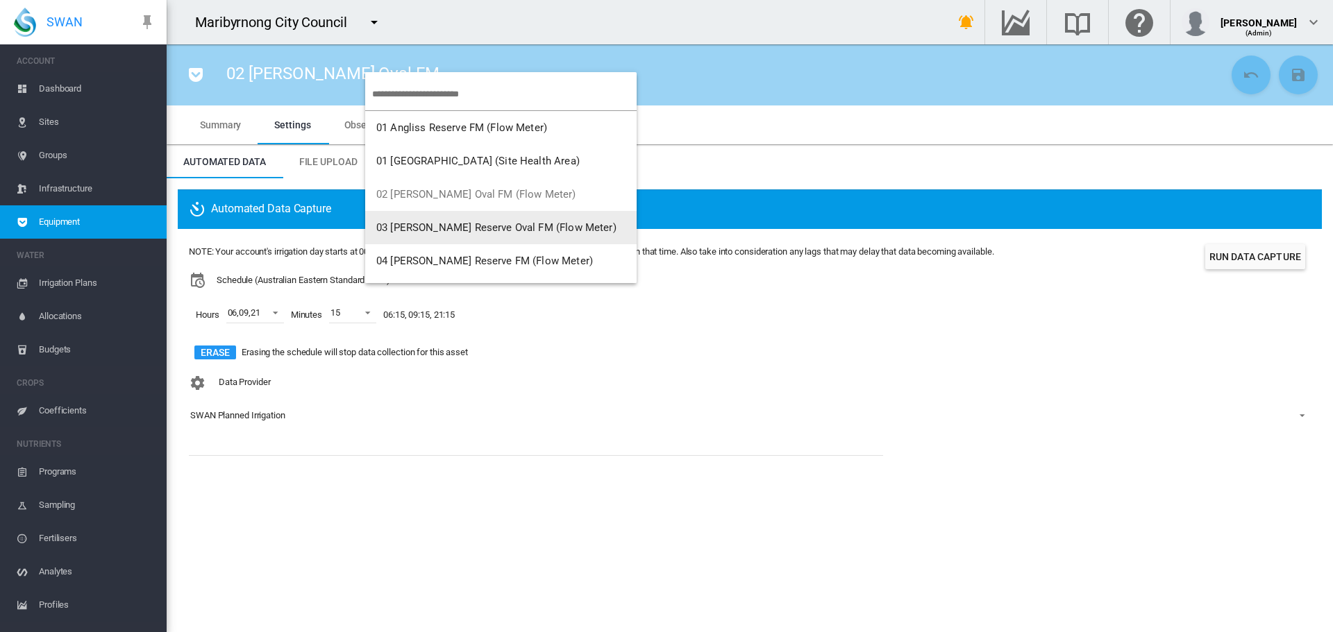
click at [428, 237] on button "03 [PERSON_NAME] Reserve Oval FM (Flow Meter)" at bounding box center [500, 227] width 271 height 33
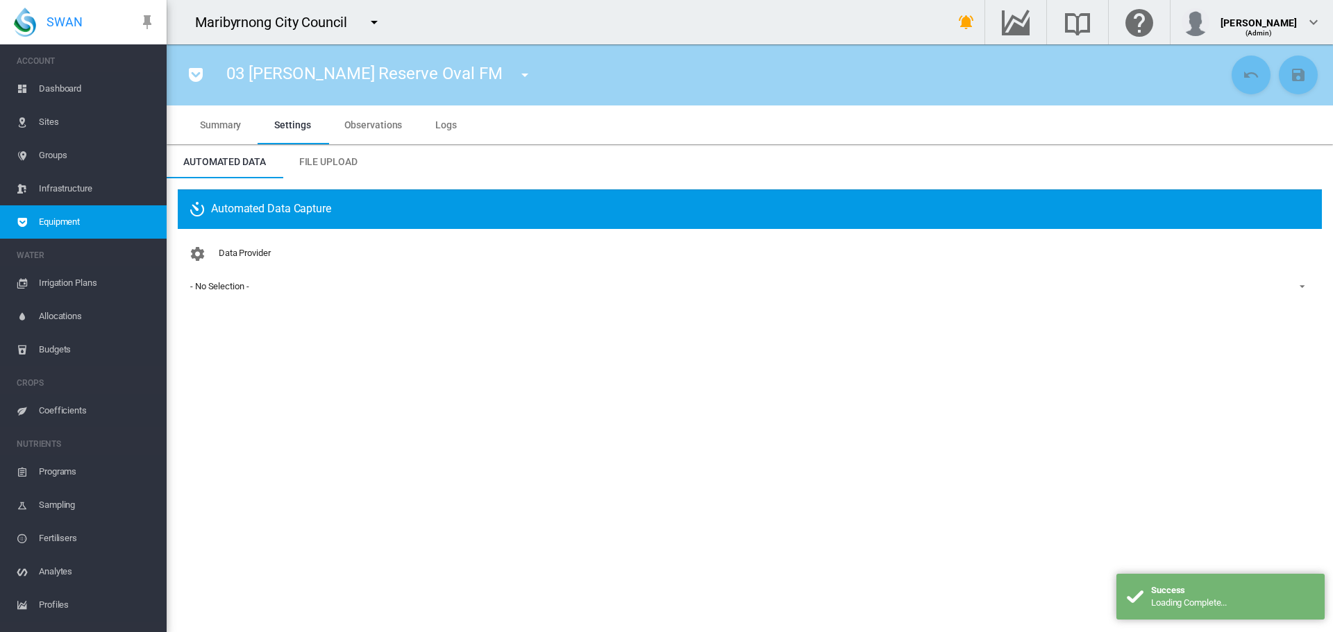
click at [226, 124] on span "Summary" at bounding box center [220, 124] width 41 height 11
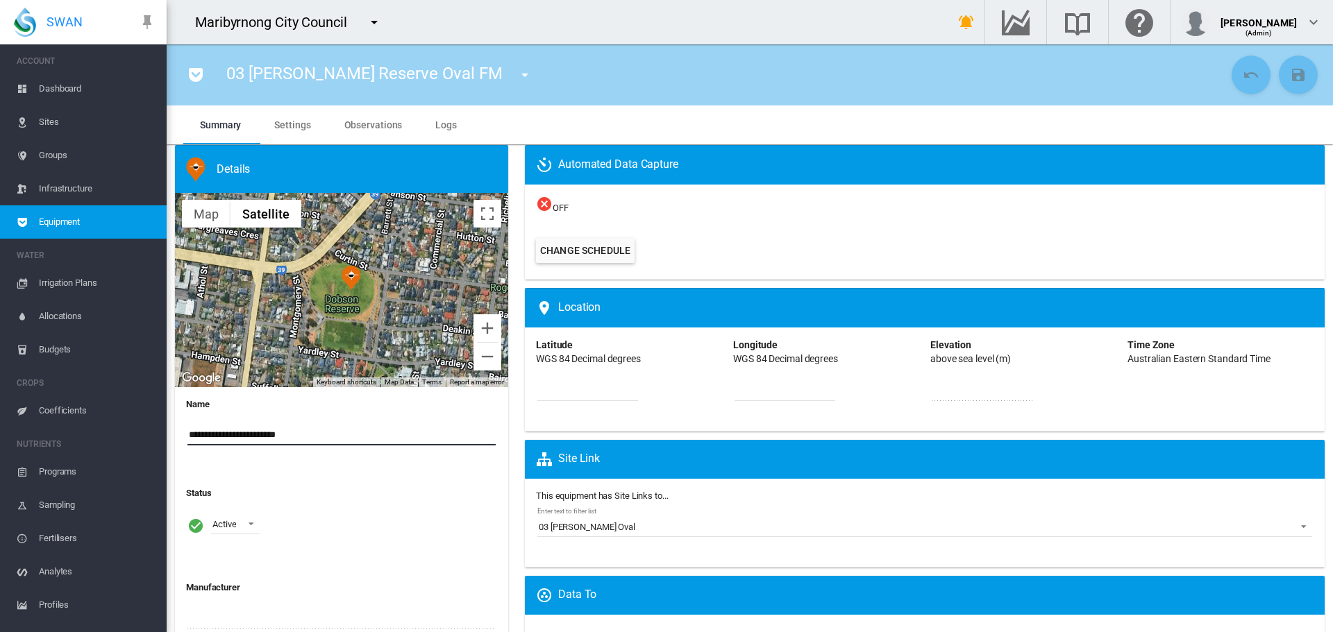
drag, startPoint x: 266, startPoint y: 436, endPoint x: 233, endPoint y: 437, distance: 32.6
click at [233, 437] on input "**********" at bounding box center [341, 435] width 308 height 21
type input "**********"
click at [1290, 84] on button "Save Changes" at bounding box center [1298, 75] width 39 height 39
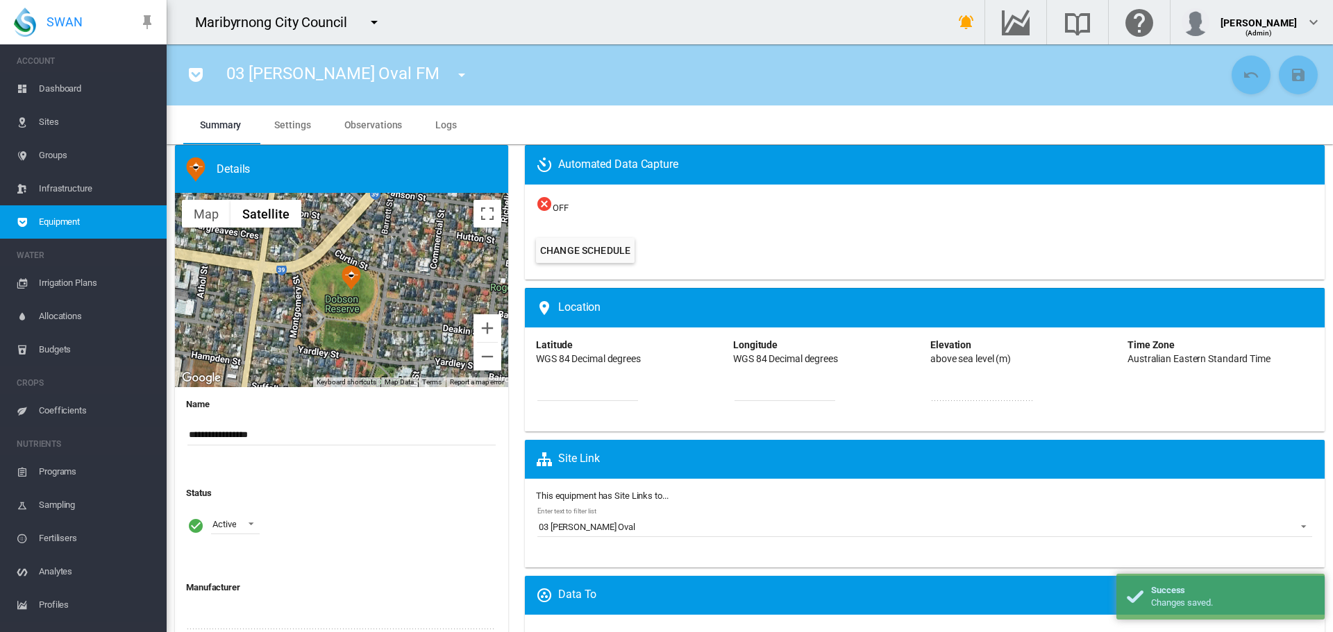
click at [365, 137] on md-tab-item "Observations" at bounding box center [374, 125] width 92 height 39
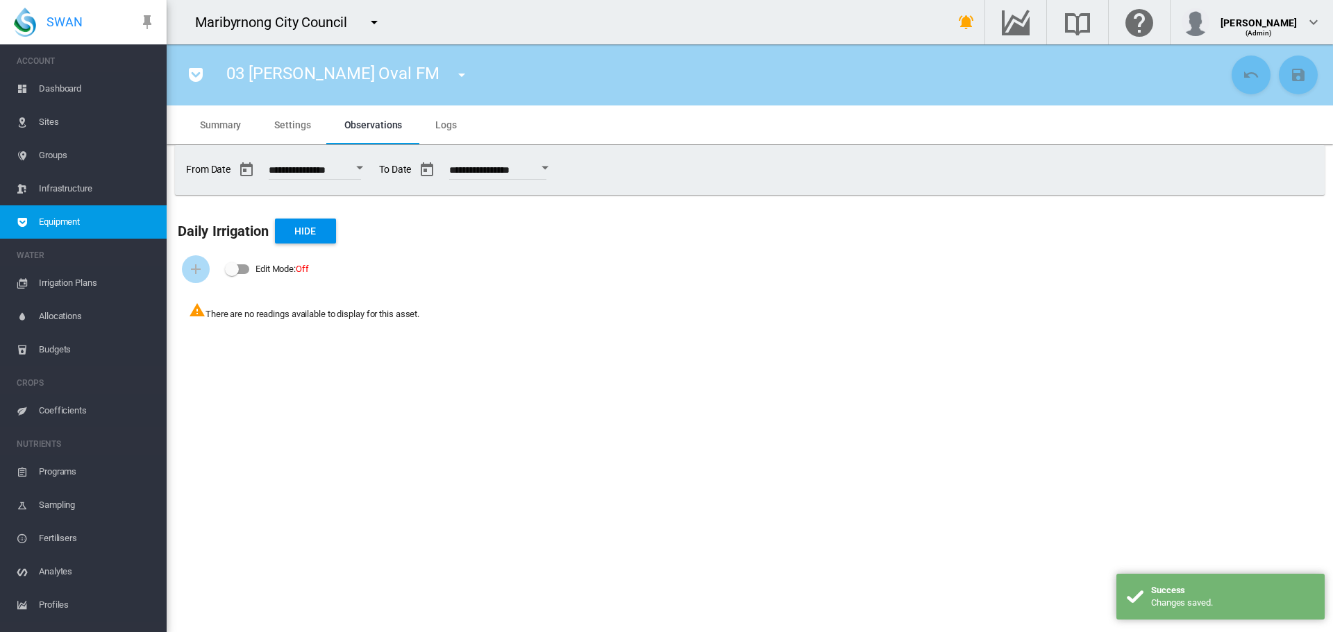
click at [294, 119] on span "Settings" at bounding box center [292, 124] width 36 height 11
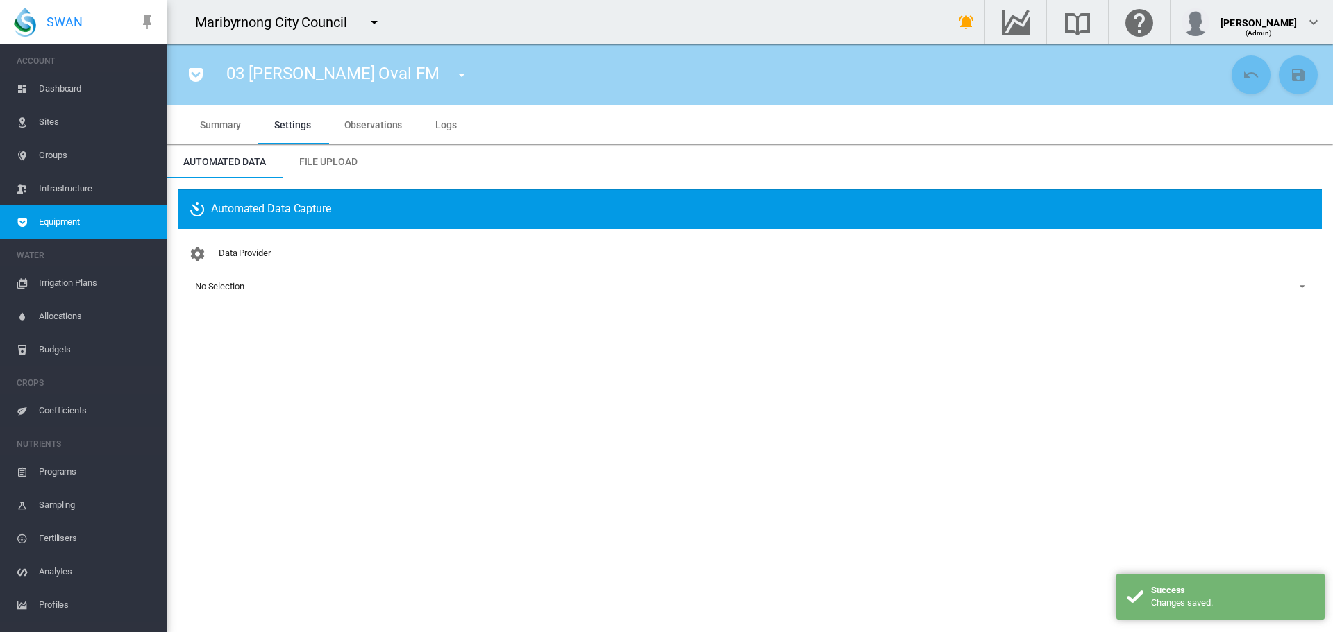
click at [262, 285] on span "- No Selection -" at bounding box center [738, 286] width 1097 height 12
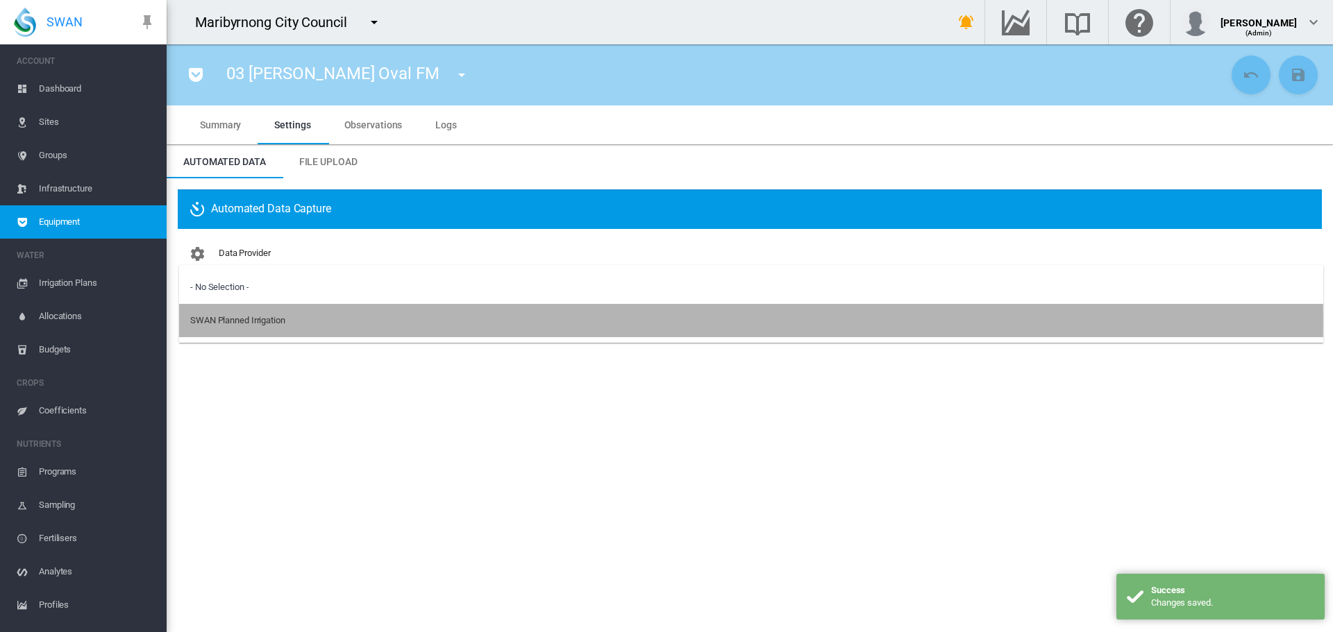
click at [274, 321] on div "SWAN Planned Irrigation" at bounding box center [237, 320] width 95 height 12
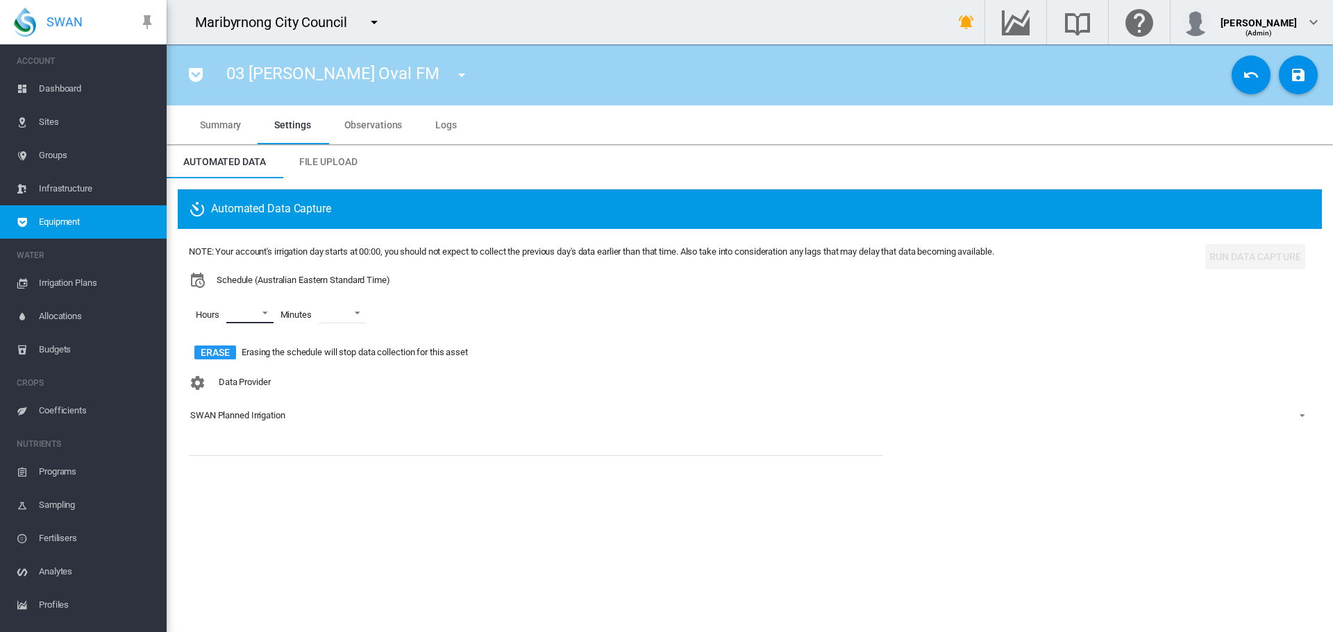
click at [264, 315] on md-select "00 01 02 03 04 05 06 07 08 09 10 11 12 13 14 15 16 17 18 19 20 21 22 23" at bounding box center [249, 313] width 47 height 21
click at [238, 375] on md-option "06" at bounding box center [247, 374] width 94 height 33
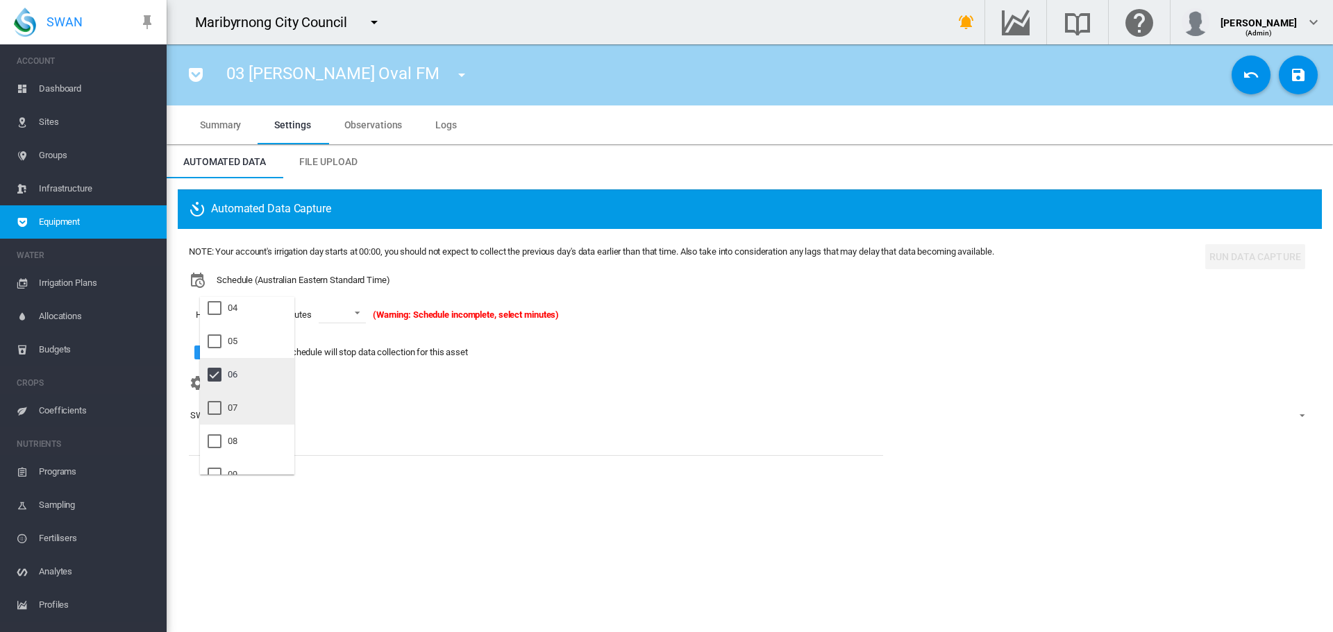
scroll to position [208, 0]
click at [253, 400] on md-option "09" at bounding box center [247, 405] width 94 height 33
click at [253, 400] on md-option "21" at bounding box center [247, 391] width 94 height 33
click at [339, 314] on md-backdrop at bounding box center [666, 316] width 1333 height 632
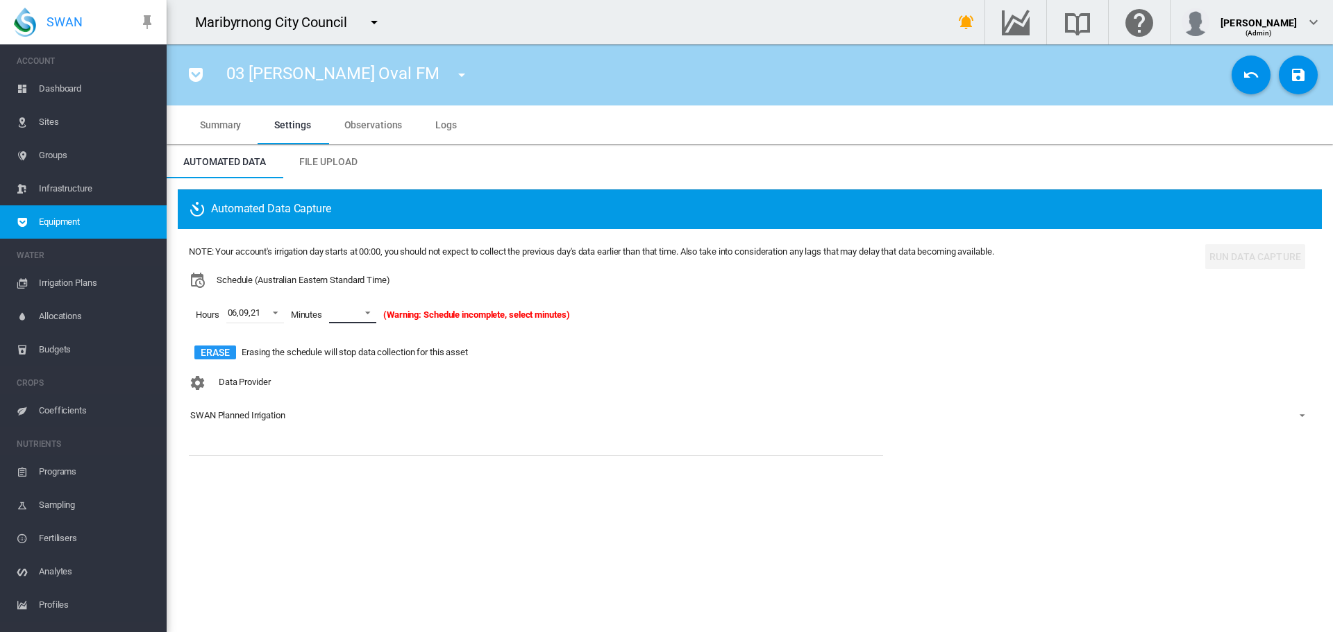
click at [360, 312] on span at bounding box center [363, 311] width 17 height 12
click at [355, 426] on md-option "15" at bounding box center [368, 430] width 94 height 33
click at [1296, 74] on md-icon "icon-content-save" at bounding box center [1298, 75] width 17 height 17
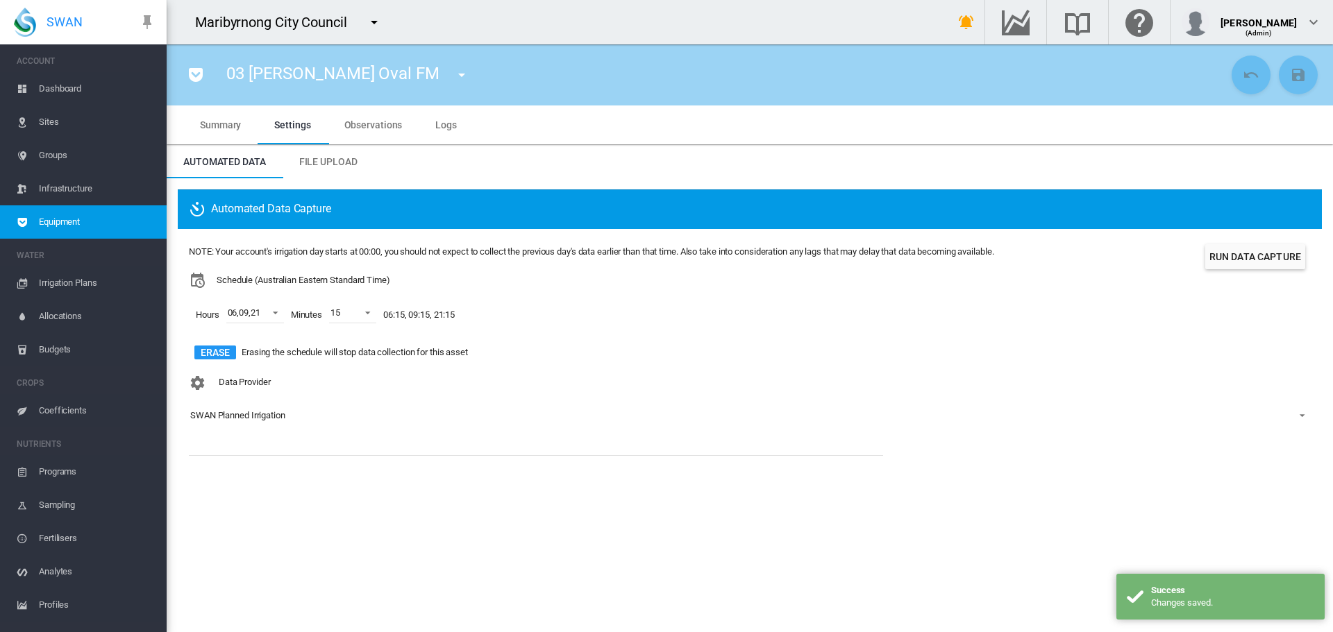
click at [1271, 265] on button "Run Data Capture" at bounding box center [1255, 256] width 100 height 25
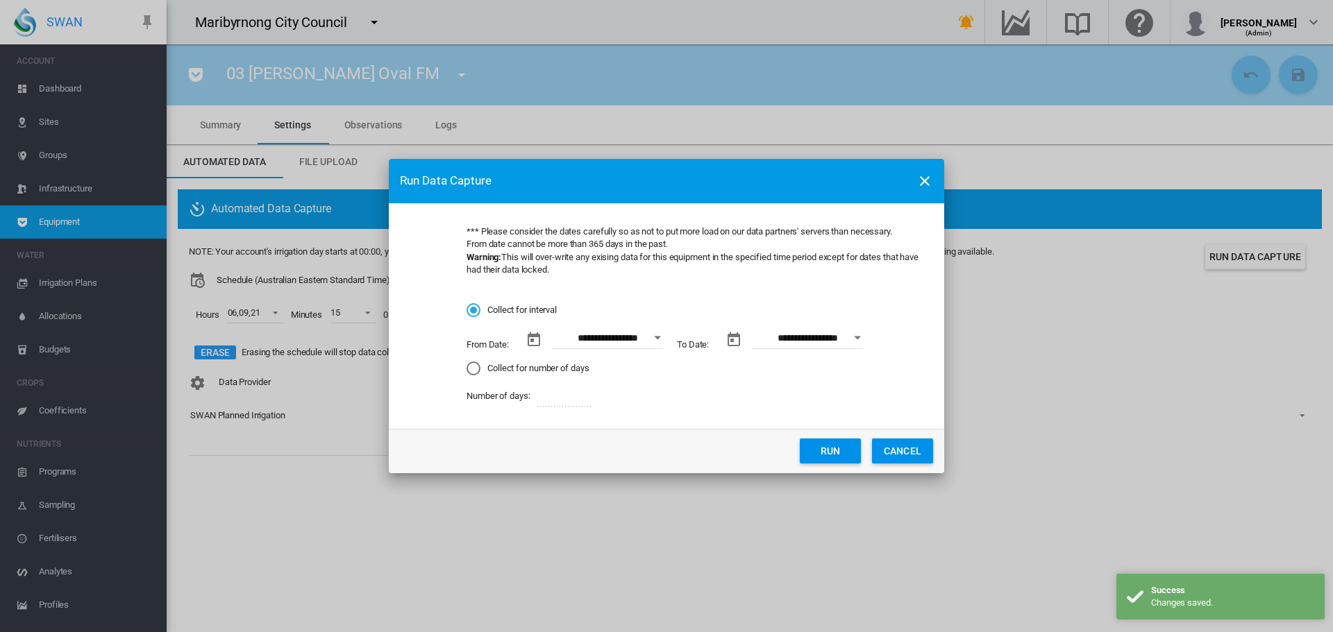
click at [904, 442] on button "CANCEL" at bounding box center [902, 451] width 61 height 25
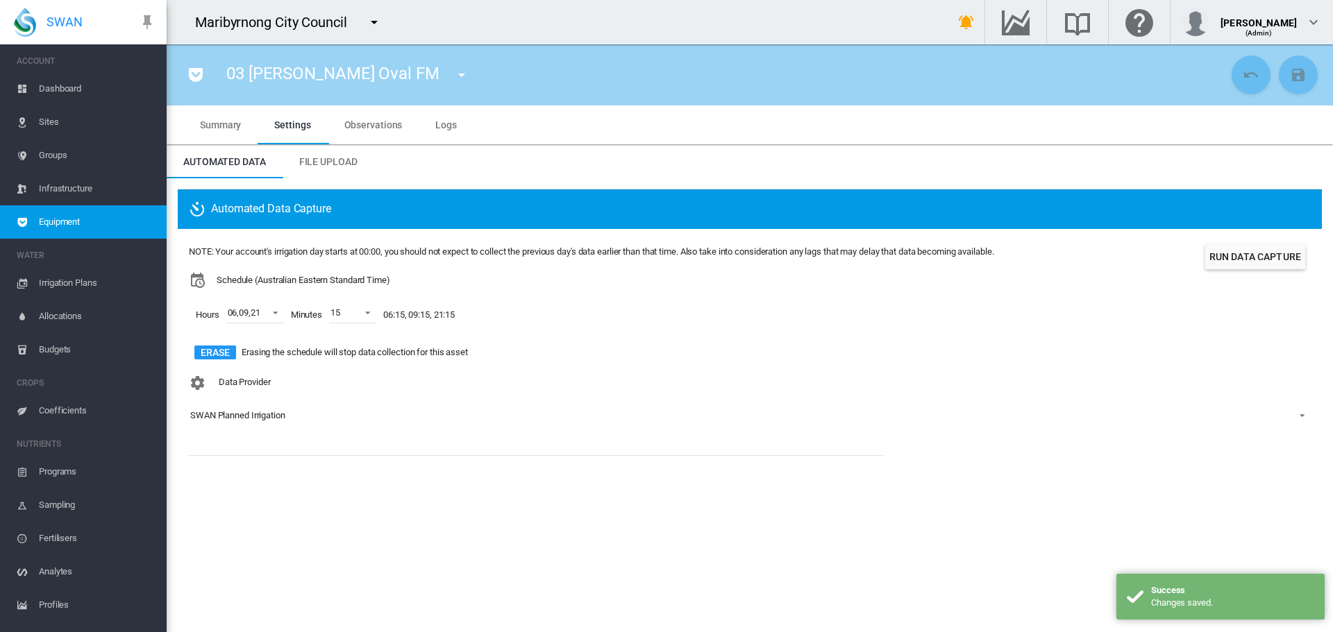
click at [211, 127] on span "Summary" at bounding box center [220, 124] width 41 height 11
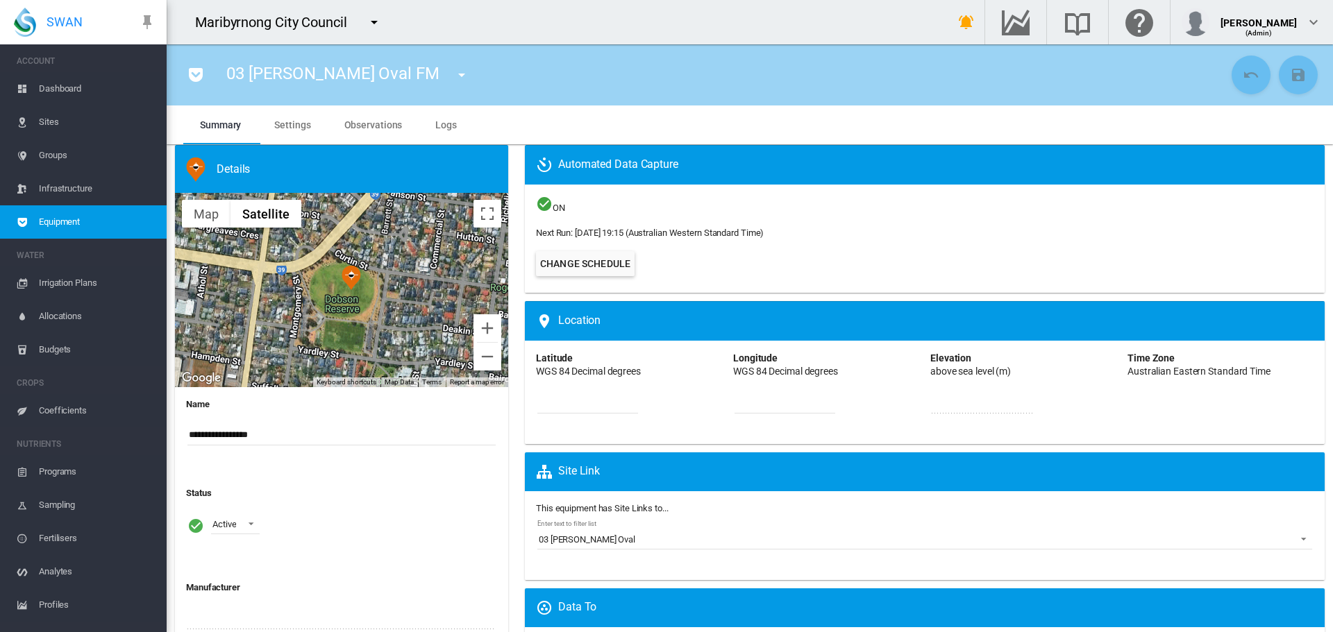
click at [398, 62] on div "03 [PERSON_NAME] Oval FM 01 Angliss Reserve FM (Flow Meter) 01 [GEOGRAPHIC_DATA…" at bounding box center [353, 75] width 278 height 39
click at [453, 70] on md-icon "icon-menu-down" at bounding box center [461, 75] width 17 height 17
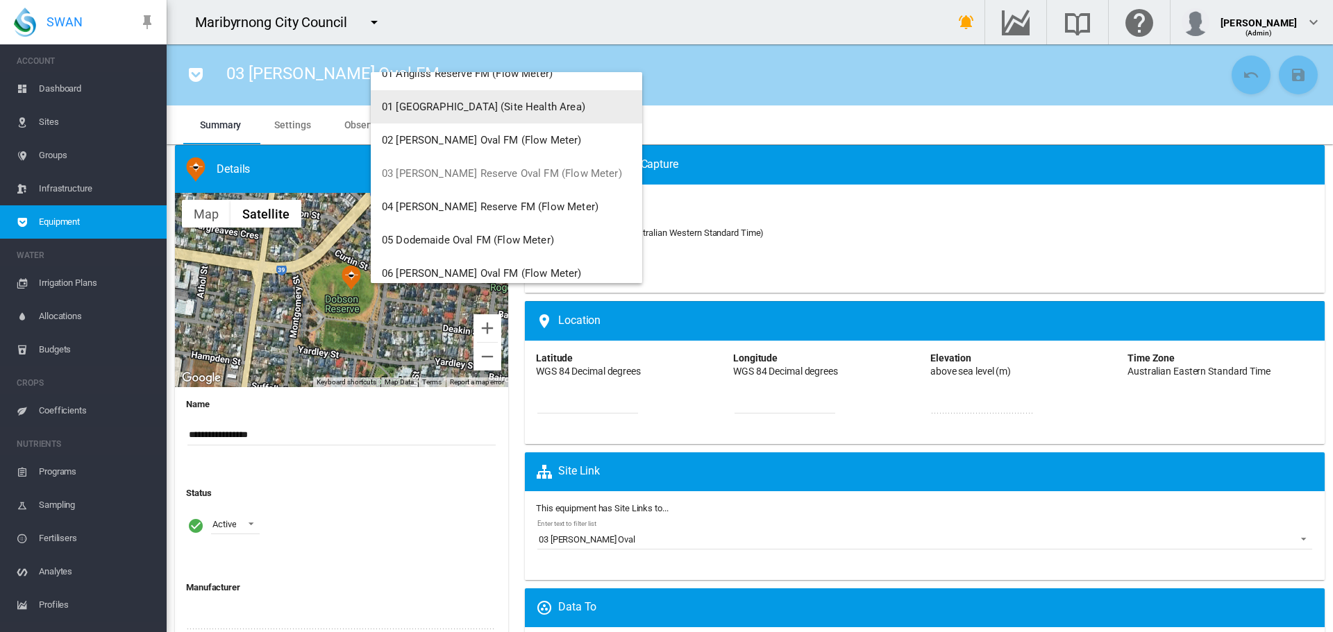
scroll to position [69, 0]
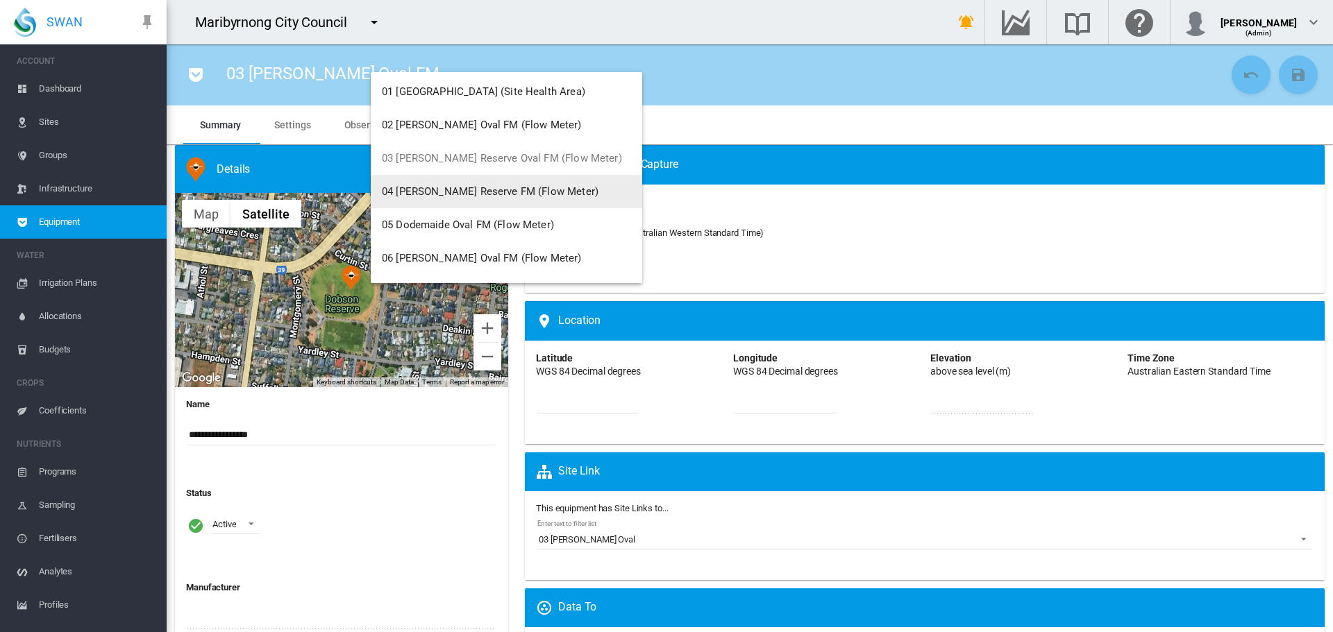
click at [477, 189] on span "04 [PERSON_NAME] Reserve FM (Flow Meter)" at bounding box center [490, 191] width 217 height 12
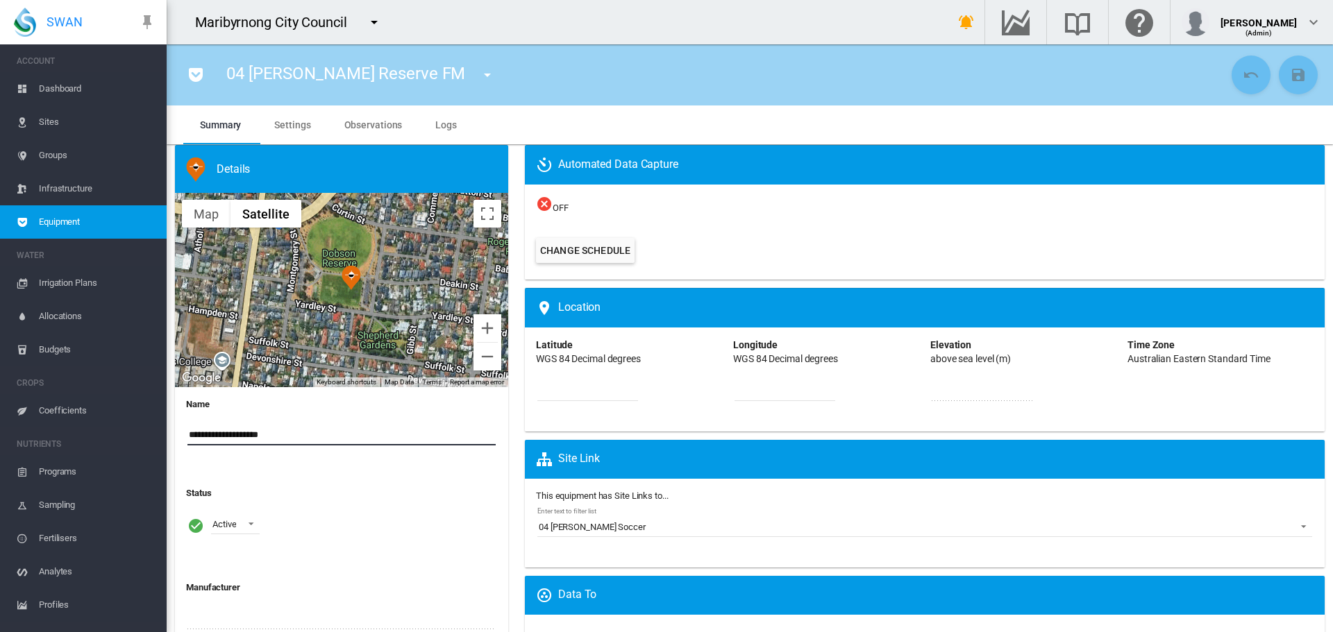
drag, startPoint x: 267, startPoint y: 436, endPoint x: 232, endPoint y: 435, distance: 35.4
click at [232, 435] on input "**********" at bounding box center [341, 435] width 308 height 21
click at [237, 434] on input "**********" at bounding box center [341, 435] width 308 height 21
type input "**********"
click at [1296, 83] on button "Save Changes" at bounding box center [1298, 75] width 39 height 39
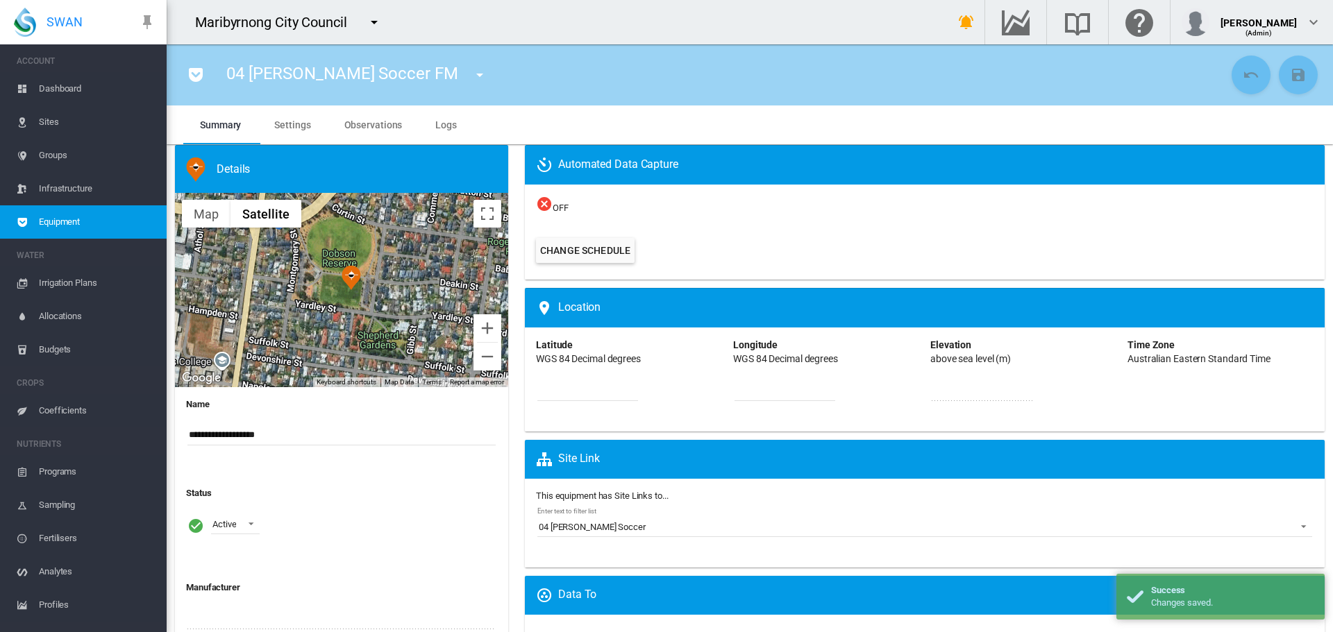
click at [353, 126] on span "Observations" at bounding box center [373, 124] width 58 height 11
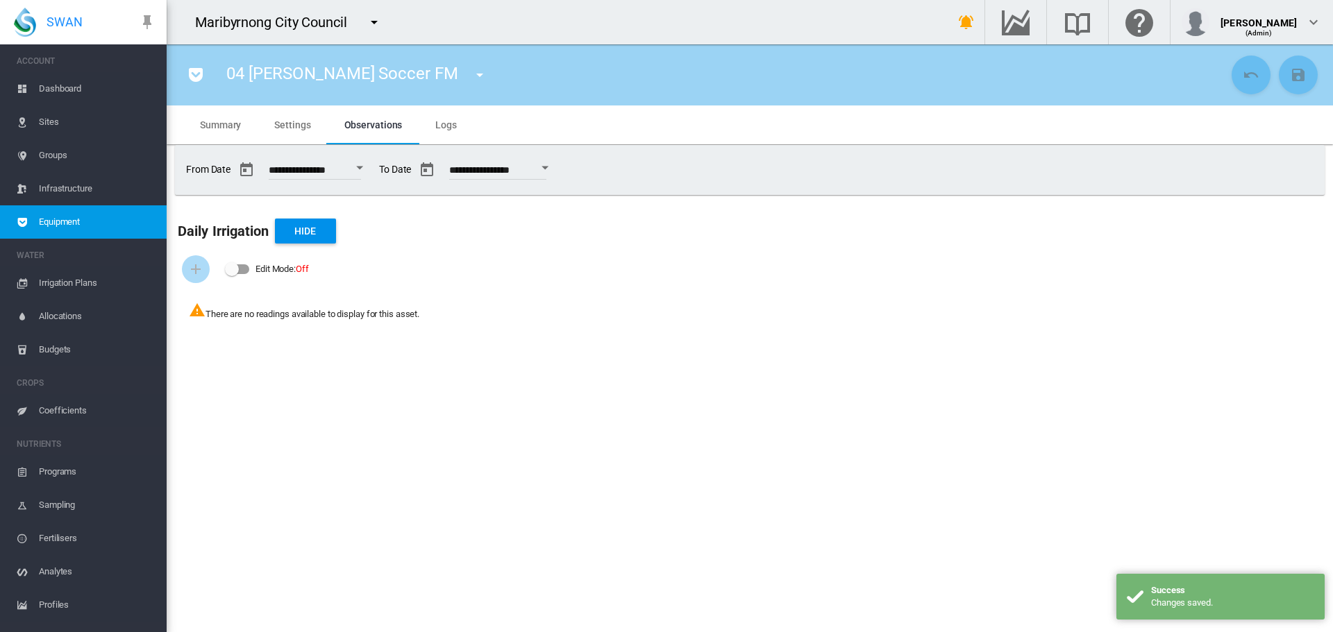
click at [311, 133] on md-tab-item "Settings" at bounding box center [292, 125] width 69 height 39
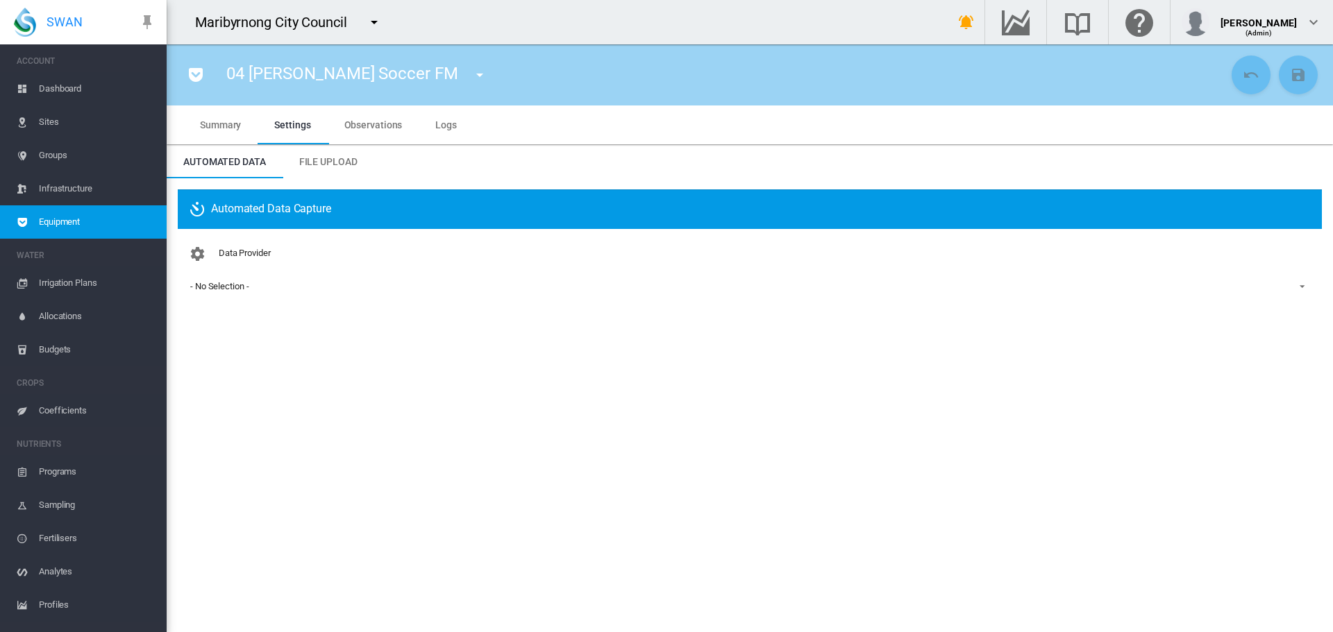
click at [258, 287] on span "- No Selection -" at bounding box center [738, 286] width 1097 height 12
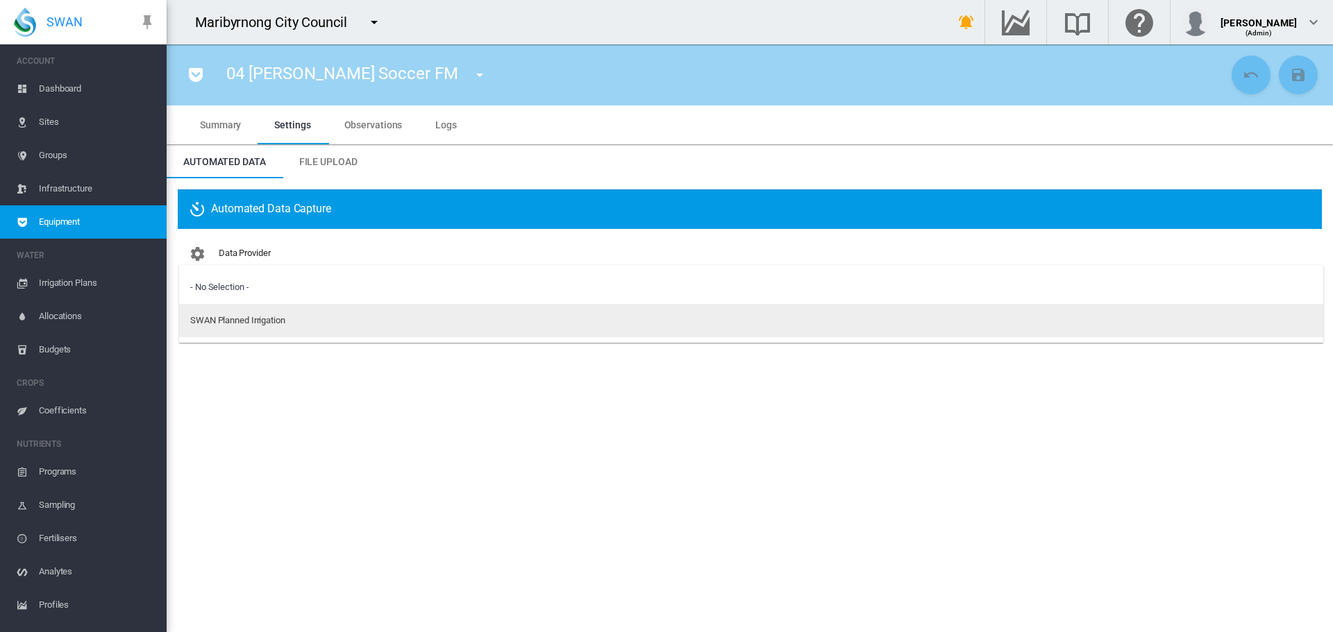
click at [255, 321] on div "SWAN Planned Irrigation" at bounding box center [237, 320] width 95 height 12
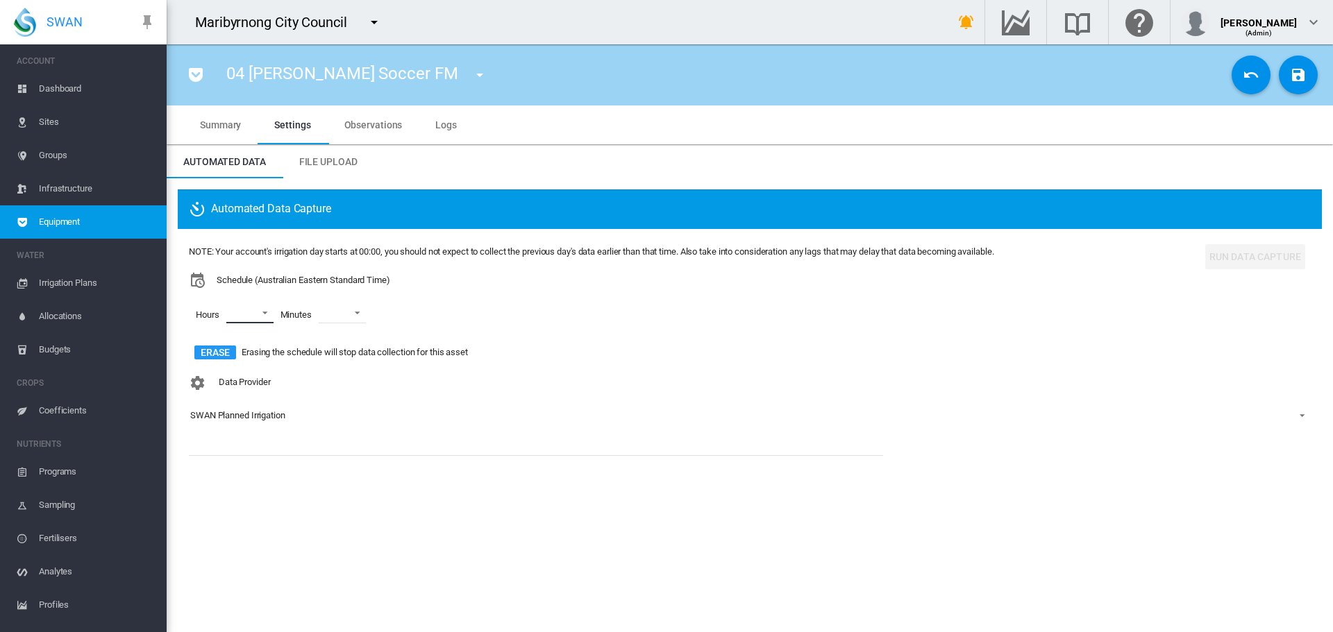
click at [265, 319] on md-select "00 01 02 03 04 05 06 07 08 09 10 11 12 13 14 15 16 17 18 19 20 21 22 23" at bounding box center [249, 313] width 47 height 21
click at [251, 438] on md-option "06" at bounding box center [247, 444] width 94 height 33
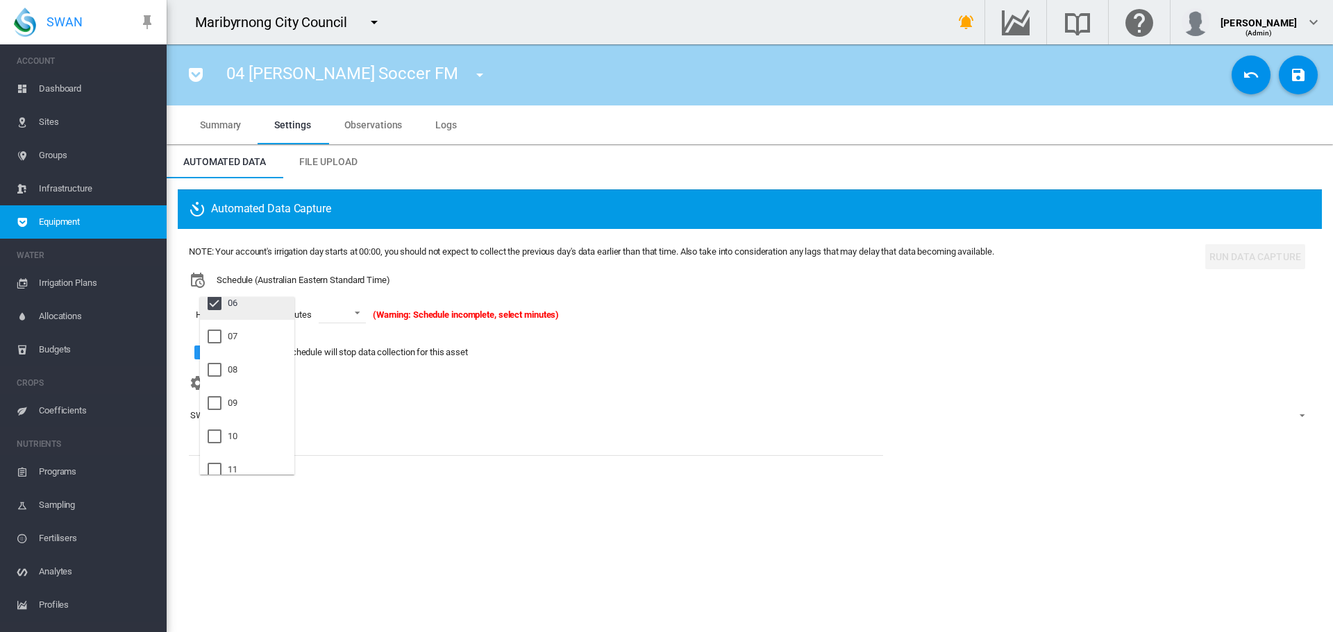
scroll to position [208, 0]
click at [252, 412] on md-option "09" at bounding box center [247, 405] width 94 height 33
click at [249, 398] on md-option "21" at bounding box center [247, 391] width 94 height 33
click at [378, 312] on md-backdrop at bounding box center [666, 316] width 1333 height 632
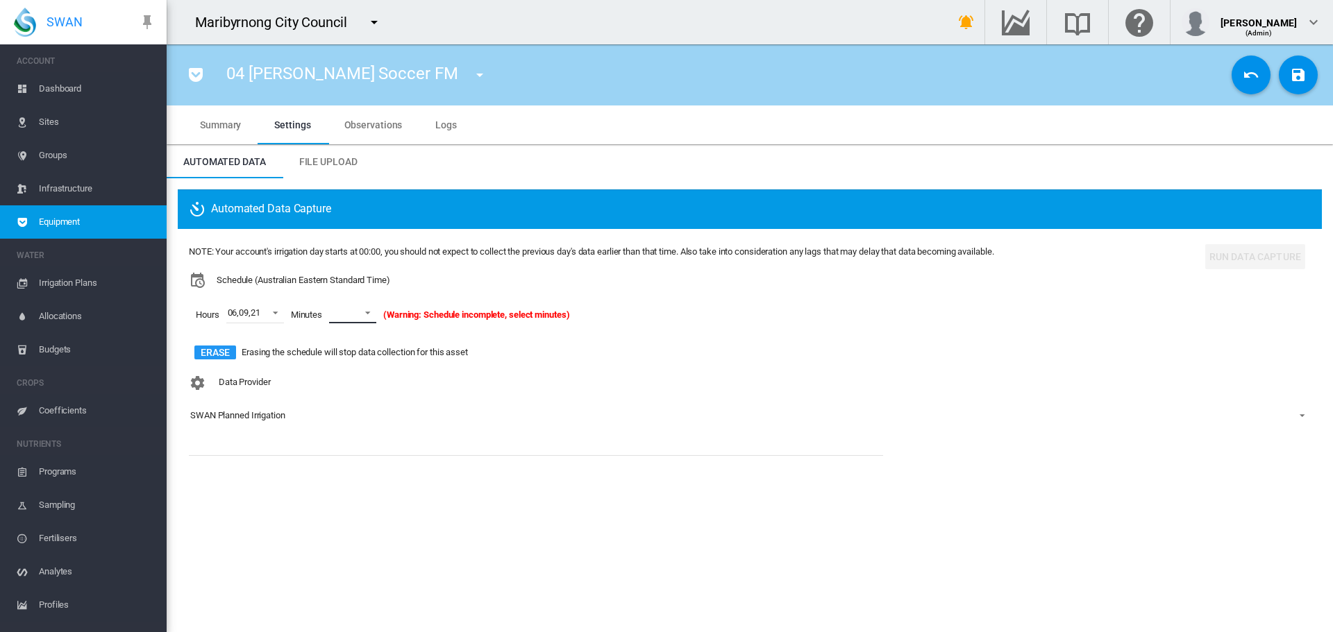
click at [371, 312] on span at bounding box center [363, 311] width 17 height 12
click at [363, 371] on md-option "15" at bounding box center [368, 360] width 94 height 33
click at [1305, 83] on button "Save Changes" at bounding box center [1298, 75] width 39 height 39
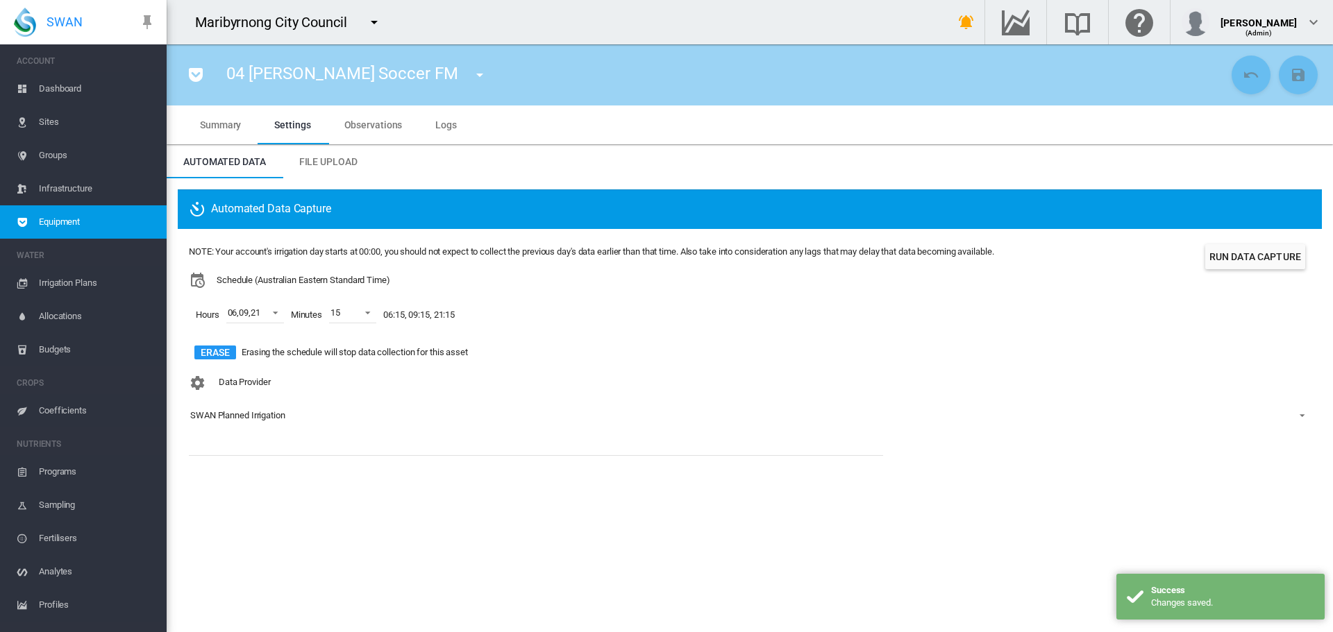
click at [1239, 264] on button "Run Data Capture" at bounding box center [1255, 256] width 100 height 25
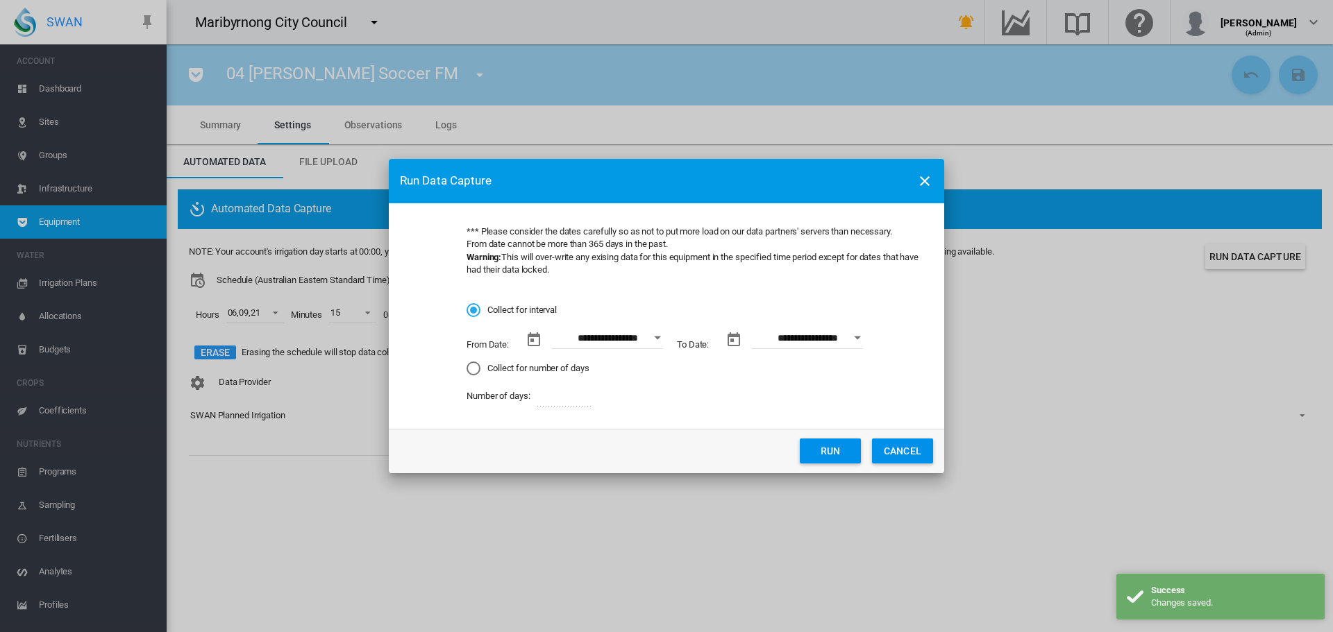
click at [840, 455] on button "Run" at bounding box center [830, 451] width 61 height 25
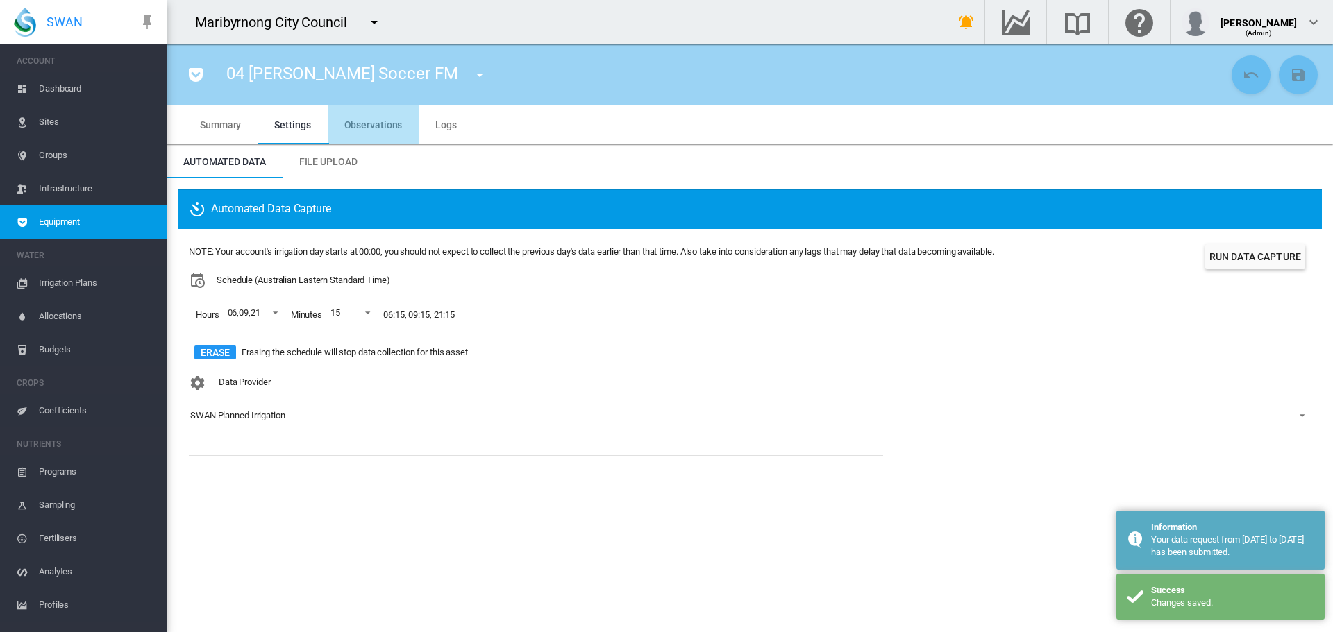
click at [389, 128] on md-tab-item "Observations" at bounding box center [374, 125] width 92 height 39
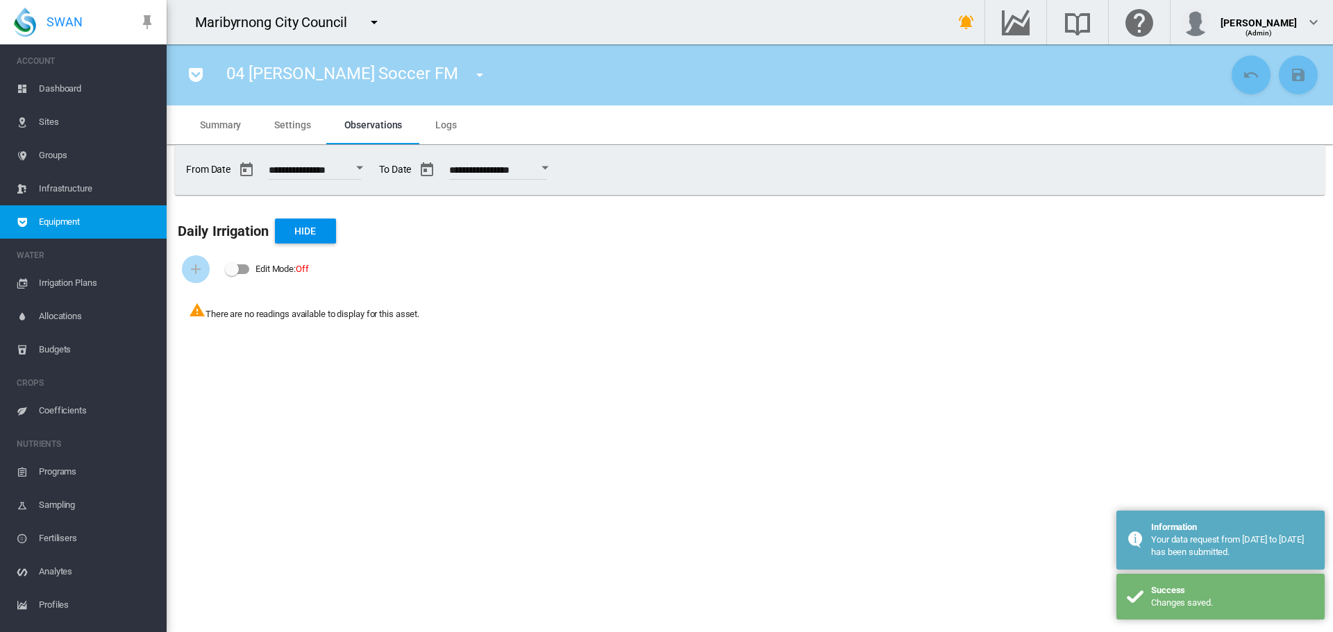
click at [462, 72] on md-menu "01 Angliss Reserve FM (Flow Meter) 01 [GEOGRAPHIC_DATA] (Site Health Area) 02 […" at bounding box center [480, 73] width 36 height 19
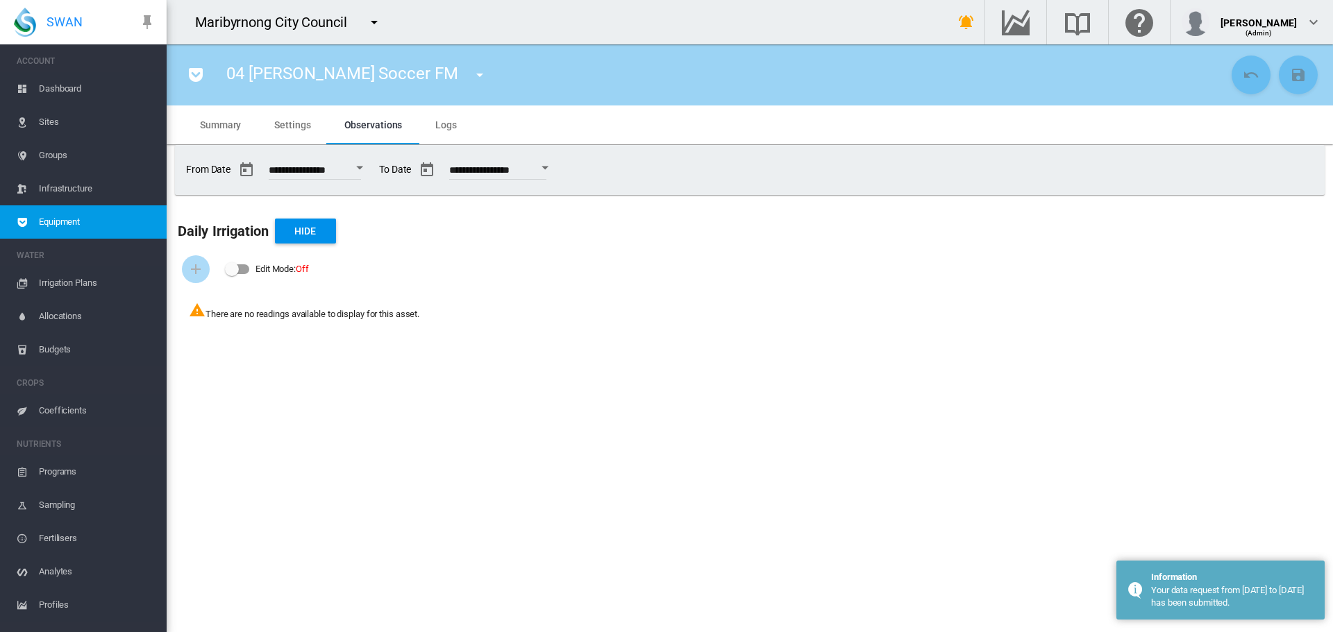
click at [471, 73] on md-icon "icon-menu-down" at bounding box center [479, 75] width 17 height 17
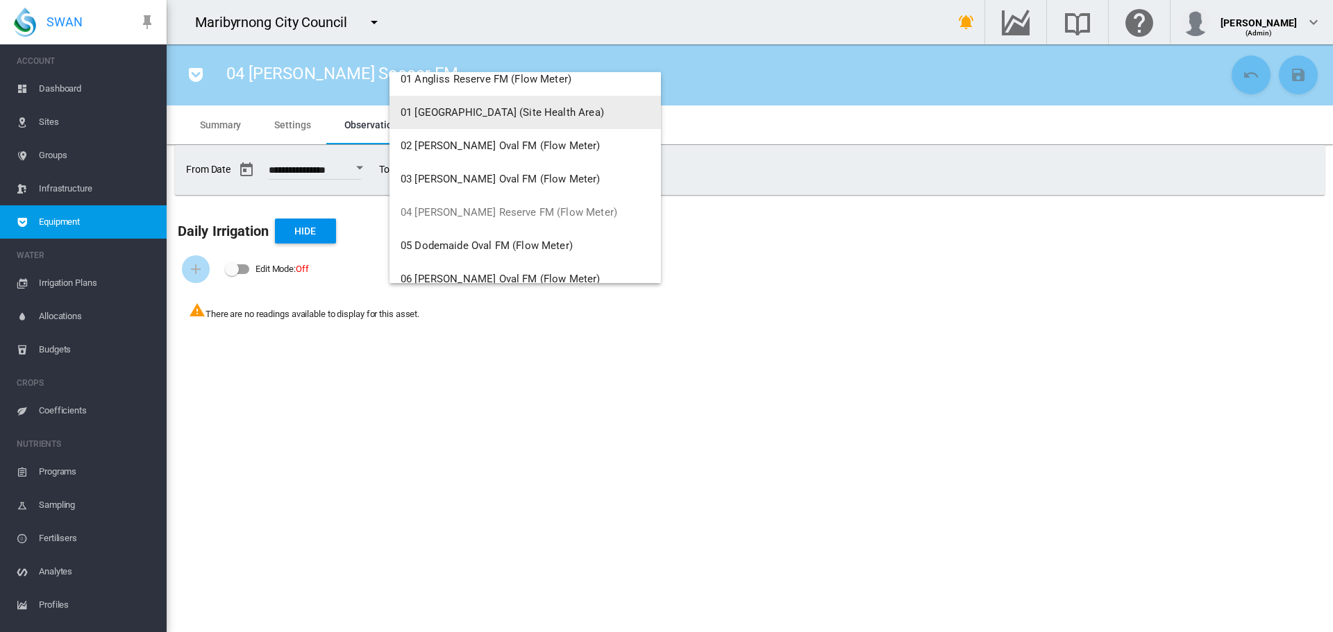
scroll to position [69, 0]
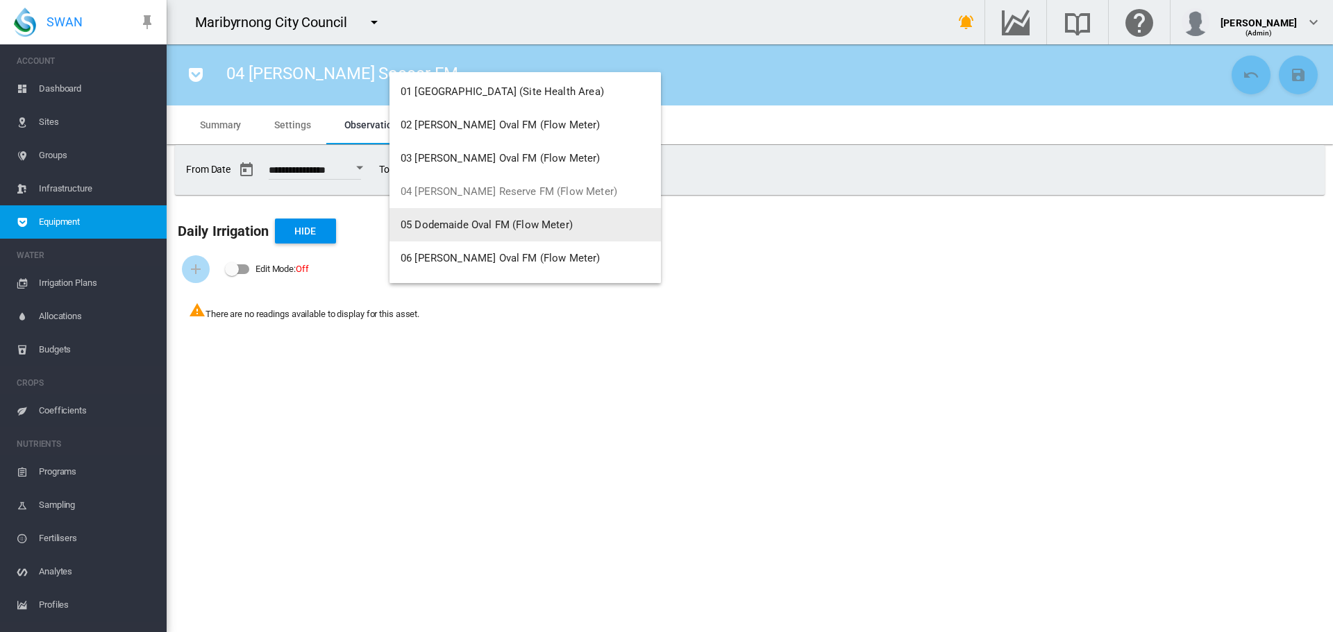
click at [483, 219] on span "05 Dodemaide Oval FM (Flow Meter)" at bounding box center [487, 225] width 172 height 12
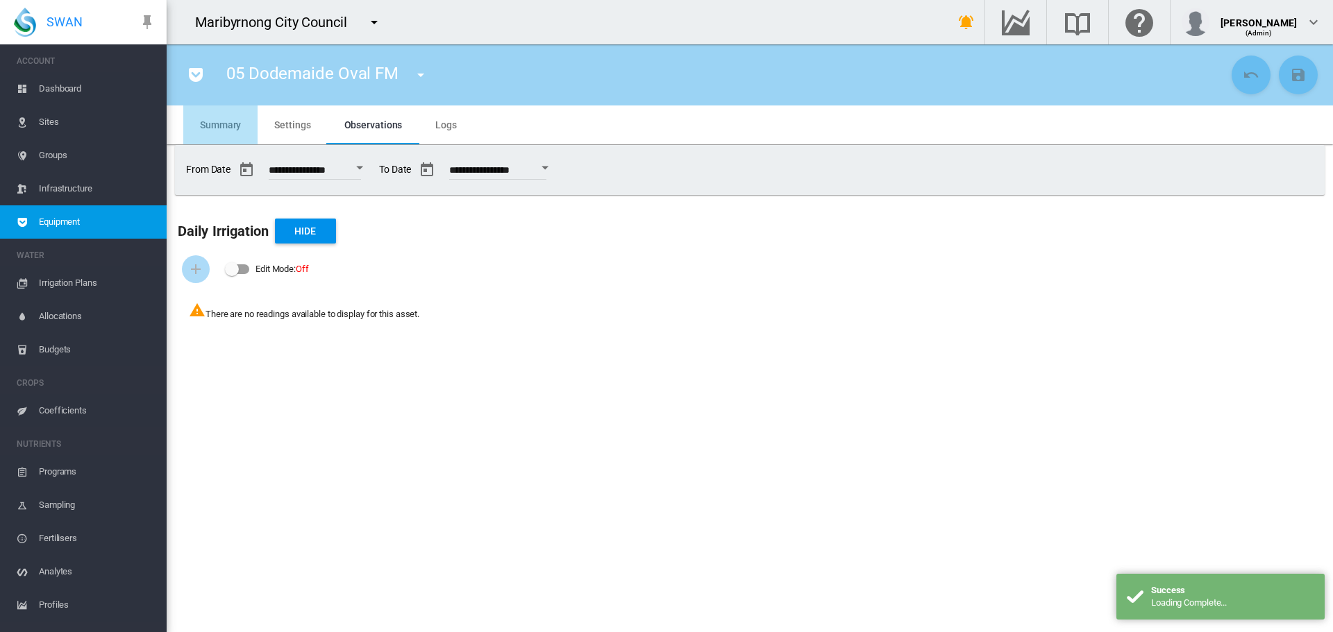
click at [232, 124] on span "Summary" at bounding box center [220, 124] width 41 height 11
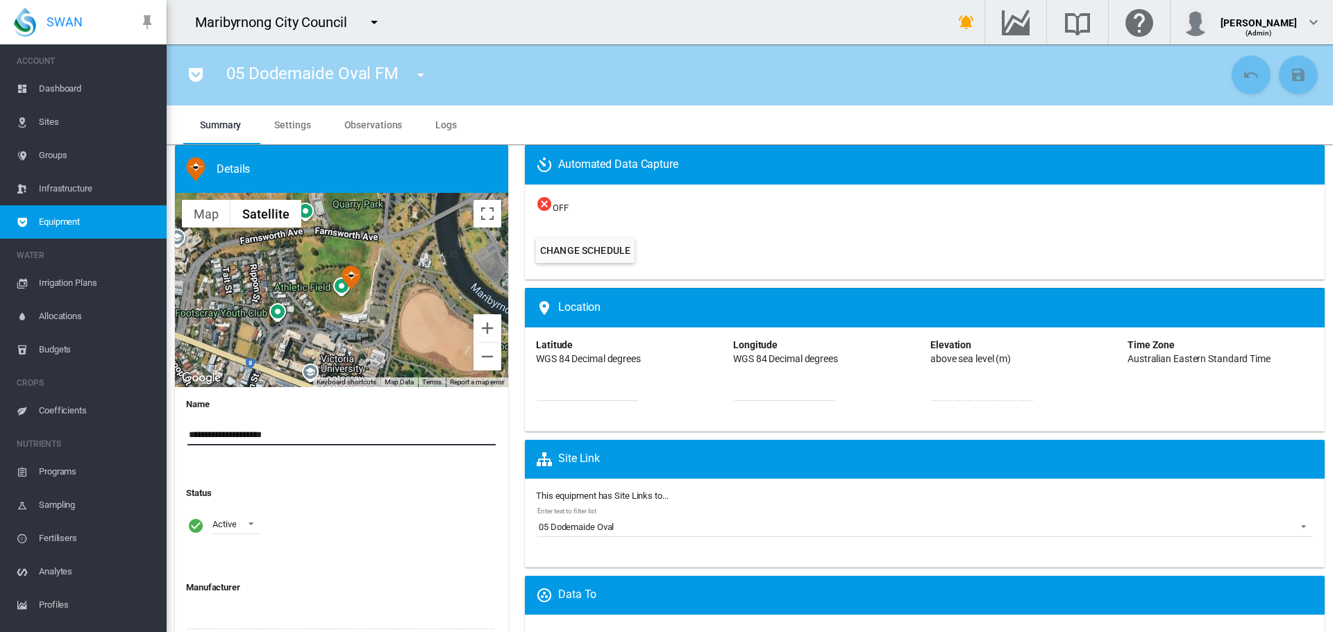
click at [271, 437] on input "**********" at bounding box center [341, 435] width 308 height 21
type input "**********"
click at [1290, 76] on md-icon "icon-content-save" at bounding box center [1298, 75] width 17 height 17
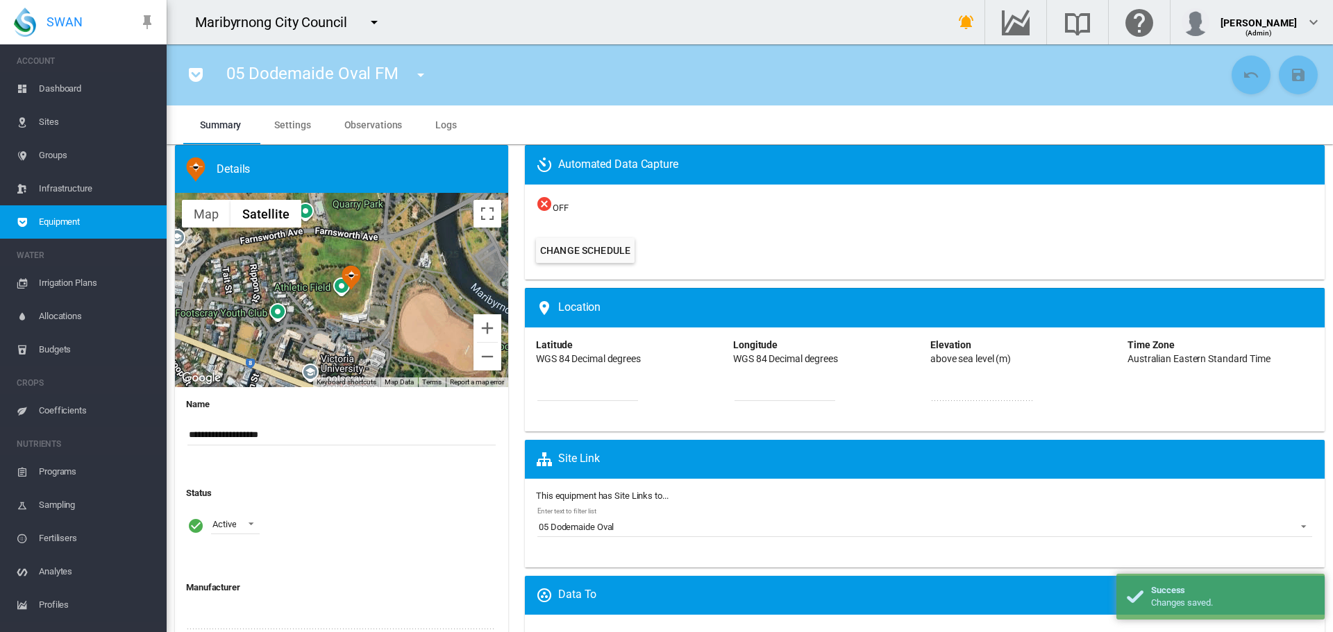
click at [352, 121] on span "Observations" at bounding box center [373, 124] width 58 height 11
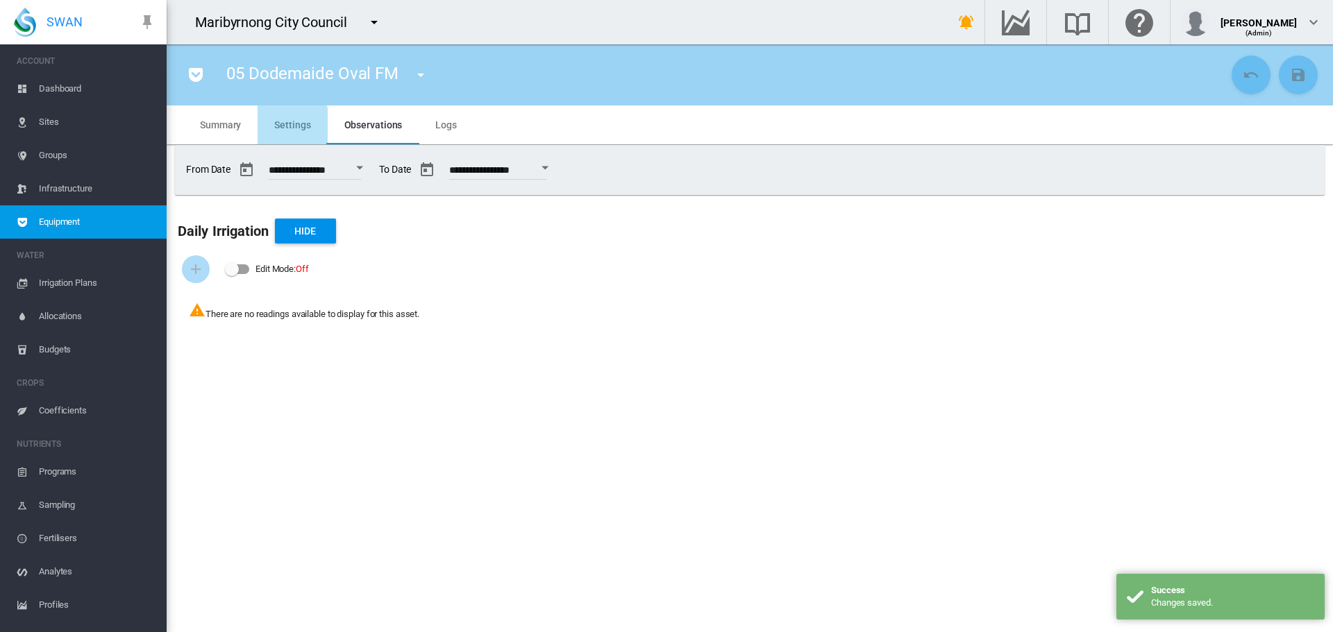
click at [289, 128] on span "Settings" at bounding box center [292, 124] width 36 height 11
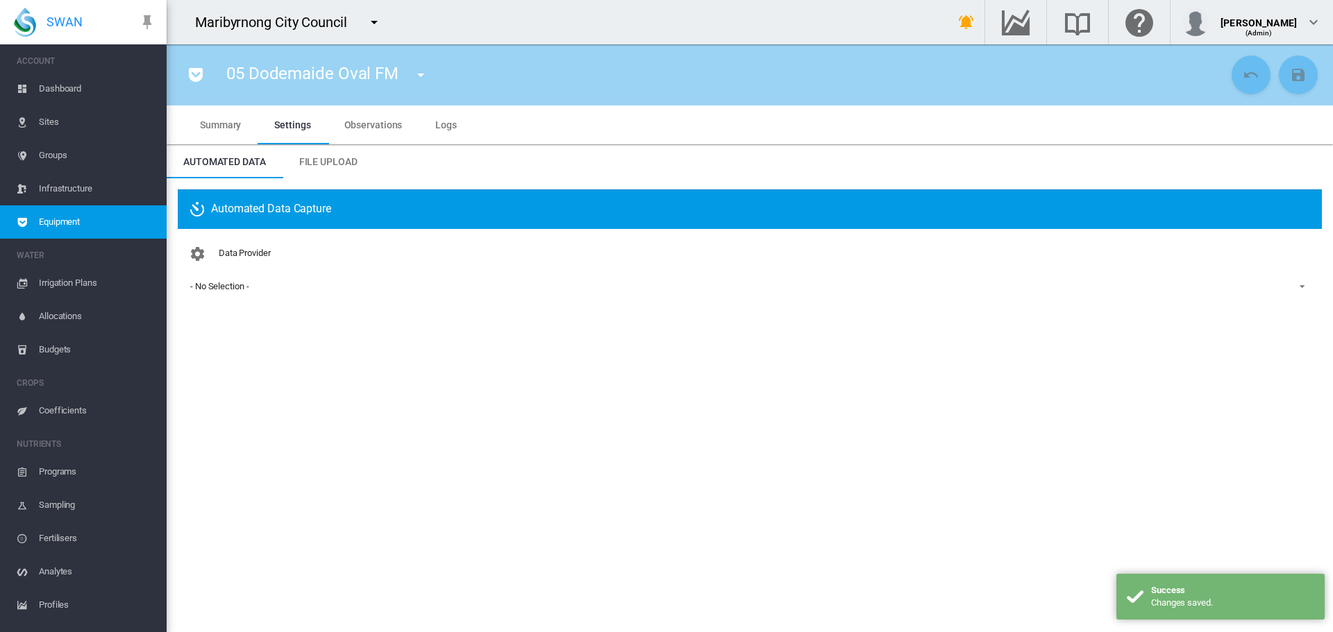
click at [294, 278] on md-select-value "- No Selection -" at bounding box center [750, 286] width 1122 height 21
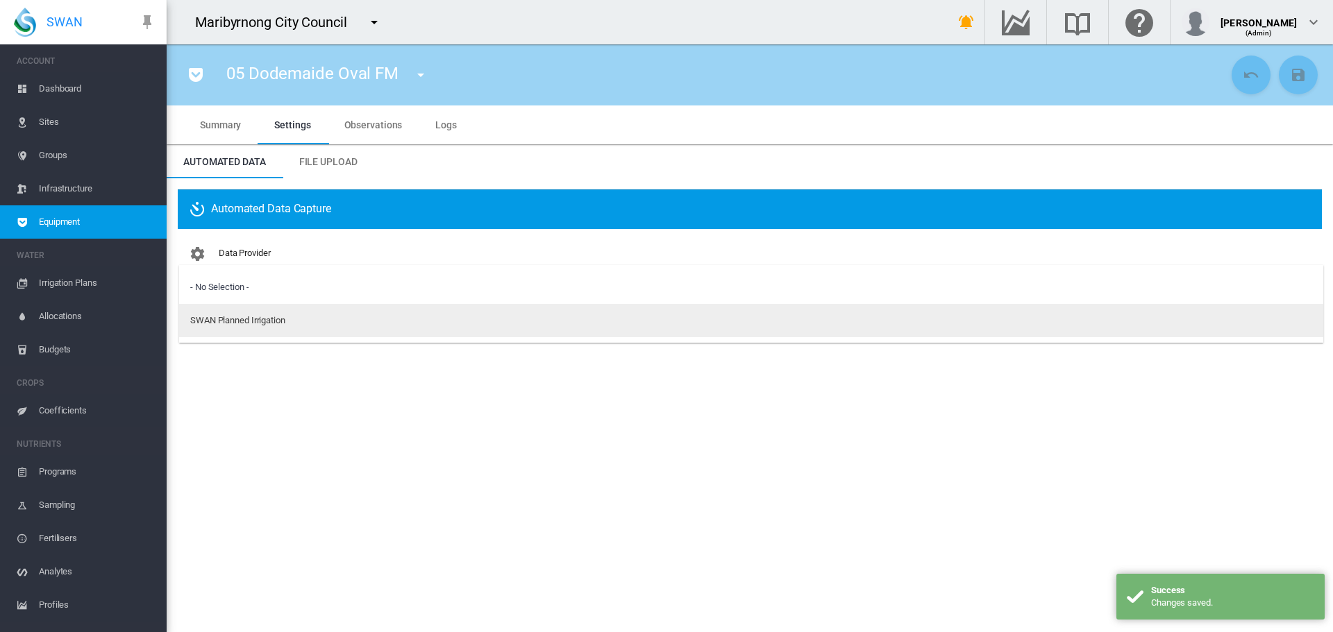
click at [285, 328] on md-option "SWAN Planned Irrigation" at bounding box center [751, 320] width 1144 height 33
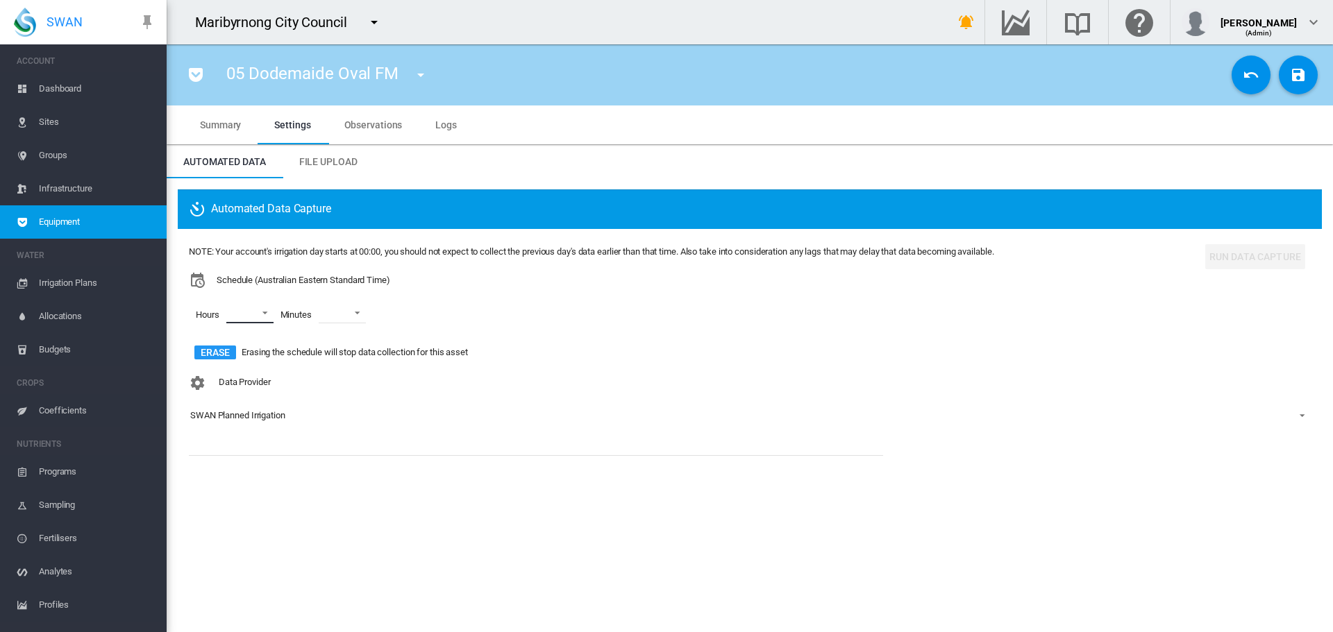
click at [263, 310] on md-select "00 01 02 03 04 05 06 07 08 09 10 11 12 13 14 15 16 17 18 19 20 21 22 23" at bounding box center [249, 313] width 47 height 21
click at [246, 374] on md-option "06" at bounding box center [247, 374] width 94 height 33
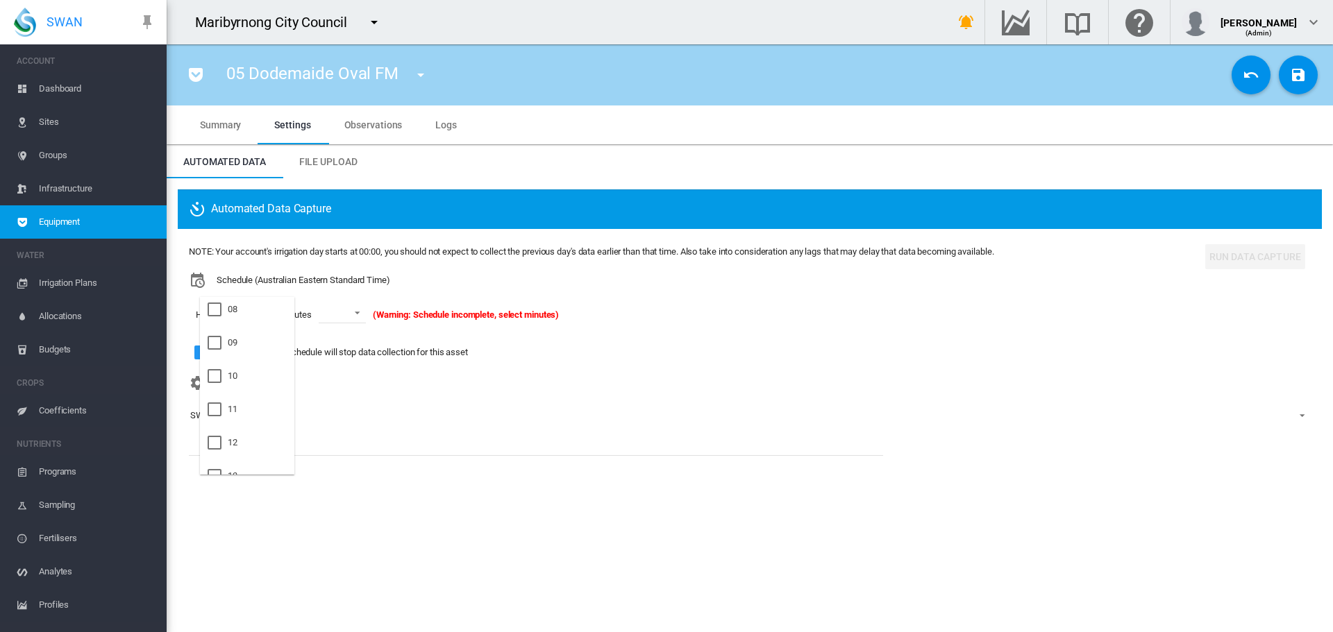
scroll to position [278, 0]
click at [254, 344] on md-option "09" at bounding box center [247, 335] width 94 height 33
click at [256, 389] on md-option "21" at bounding box center [247, 391] width 94 height 33
click at [350, 313] on md-backdrop at bounding box center [666, 316] width 1333 height 632
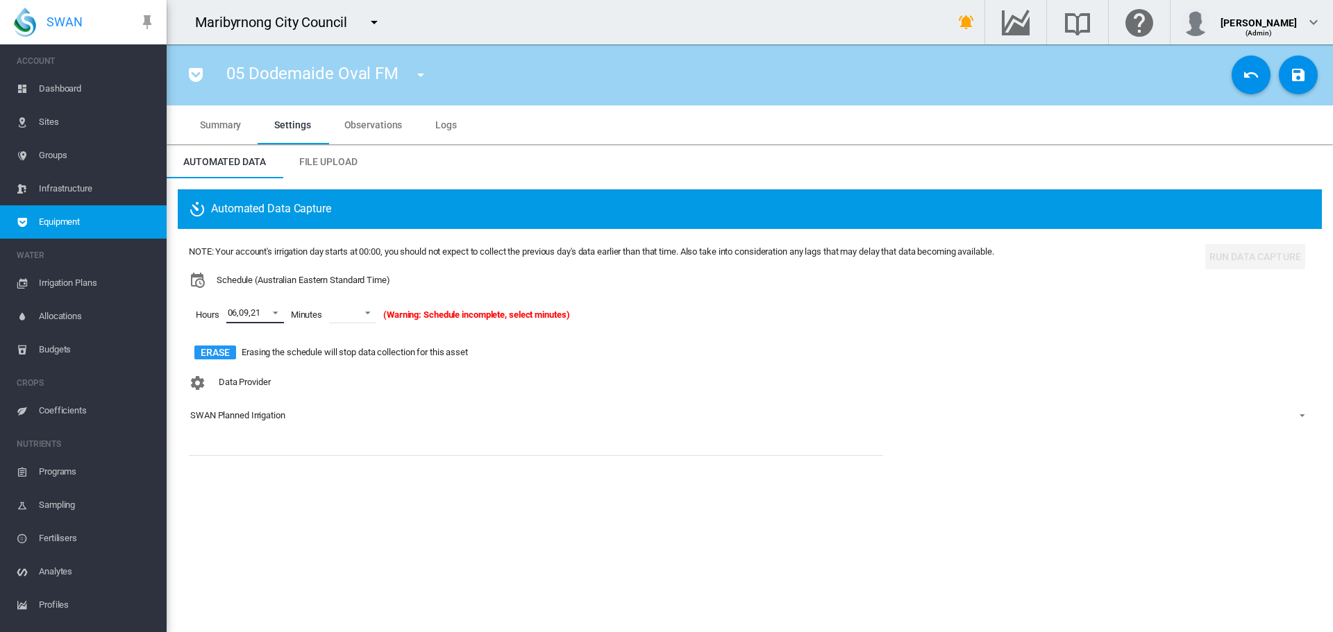
click at [358, 312] on span at bounding box center [363, 311] width 17 height 12
click at [360, 431] on md-option "15" at bounding box center [368, 430] width 94 height 33
click at [1290, 87] on button "Save Changes" at bounding box center [1298, 75] width 39 height 39
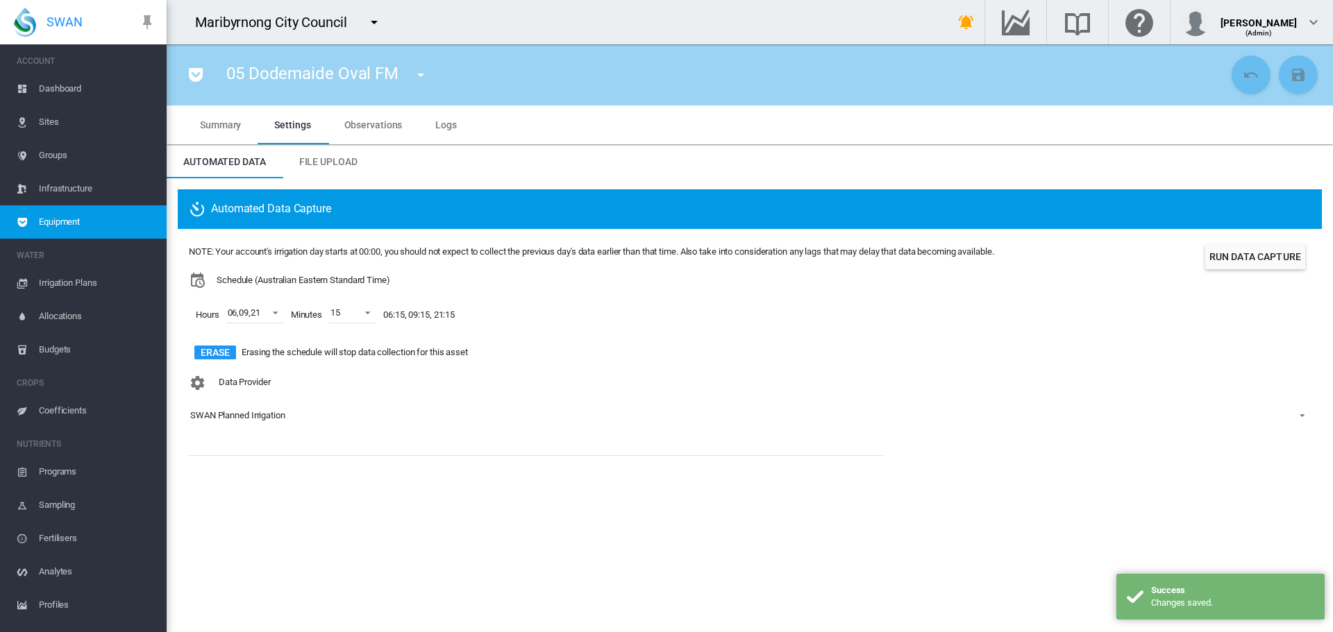
click at [228, 116] on md-tab-item "Summary" at bounding box center [220, 125] width 74 height 39
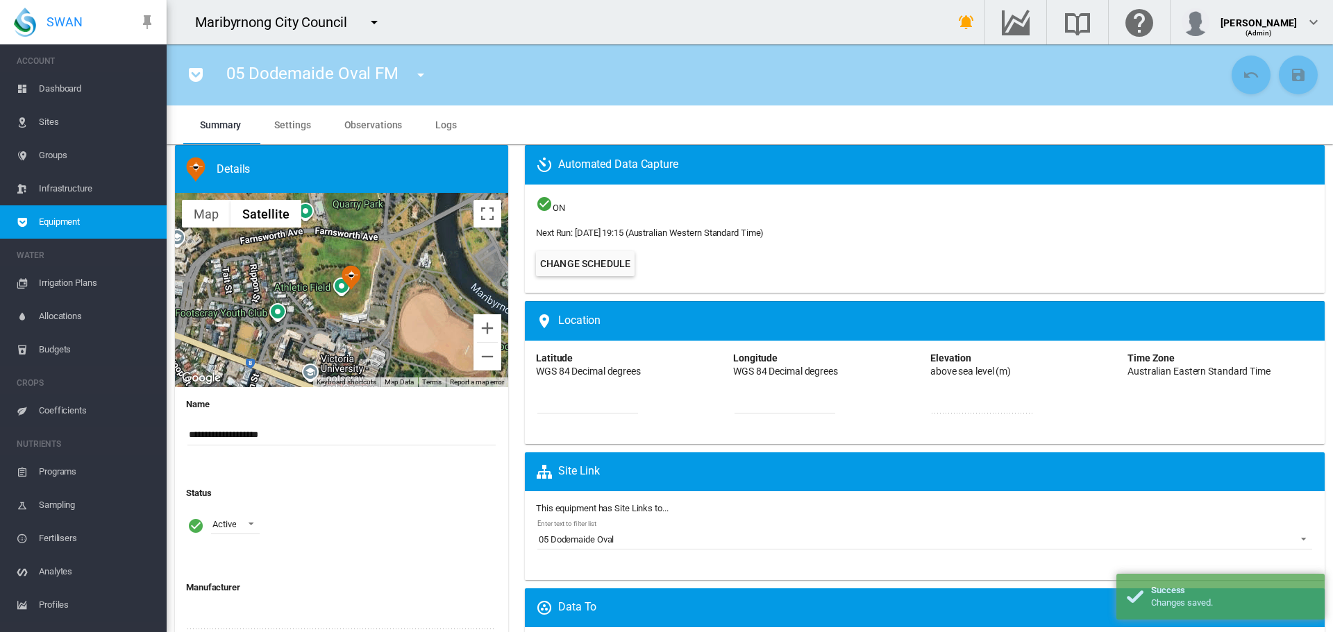
click at [414, 76] on md-icon "icon-menu-down" at bounding box center [420, 75] width 17 height 17
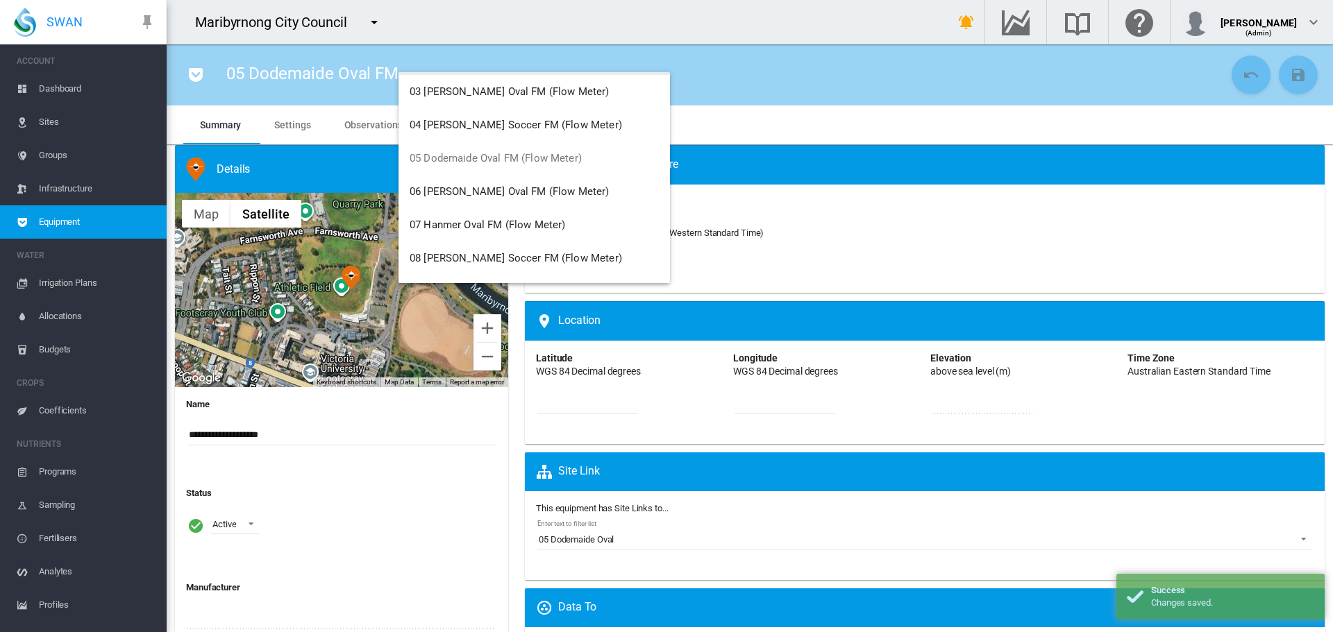
scroll to position [139, 0]
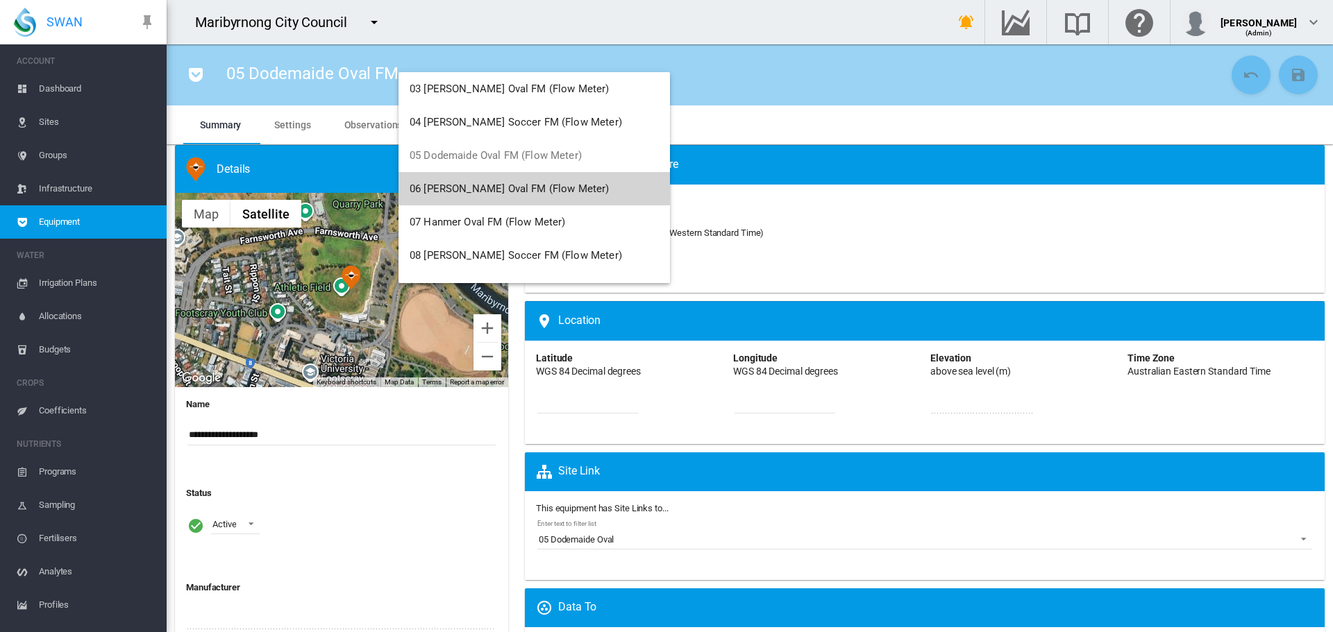
click at [468, 194] on span "06 [PERSON_NAME] Oval FM (Flow Meter)" at bounding box center [510, 189] width 200 height 12
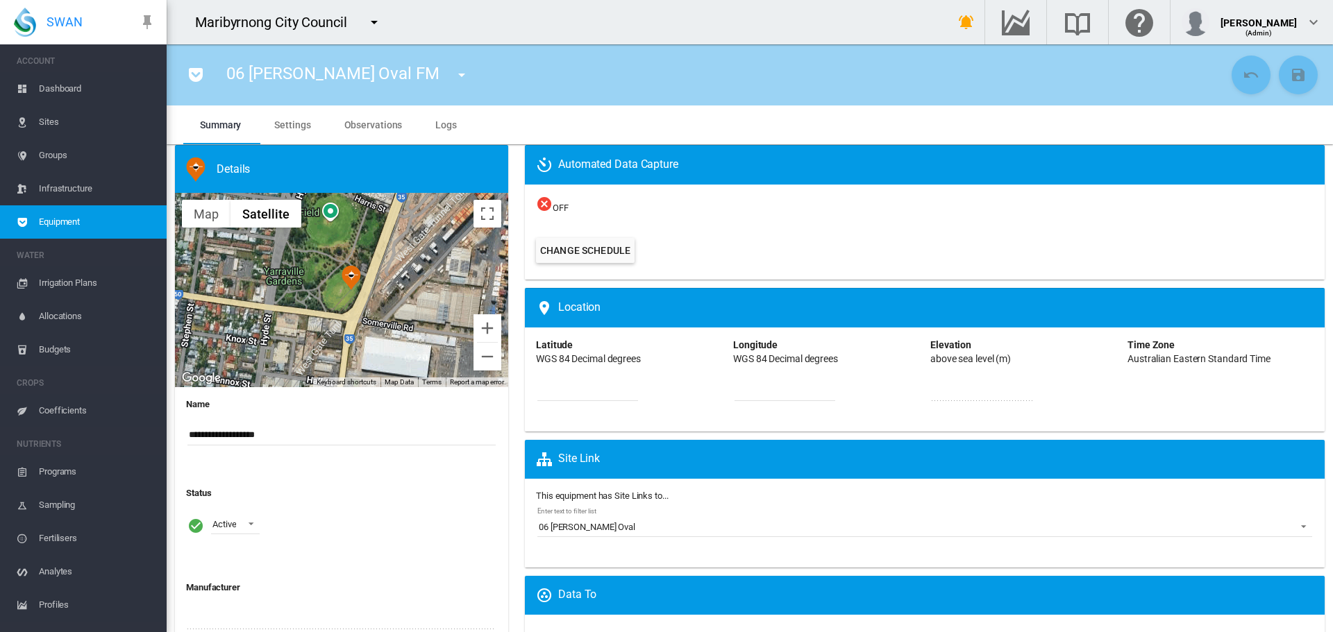
click at [383, 112] on md-tab-item "Observations" at bounding box center [374, 125] width 92 height 39
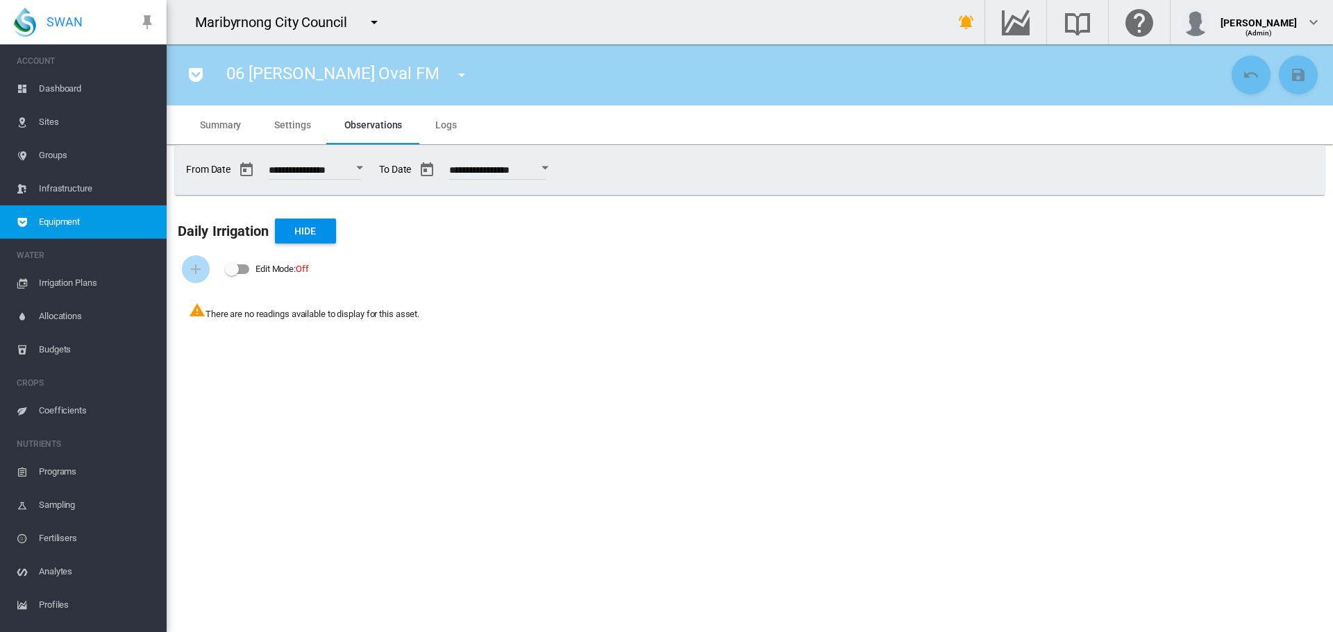
click at [312, 124] on md-tab-item "Settings" at bounding box center [292, 125] width 69 height 39
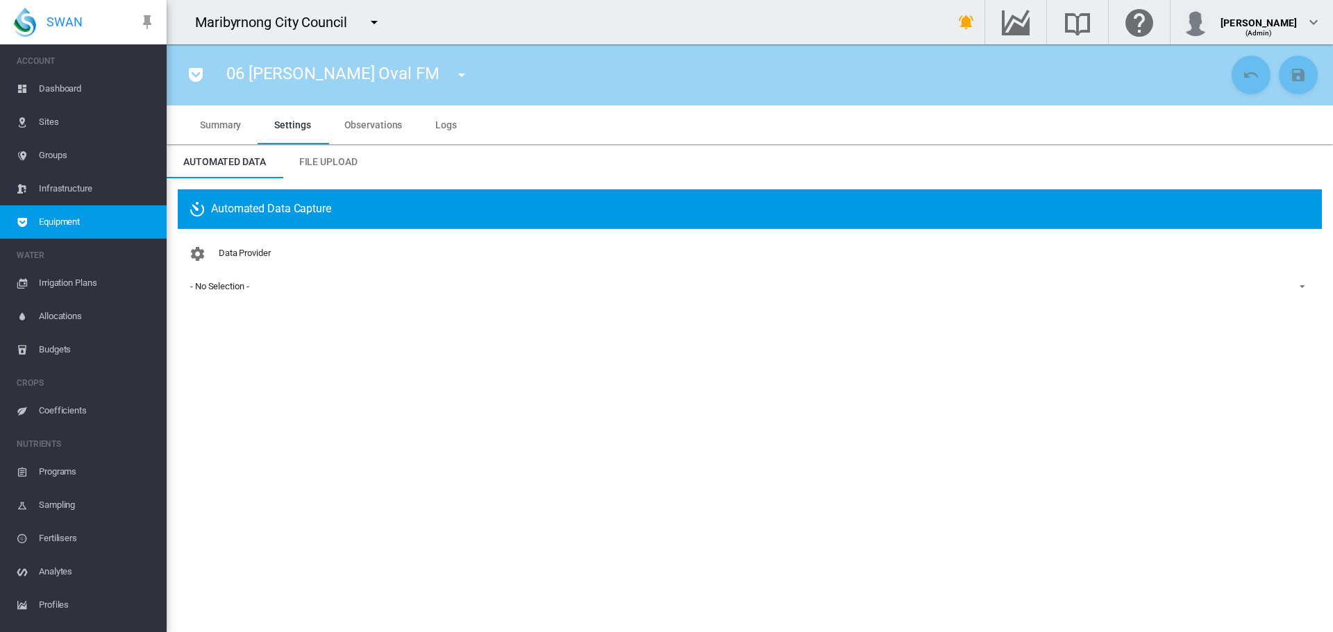
click at [302, 298] on div "Data Provider - No Selection - - No Selection - SWAN Planned Irrigation" at bounding box center [750, 280] width 1122 height 81
click at [268, 289] on span "- No Selection -" at bounding box center [738, 286] width 1097 height 12
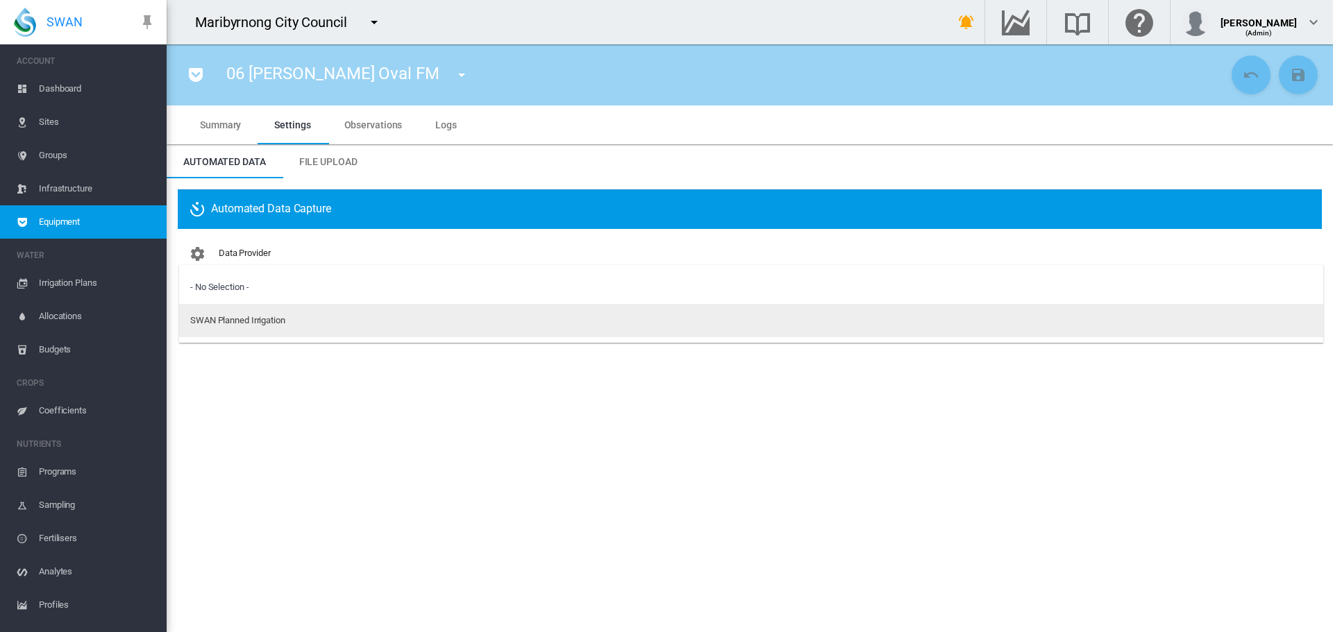
click at [253, 333] on md-option "SWAN Planned Irrigation" at bounding box center [751, 320] width 1144 height 33
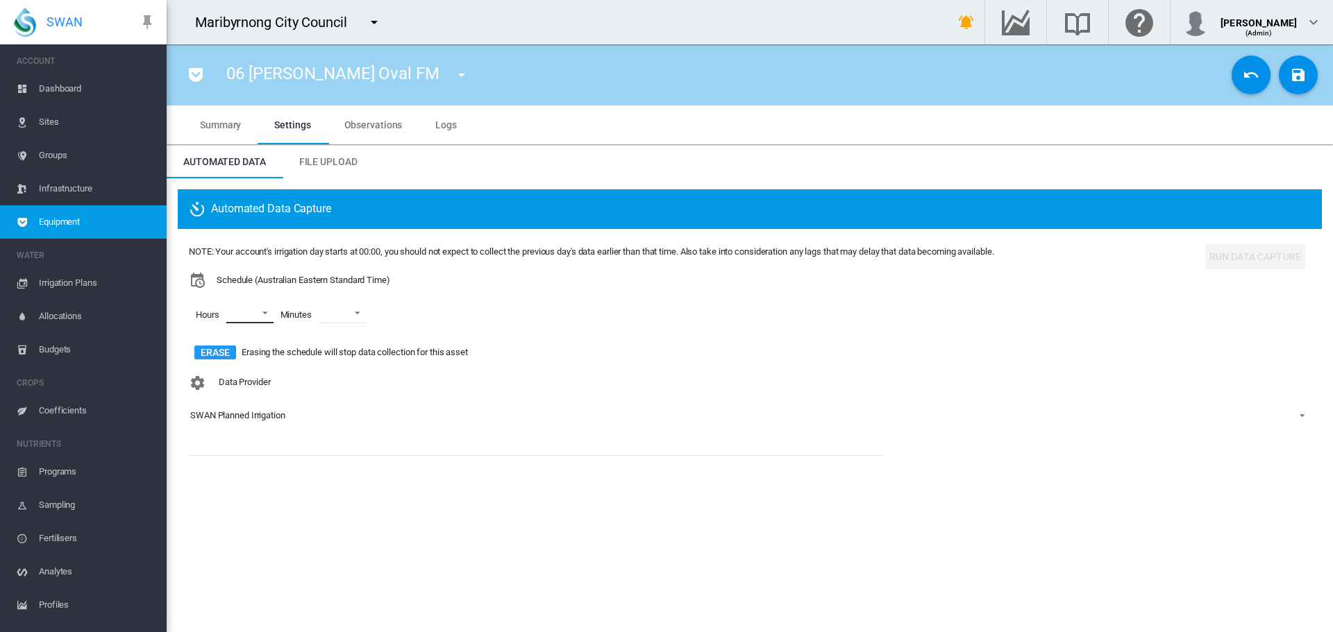
click at [255, 315] on md-select "00 01 02 03 04 05 06 07 08 09 10 11 12 13 14 15 16 17 18 19 20 21 22 23" at bounding box center [249, 313] width 47 height 21
click at [254, 380] on md-option "06" at bounding box center [247, 374] width 94 height 33
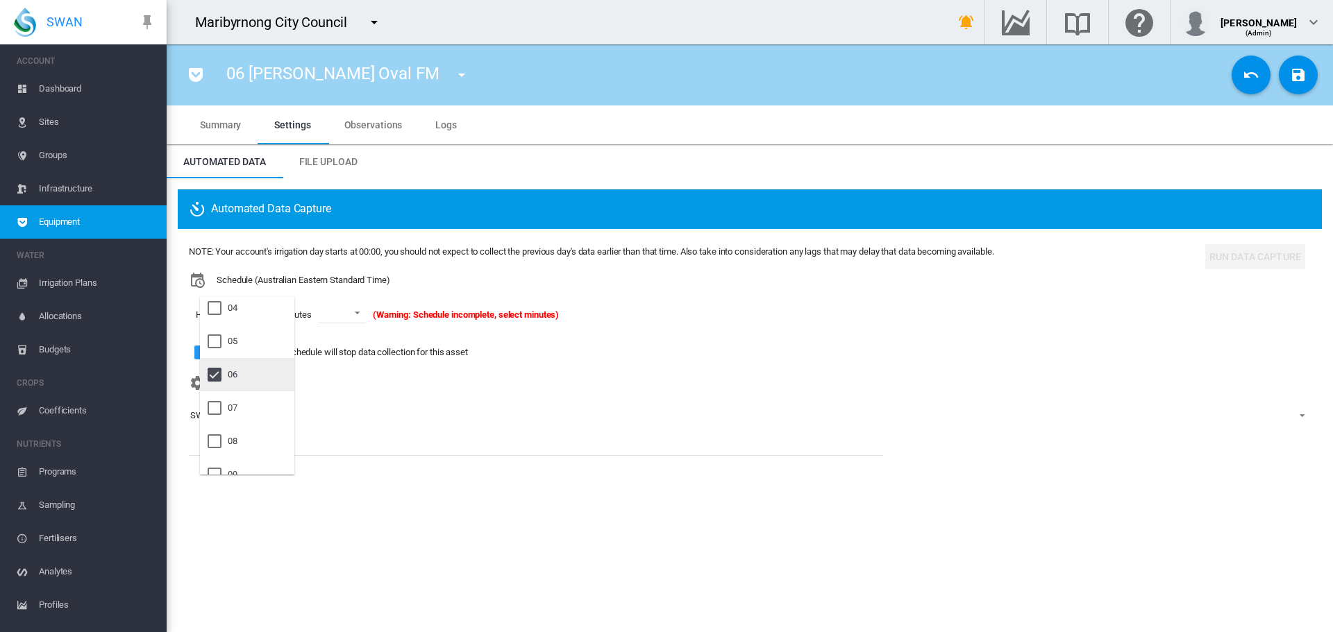
scroll to position [208, 0]
click at [249, 401] on md-option "09" at bounding box center [247, 405] width 94 height 33
click at [249, 394] on md-option "21" at bounding box center [247, 391] width 94 height 33
click at [357, 314] on md-backdrop at bounding box center [666, 316] width 1333 height 632
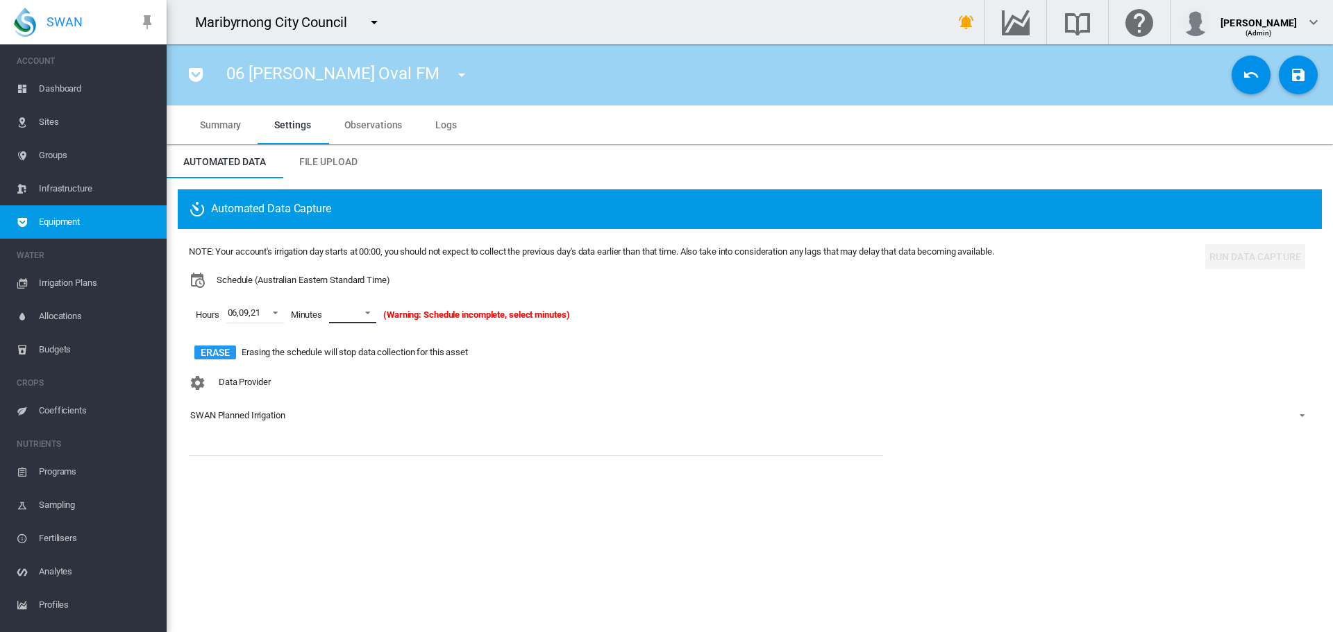
click at [357, 314] on span at bounding box center [363, 311] width 17 height 12
click at [350, 420] on md-option "15" at bounding box center [368, 430] width 94 height 33
click at [1310, 75] on button "Save Changes" at bounding box center [1298, 75] width 39 height 39
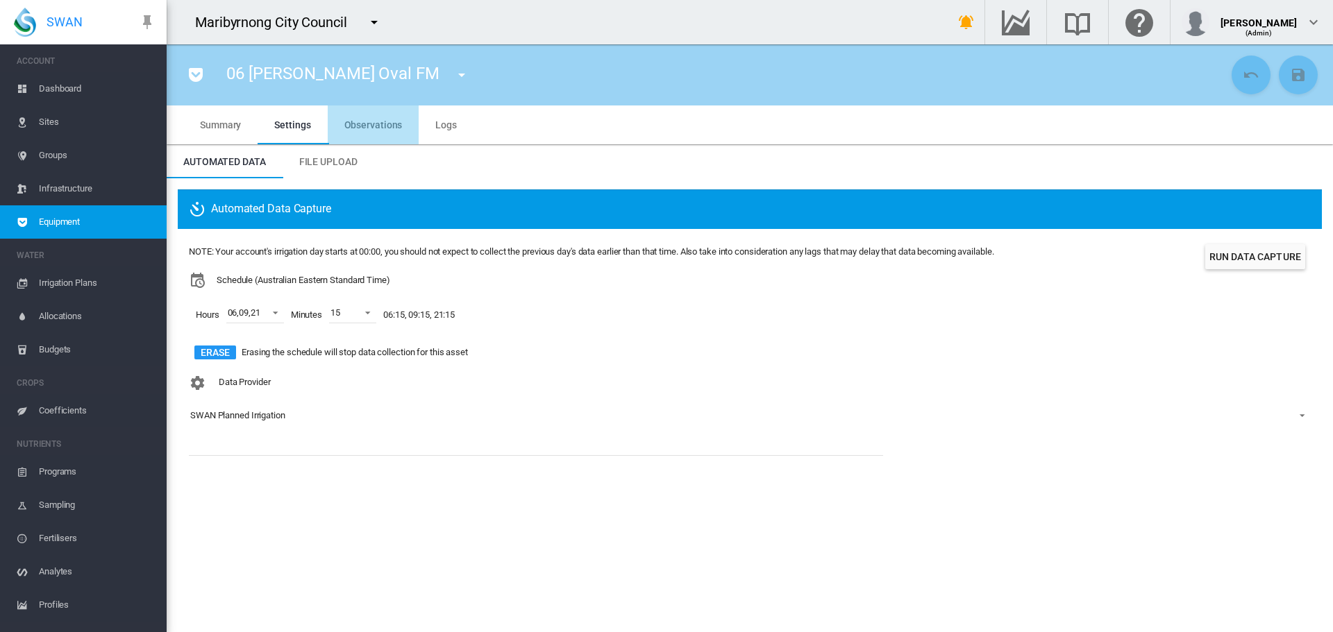
click at [373, 125] on span "Observations" at bounding box center [373, 124] width 58 height 11
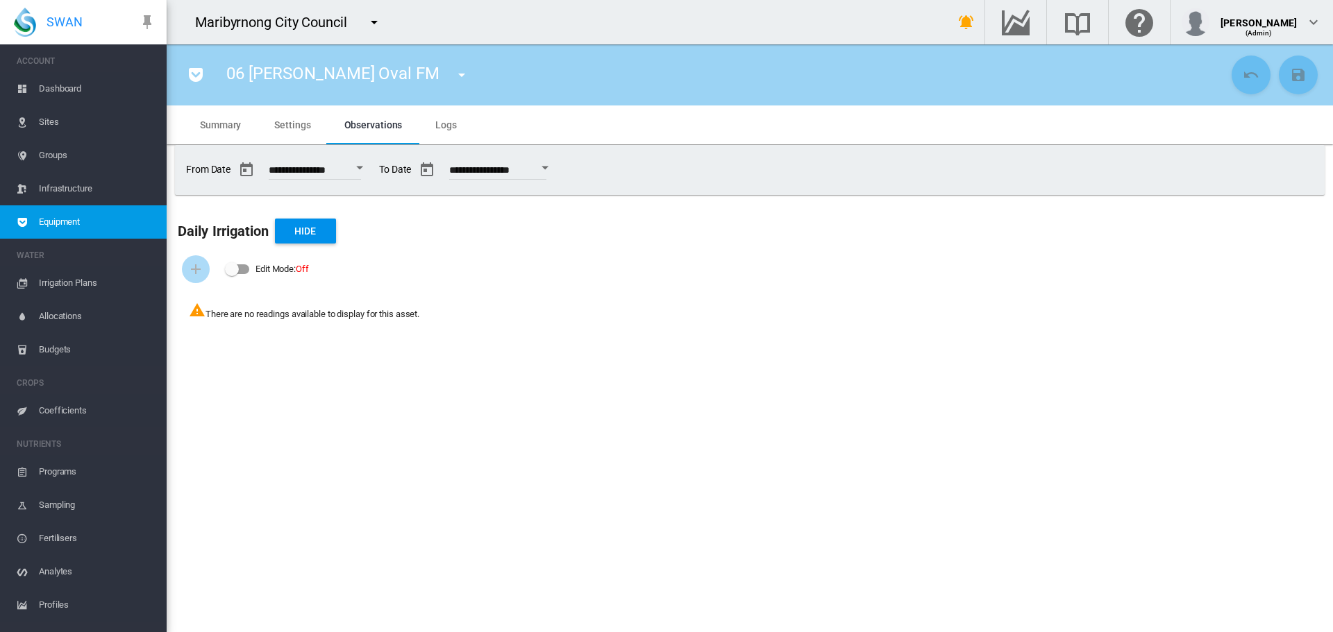
click at [234, 121] on span "Summary" at bounding box center [220, 124] width 41 height 11
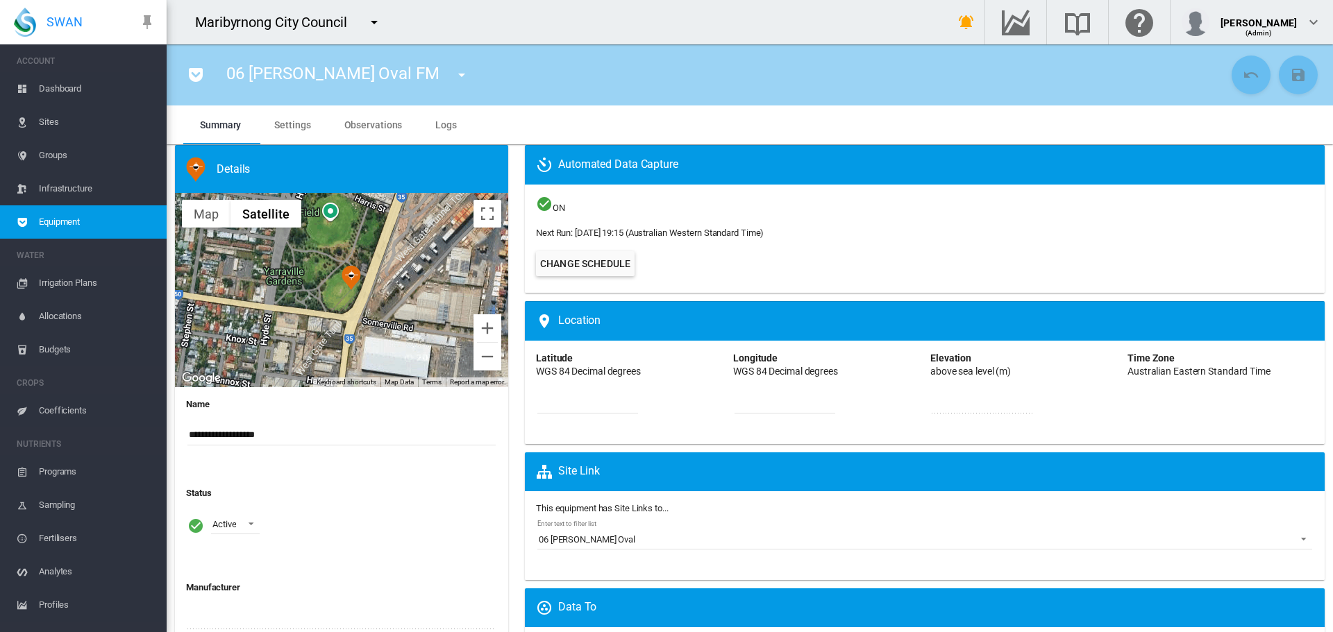
click at [294, 121] on span "Settings" at bounding box center [292, 124] width 36 height 11
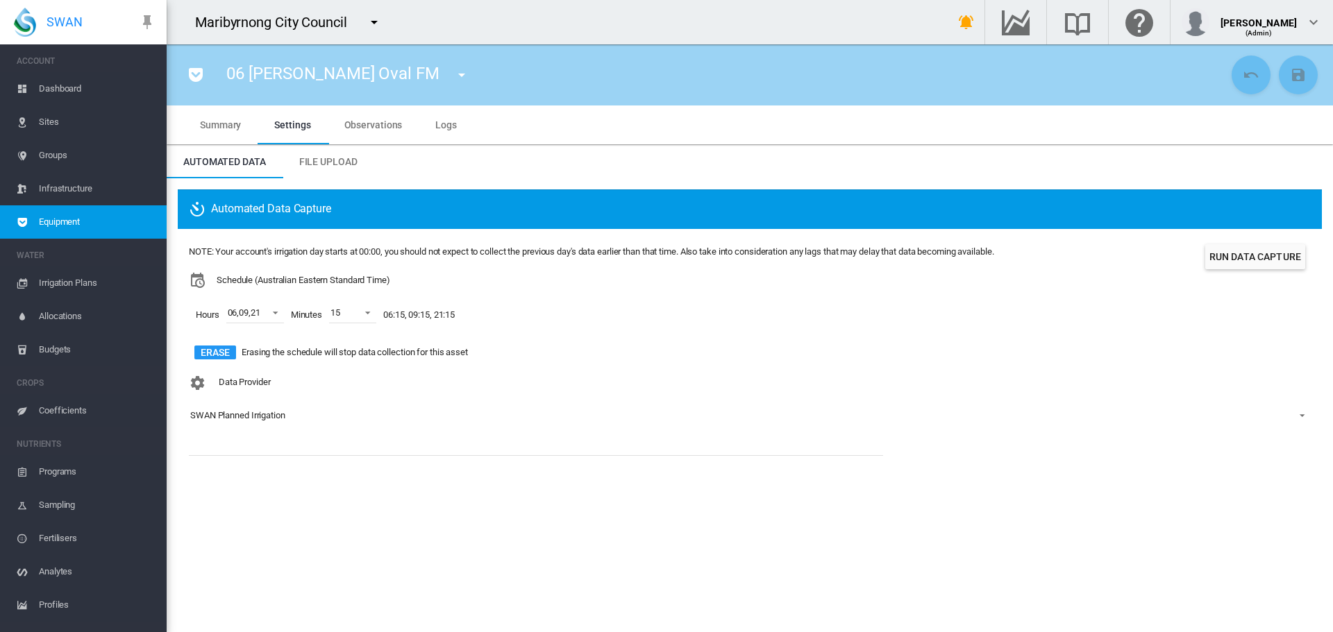
click at [244, 121] on md-tab-item "Summary" at bounding box center [220, 125] width 74 height 39
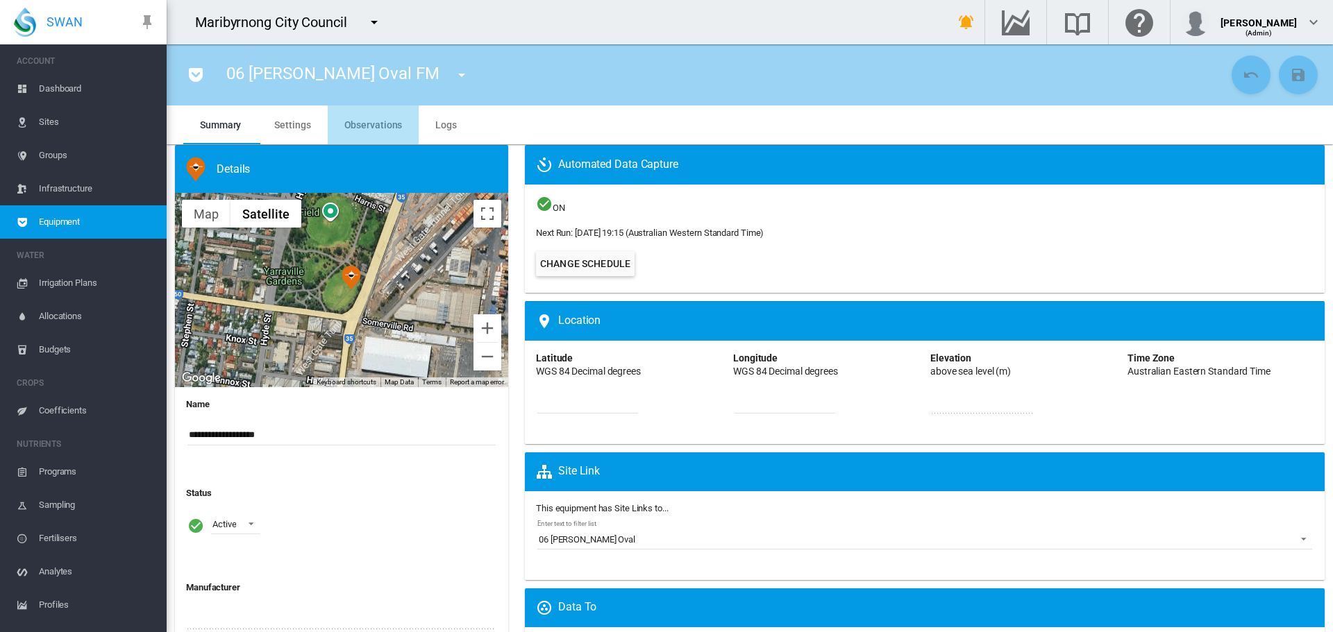
click at [370, 119] on span "Observations" at bounding box center [373, 124] width 58 height 11
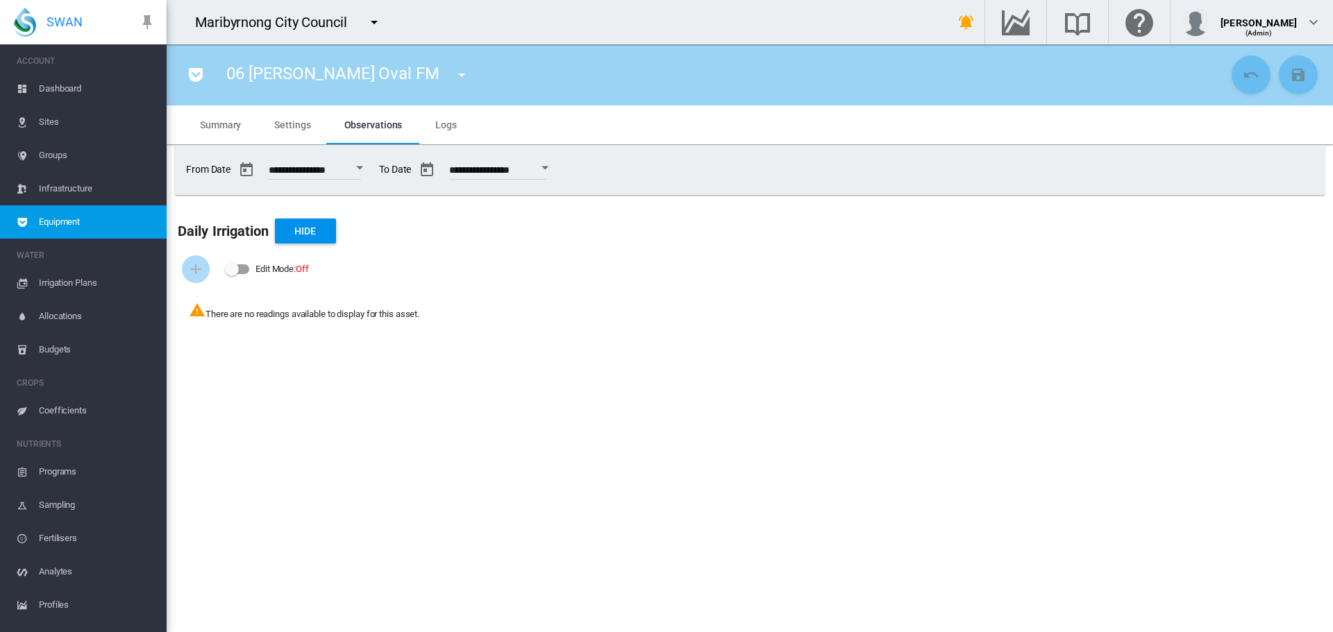
click at [305, 121] on span "Settings" at bounding box center [292, 124] width 36 height 11
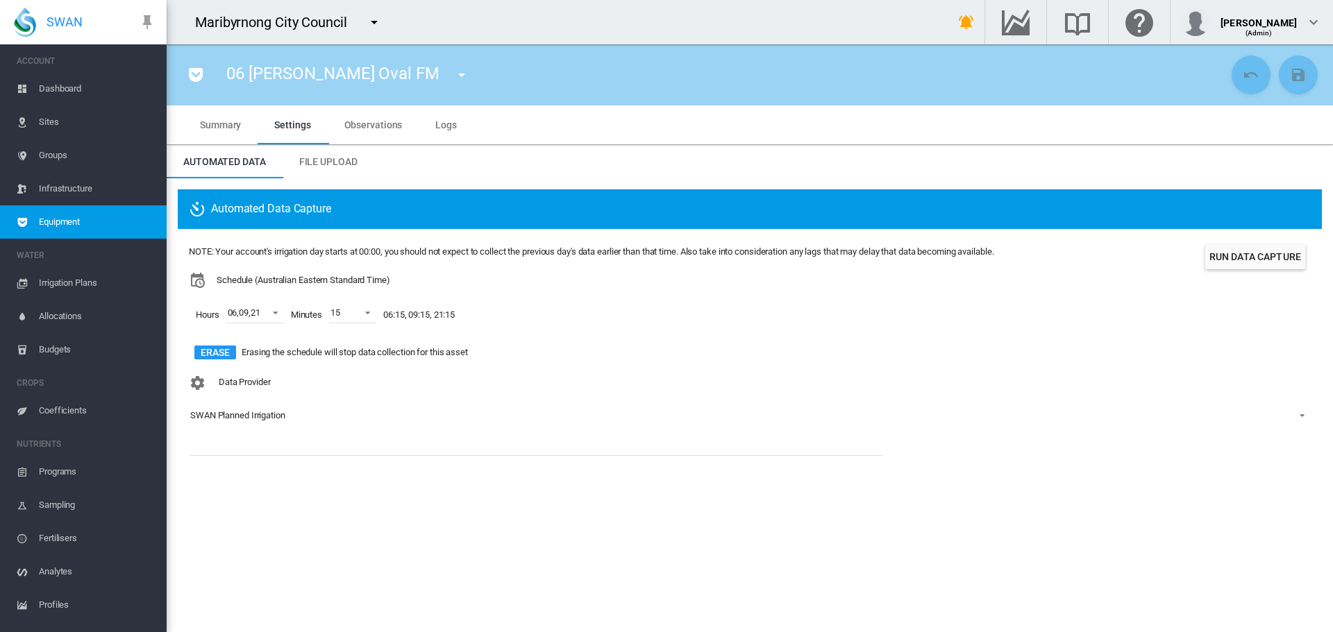
click at [212, 124] on span "Summary" at bounding box center [220, 124] width 41 height 11
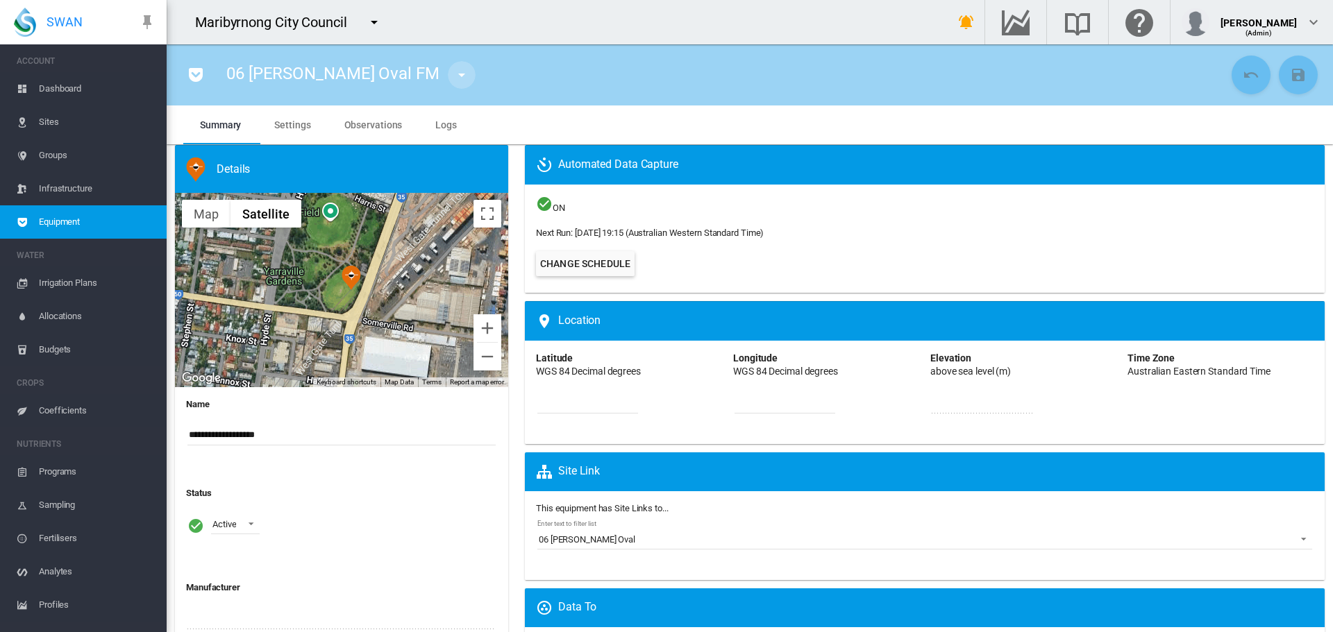
click at [453, 80] on md-icon "icon-menu-down" at bounding box center [461, 75] width 17 height 17
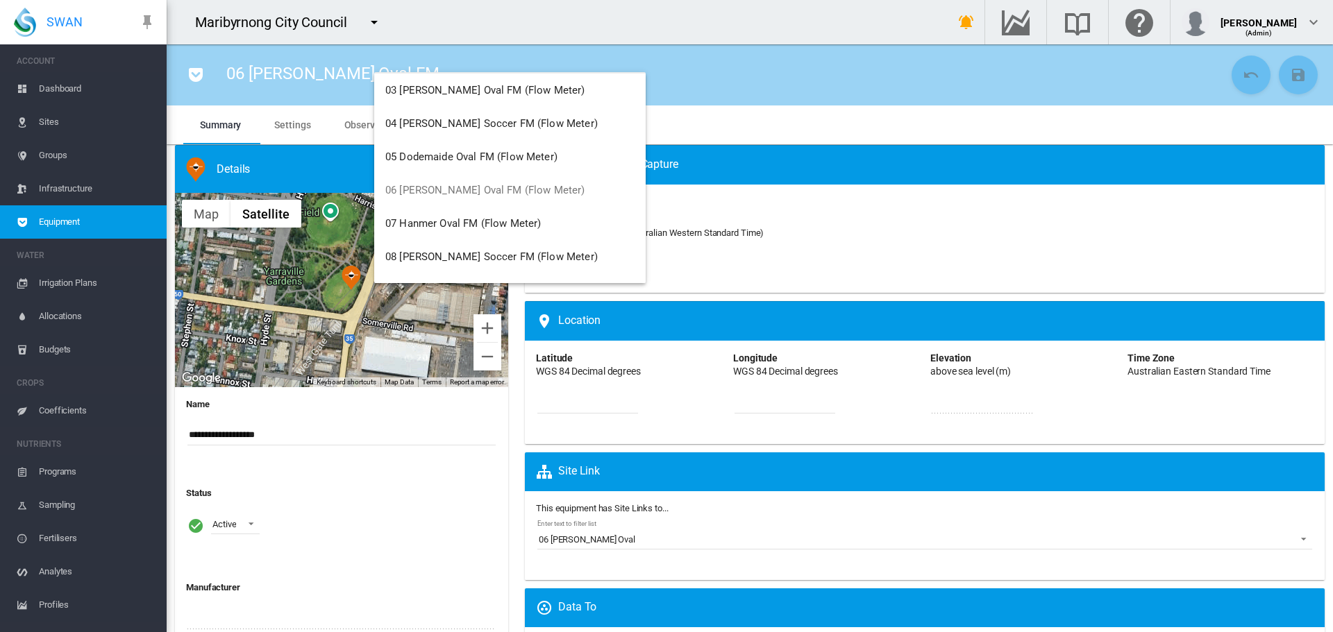
scroll to position [139, 0]
click at [452, 223] on span "07 Hanmer Oval FM (Flow Meter)" at bounding box center [463, 222] width 156 height 12
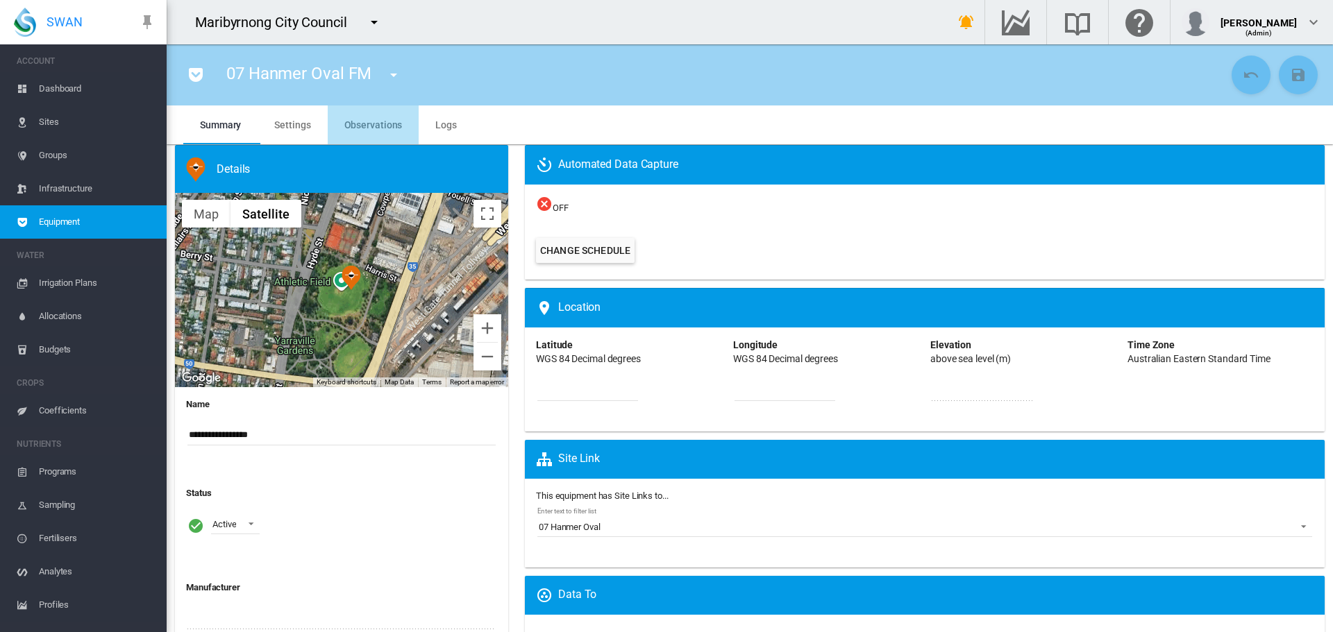
click at [384, 126] on span "Observations" at bounding box center [373, 124] width 58 height 11
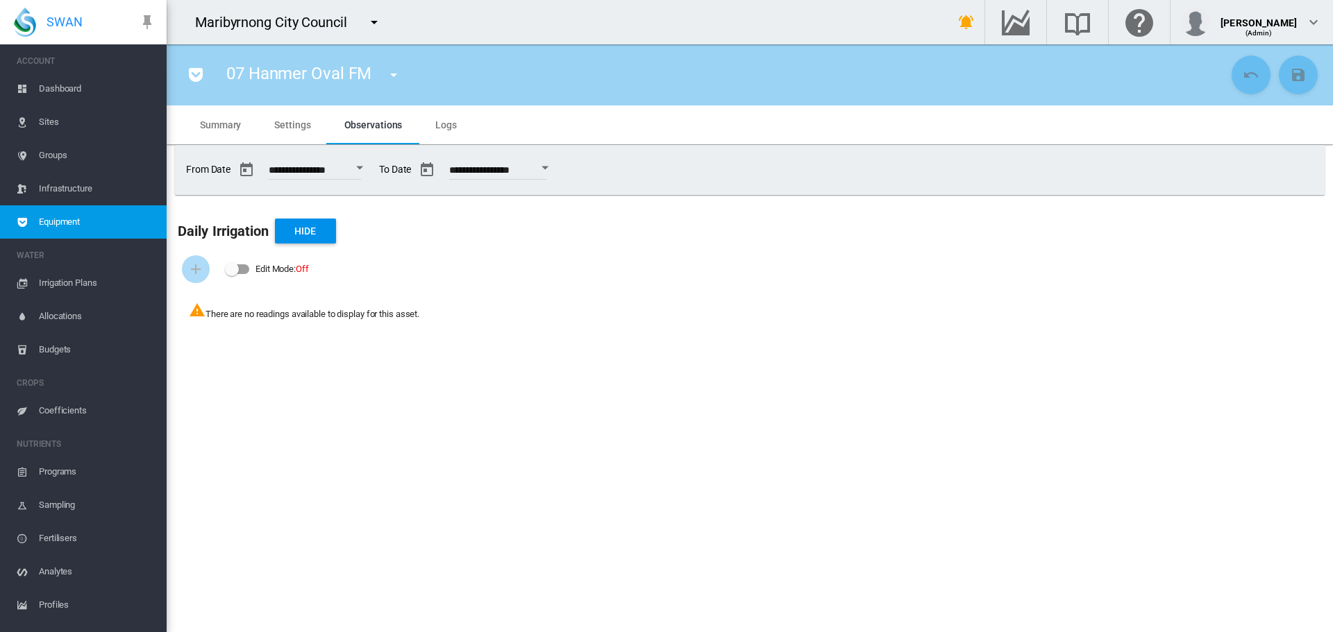
click at [301, 137] on md-tab-item "Settings" at bounding box center [292, 125] width 69 height 39
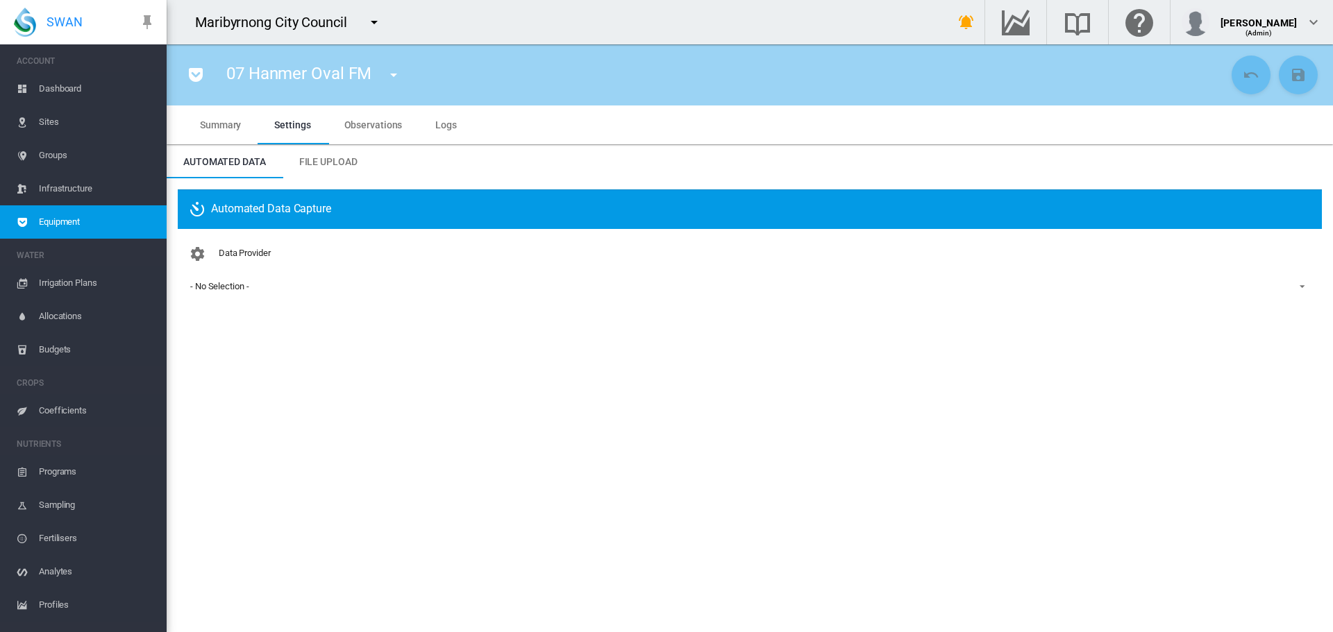
click at [263, 295] on md-select-value "- No Selection -" at bounding box center [750, 286] width 1122 height 21
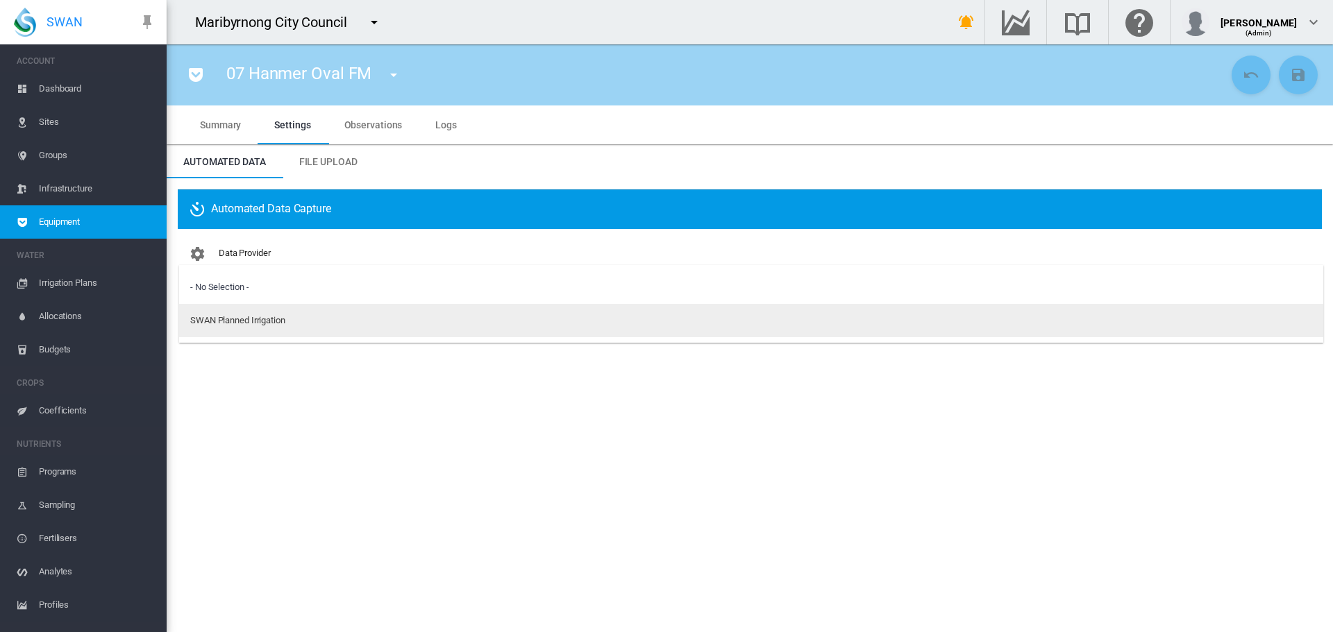
click at [263, 314] on div "SWAN Planned Irrigation" at bounding box center [237, 320] width 95 height 12
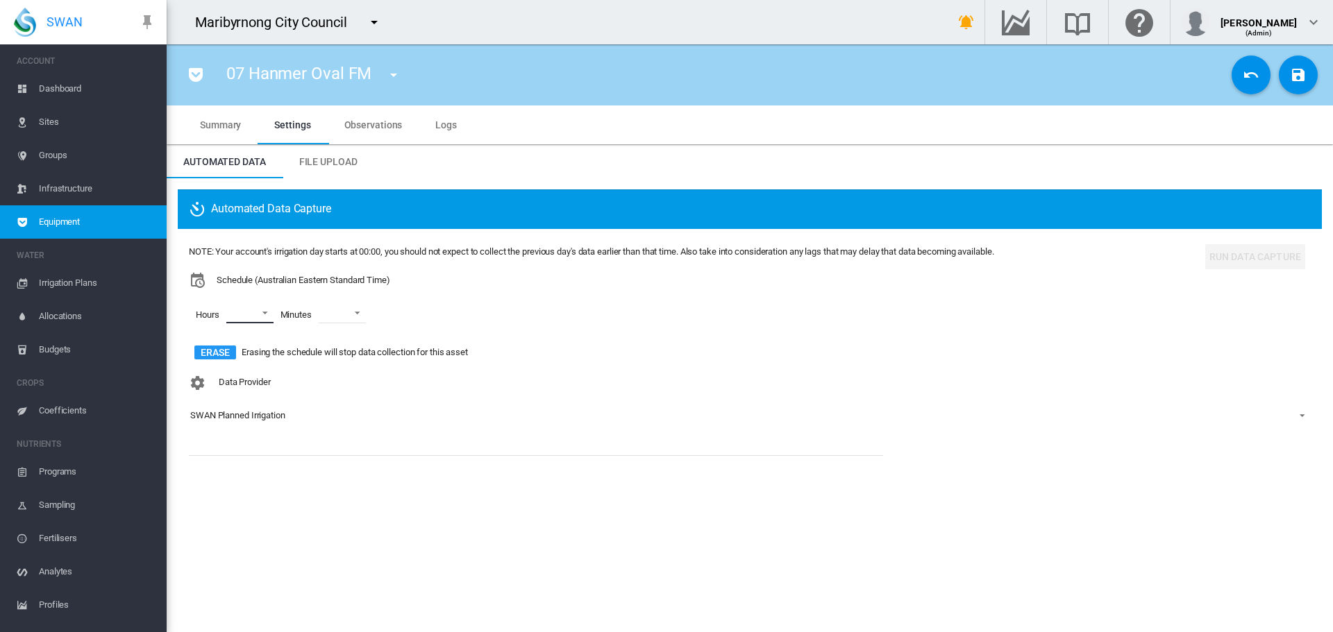
click at [271, 317] on md-select "00 01 02 03 04 05 06 07 08 09 10 11 12 13 14 15 16 17 18 19 20 21 22 23" at bounding box center [249, 313] width 47 height 21
click at [250, 311] on md-option "06" at bounding box center [247, 305] width 94 height 33
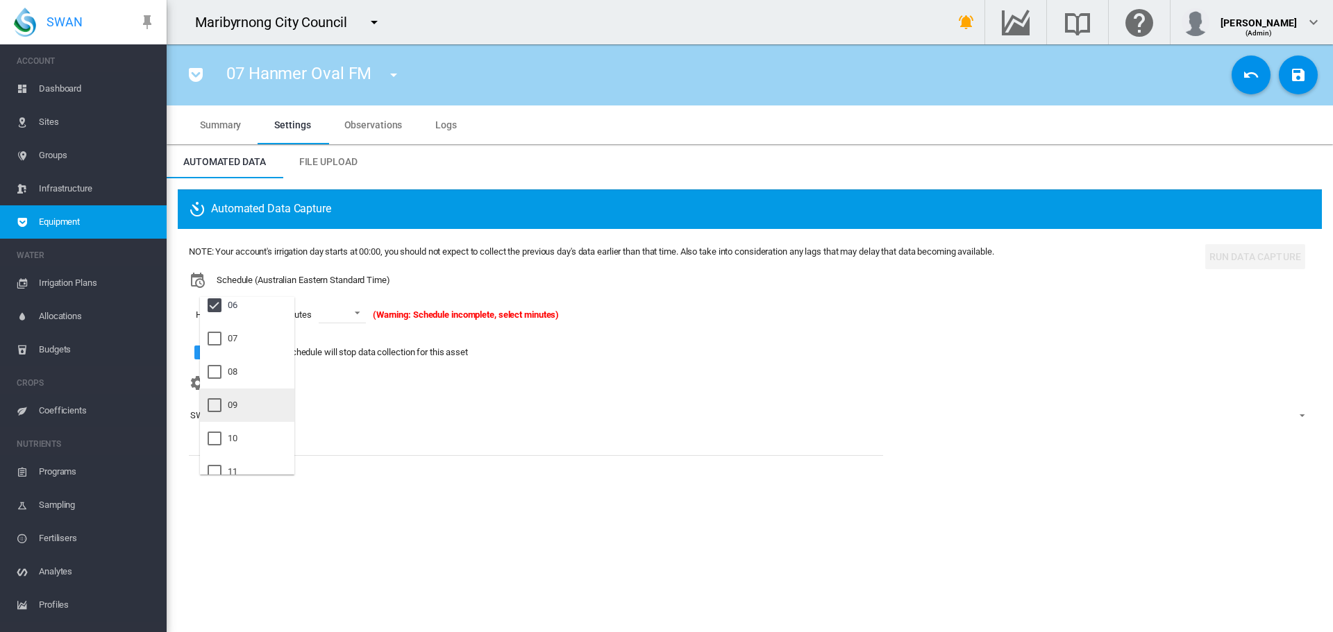
click at [242, 403] on md-option "09" at bounding box center [247, 405] width 94 height 33
click at [242, 392] on md-option "21" at bounding box center [247, 391] width 94 height 33
click at [368, 313] on md-backdrop at bounding box center [666, 316] width 1333 height 632
click at [368, 313] on span at bounding box center [363, 311] width 17 height 12
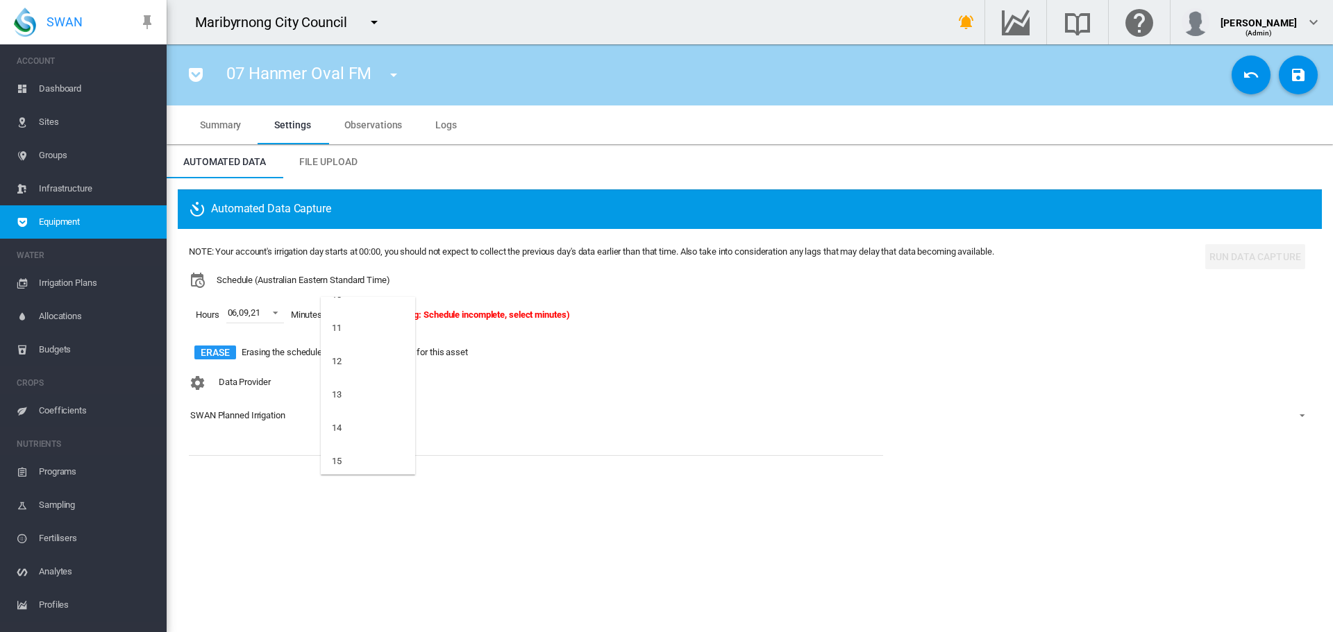
scroll to position [486, 0]
click at [367, 365] on md-option "15" at bounding box center [368, 360] width 94 height 33
click at [1301, 86] on button "Save Changes" at bounding box center [1298, 75] width 39 height 39
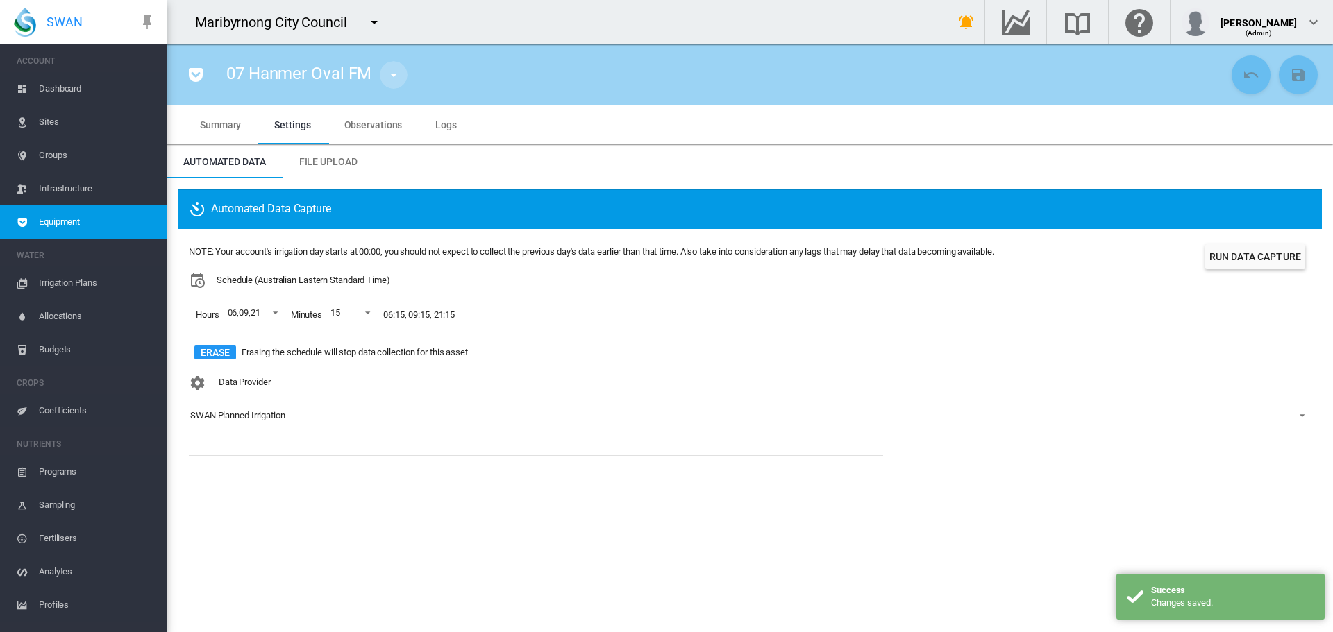
click at [394, 69] on md-icon "icon-menu-down" at bounding box center [393, 75] width 17 height 17
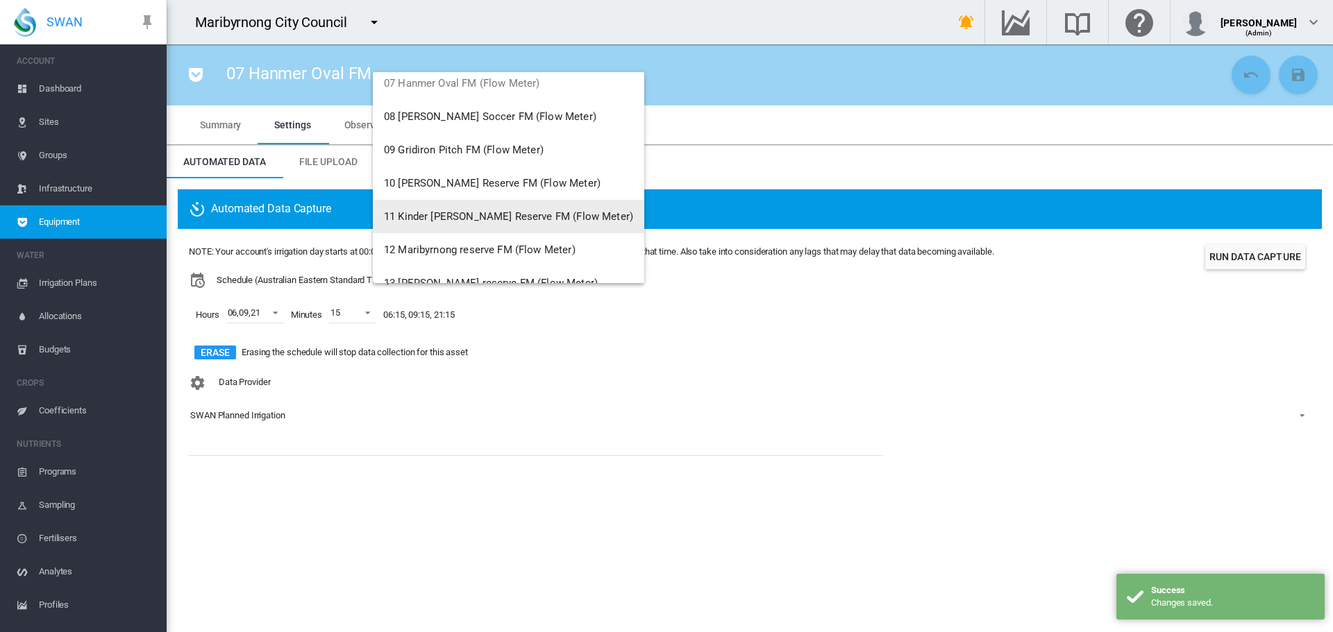
scroll to position [208, 0]
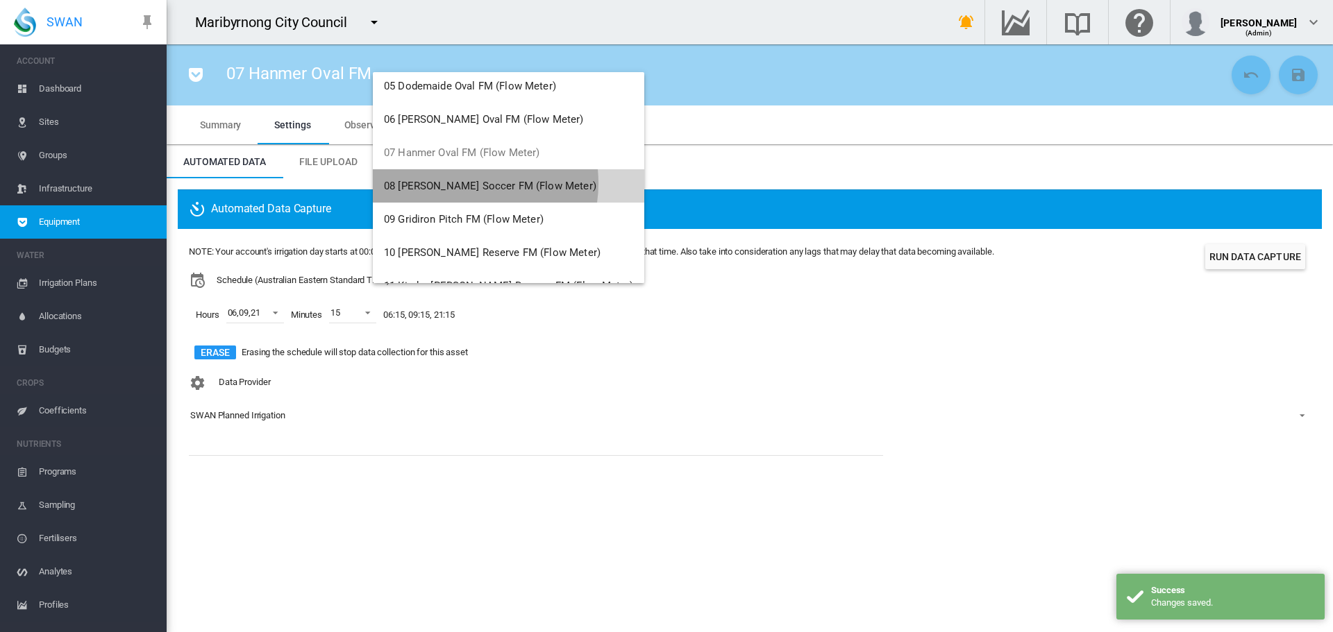
click at [460, 183] on span "08 [PERSON_NAME] Soccer FM (Flow Meter)" at bounding box center [490, 186] width 212 height 12
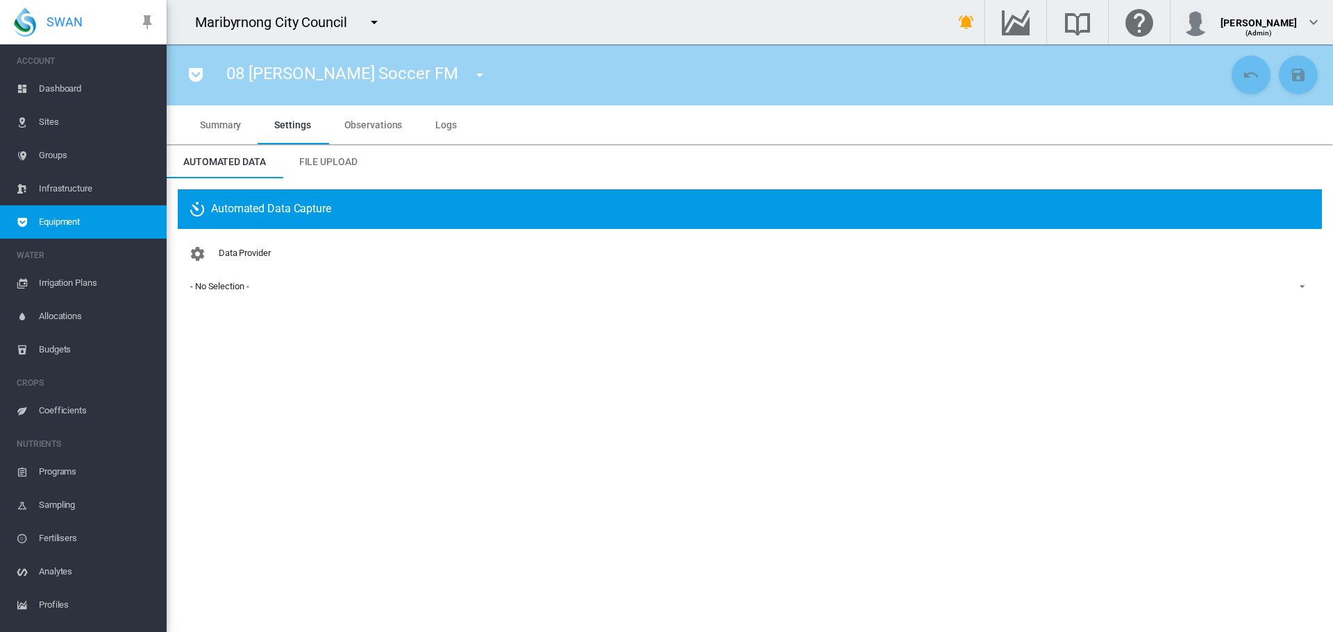
click at [274, 294] on md-select-value "- No Selection -" at bounding box center [750, 286] width 1122 height 21
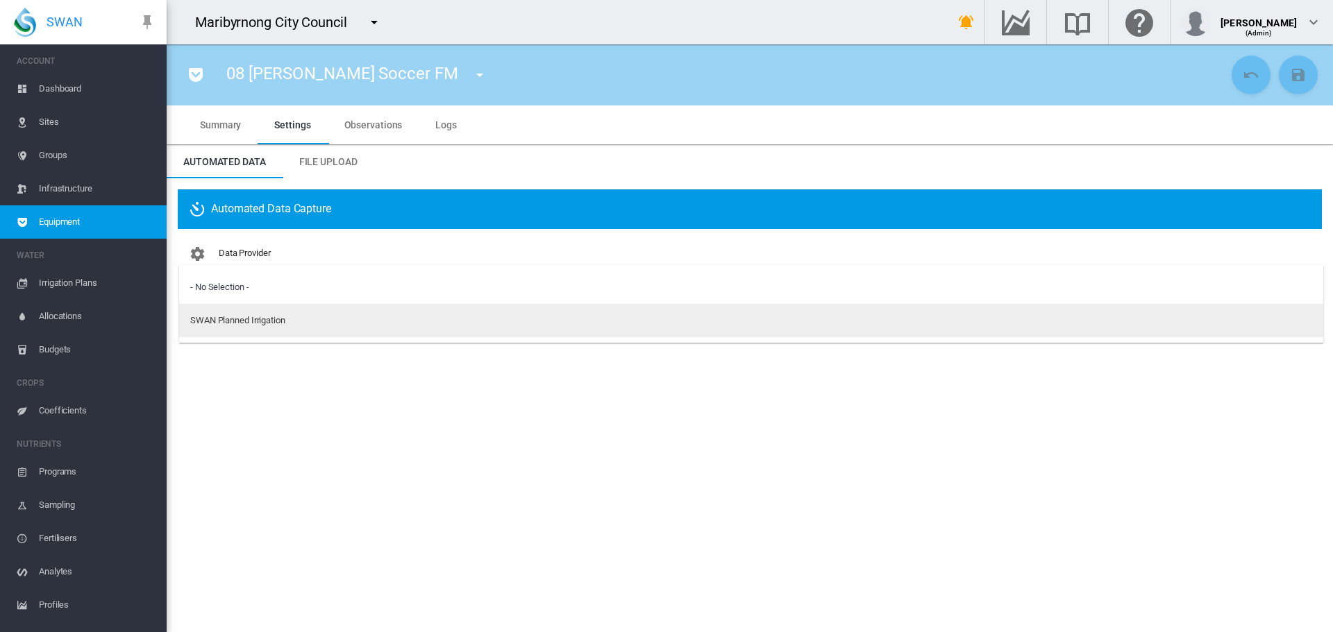
click at [274, 324] on div "SWAN Planned Irrigation" at bounding box center [237, 320] width 95 height 12
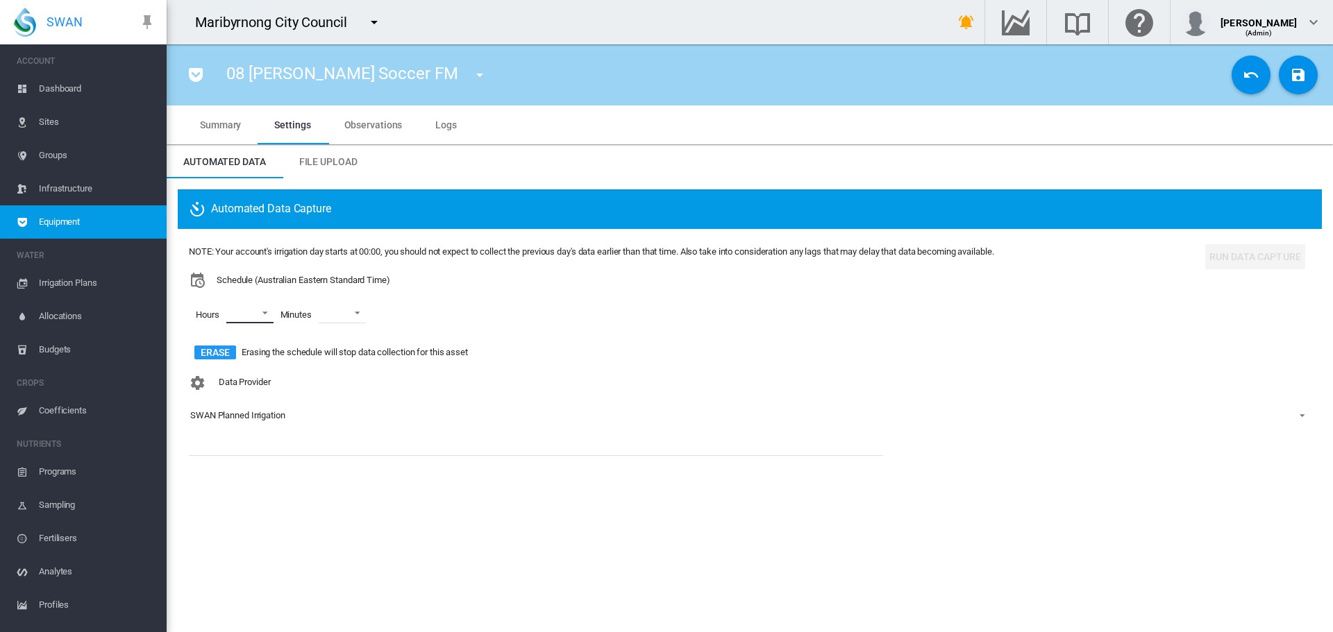
click at [262, 310] on md-select "00 01 02 03 04 05 06 07 08 09 10 11 12 13 14 15 16 17 18 19 20 21 22 23" at bounding box center [249, 313] width 47 height 21
click at [250, 439] on md-option "06" at bounding box center [247, 444] width 94 height 33
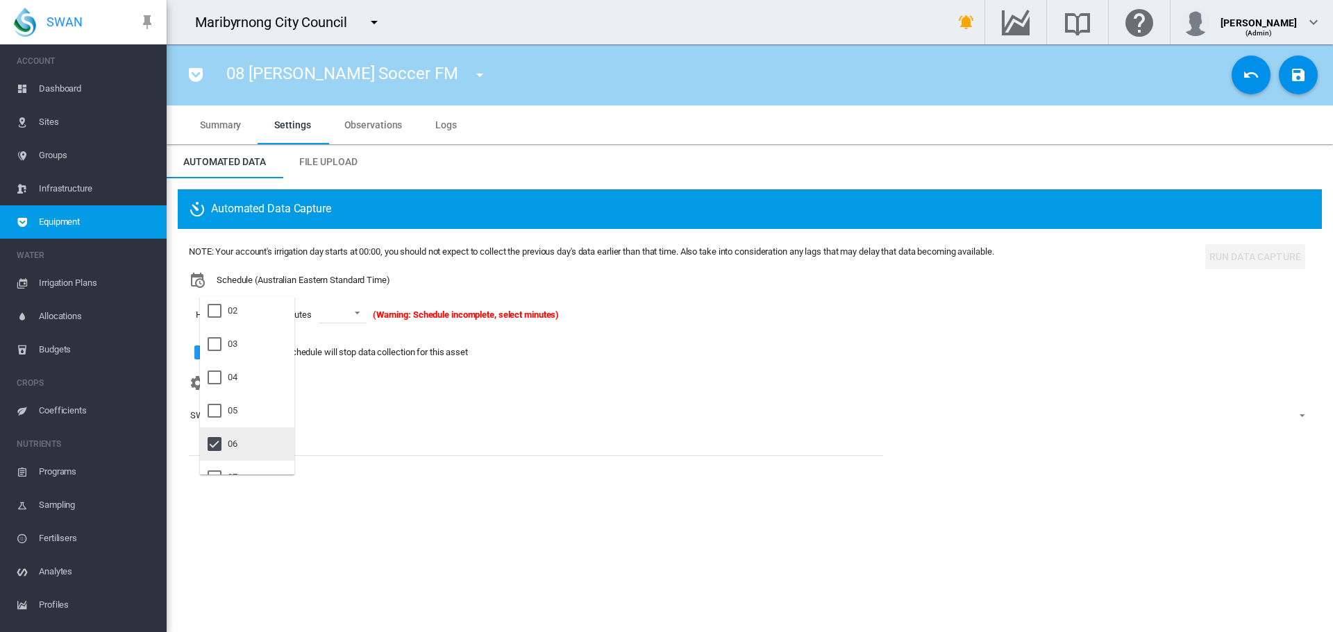
scroll to position [208, 0]
click at [248, 404] on md-option "09" at bounding box center [247, 405] width 94 height 33
click at [247, 394] on md-option "21" at bounding box center [247, 391] width 94 height 33
click at [367, 306] on md-backdrop at bounding box center [666, 316] width 1333 height 632
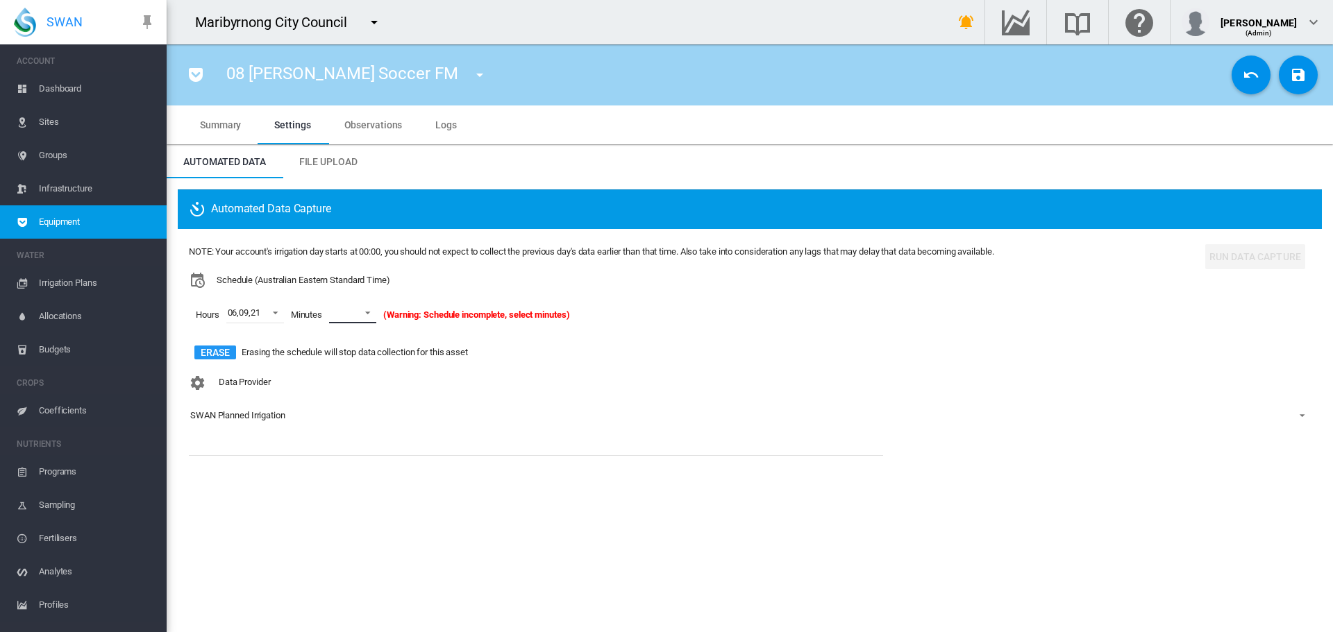
click at [364, 314] on span at bounding box center [363, 311] width 17 height 12
click at [360, 361] on md-option "15" at bounding box center [368, 360] width 94 height 33
click at [1294, 78] on md-icon "icon-content-save" at bounding box center [1298, 75] width 17 height 17
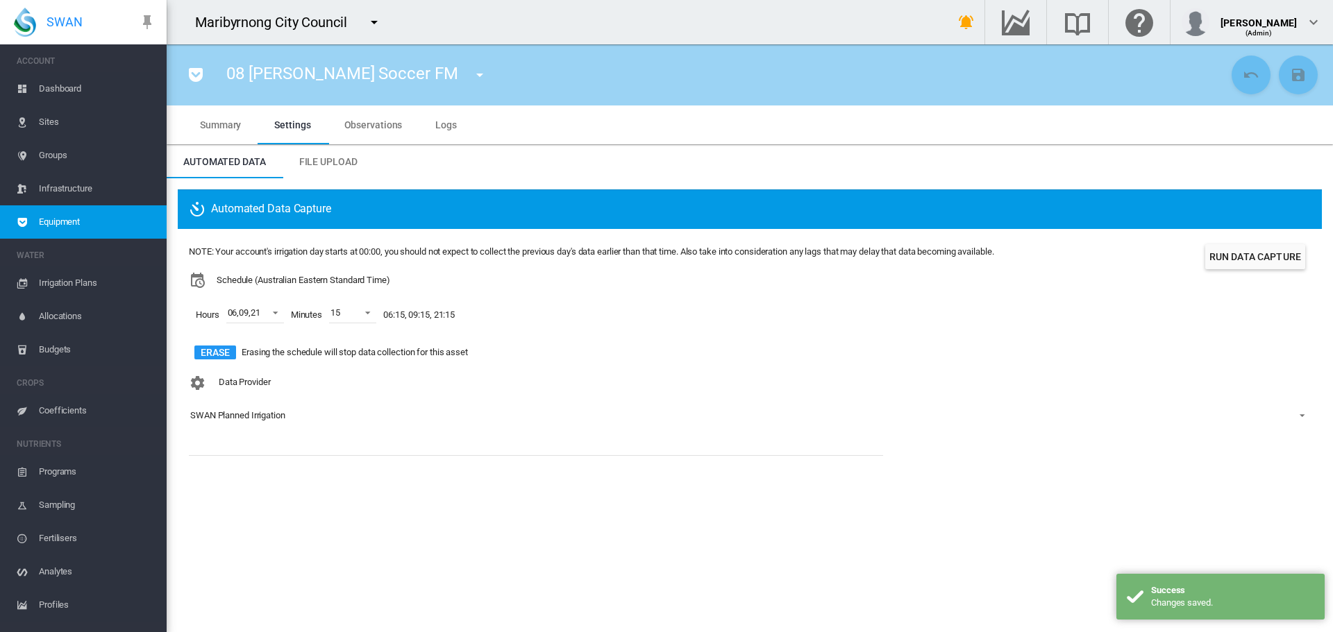
click at [1263, 252] on button "Run Data Capture" at bounding box center [1255, 256] width 100 height 25
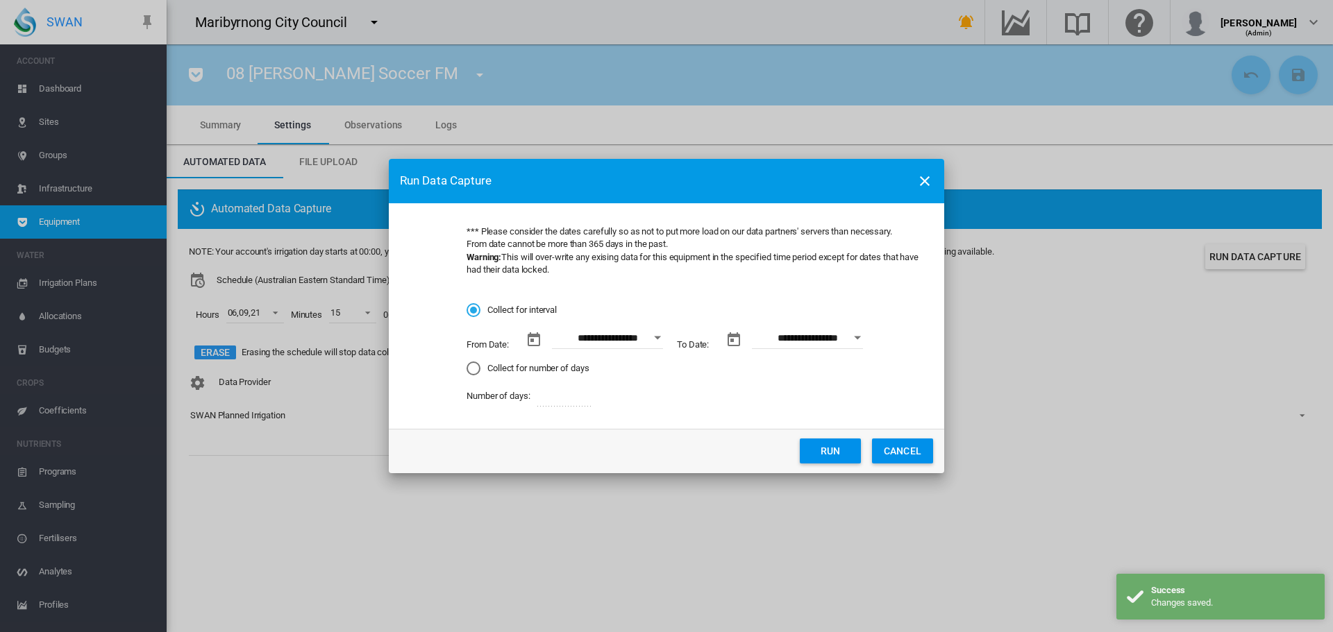
click at [906, 453] on button "CANCEL" at bounding box center [902, 451] width 61 height 25
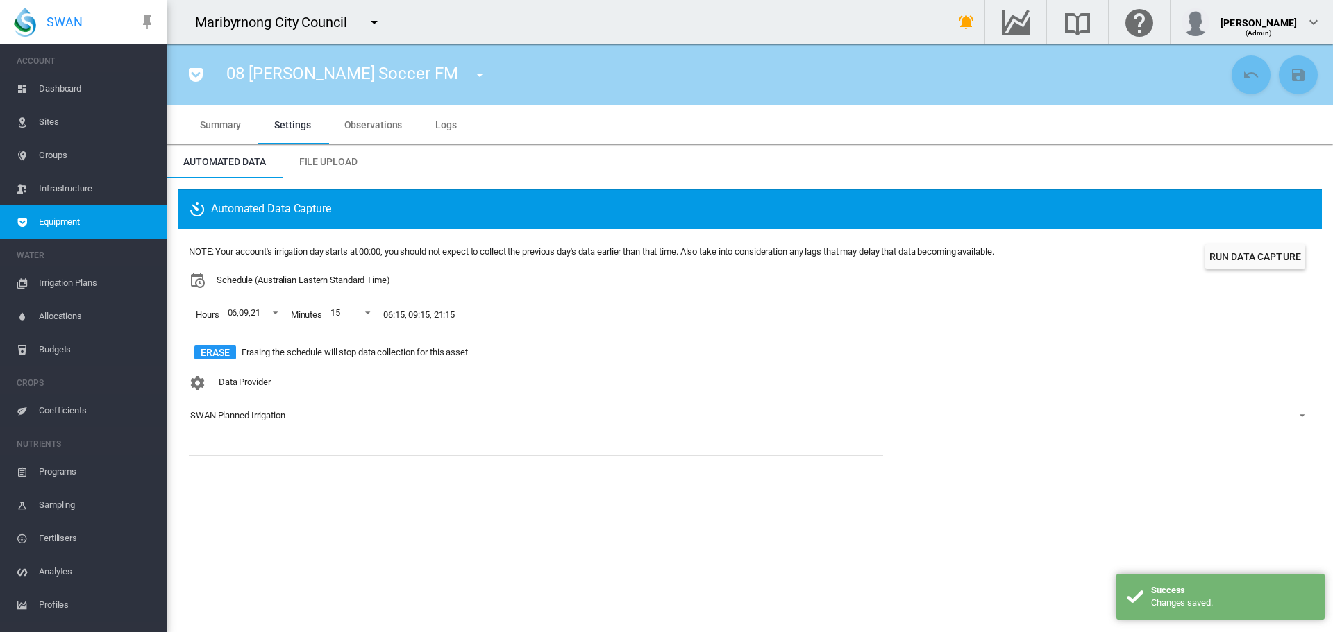
click at [228, 131] on md-tab-item "Summary" at bounding box center [220, 125] width 74 height 39
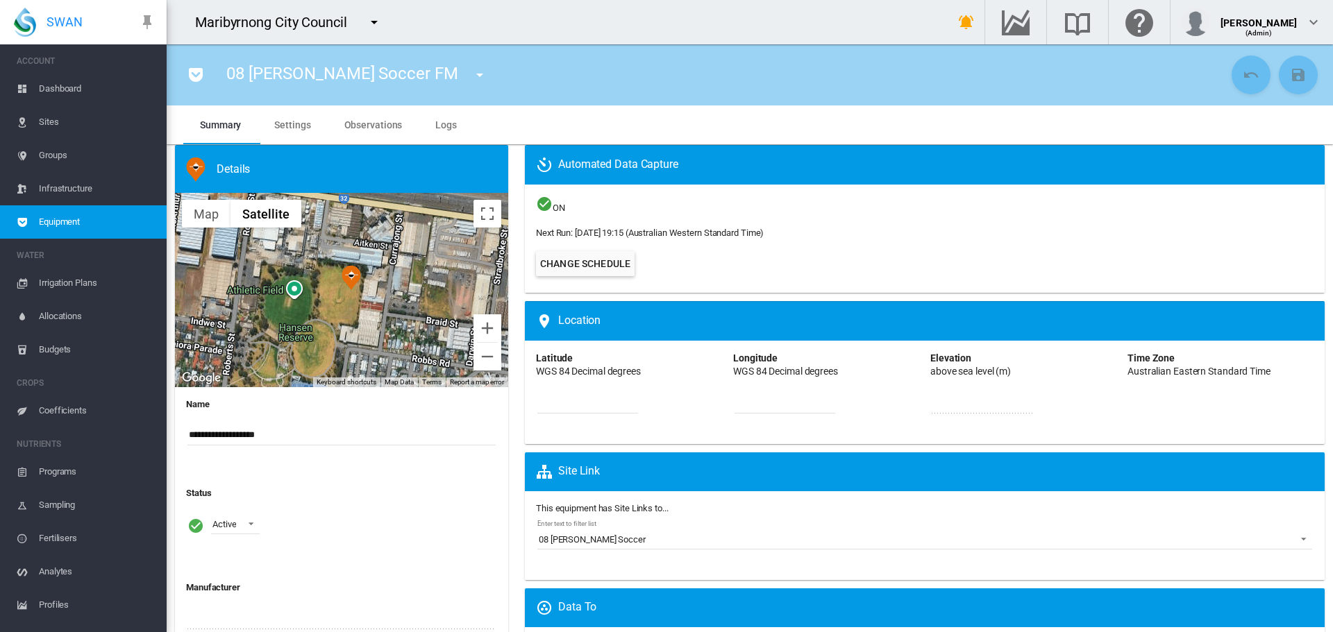
click at [471, 78] on md-icon "icon-menu-down" at bounding box center [479, 75] width 17 height 17
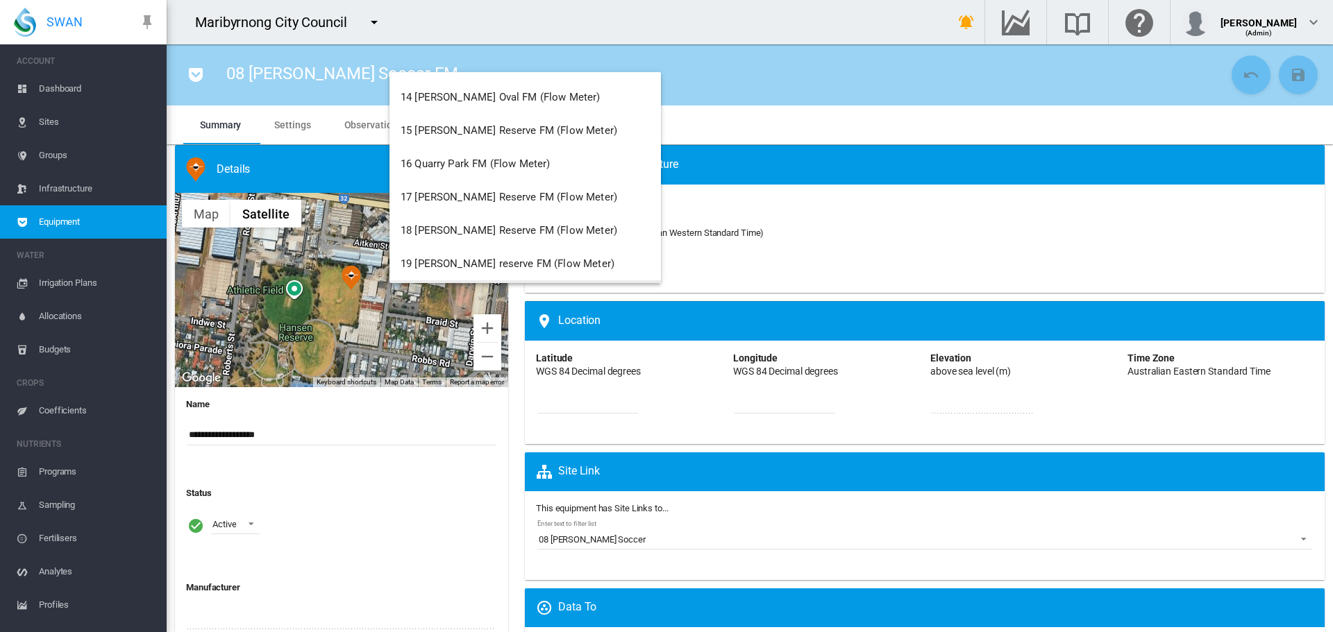
scroll to position [625, 0]
